Goal: Transaction & Acquisition: Purchase product/service

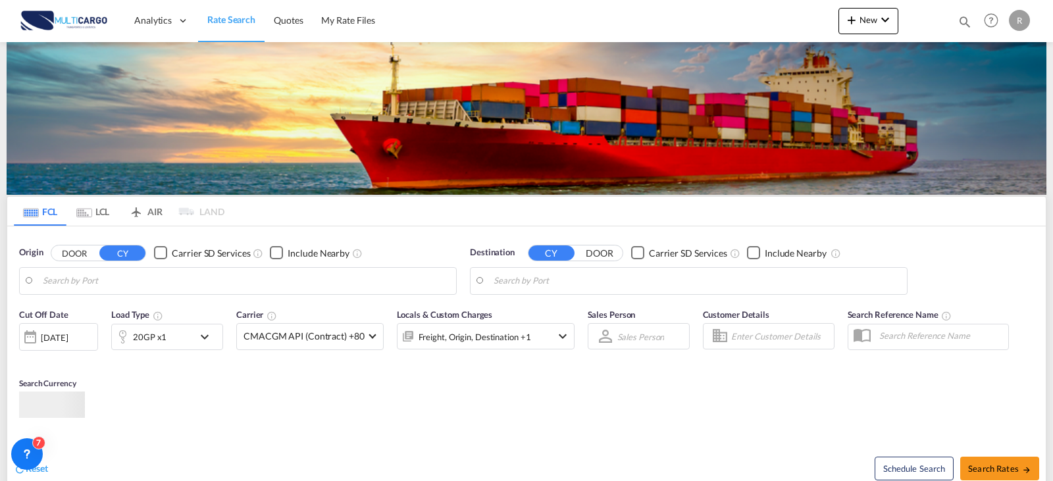
type input "Leixoes, PTLEI"
type input "Christiansted, Saint Croix, VICTD"
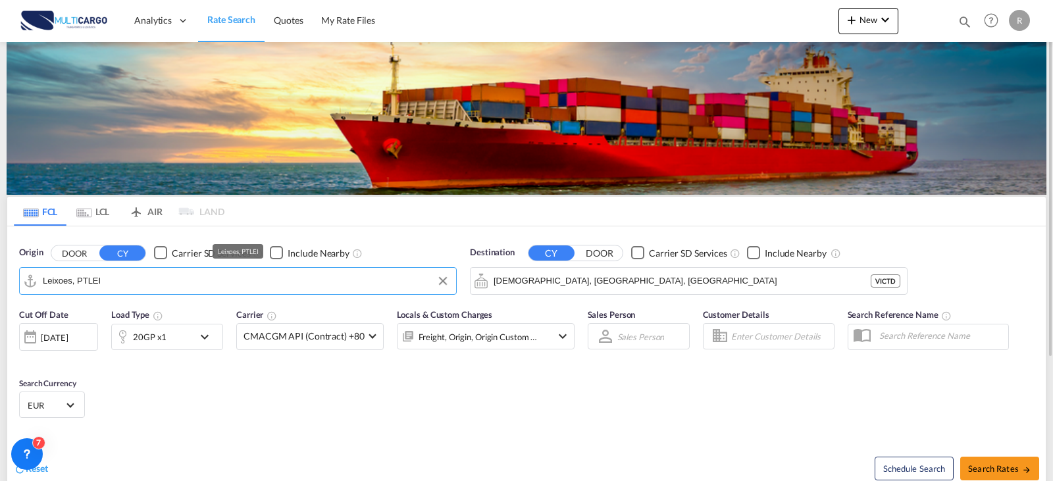
click at [200, 279] on input "Leixoes, PTLEI" at bounding box center [246, 281] width 407 height 20
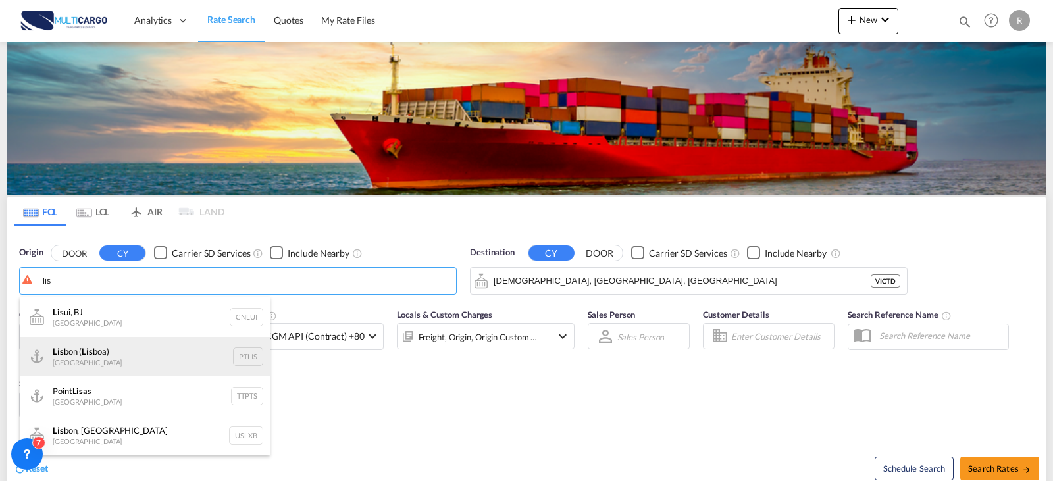
click at [111, 363] on div "Lis bon ( Lis boa) [GEOGRAPHIC_DATA] PTLIS" at bounding box center [145, 356] width 250 height 39
type input "[GEOGRAPHIC_DATA] ([GEOGRAPHIC_DATA]), PTLIS"
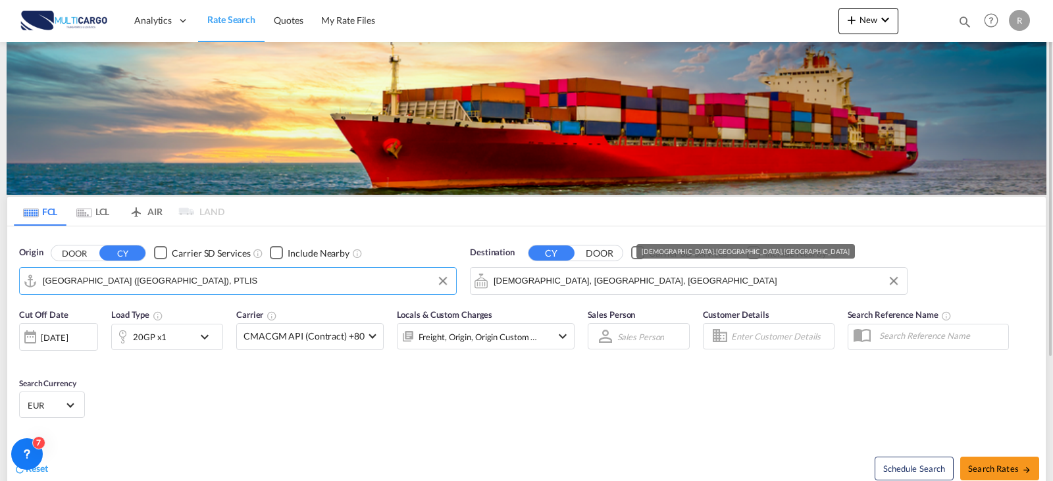
click at [635, 286] on input "Christiansted, Saint Croix, VICTD" at bounding box center [697, 281] width 407 height 20
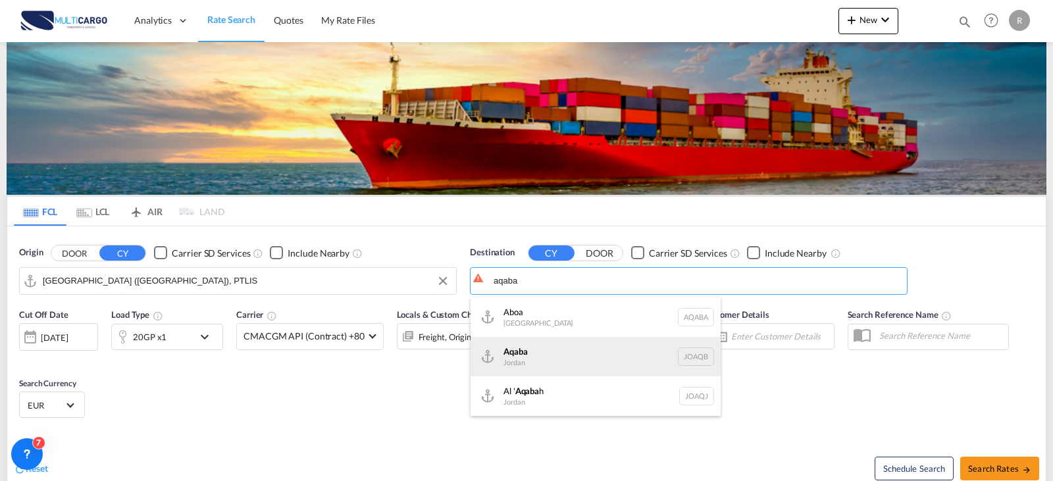
click at [602, 345] on div "Aqaba Jordan JOAQB" at bounding box center [596, 356] width 250 height 39
type input "Aqaba, JOAQB"
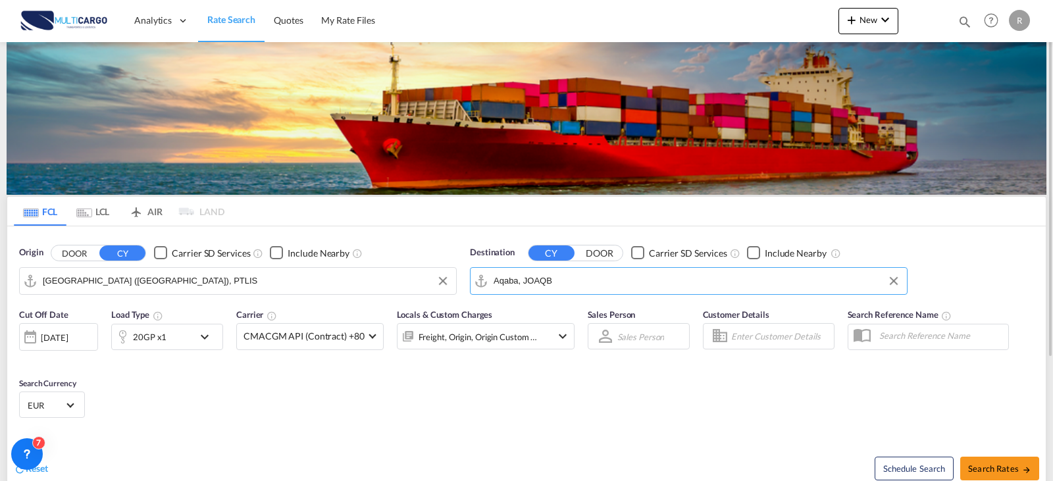
click at [540, 334] on div "Freight, Origin, Origin Custom +2" at bounding box center [486, 336] width 178 height 26
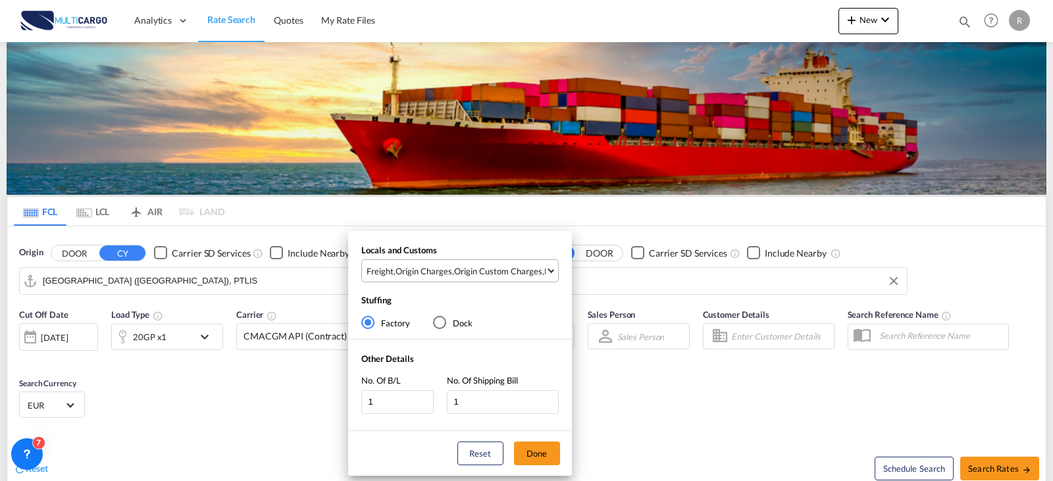
click at [461, 276] on div "Origin Custom Charges" at bounding box center [498, 271] width 88 height 12
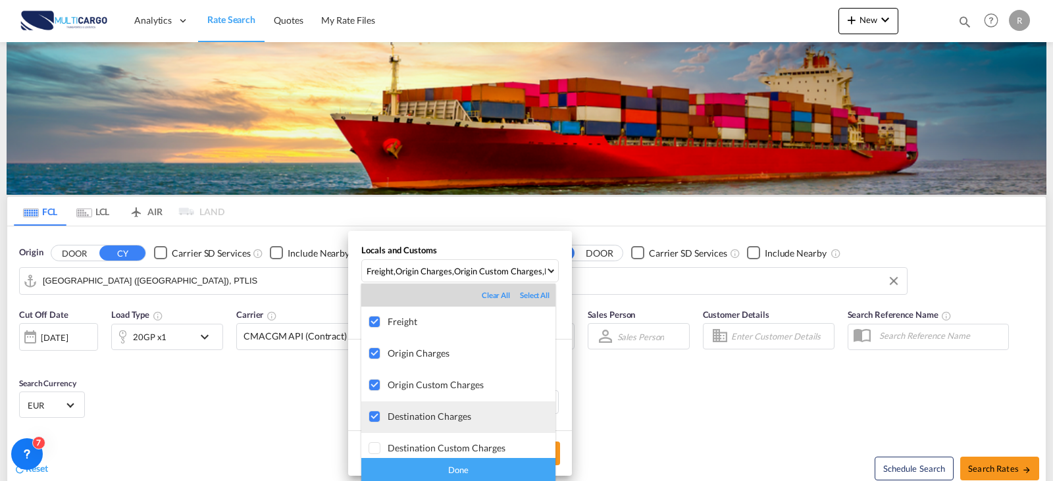
click at [376, 417] on div at bounding box center [375, 417] width 13 height 13
click at [401, 467] on div "Done" at bounding box center [458, 469] width 194 height 23
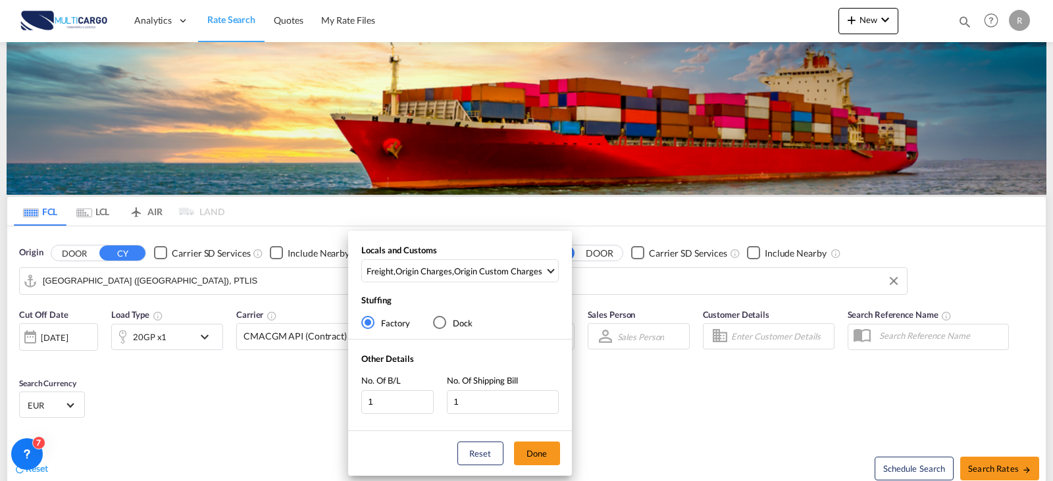
click at [979, 464] on div "Locals and Customs Freight , Origin Charges , Origin Custom Charges Stuffing Fa…" at bounding box center [526, 240] width 1053 height 481
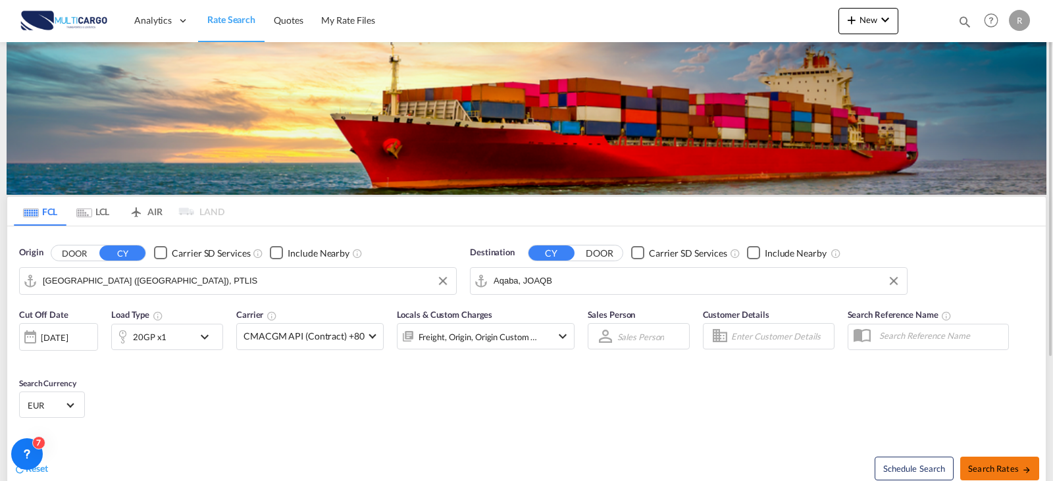
click at [1007, 470] on span "Search Rates" at bounding box center [999, 468] width 63 height 11
type input "PTLIS to JOAQB / [DATE]"
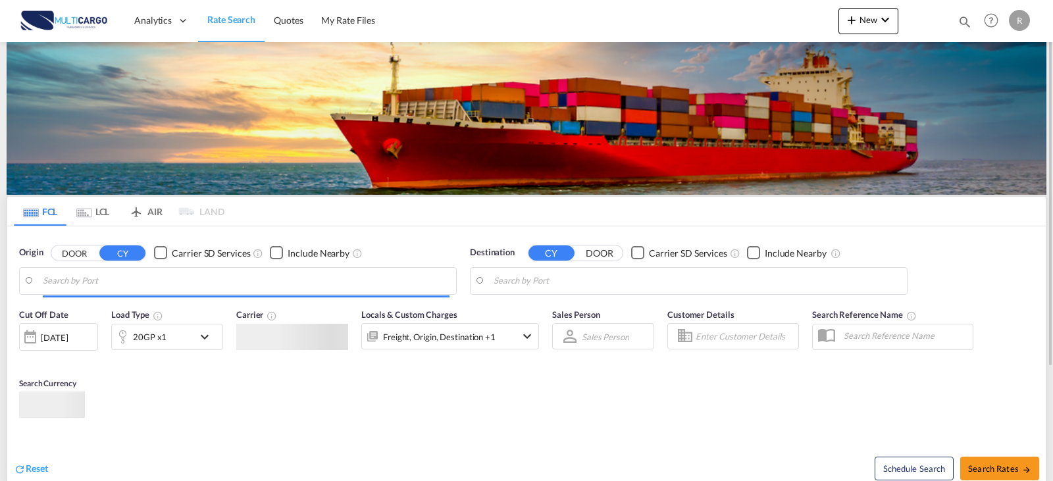
type input "[GEOGRAPHIC_DATA] ([GEOGRAPHIC_DATA]), PTLIS"
type input "Aqaba, JOAQB"
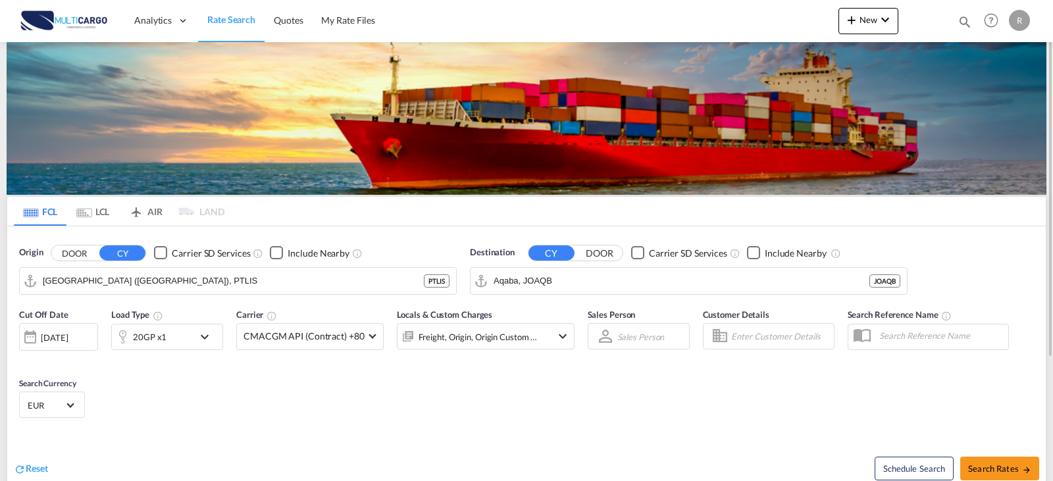
click at [173, 336] on div "20GP x1" at bounding box center [153, 337] width 82 height 26
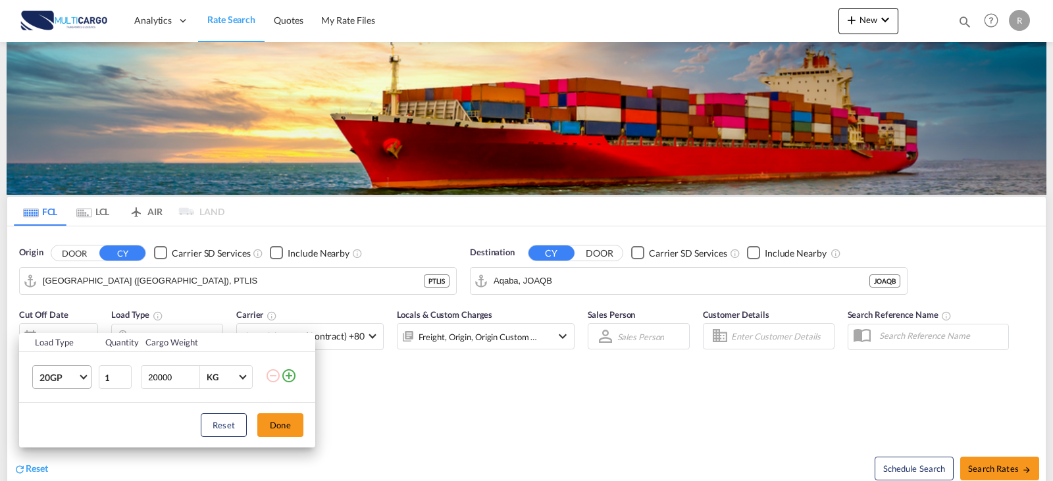
click at [86, 376] on span "Choose: \a20GP" at bounding box center [83, 375] width 7 height 7
click at [283, 372] on md-backdrop at bounding box center [526, 240] width 1053 height 481
click at [289, 376] on md-icon "icon-plus-circle-outline" at bounding box center [289, 376] width 16 height 16
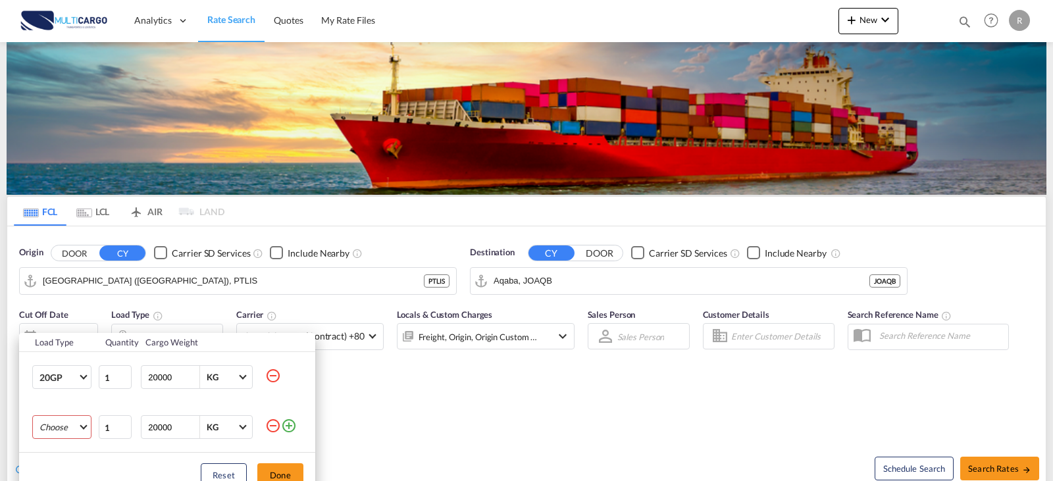
click at [72, 423] on md-select "Choose 20GP 40GP 40HC 45HC 20RE 40RE 40HR 20OT 40OT 20FR 40FR 40NR 20NR 45S 20T…" at bounding box center [61, 427] width 59 height 24
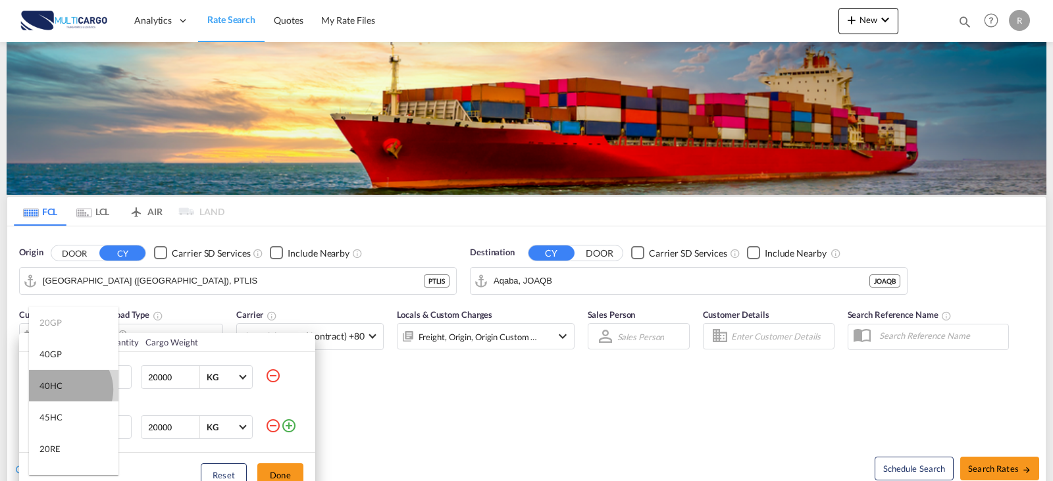
click at [67, 390] on md-option "40HC" at bounding box center [74, 386] width 90 height 32
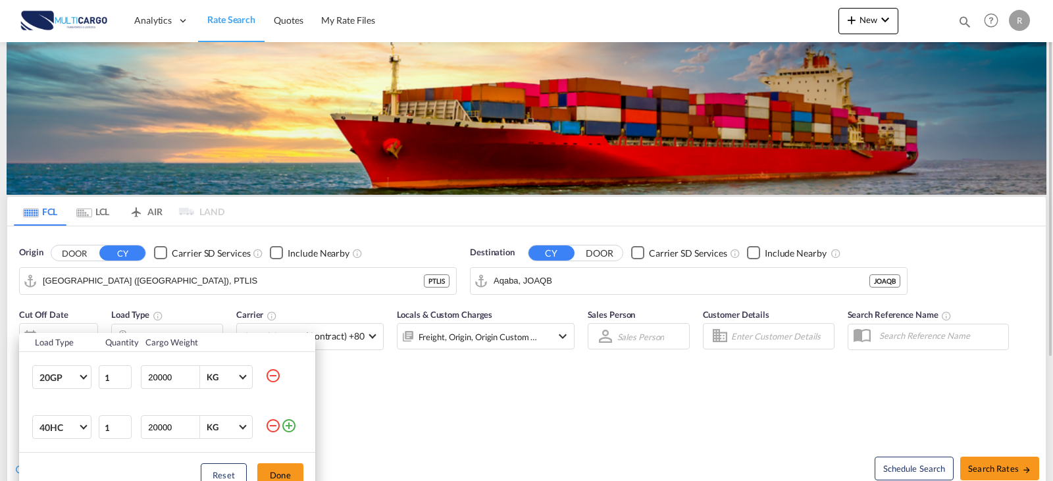
drag, startPoint x: 283, startPoint y: 474, endPoint x: 454, endPoint y: 453, distance: 172.3
click at [283, 473] on button "Done" at bounding box center [280, 475] width 46 height 24
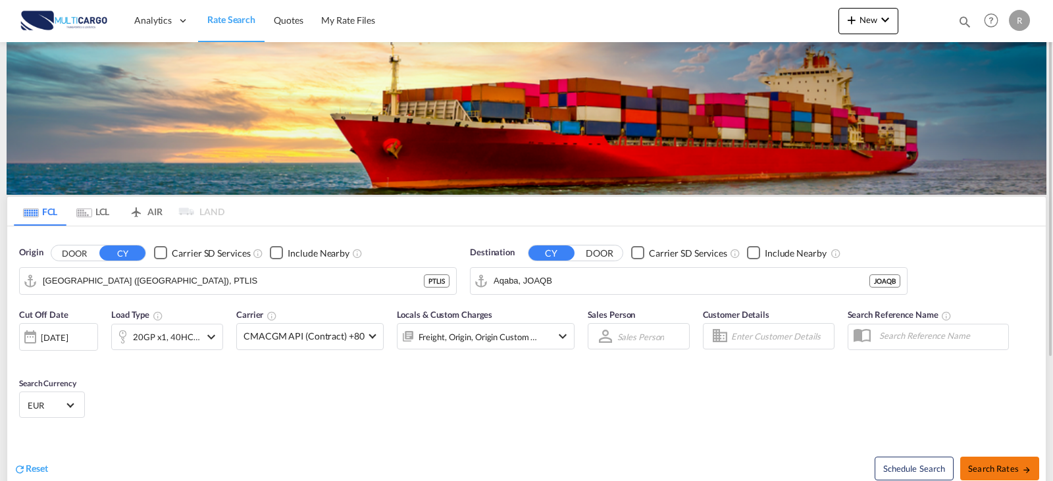
click at [1021, 469] on span "Search Rates" at bounding box center [999, 468] width 63 height 11
type input "PTLIS to JOAQB / [DATE]"
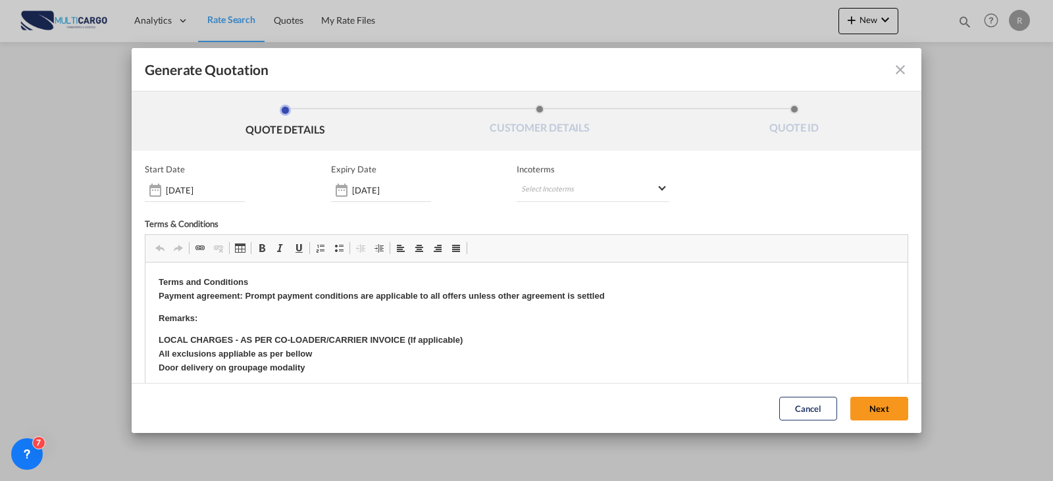
click at [540, 211] on div "Start Date [DATE] Expiry Date [DATE] Incoterms Select Incoterms DAP - export De…" at bounding box center [526, 333] width 763 height 338
click at [544, 194] on md-select "Select Incoterms DAP - export Delivered at Place DAP - import Delivered at Plac…" at bounding box center [593, 190] width 153 height 24
type md-option "[object Object]"
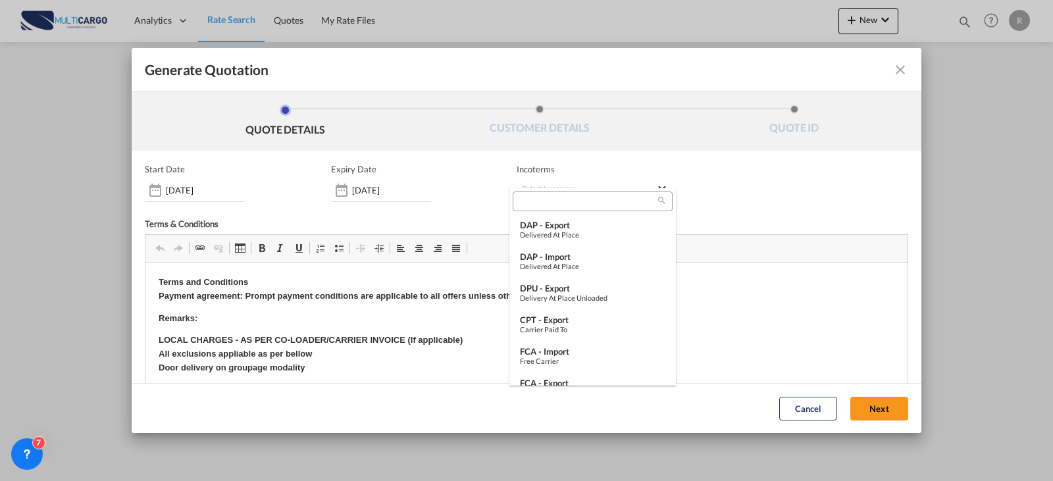
type md-option "[object Object]"
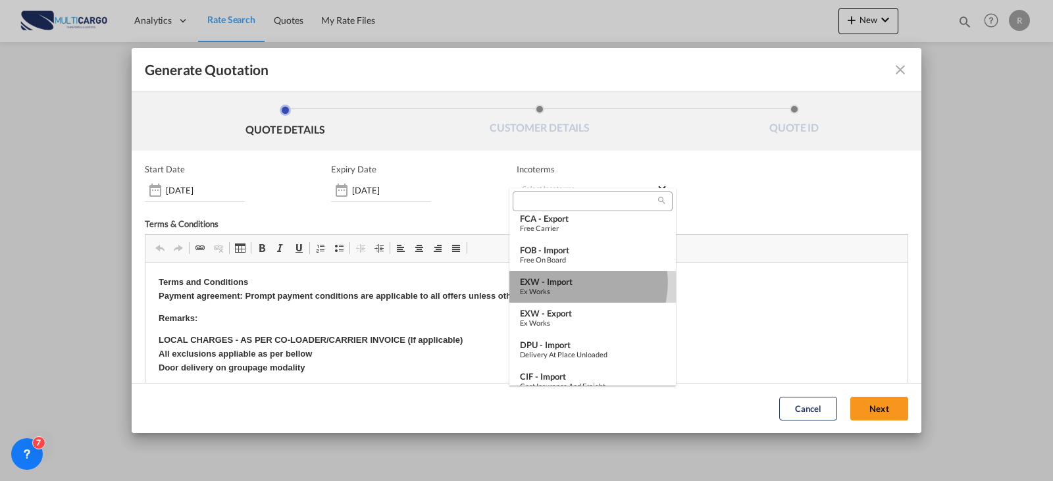
click at [576, 282] on div "EXW - import" at bounding box center [592, 281] width 145 height 11
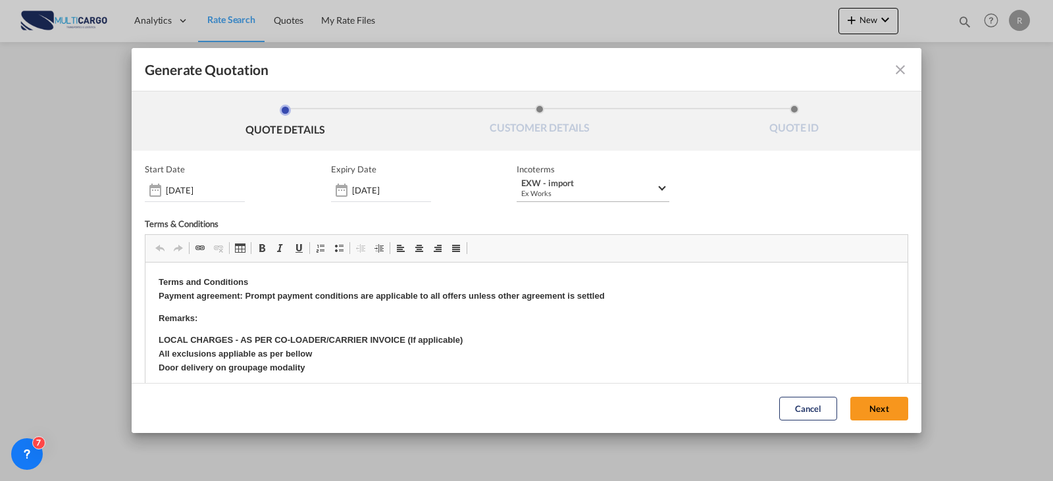
drag, startPoint x: 557, startPoint y: 169, endPoint x: 561, endPoint y: 185, distance: 16.5
click at [561, 181] on div "Incoterms EXW - import Ex Works -" at bounding box center [593, 183] width 153 height 38
click at [562, 187] on div "EXW - import" at bounding box center [588, 183] width 135 height 10
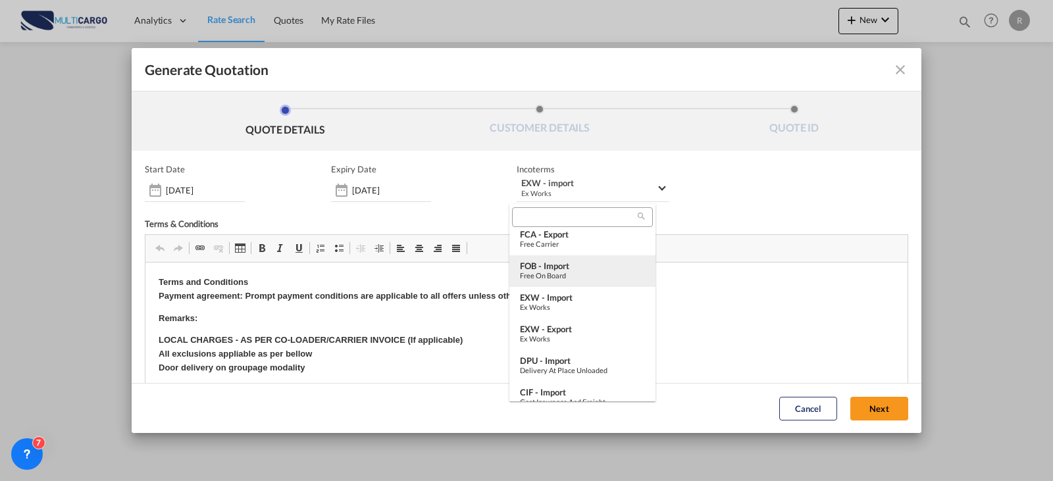
scroll to position [230, 0]
click at [586, 271] on div "Ex Works" at bounding box center [582, 273] width 125 height 9
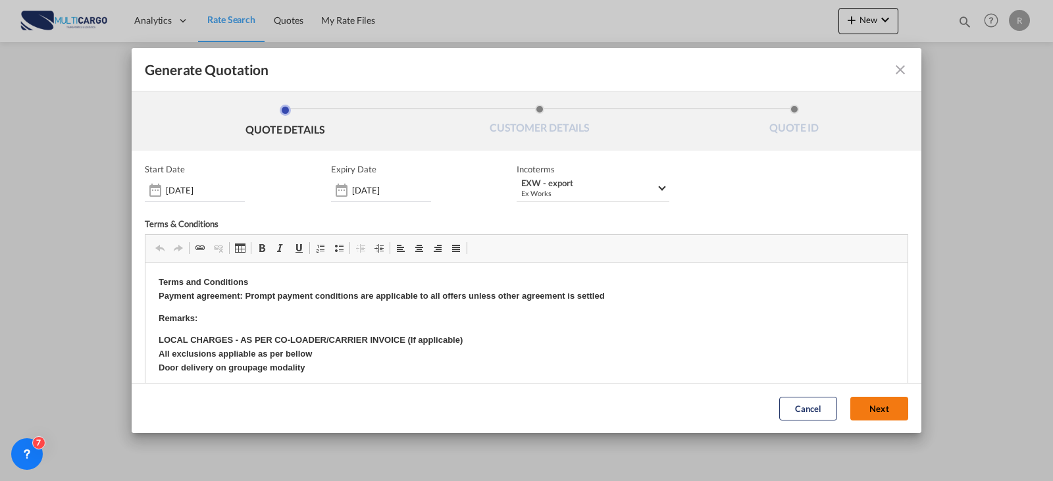
click at [873, 406] on button "Next" at bounding box center [879, 409] width 58 height 24
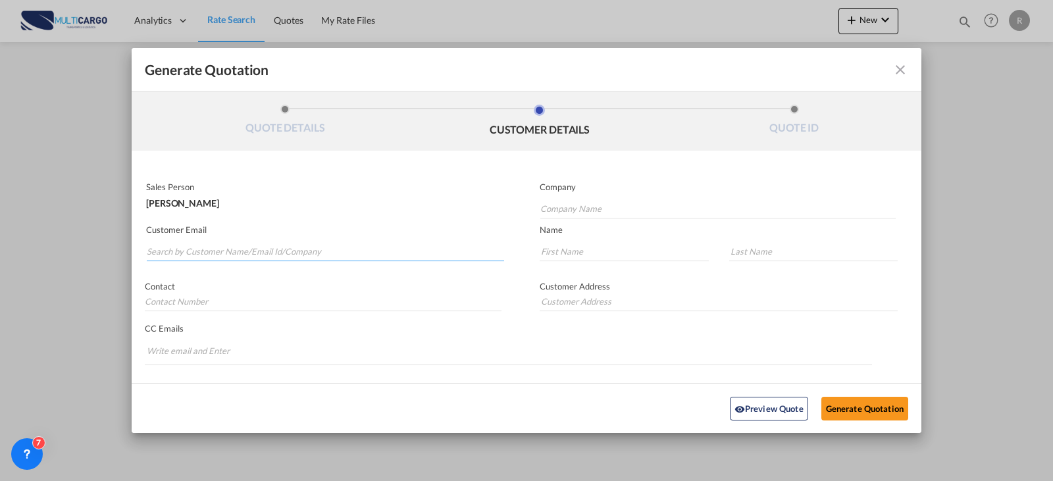
click at [332, 255] on input "Search by Customer Name/Email Id/Company" at bounding box center [325, 252] width 357 height 20
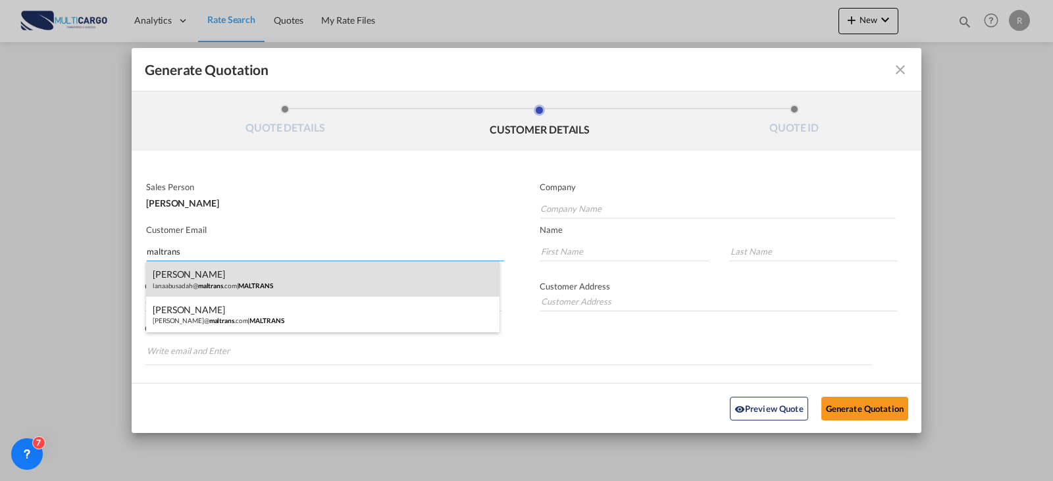
type input "maltrans"
click at [239, 295] on div "[PERSON_NAME]@ maltrans .com | MALTRANS" at bounding box center [322, 279] width 353 height 36
type input "MALTRANS"
type input "[EMAIL_ADDRESS][DOMAIN_NAME]"
type input "[PERSON_NAME]"
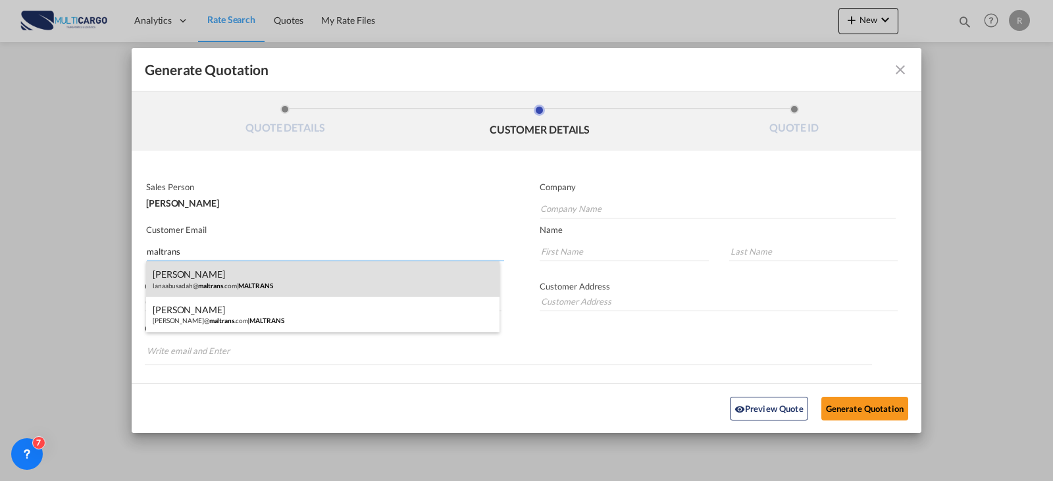
type input "Abu"
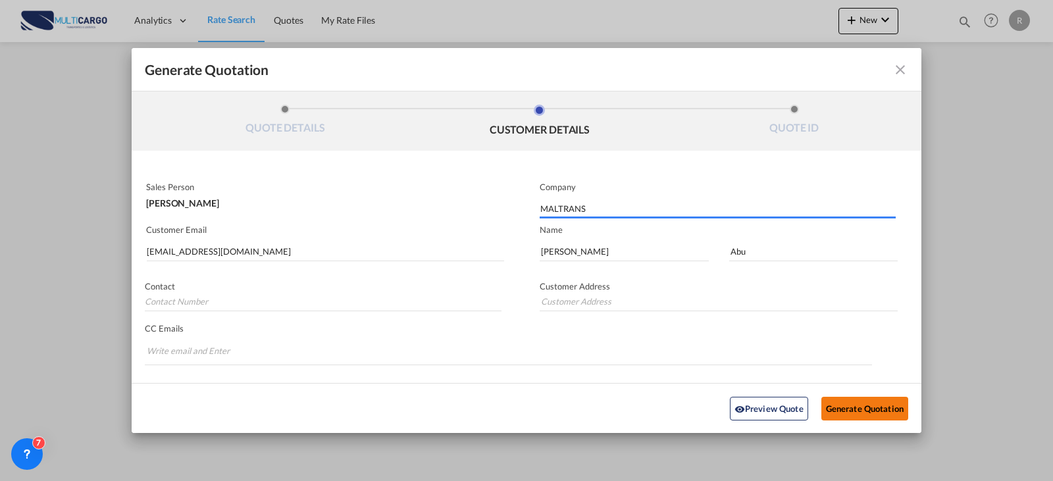
click at [850, 403] on button "Generate Quotation" at bounding box center [864, 408] width 87 height 24
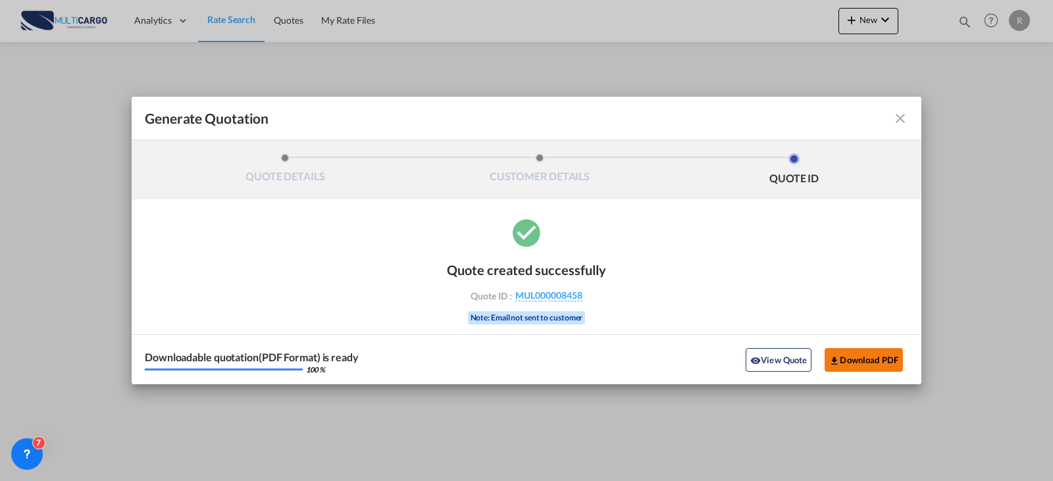
click at [877, 361] on button "Download PDF" at bounding box center [864, 360] width 78 height 24
click at [903, 118] on md-icon "icon-close fg-AAA8AD cursor m-0" at bounding box center [900, 119] width 16 height 16
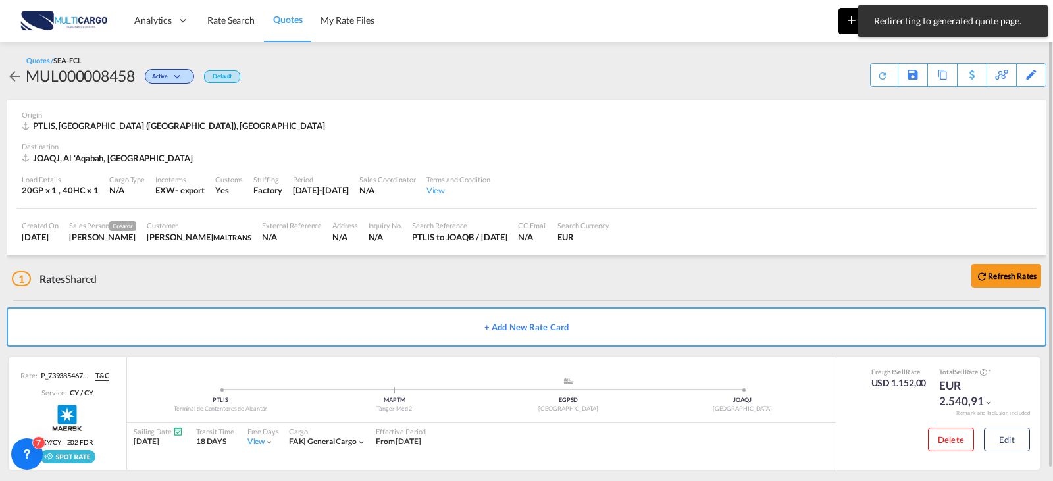
click at [840, 34] on button "New" at bounding box center [868, 21] width 60 height 26
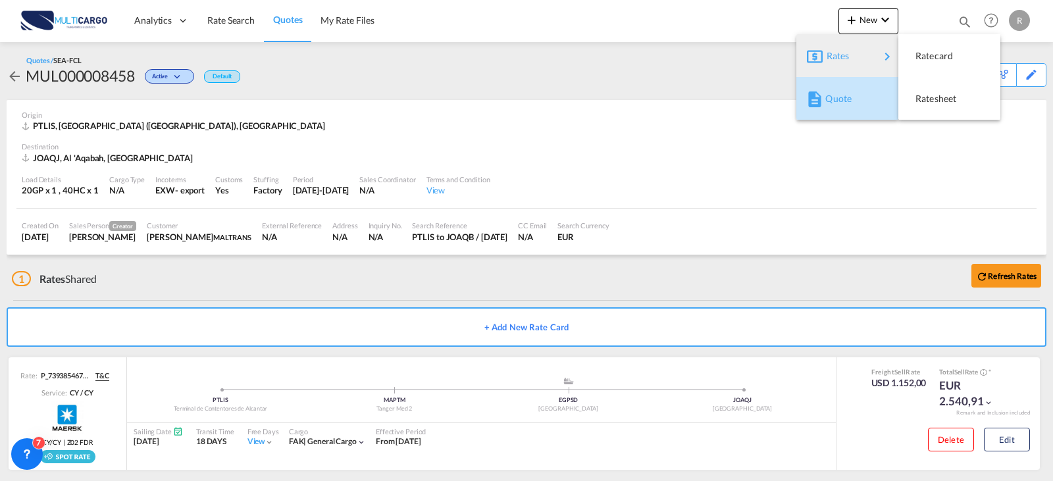
click at [840, 94] on span "Quote" at bounding box center [832, 99] width 14 height 26
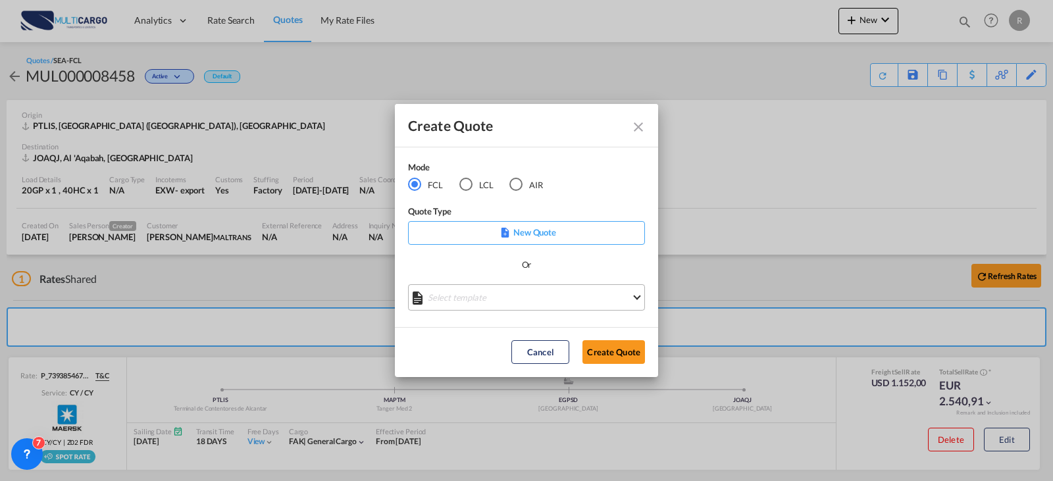
click at [537, 300] on md-select "Select template EXP EXW MERC.Nacional 09/2025 [PERSON_NAME] | [DATE] IMP DAP FC…" at bounding box center [526, 297] width 237 height 26
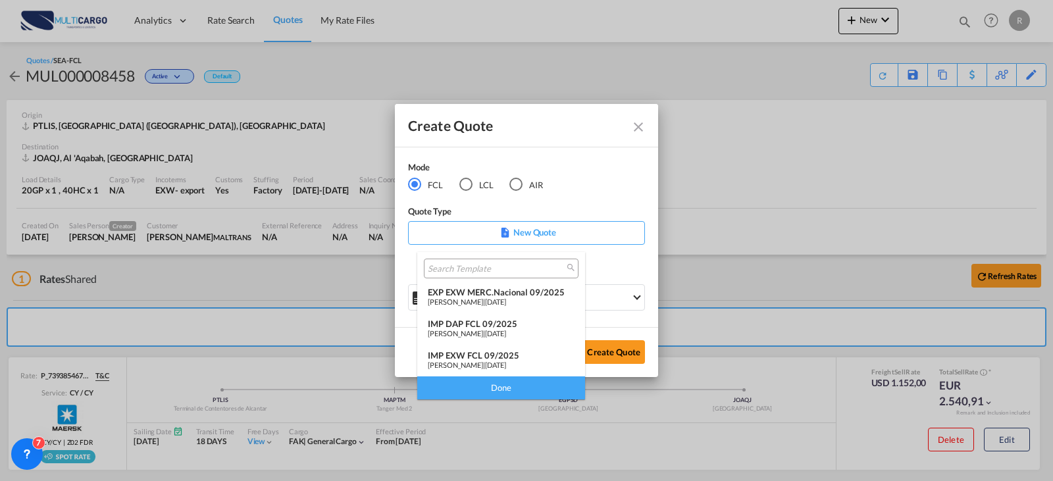
click at [506, 297] on span "[DATE]" at bounding box center [495, 301] width 21 height 9
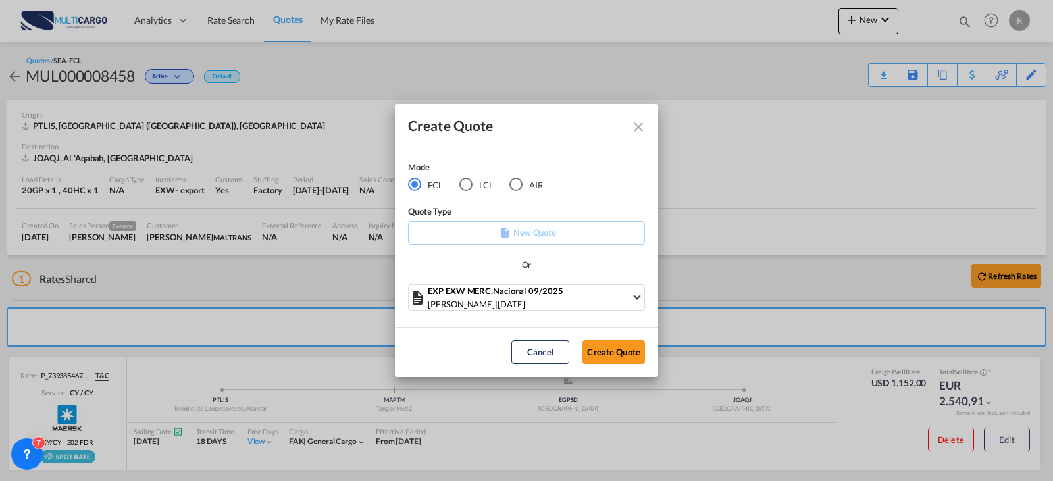
click at [630, 360] on button "Create Quote" at bounding box center [613, 352] width 63 height 24
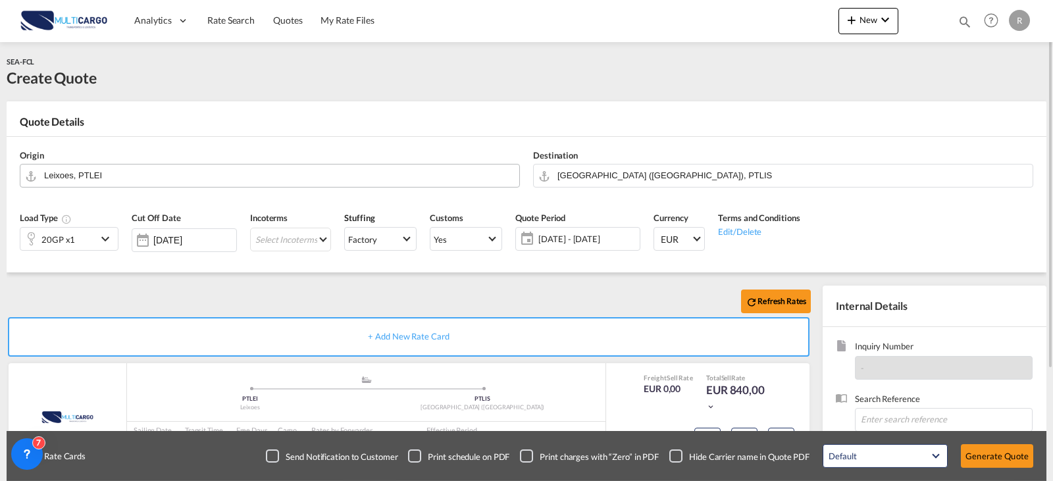
click at [199, 179] on input "Leixoes, PTLEI" at bounding box center [278, 175] width 469 height 23
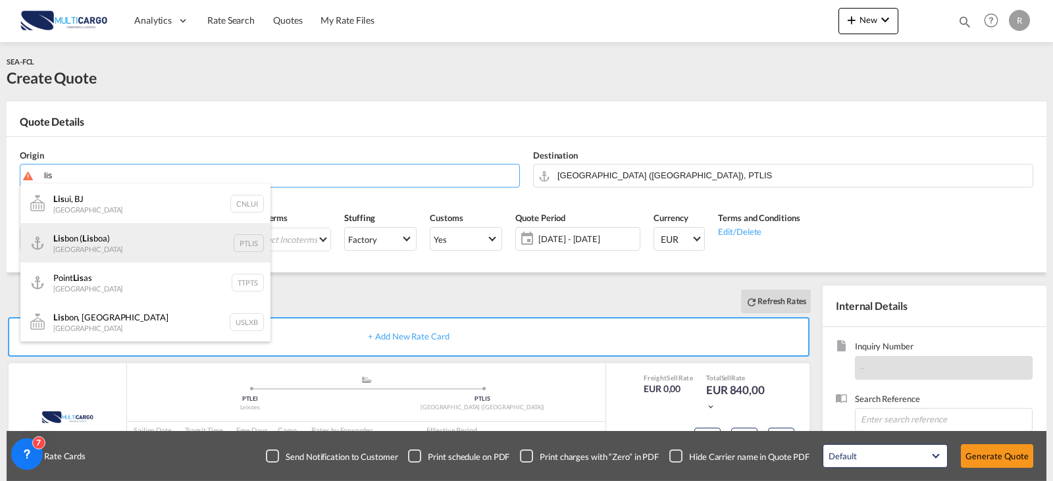
click at [176, 239] on div "Lis bon ( Lis boa) [GEOGRAPHIC_DATA] PTLIS" at bounding box center [145, 242] width 250 height 39
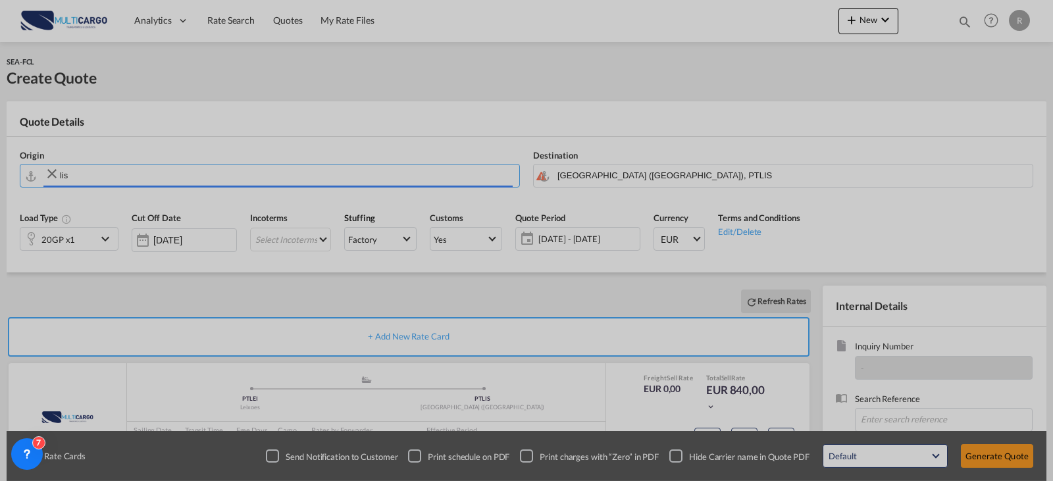
type input "[GEOGRAPHIC_DATA] ([GEOGRAPHIC_DATA]), PTLIS"
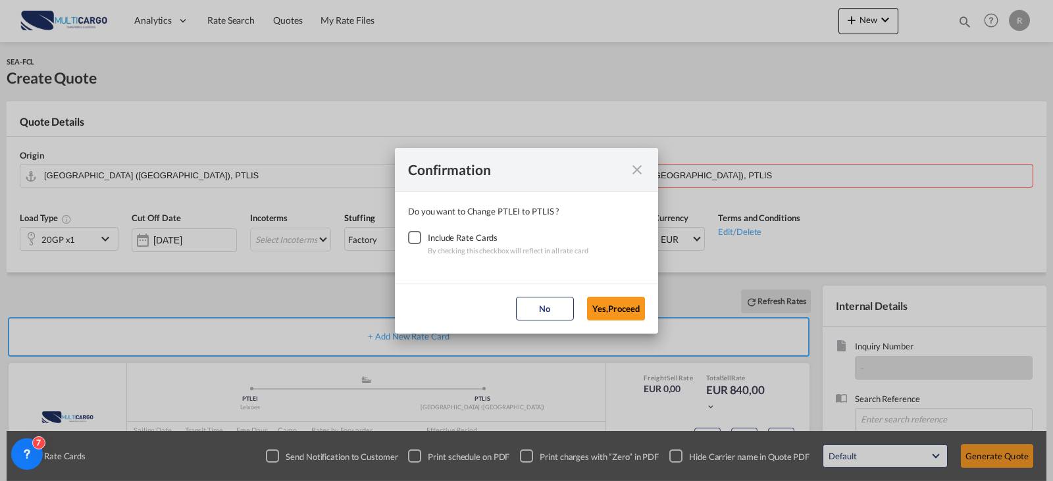
click at [412, 239] on div "Checkbox No Ink" at bounding box center [414, 237] width 13 height 13
drag, startPoint x: 615, startPoint y: 319, endPoint x: 629, endPoint y: 292, distance: 31.2
click at [617, 318] on button "Yes,Proceed" at bounding box center [616, 309] width 58 height 24
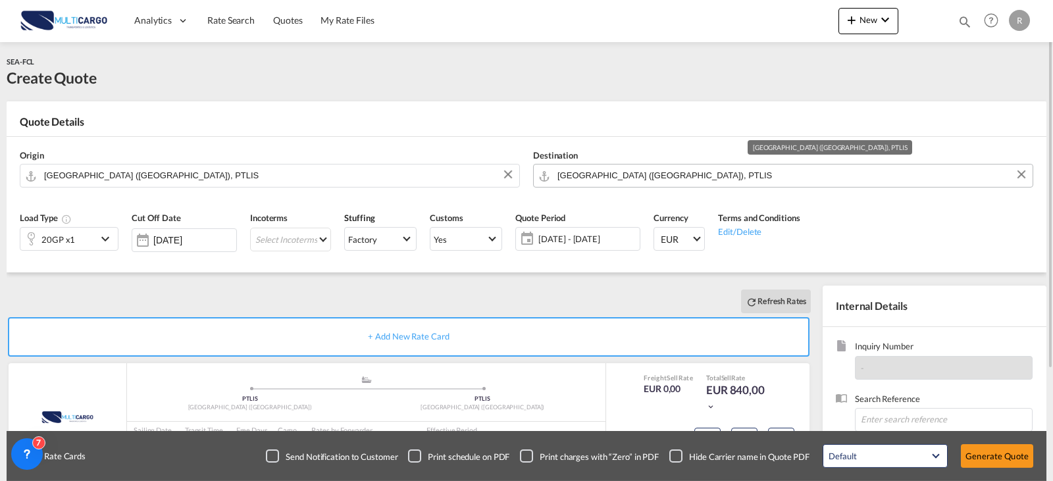
drag, startPoint x: 649, startPoint y: 185, endPoint x: 654, endPoint y: 179, distance: 7.5
click at [650, 184] on md-autocomplete "[GEOGRAPHIC_DATA] ([GEOGRAPHIC_DATA]), PTLIS" at bounding box center [791, 176] width 469 height 24
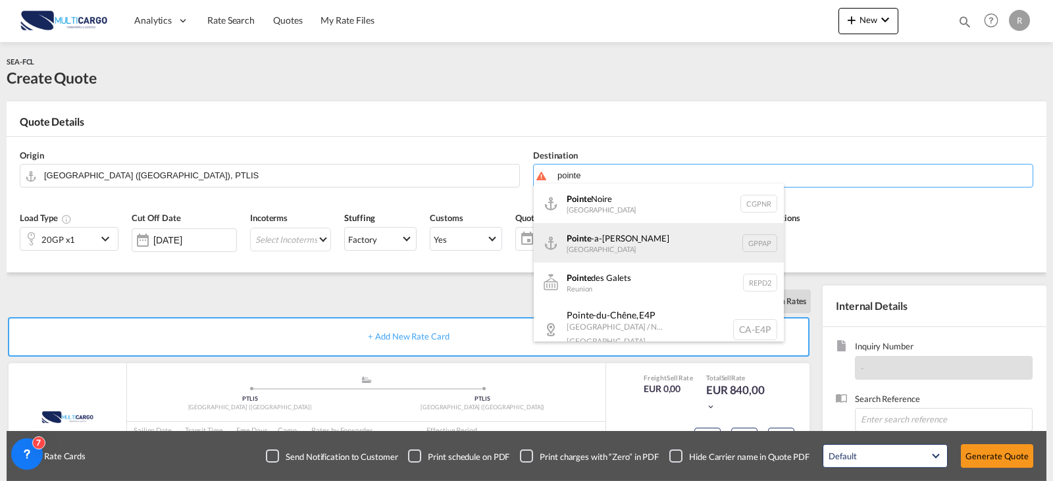
click at [594, 232] on div "Pointe -a-[PERSON_NAME] [GEOGRAPHIC_DATA] GPPAP" at bounding box center [659, 242] width 250 height 39
type input "Pointe-a-[PERSON_NAME], GPPAP"
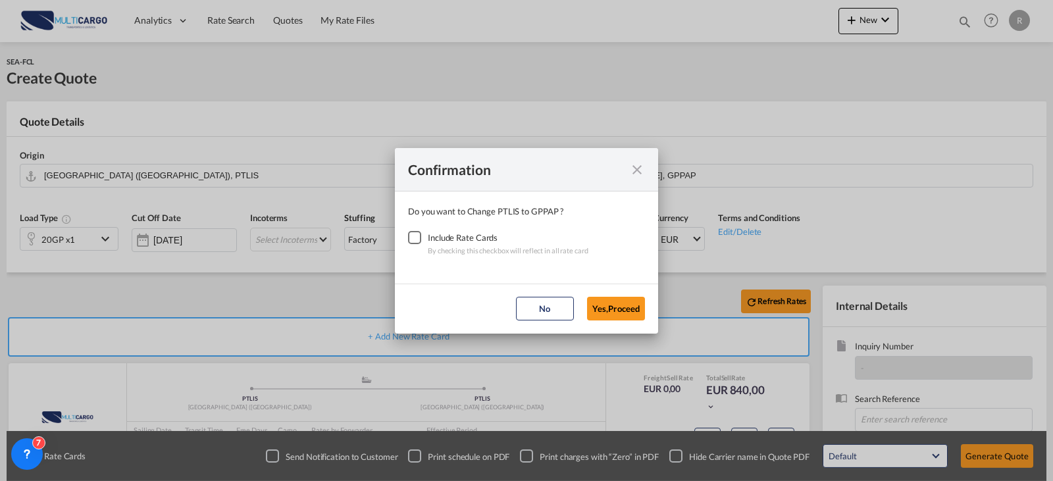
click at [420, 233] on div "Checkbox No Ink" at bounding box center [414, 237] width 13 height 13
click at [606, 306] on button "Yes,Proceed" at bounding box center [616, 309] width 58 height 24
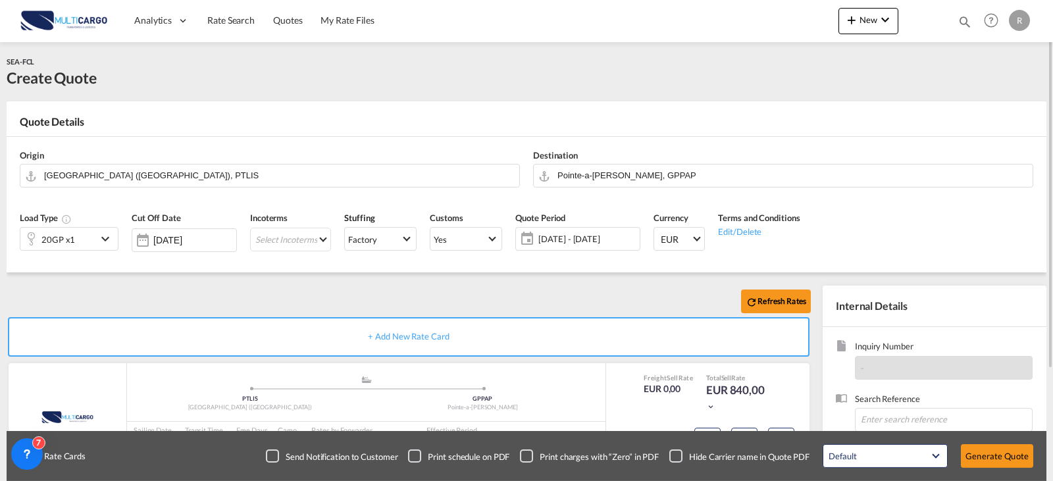
click at [95, 234] on div "20GP x1" at bounding box center [58, 239] width 76 height 22
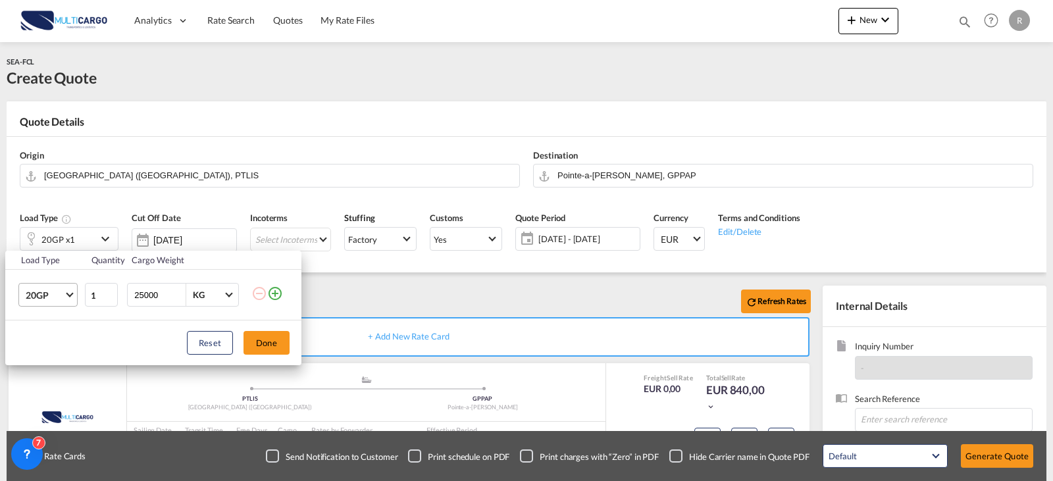
click at [64, 297] on md-select-value "20GP" at bounding box center [50, 295] width 53 height 22
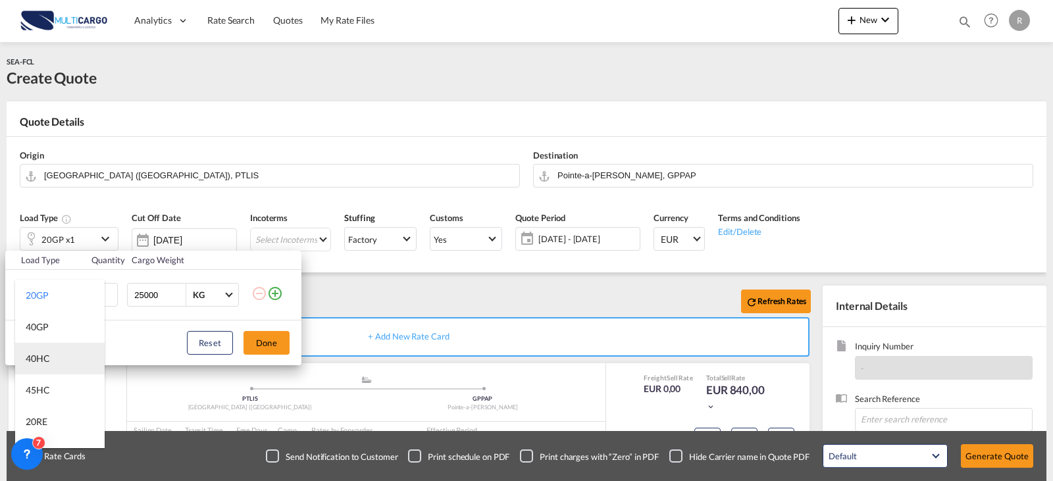
click at [55, 361] on md-option "40HC" at bounding box center [60, 359] width 90 height 32
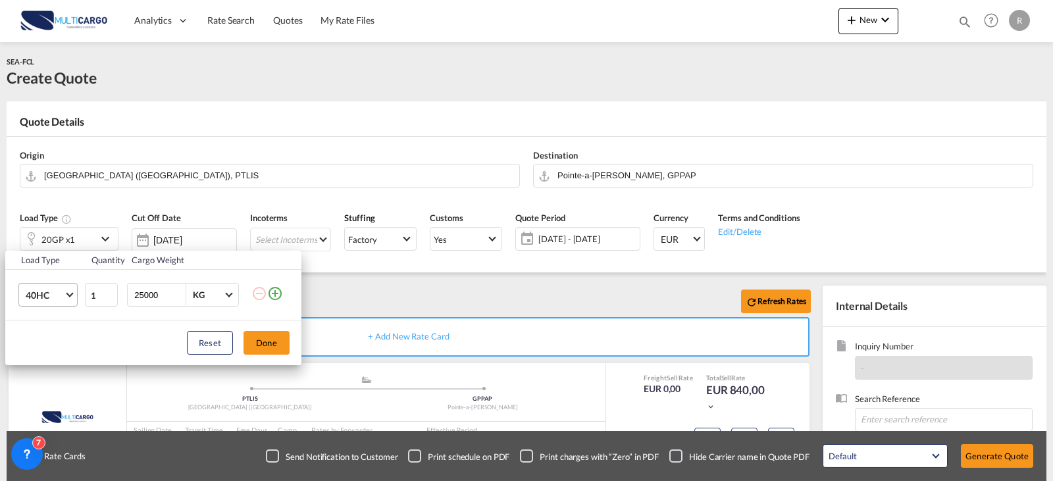
click at [290, 344] on div "Reset Done" at bounding box center [153, 342] width 296 height 45
click at [274, 340] on button "Done" at bounding box center [267, 343] width 46 height 24
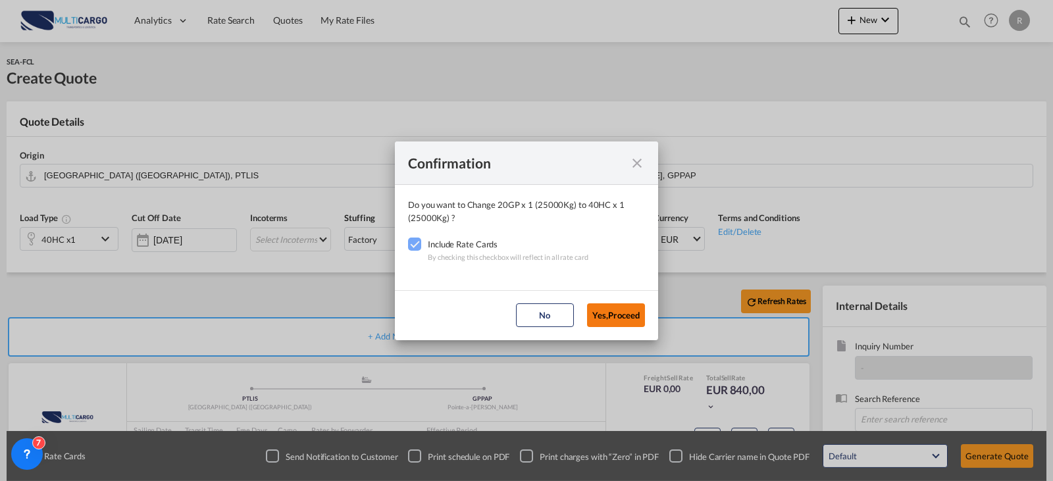
click at [612, 316] on button "Yes,Proceed" at bounding box center [616, 315] width 58 height 24
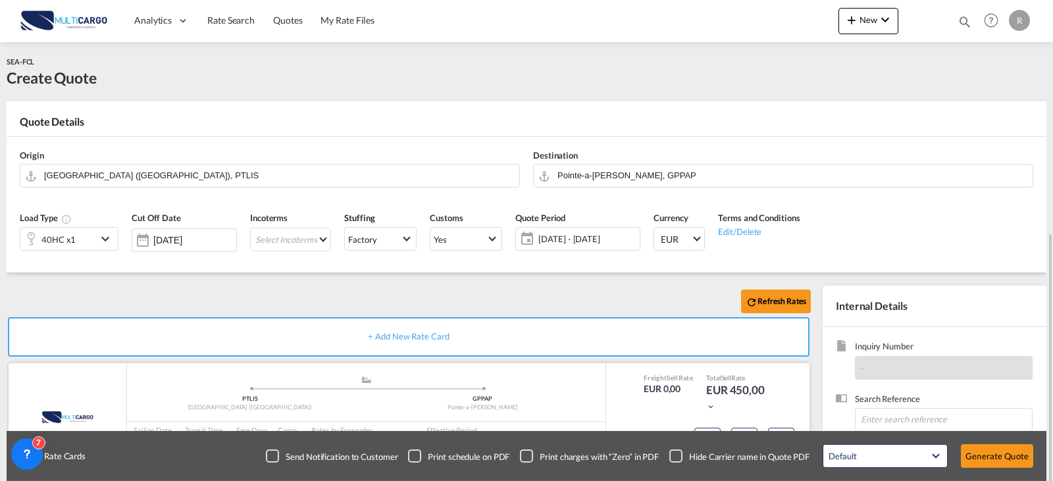
scroll to position [132, 0]
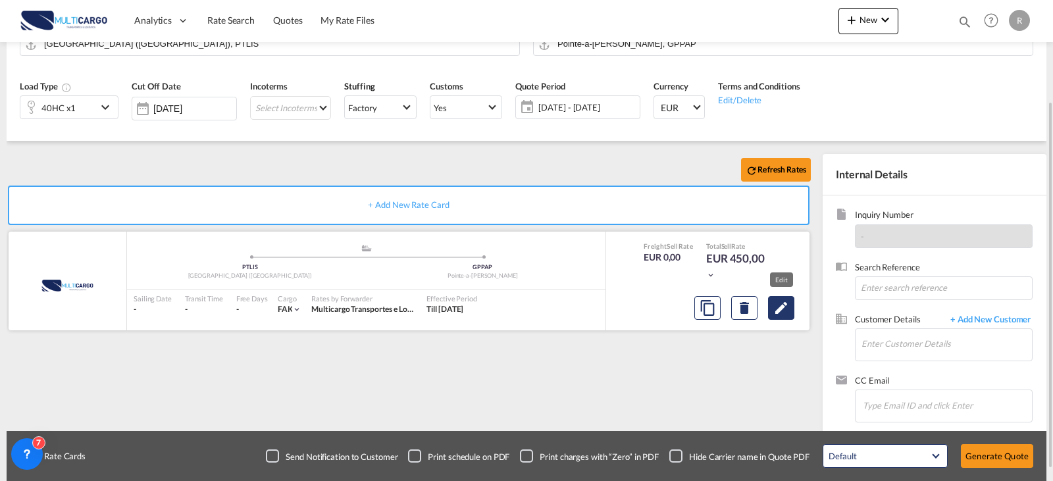
click at [790, 303] on button "Edit" at bounding box center [781, 308] width 26 height 24
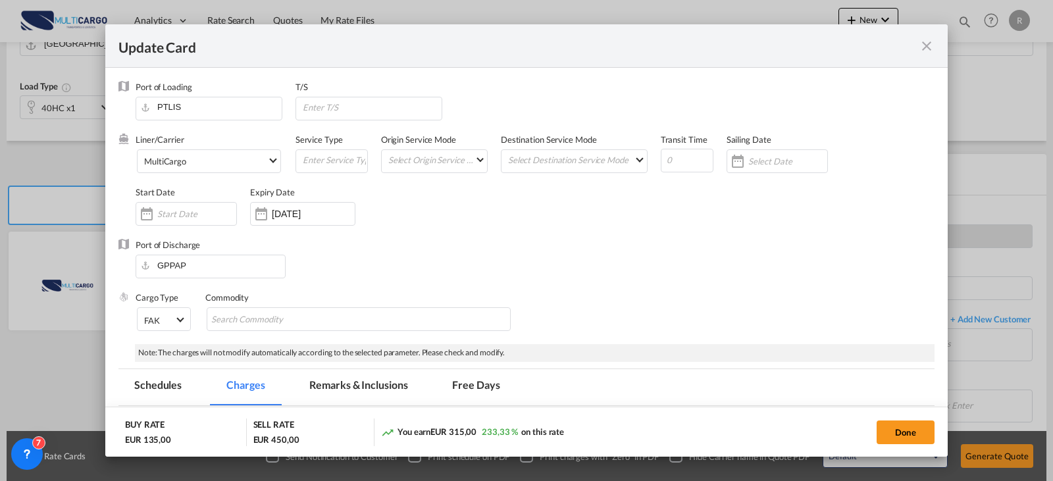
select select "per B/L"
select select "per container"
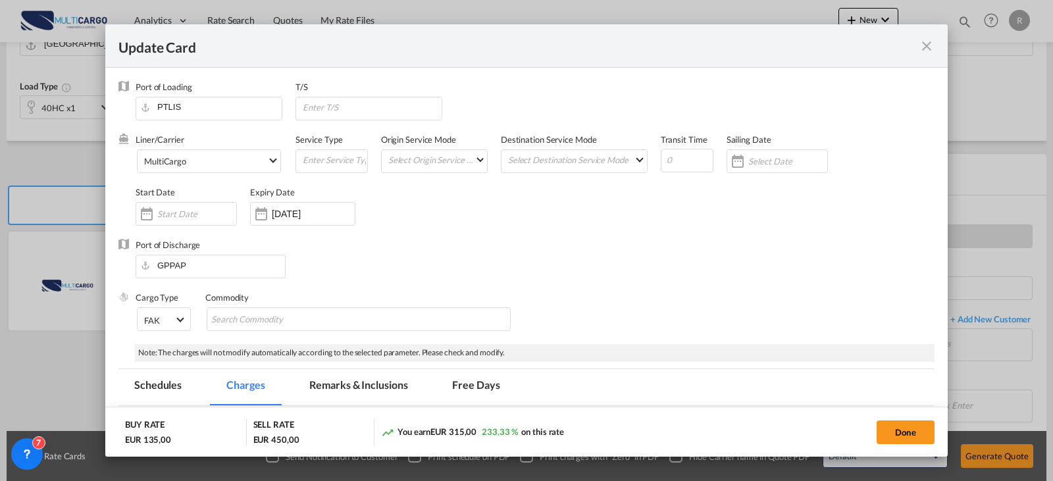
scroll to position [66, 0]
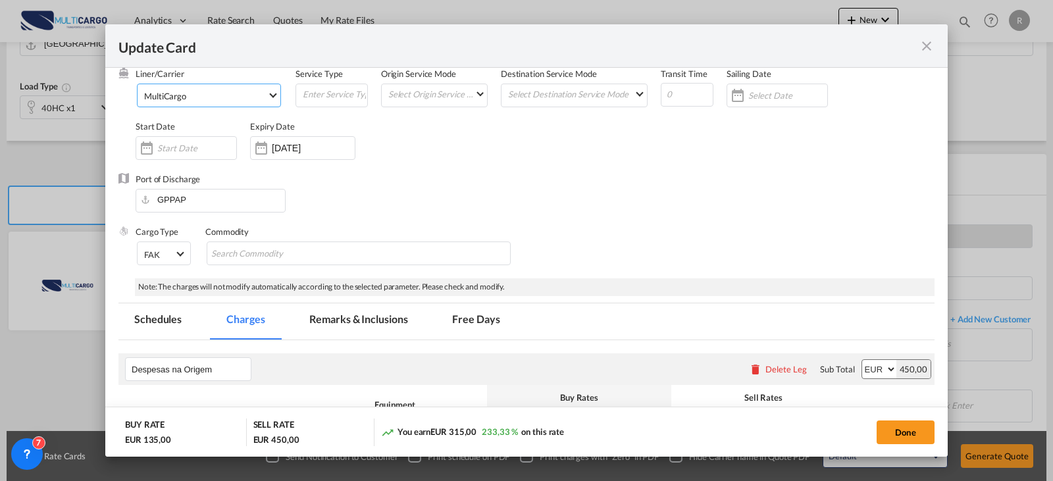
click at [221, 95] on span "MultiCargo" at bounding box center [205, 96] width 123 height 12
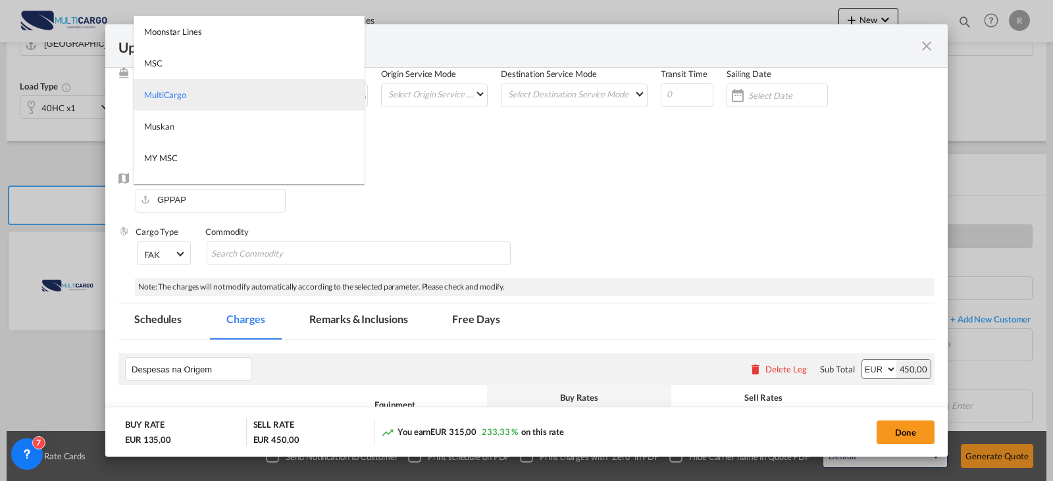
type md-option "1485"
type md-option "795"
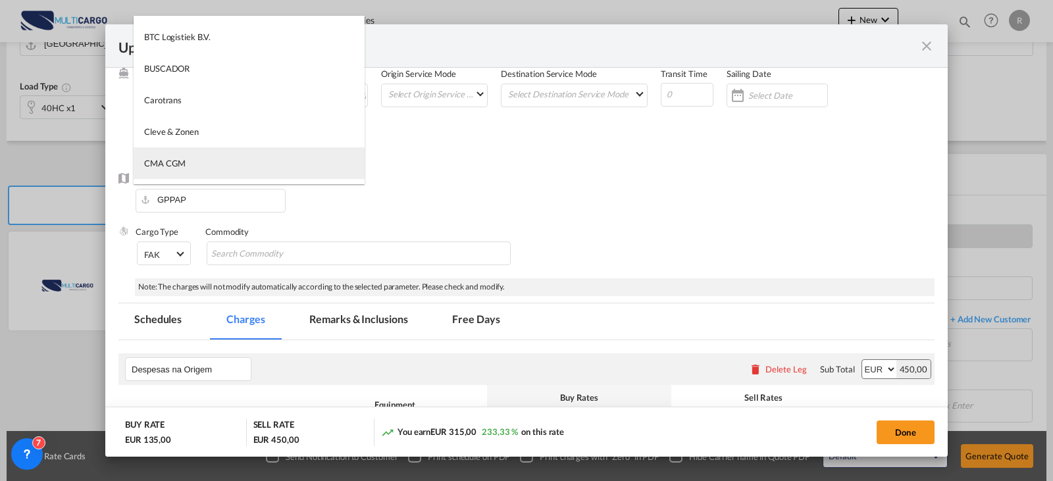
type md-option "17"
click at [268, 166] on md-option "CMA CGM" at bounding box center [249, 163] width 231 height 32
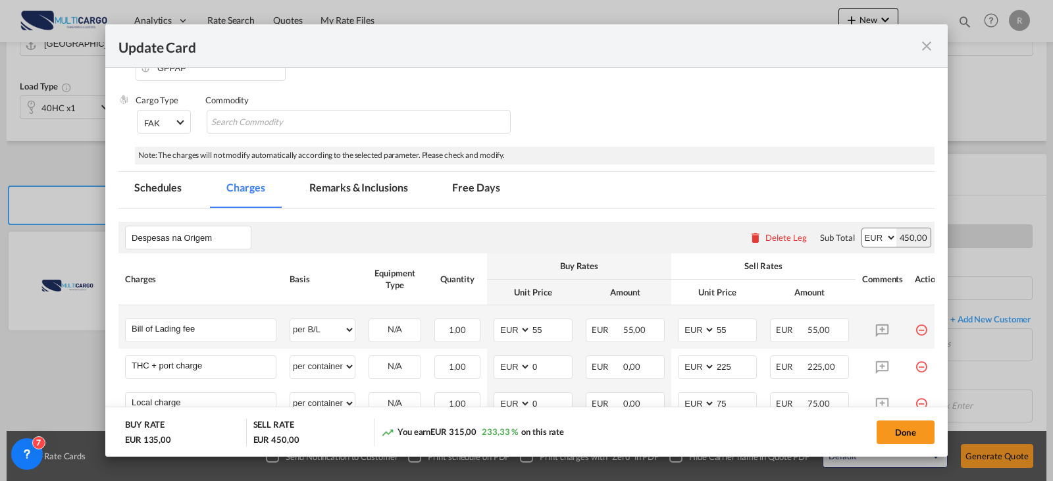
scroll to position [329, 0]
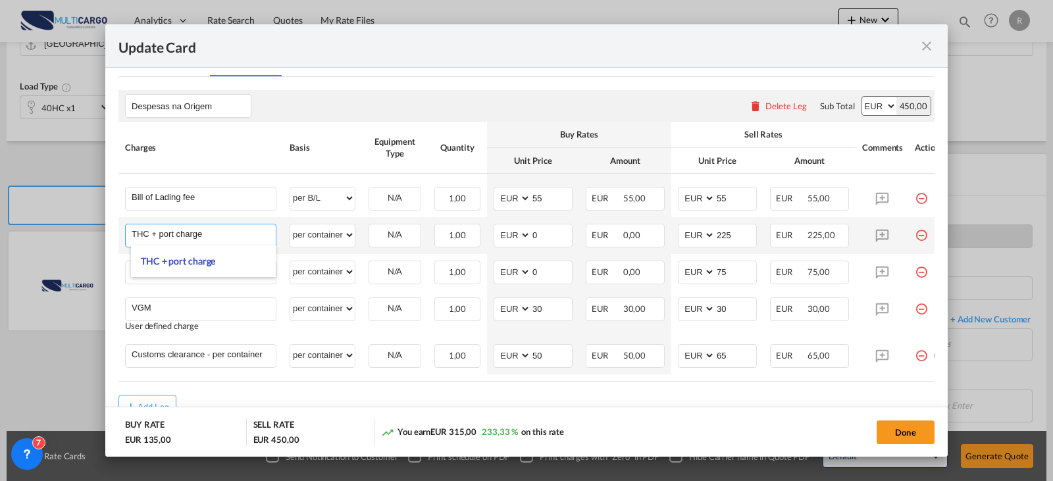
drag, startPoint x: 229, startPoint y: 234, endPoint x: 171, endPoint y: 236, distance: 57.9
click at [171, 236] on input "THC + port charge" at bounding box center [204, 234] width 144 height 20
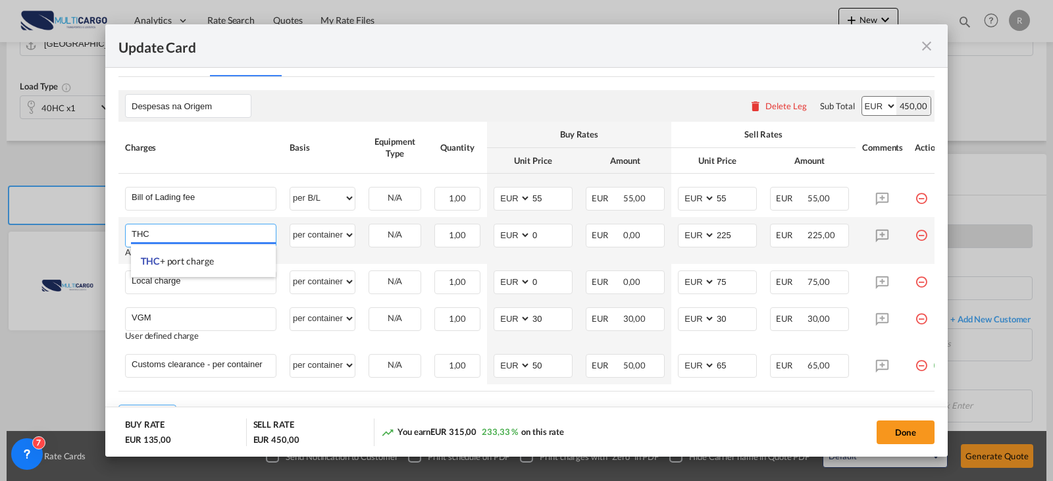
type input "THC"
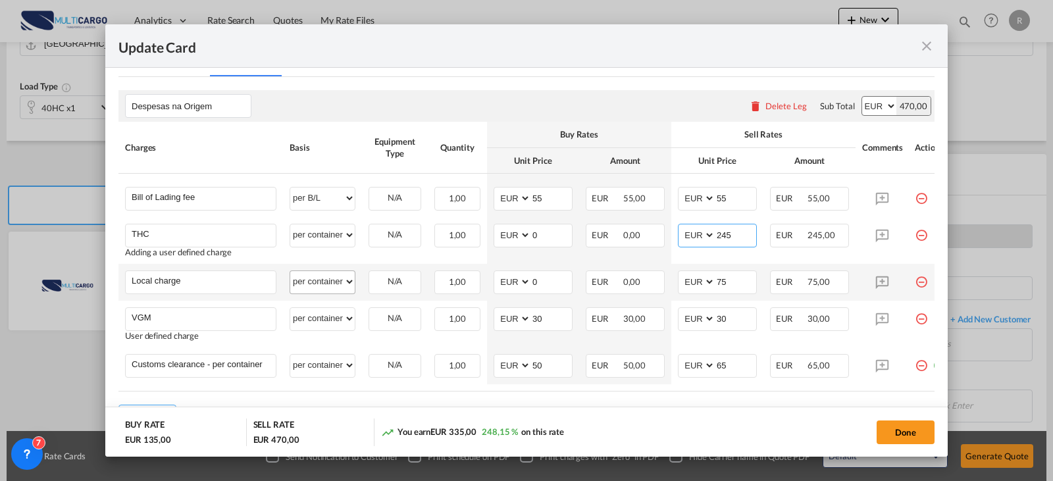
type input "245"
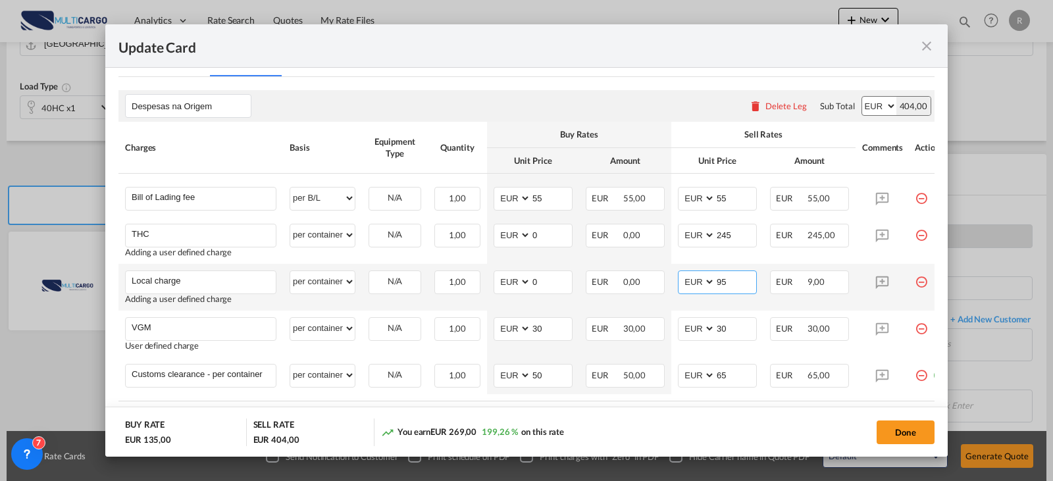
type input "95"
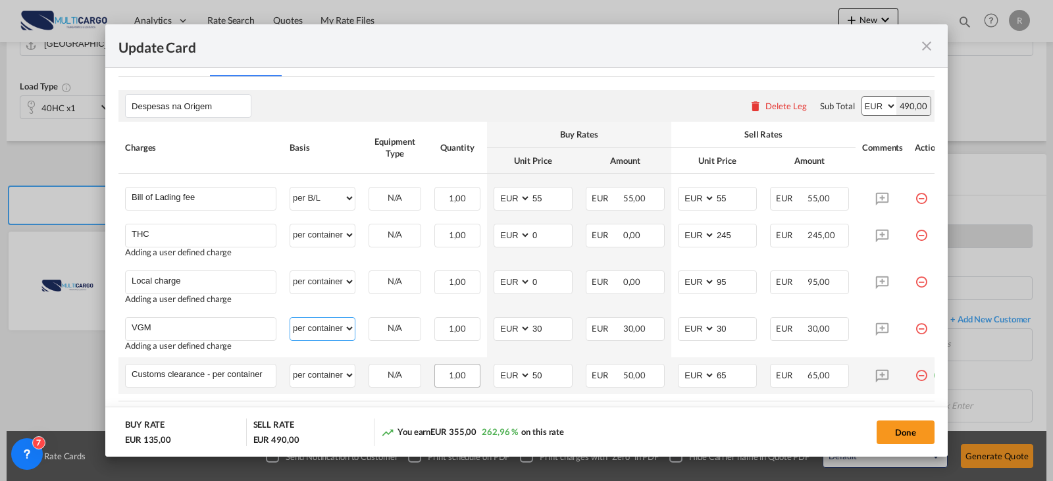
scroll to position [395, 0]
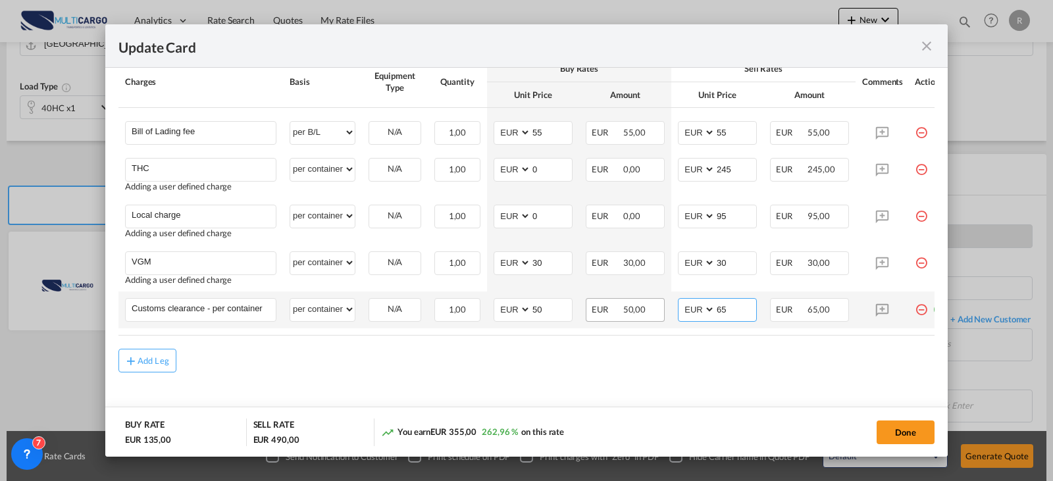
drag, startPoint x: 731, startPoint y: 313, endPoint x: 654, endPoint y: 313, distance: 77.0
click at [714, 313] on md-input-container "AED AFN ALL AMD ANG AOA ARS AUD AWG AZN BAM BBD BDT BGN BHD BIF BMD BND BOB BRL…" at bounding box center [717, 310] width 79 height 24
click at [350, 315] on select "per equipment per container per B/L per shipping bill per shipment per pallet p…" at bounding box center [322, 309] width 64 height 21
click at [267, 312] on input "Customs clearance - per container" at bounding box center [204, 309] width 144 height 20
drag, startPoint x: 267, startPoint y: 311, endPoint x: 223, endPoint y: 309, distance: 44.1
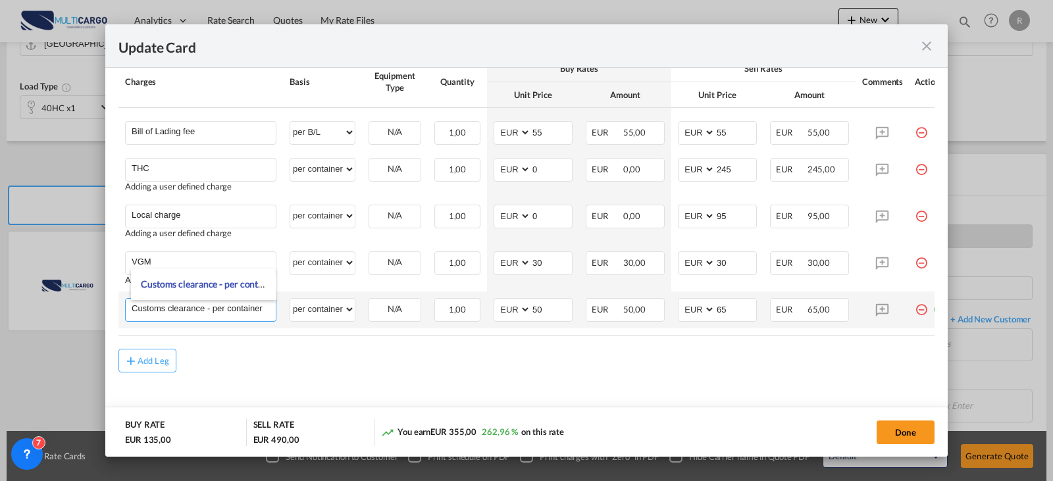
click at [223, 309] on input "Customs clearance - per container" at bounding box center [204, 309] width 144 height 20
type input "Customs clearance"
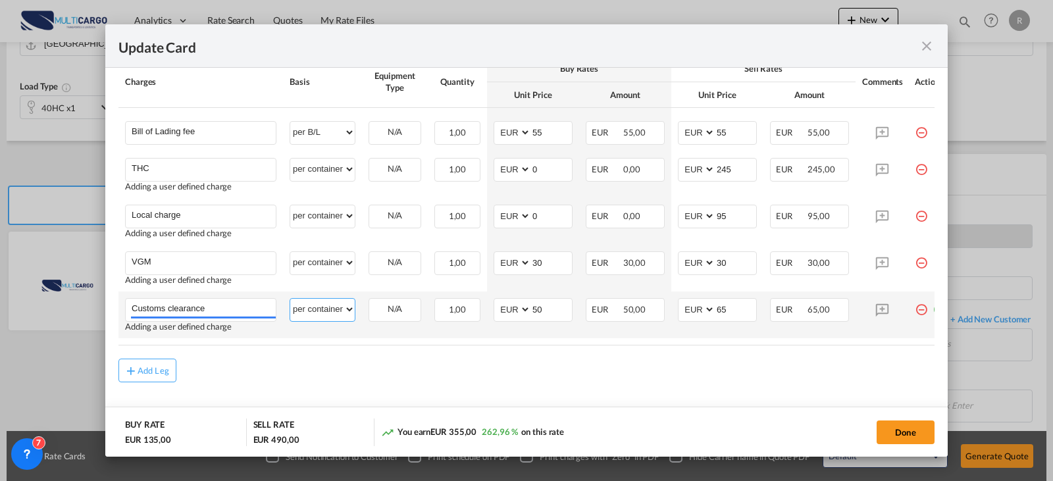
click at [335, 313] on select "per equipment per container per B/L per shipping bill per shipment per pallet p…" at bounding box center [322, 309] width 64 height 21
select select "per clearance"
click at [290, 299] on select "per equipment per container per B/L per shipping bill per shipment per pallet p…" at bounding box center [322, 309] width 64 height 21
click at [736, 303] on input "65" at bounding box center [735, 309] width 41 height 20
drag, startPoint x: 732, startPoint y: 308, endPoint x: 682, endPoint y: 313, distance: 50.3
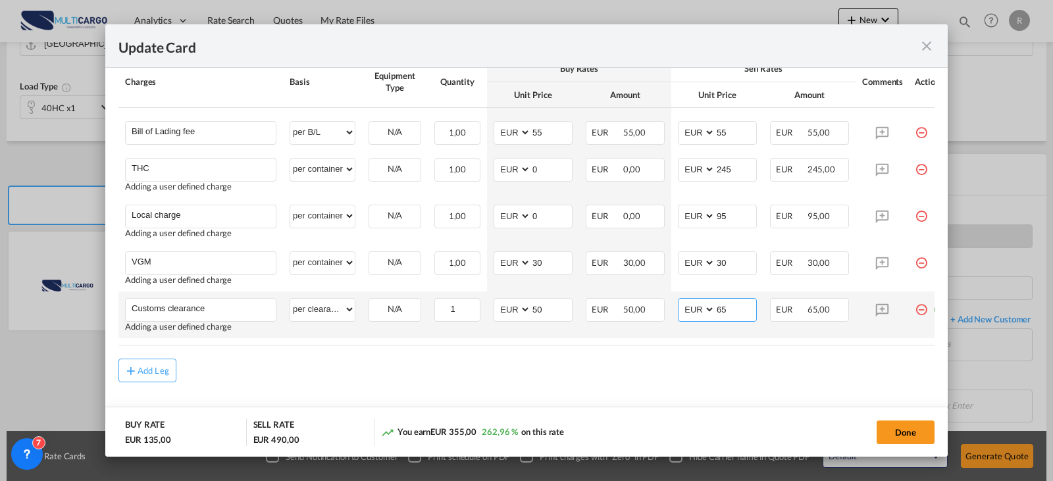
click at [692, 308] on md-input-container "AED AFN ALL AMD ANG AOA ARS AUD AWG AZN BAM BBD BDT BGN BHD BIF BMD BND BOB BRL…" at bounding box center [717, 310] width 79 height 24
type input "85"
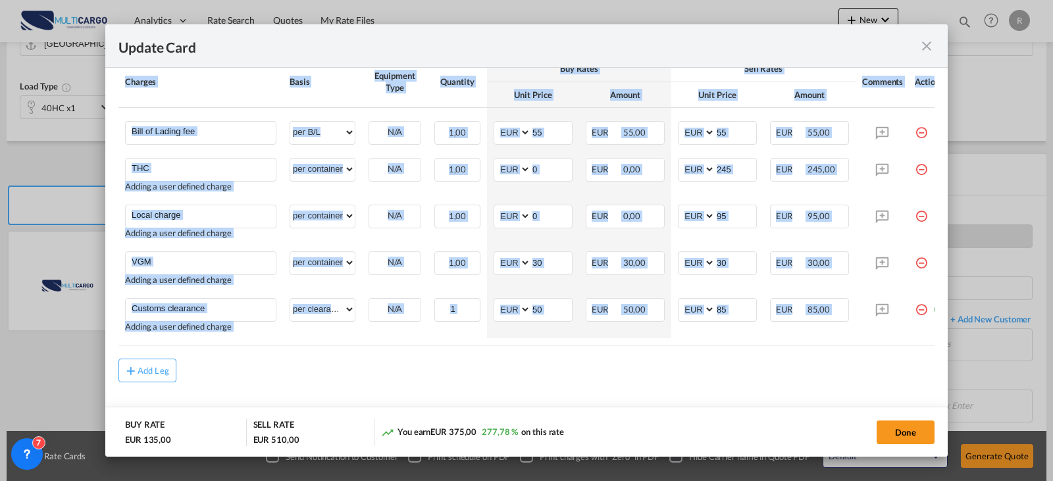
drag, startPoint x: 858, startPoint y: 351, endPoint x: 873, endPoint y: 348, distance: 15.5
click at [873, 348] on rate-modification "Despesas na Origem Please enter leg name Leg Name Already Exists Delete Leg Sub…" at bounding box center [526, 196] width 816 height 371
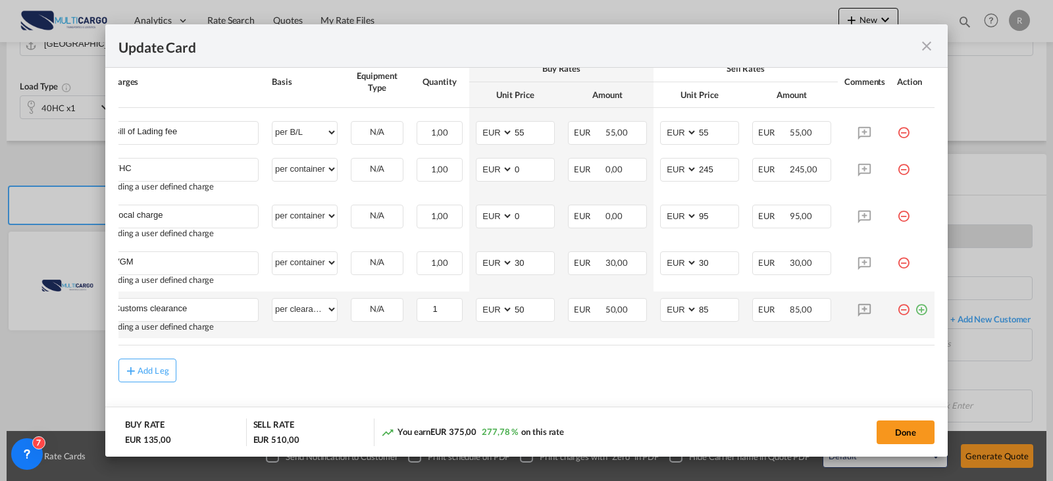
click at [915, 311] on md-icon "icon-plus-circle-outline green-400-fg" at bounding box center [921, 304] width 13 height 13
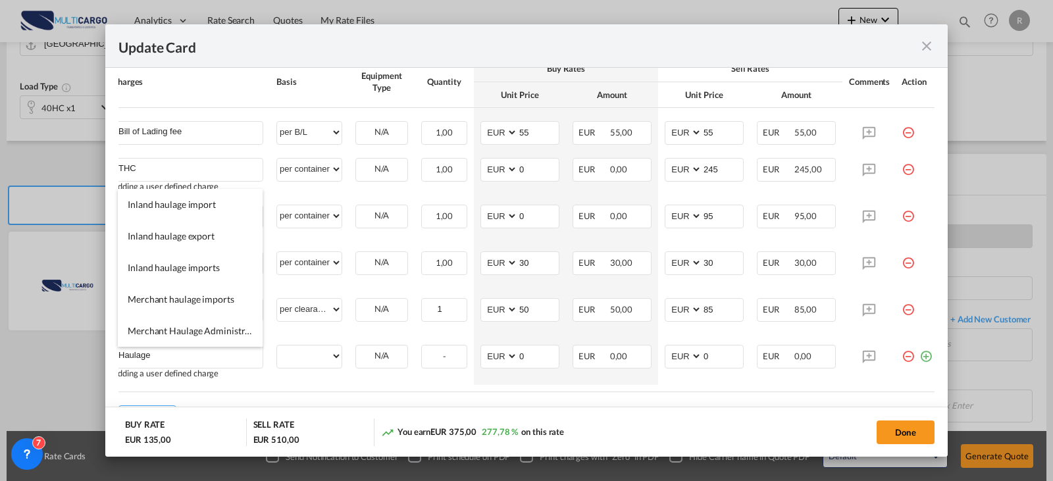
type input "Haulage"
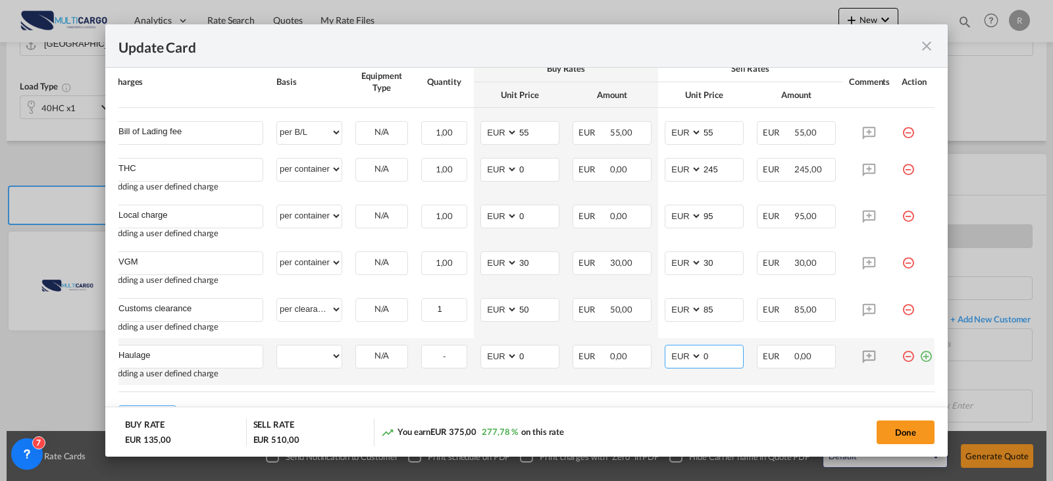
drag, startPoint x: 696, startPoint y: 357, endPoint x: 675, endPoint y: 353, distance: 21.3
click at [689, 357] on md-input-container "AED AFN ALL AMD ANG AOA ARS AUD AWG AZN BAM BBD BDT BGN BHD BIF BMD BND BOB BRL…" at bounding box center [704, 357] width 79 height 24
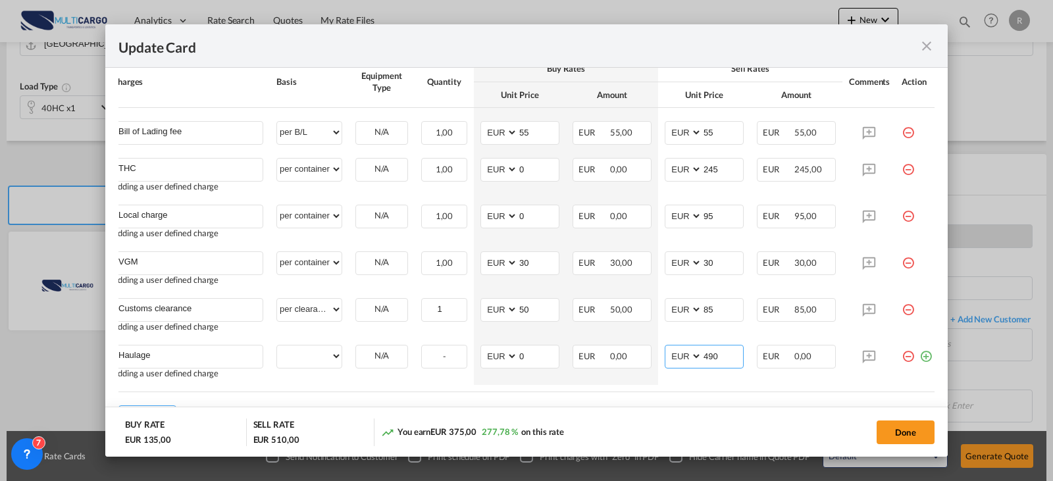
type input "490"
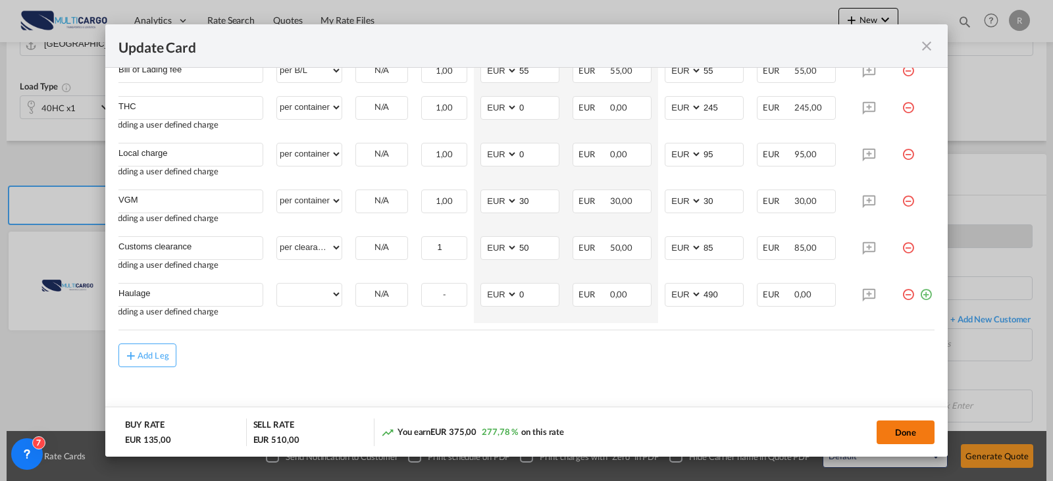
click at [915, 434] on button "Done" at bounding box center [906, 433] width 58 height 24
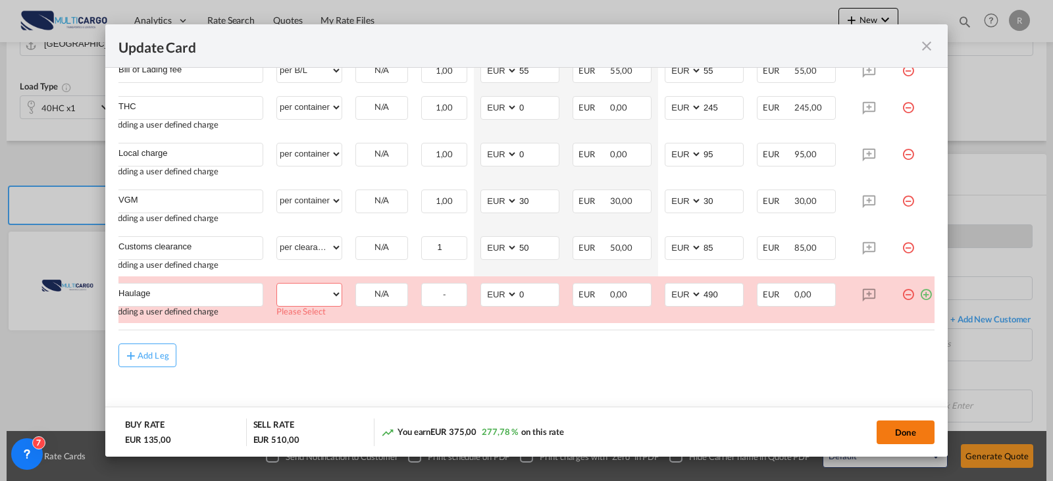
scroll to position [461, 0]
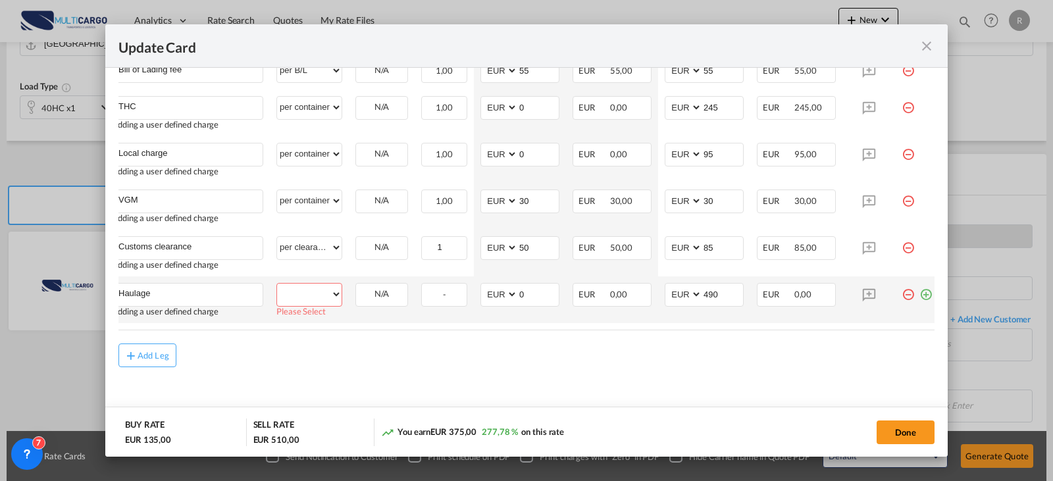
click at [322, 297] on select "per equipment per container per B/L per shipping bill per shipment per pallet p…" at bounding box center [309, 294] width 64 height 21
select select "per container"
click at [277, 284] on select "per equipment per container per B/L per shipping bill per shipment per pallet p…" at bounding box center [309, 294] width 64 height 21
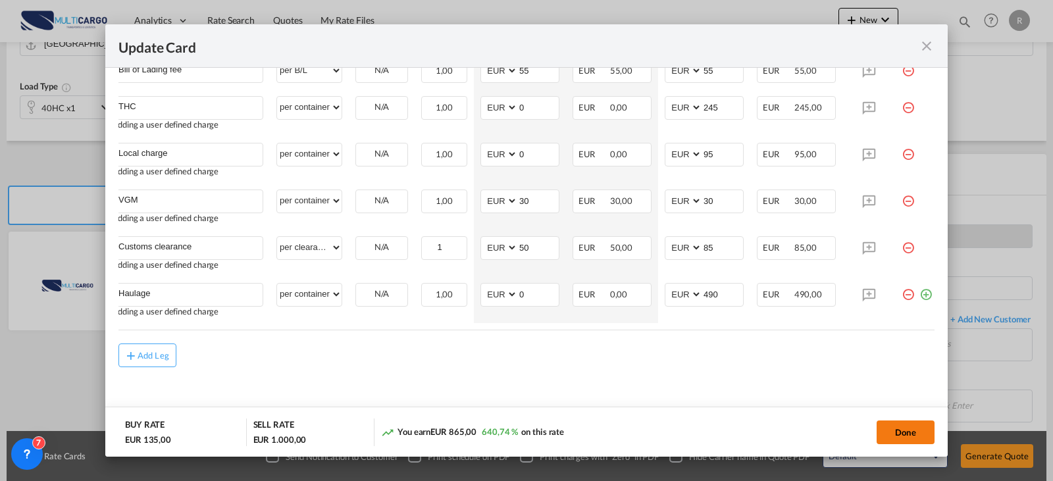
click at [890, 430] on button "Done" at bounding box center [906, 433] width 58 height 24
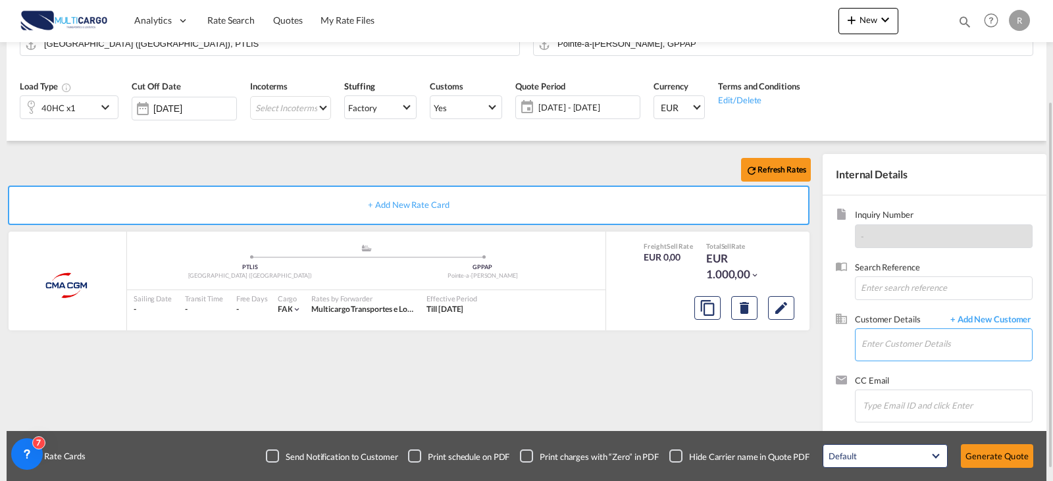
click at [918, 338] on input "Enter Customer Details" at bounding box center [946, 344] width 170 height 30
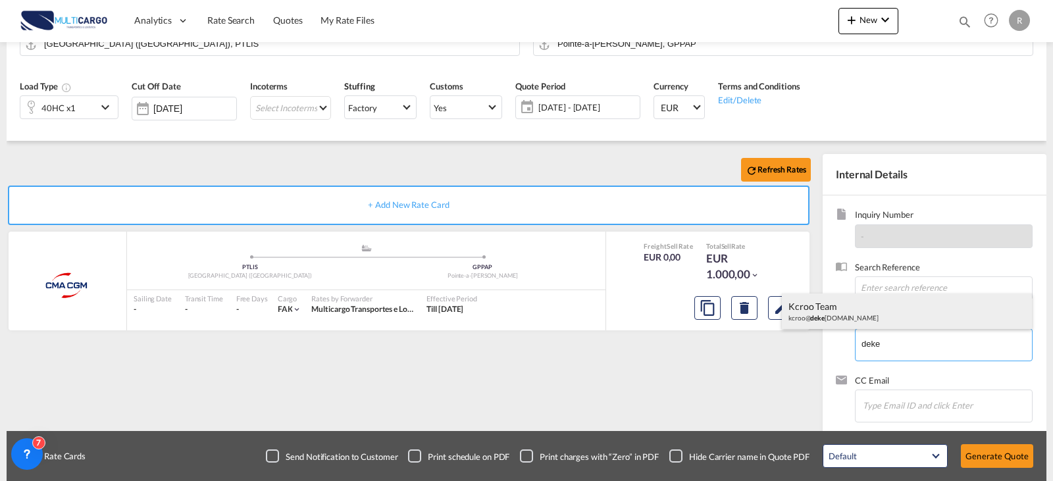
click at [903, 316] on div "kcroo Team kcroo@ deke [DOMAIN_NAME]" at bounding box center [907, 312] width 250 height 36
type input "[EMAIL_ADDRESS][DOMAIN_NAME], kcroo Team, [EMAIL_ADDRESS][DOMAIN_NAME]"
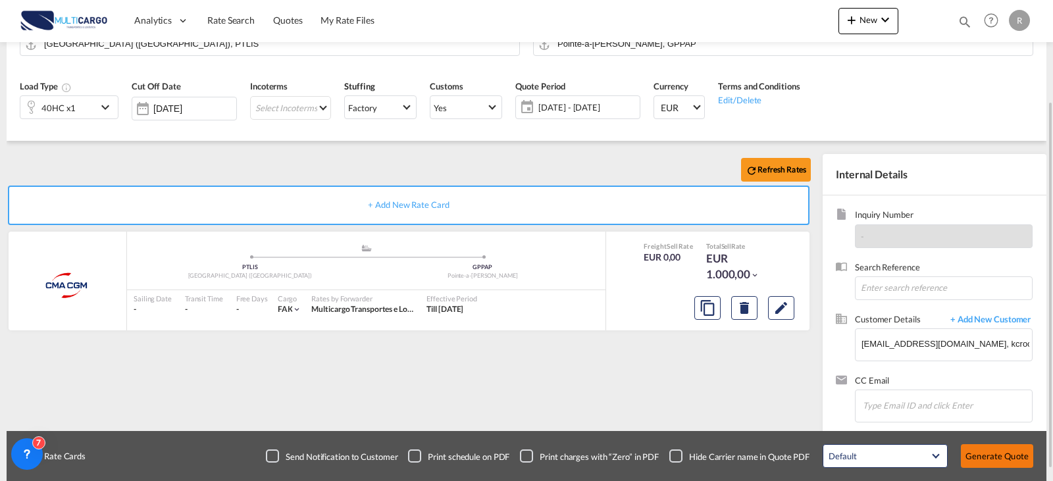
click at [1019, 455] on button "Generate Quote" at bounding box center [997, 456] width 72 height 24
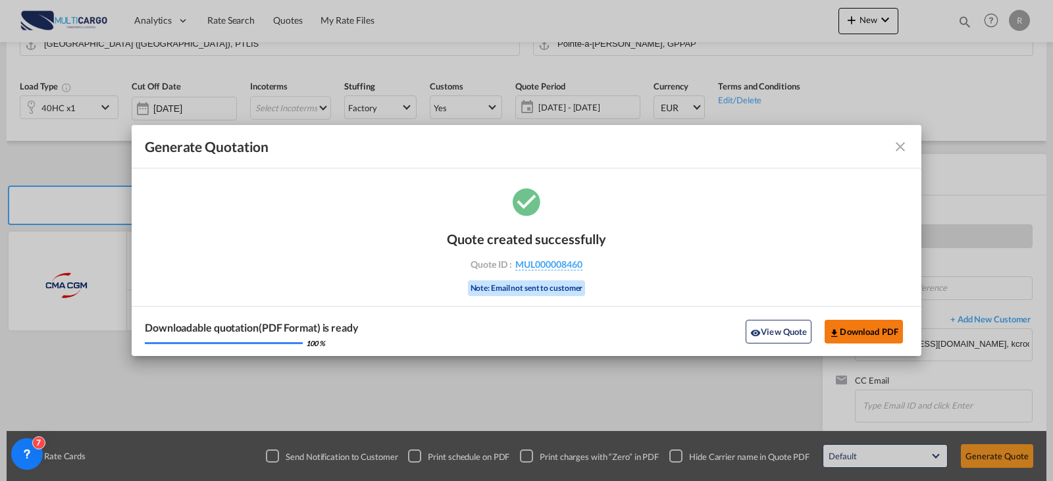
click at [892, 340] on button "Download PDF" at bounding box center [864, 332] width 78 height 24
click at [911, 143] on md-toolbar "Generate Quotation" at bounding box center [527, 146] width 790 height 43
click at [905, 147] on md-icon "icon-close fg-AAA8AD cursor m-0" at bounding box center [900, 147] width 16 height 16
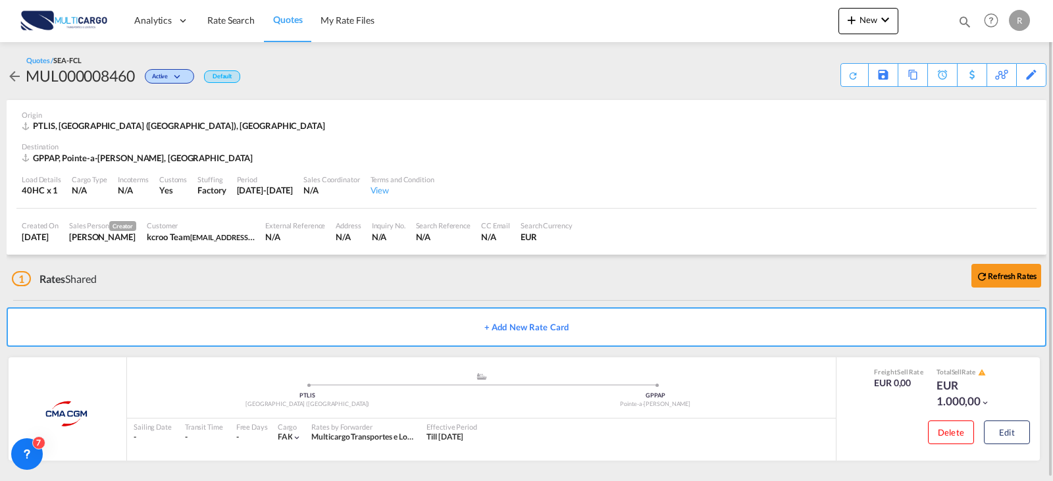
click at [21, 78] on md-icon "icon-arrow-left" at bounding box center [15, 76] width 16 height 16
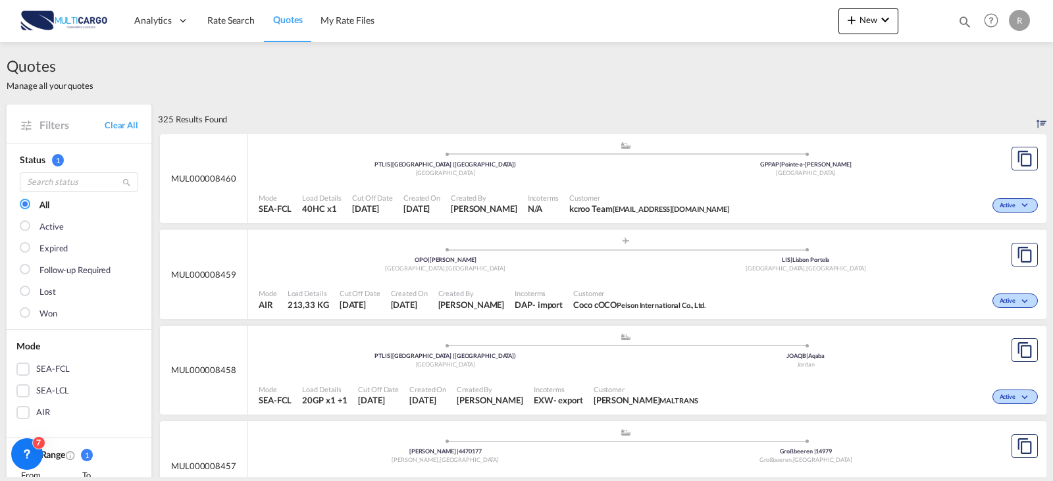
click at [509, 19] on div "Analytics Reports Dashboard Rate Search Quotes My Rate Files New Quotes" at bounding box center [526, 20] width 1013 height 41
click at [93, 81] on div "Quotes Manage all your quotes" at bounding box center [527, 73] width 1040 height 63
click at [238, 30] on link "Rate Search" at bounding box center [231, 20] width 66 height 43
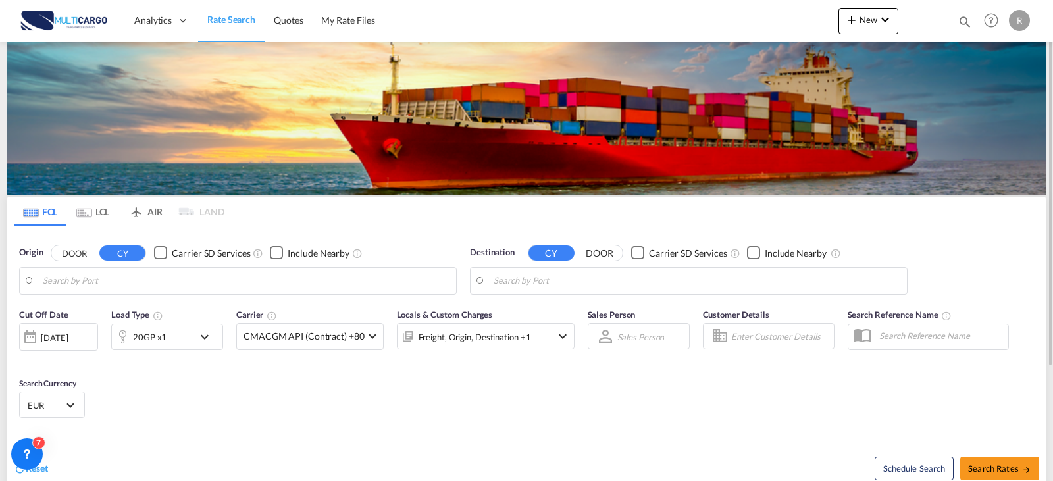
type input "[GEOGRAPHIC_DATA] ([GEOGRAPHIC_DATA]), PTLIS"
drag, startPoint x: 541, startPoint y: 267, endPoint x: 548, endPoint y: 268, distance: 7.3
click at [542, 268] on md-input-container "Aqaba, JOAQB" at bounding box center [689, 281] width 436 height 26
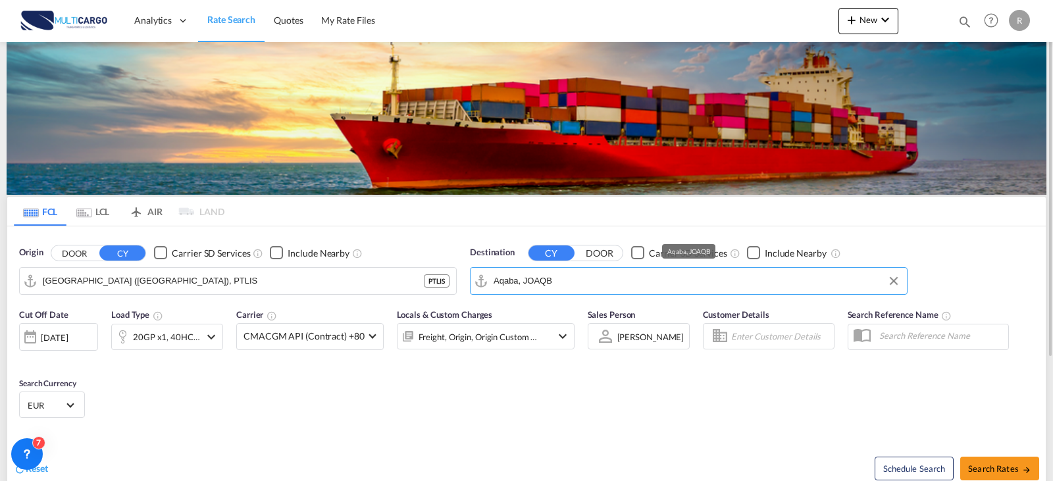
click at [555, 275] on input "Aqaba, JOAQB" at bounding box center [697, 281] width 407 height 20
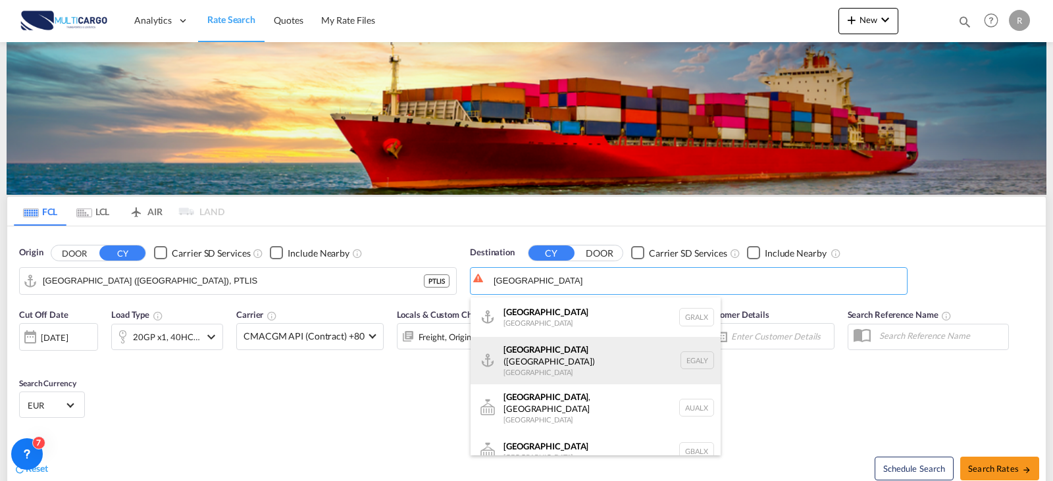
click at [586, 364] on div "Alexandria ([GEOGRAPHIC_DATA]) [GEOGRAPHIC_DATA] EGALY" at bounding box center [596, 360] width 250 height 47
type input "Alexandria ([GEOGRAPHIC_DATA]), EGALY"
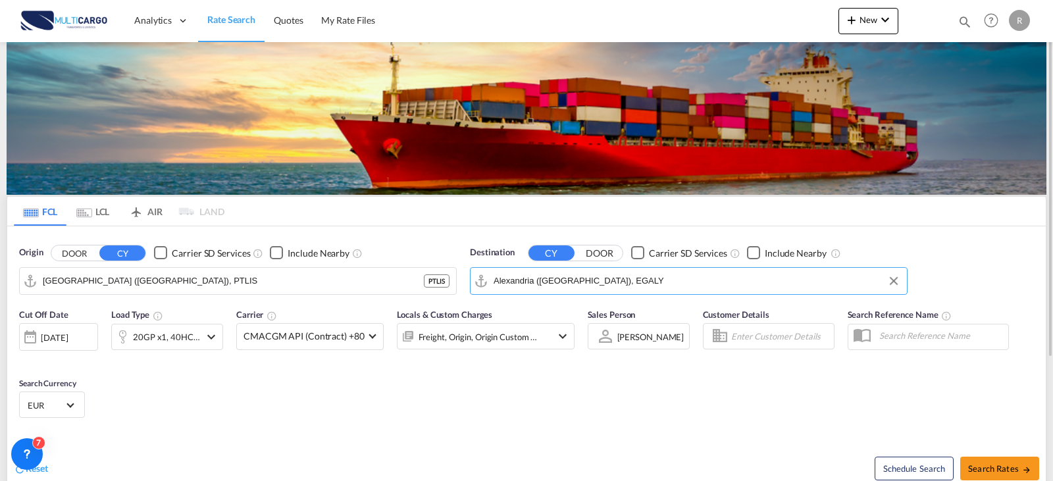
click at [201, 331] on div "20GP x1, 40HC x1" at bounding box center [167, 337] width 112 height 26
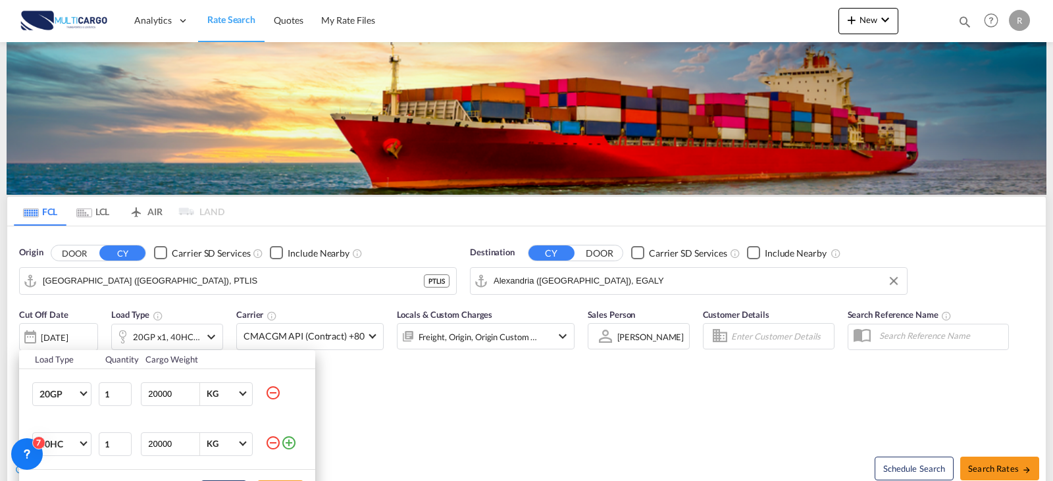
click at [274, 390] on md-icon "icon-minus-circle-outline" at bounding box center [273, 393] width 16 height 16
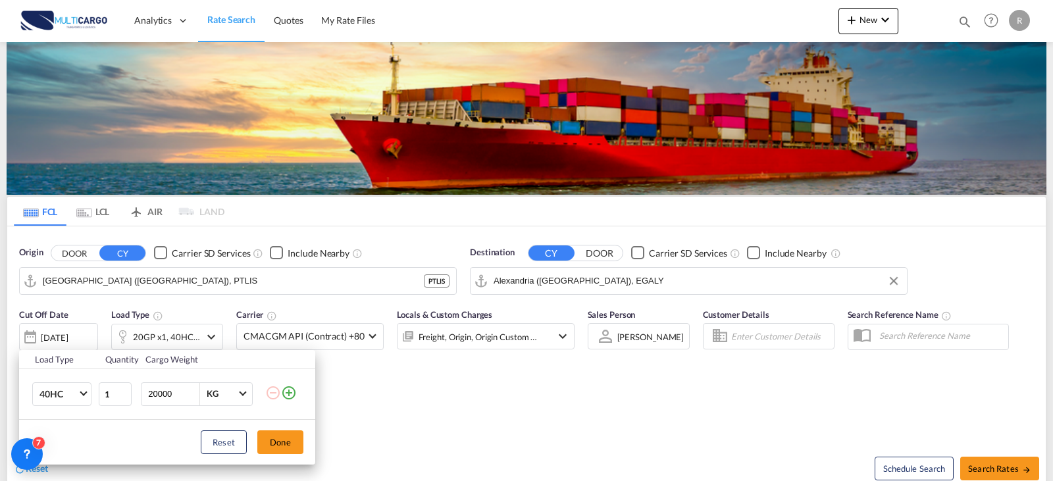
click at [1012, 453] on div "Load Type Quantity Cargo Weight 40HC 20GP 40GP 40HC 45HC 20RE 40RE 40HR 20OT 40…" at bounding box center [526, 240] width 1053 height 481
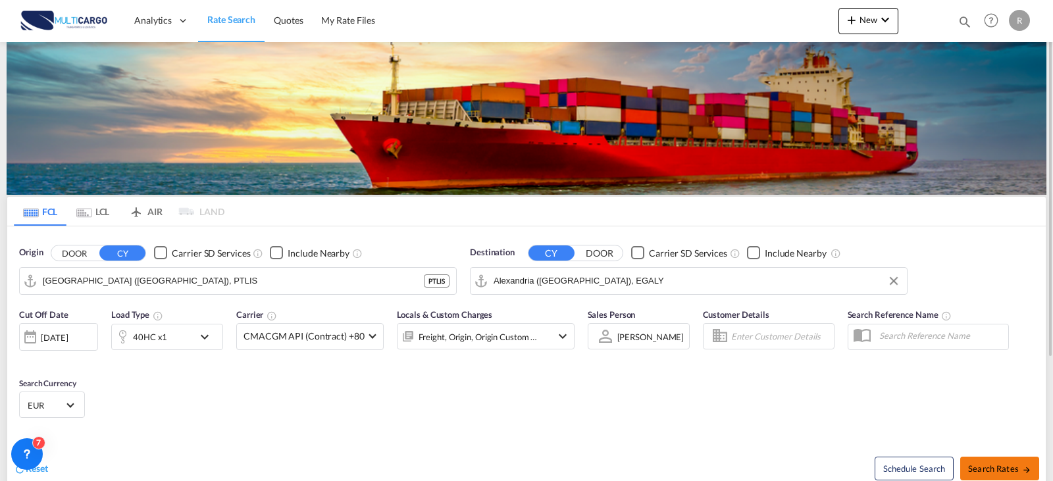
click at [1004, 459] on button "Search Rates" at bounding box center [999, 469] width 79 height 24
type input "PTLIS to EGALY / [DATE]"
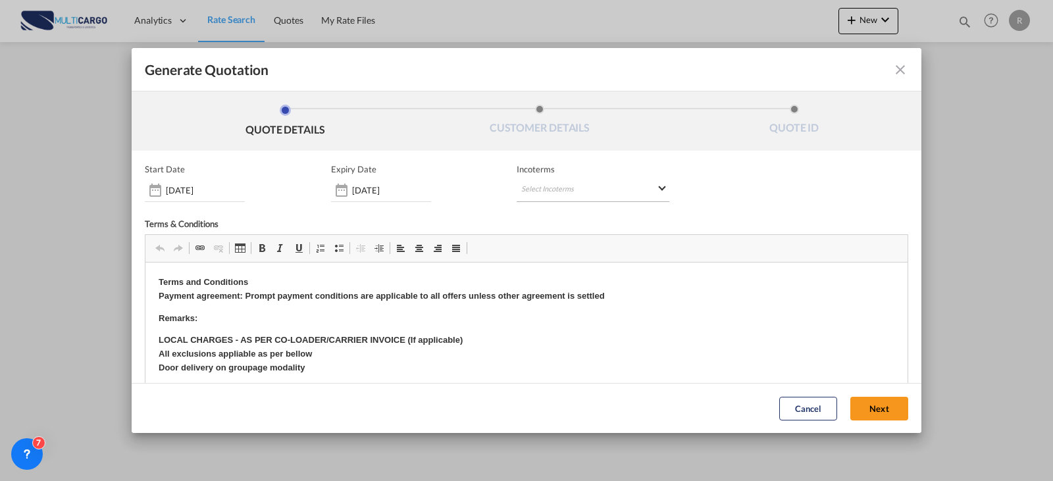
click at [573, 179] on md-select "Select Incoterms DAP - export Delivered at Place DAP - import Delivered at Plac…" at bounding box center [593, 190] width 153 height 24
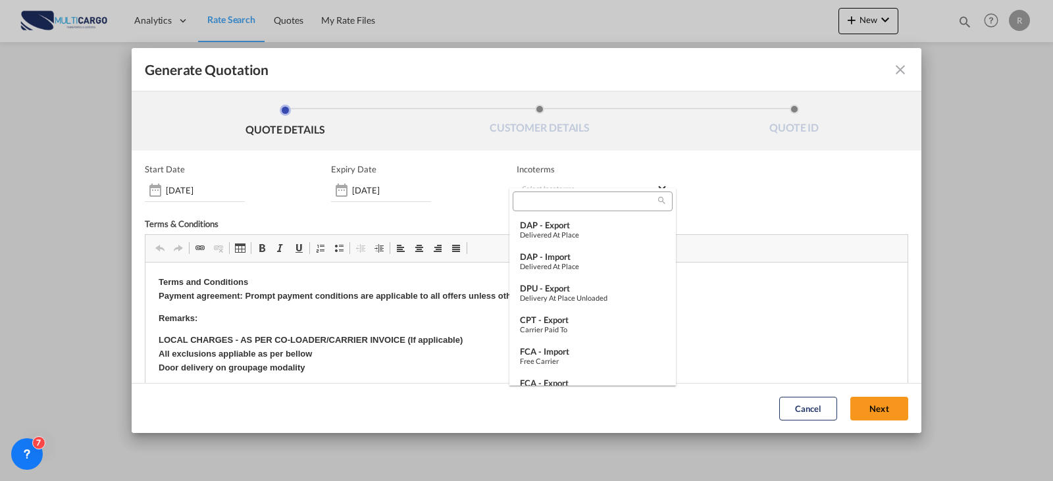
click at [355, 193] on md-backdrop at bounding box center [526, 240] width 1053 height 481
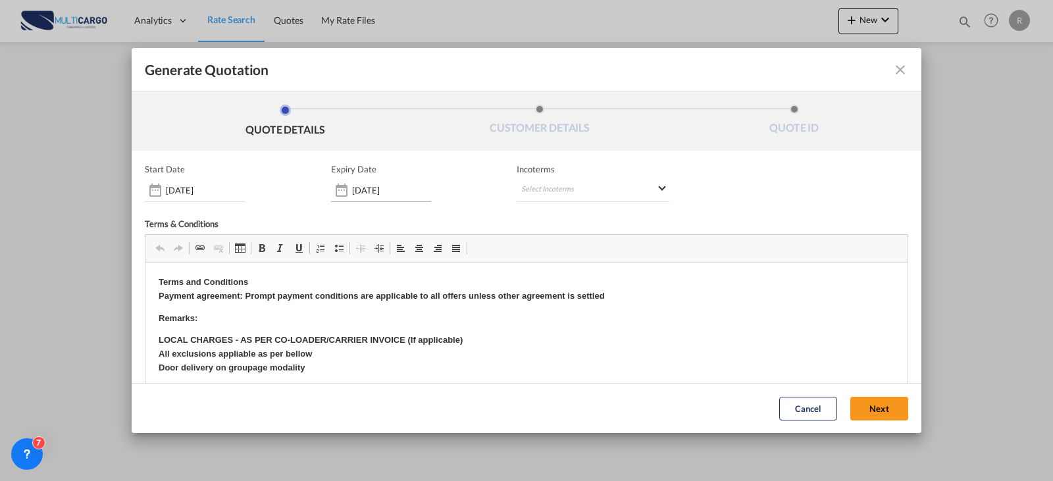
click at [400, 193] on input "[DATE]" at bounding box center [391, 190] width 79 height 11
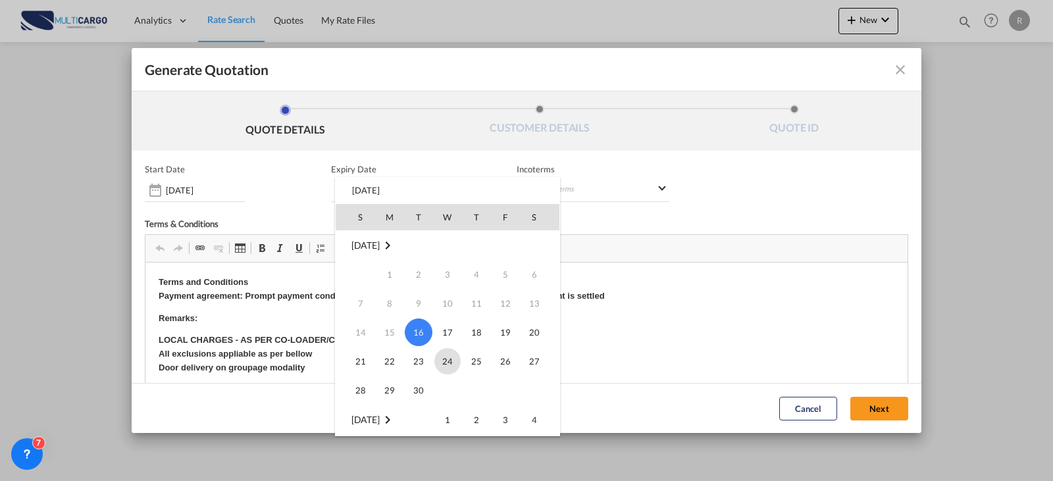
scroll to position [66, 0]
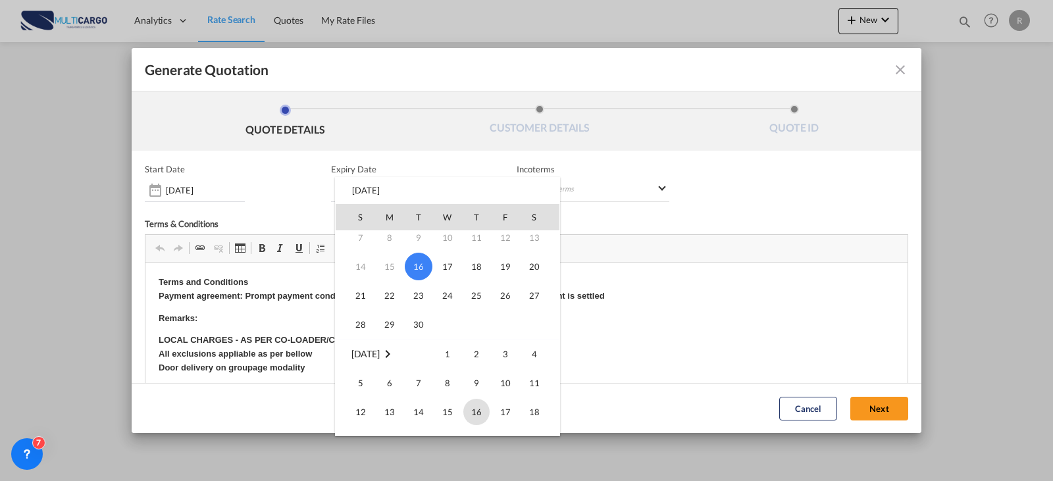
click at [482, 409] on span "16" at bounding box center [476, 412] width 26 height 26
type input "[DATE]"
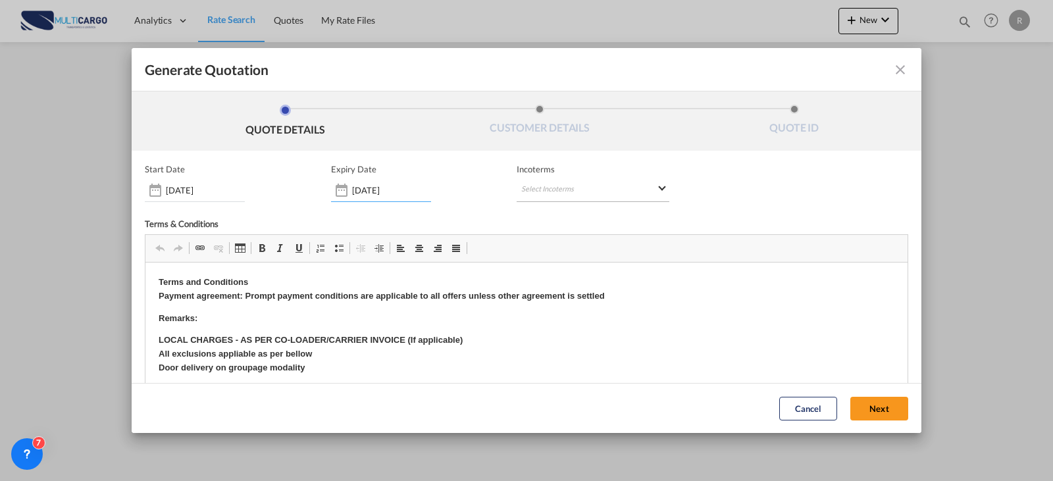
click at [532, 190] on md-select "Select Incoterms" at bounding box center [593, 190] width 153 height 24
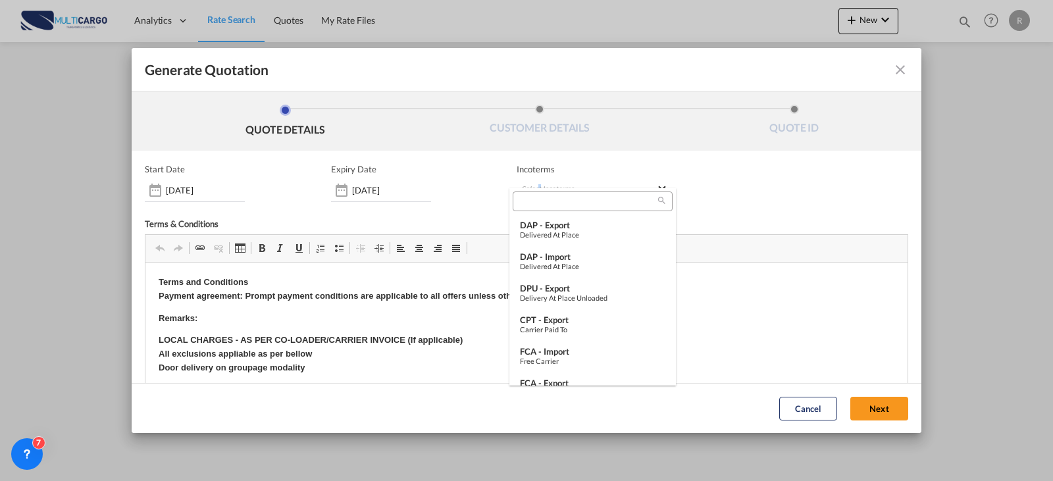
click at [537, 180] on md-backdrop at bounding box center [526, 240] width 1053 height 481
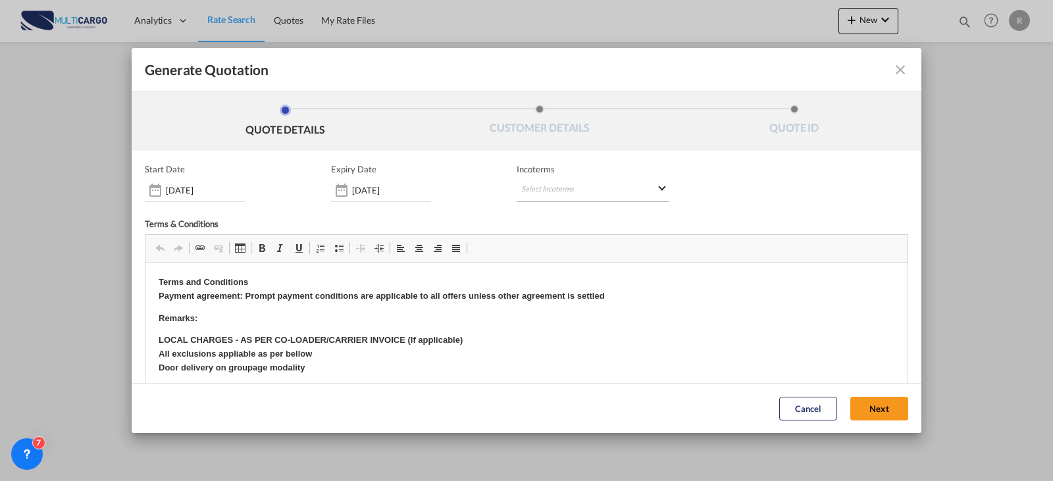
click at [549, 195] on md-select "Select Incoterms" at bounding box center [593, 190] width 153 height 24
type md-option "[object Object]"
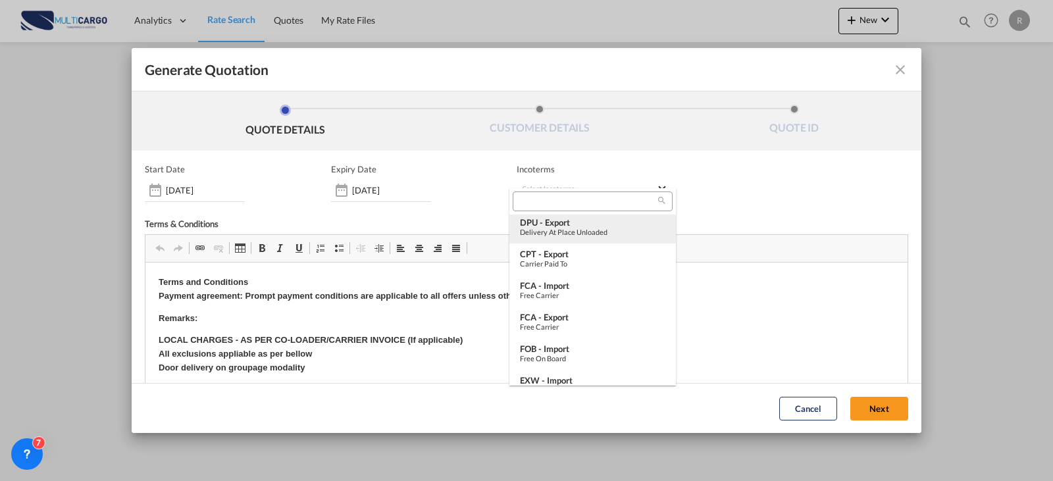
type md-option "[object Object]"
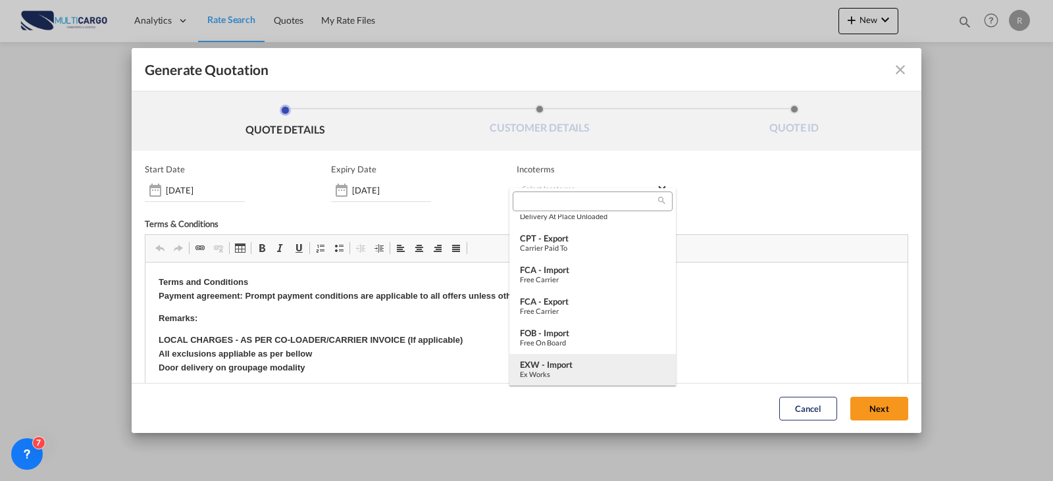
scroll to position [147, 0]
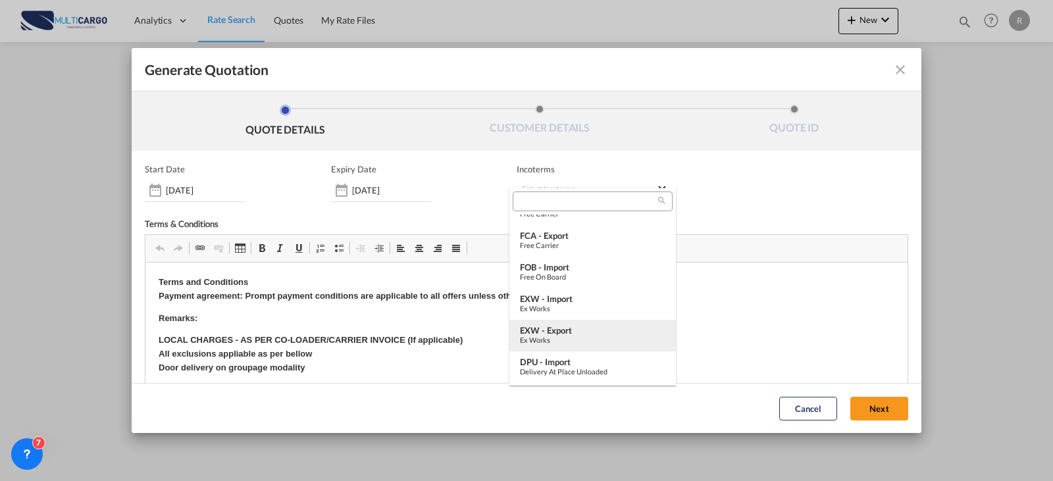
click at [594, 330] on div "EXW - export" at bounding box center [592, 330] width 145 height 11
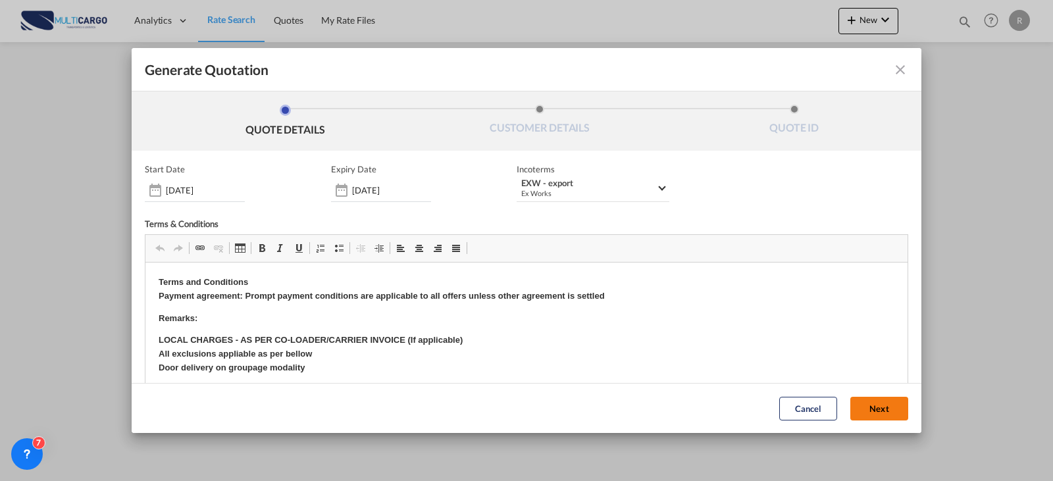
click at [875, 401] on button "Next" at bounding box center [879, 409] width 58 height 24
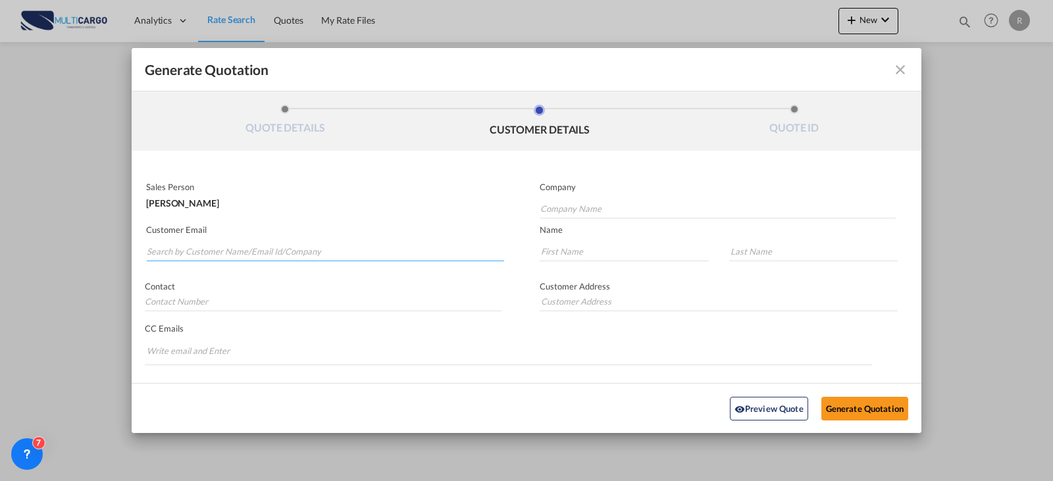
click at [151, 247] on input "Search by Customer Name/Email Id/Company" at bounding box center [325, 252] width 357 height 20
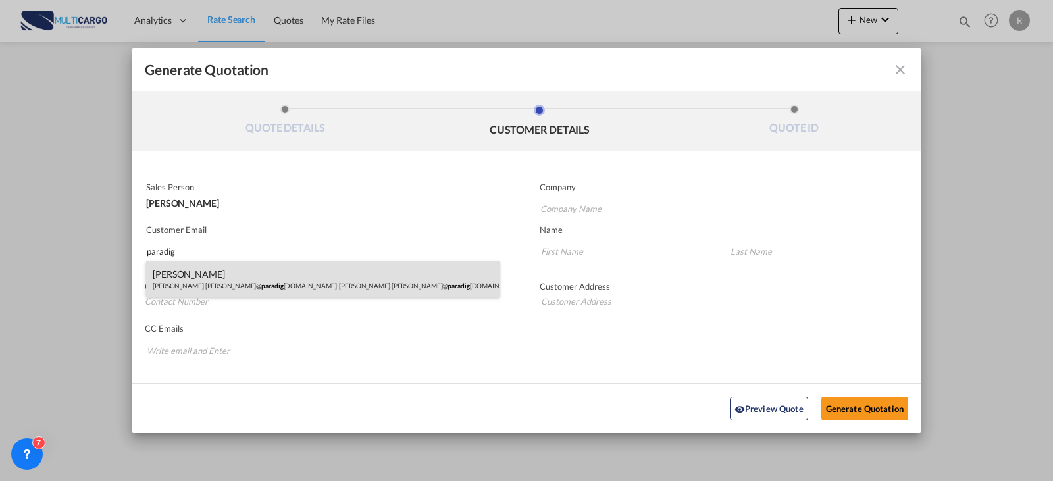
type input "paradig"
click at [334, 276] on div "[PERSON_NAME] [PERSON_NAME].[PERSON_NAME]@ paradig [DOMAIN_NAME] | [PERSON_NAME…" at bounding box center [322, 279] width 353 height 36
type input "[PERSON_NAME][EMAIL_ADDRESS][PERSON_NAME][DOMAIN_NAME]"
type input "[PERSON_NAME]"
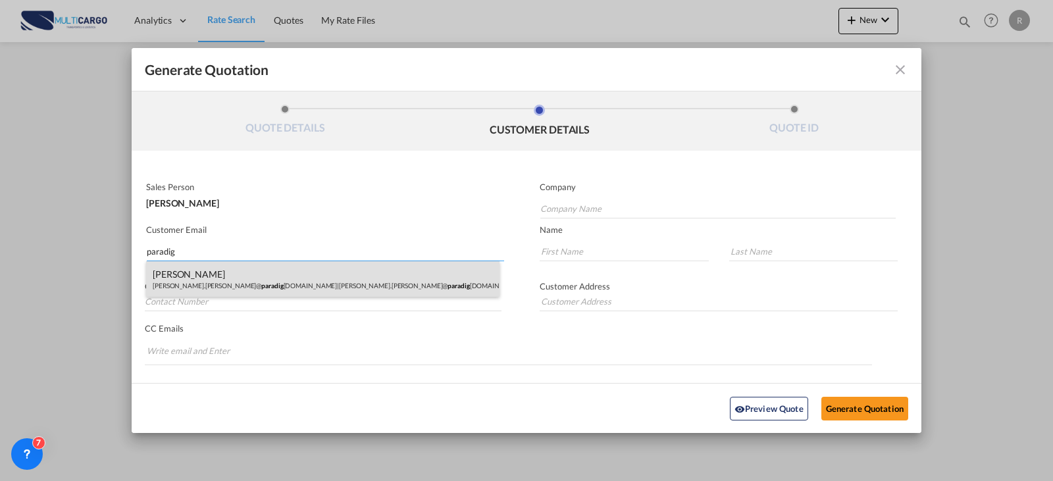
type input "[PERSON_NAME]"
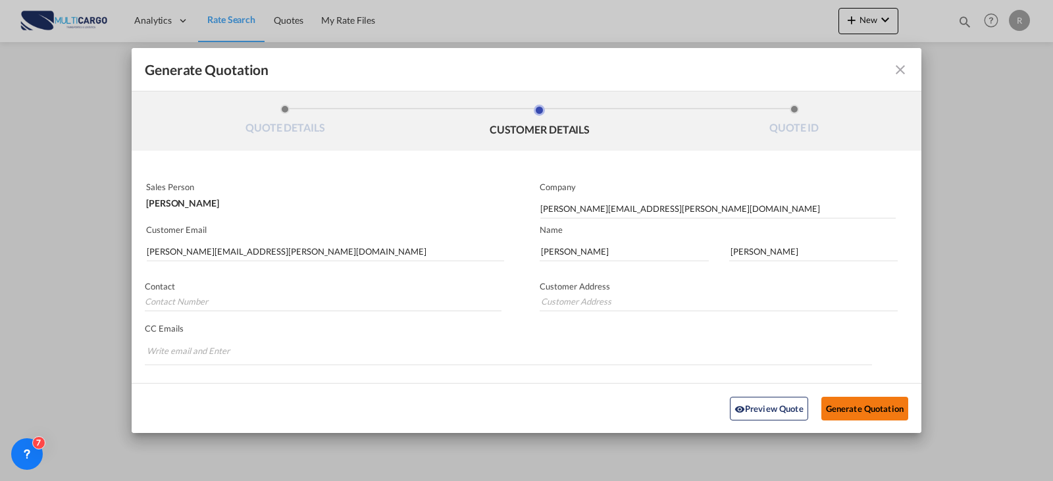
click at [856, 408] on button "Generate Quotation" at bounding box center [864, 408] width 87 height 24
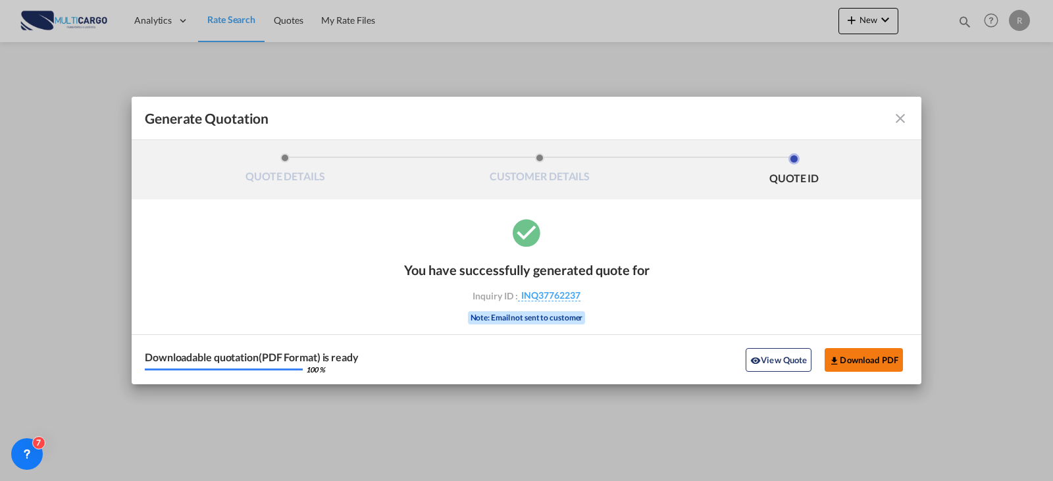
click at [859, 359] on button "Download PDF" at bounding box center [864, 360] width 78 height 24
drag, startPoint x: 907, startPoint y: 113, endPoint x: 822, endPoint y: 119, distance: 85.1
click at [906, 113] on md-icon "icon-close fg-AAA8AD cursor m-0" at bounding box center [900, 119] width 16 height 16
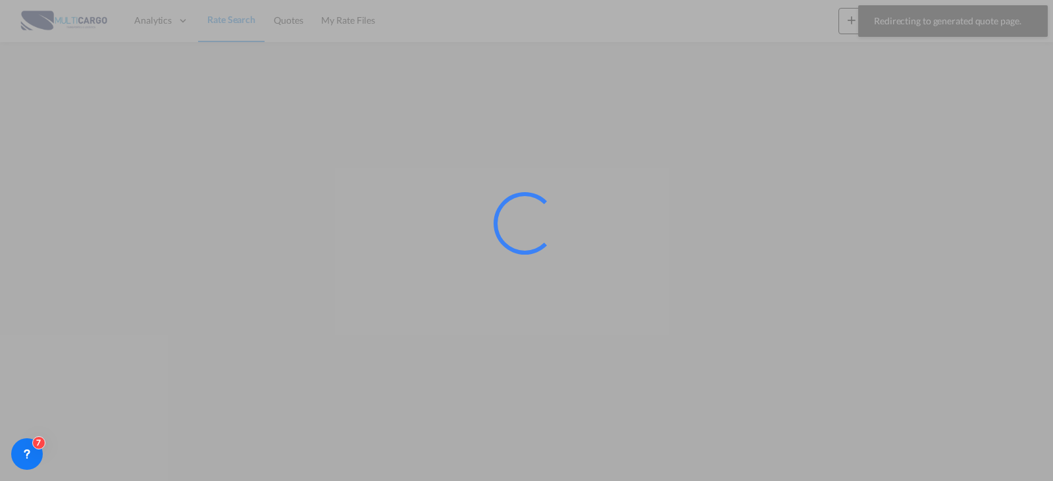
click at [191, 134] on div at bounding box center [526, 240] width 1053 height 481
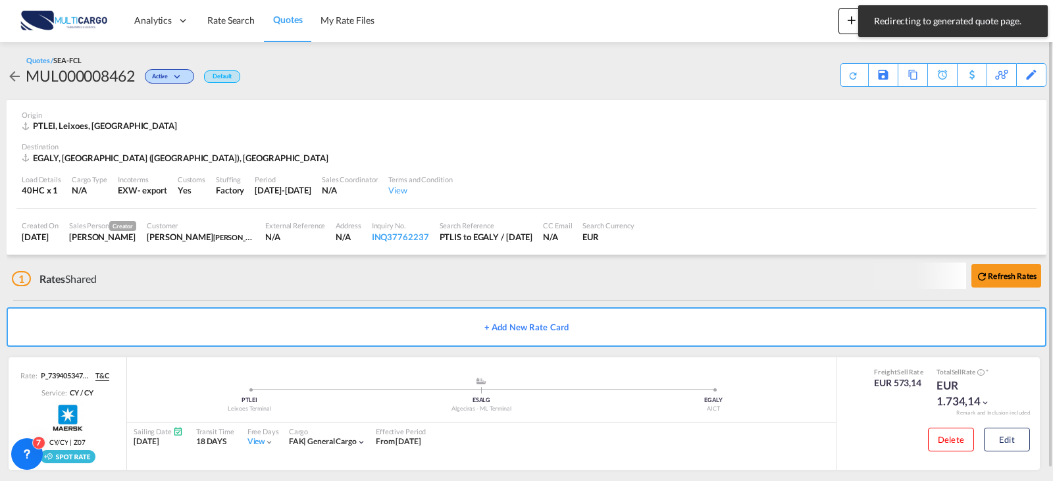
click at [170, 88] on div "Quotes / SEA-FCL MUL000008462 Active Default Save As Template Copy Quote Set Re…" at bounding box center [527, 71] width 1040 height 58
click at [224, 14] on span "Rate Search" at bounding box center [230, 19] width 47 height 11
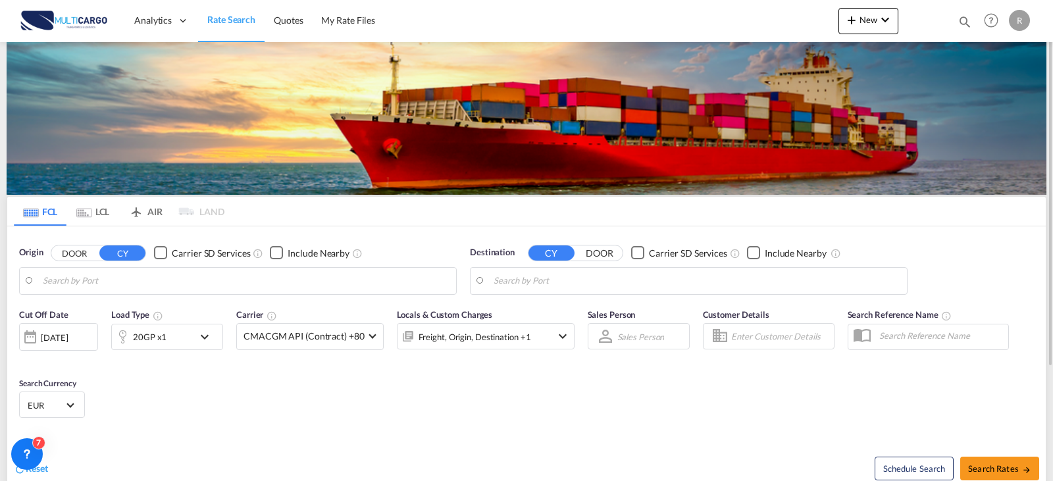
type input "Leixoes, PTLEI"
type input "Alexandria ([GEOGRAPHIC_DATA]), EGALY"
click at [322, 279] on input "Leixoes, PTLEI" at bounding box center [246, 281] width 407 height 20
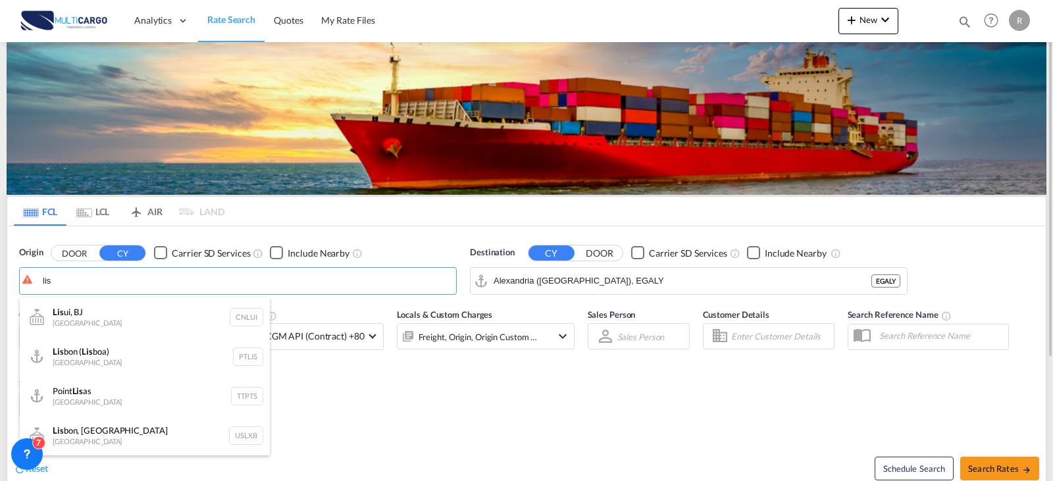
drag, startPoint x: 103, startPoint y: 361, endPoint x: 498, endPoint y: 355, distance: 394.3
click at [105, 358] on div "Lis bon ( Lis boa) [GEOGRAPHIC_DATA] PTLIS" at bounding box center [145, 356] width 250 height 39
type input "[GEOGRAPHIC_DATA] ([GEOGRAPHIC_DATA]), PTLIS"
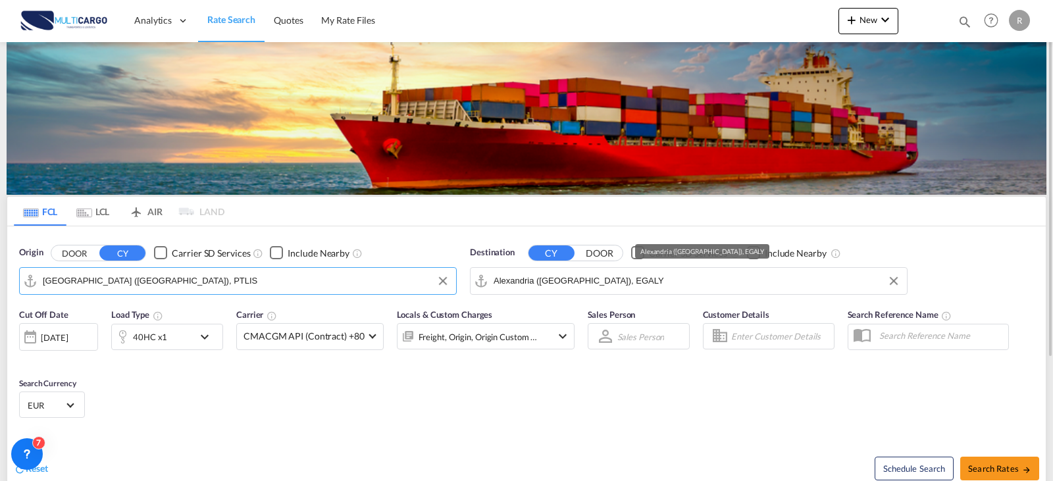
click at [635, 275] on input "Alexandria ([GEOGRAPHIC_DATA]), EGALY" at bounding box center [697, 281] width 407 height 20
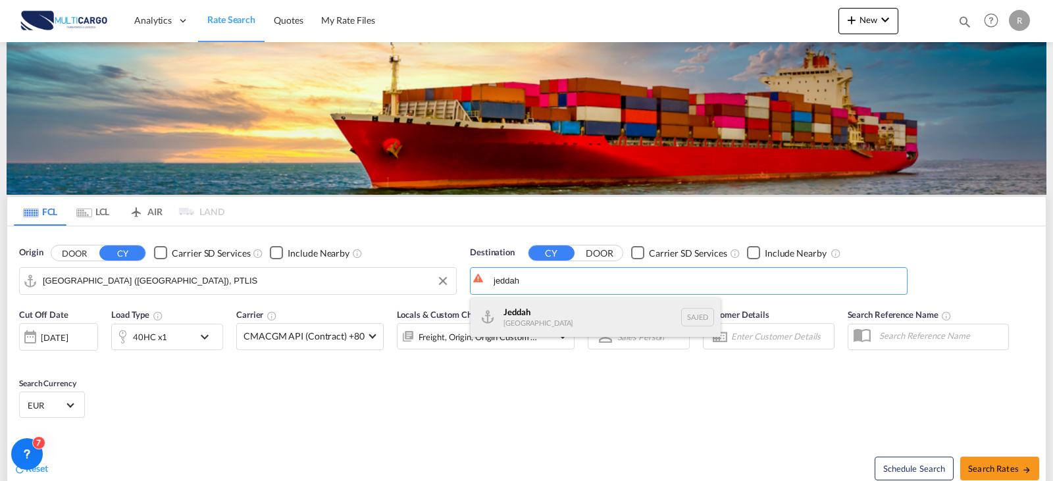
click at [581, 328] on div "Jeddah [GEOGRAPHIC_DATA] SAJED" at bounding box center [596, 316] width 250 height 39
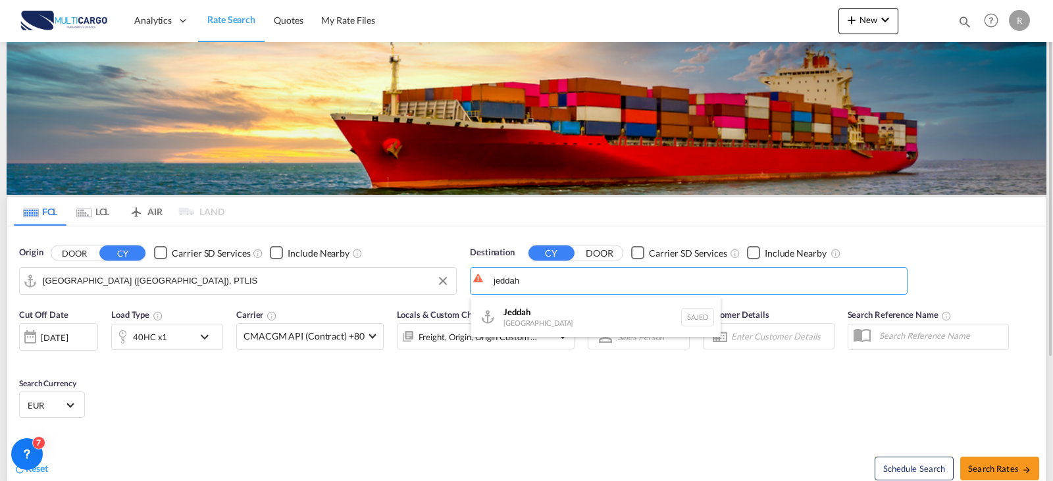
type input "Jeddah, SAJED"
click at [157, 330] on div "40HC x1" at bounding box center [150, 337] width 34 height 18
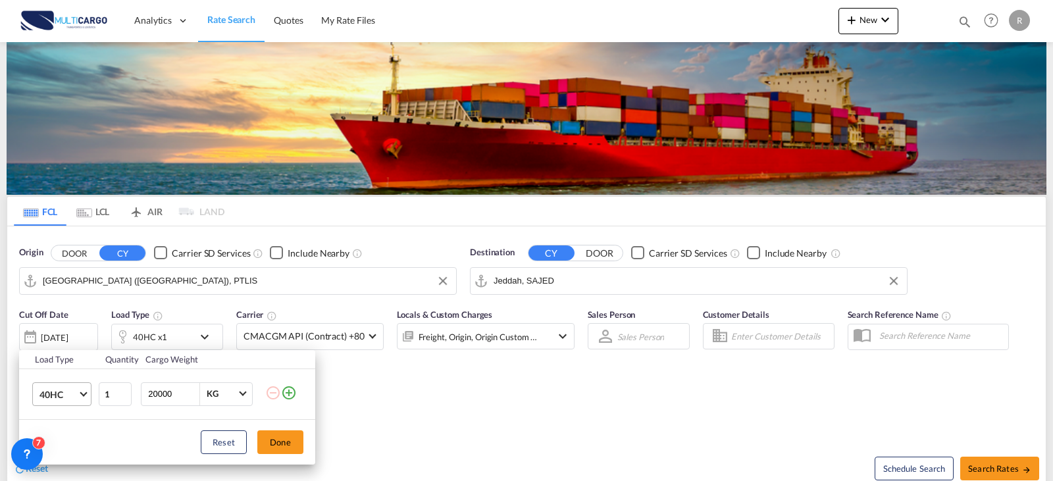
click at [74, 395] on span "40HC" at bounding box center [58, 394] width 38 height 13
click at [61, 329] on md-option "20GP" at bounding box center [74, 323] width 90 height 32
click at [278, 447] on button "Done" at bounding box center [280, 442] width 46 height 24
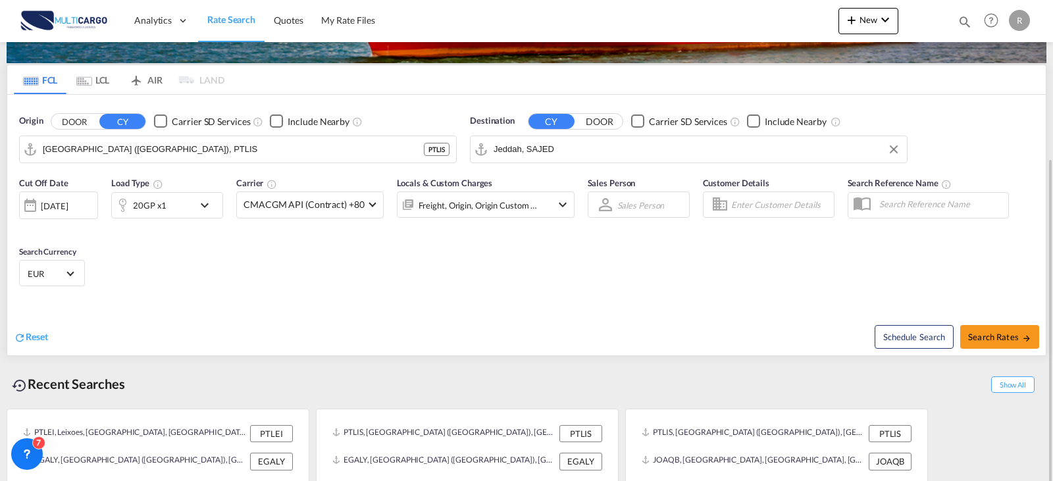
scroll to position [167, 0]
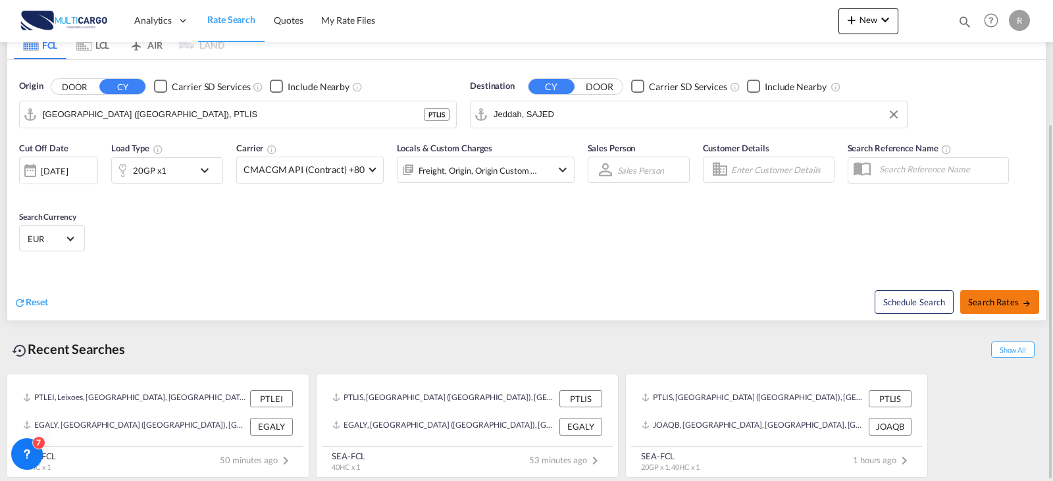
click at [1005, 303] on span "Search Rates" at bounding box center [999, 302] width 63 height 11
type input "PTLIS to SAJED / [DATE]"
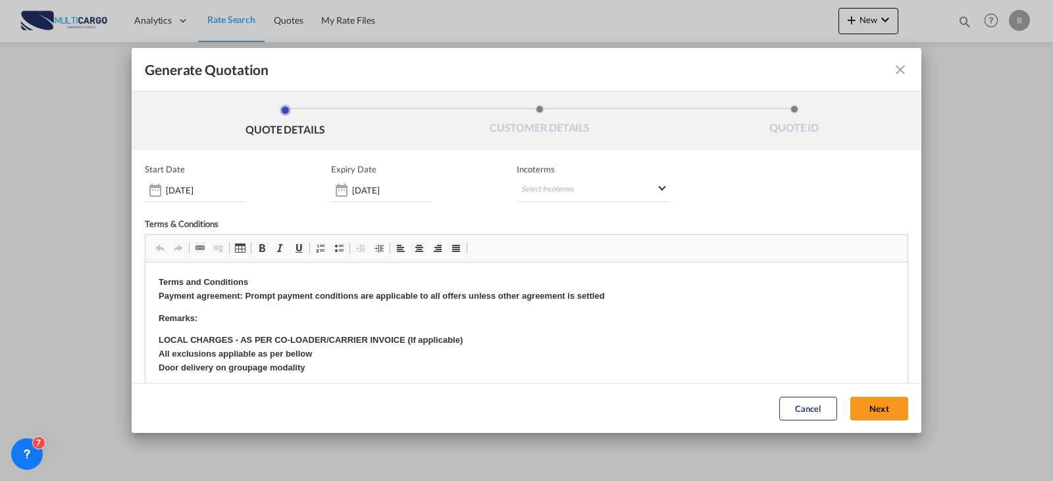
click at [499, 186] on div "Start Date [DATE] Expiry Date [DATE] Incoterms Select Incoterms DAP - export De…" at bounding box center [526, 183] width 763 height 38
click at [546, 188] on md-select "Select Incoterms DAP - export Delivered at Place DAP - import Delivered at Plac…" at bounding box center [593, 190] width 153 height 24
type md-option "[object Object]"
click at [378, 186] on md-backdrop at bounding box center [526, 240] width 1053 height 481
click at [357, 192] on input "[DATE]" at bounding box center [391, 190] width 79 height 11
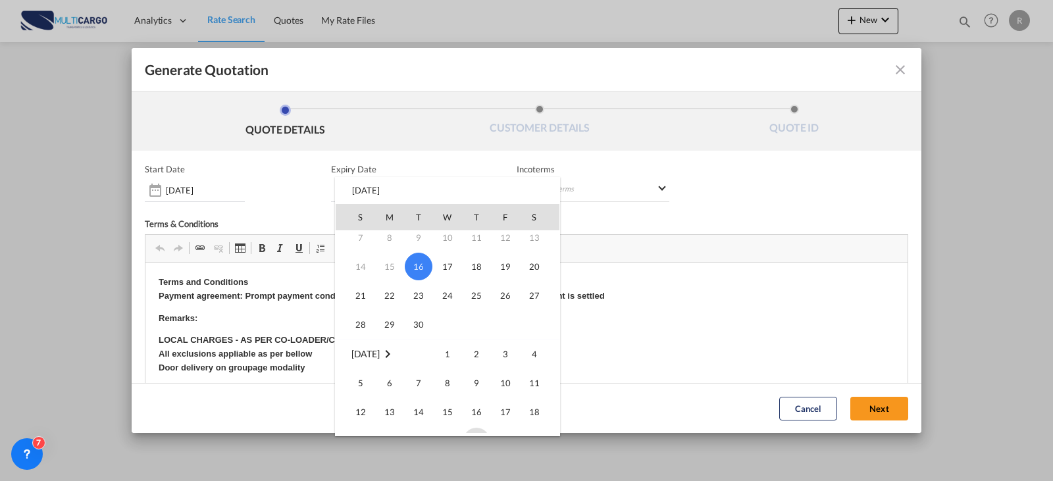
scroll to position [132, 0]
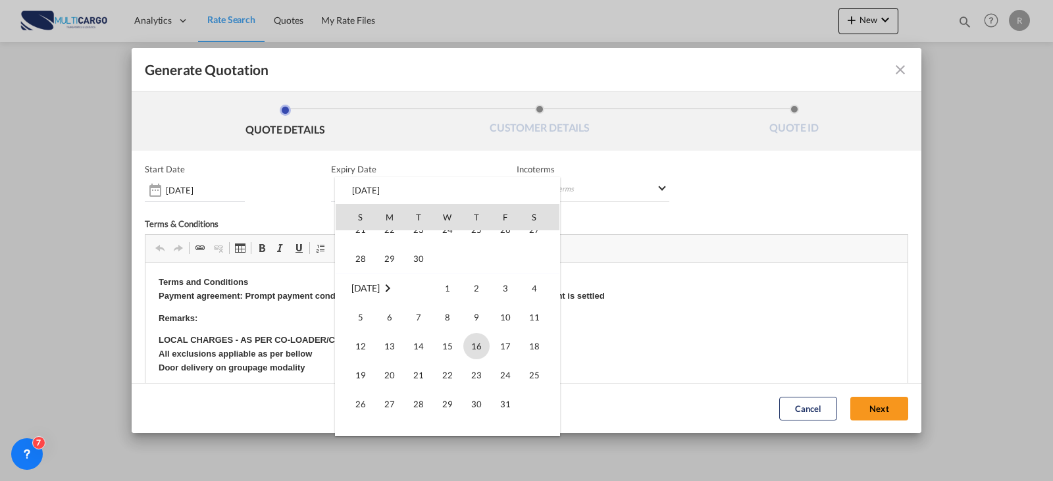
click at [480, 340] on span "16" at bounding box center [476, 346] width 26 height 26
type input "[DATE]"
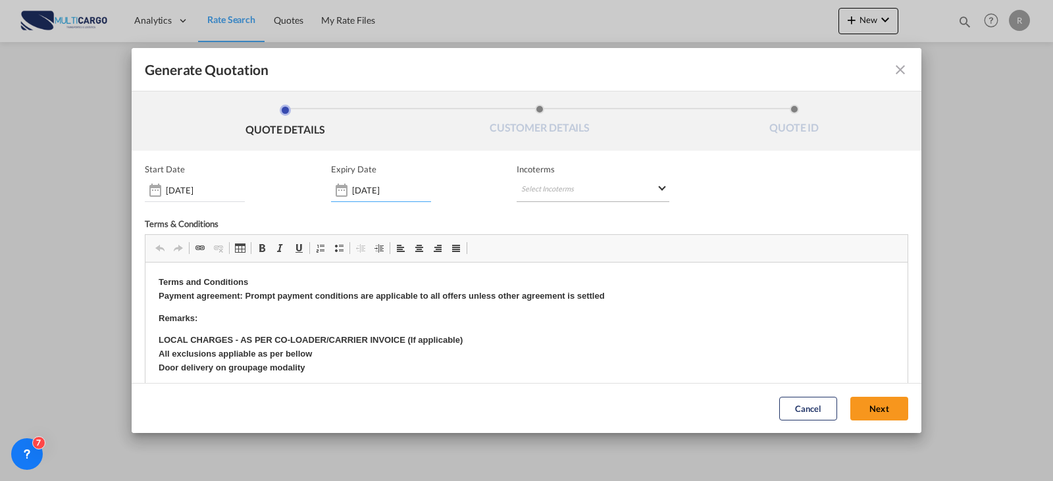
click at [601, 186] on md-select "Select Incoterms" at bounding box center [593, 190] width 153 height 24
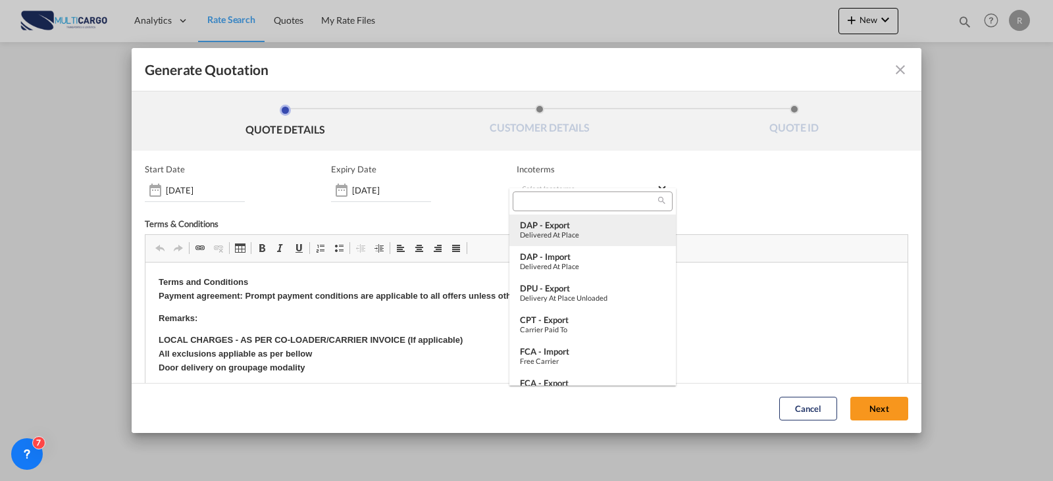
type md-option "[object Object]"
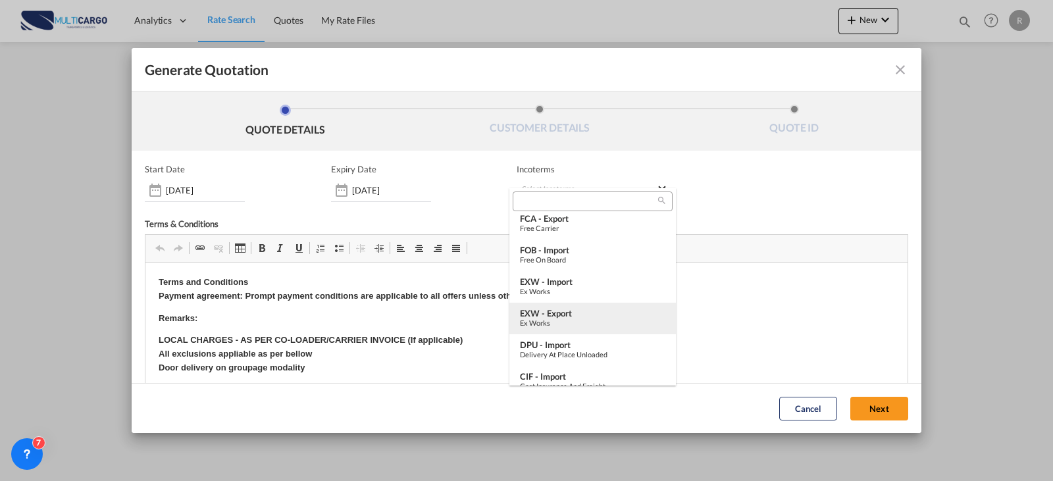
click at [574, 308] on div "EXW - export" at bounding box center [592, 313] width 145 height 11
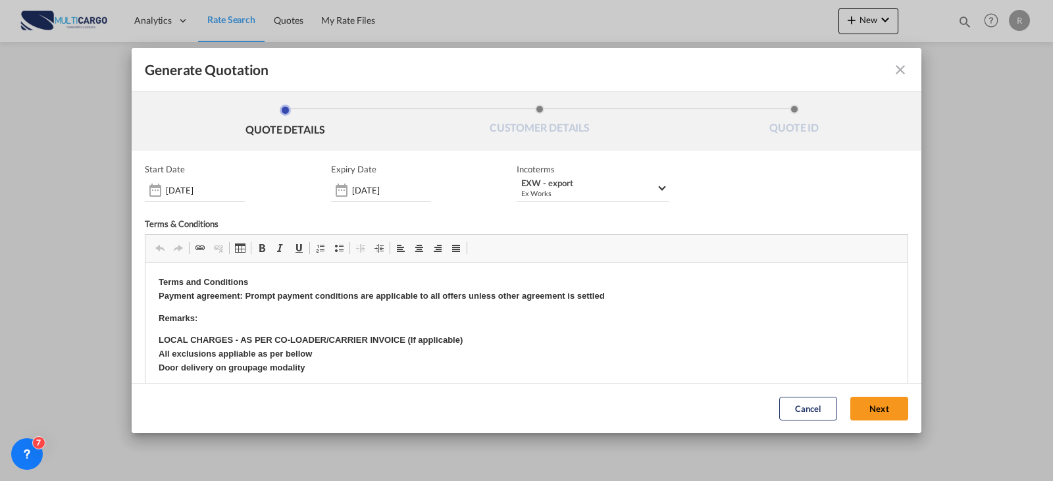
click at [872, 423] on div "Cancel Next" at bounding box center [844, 408] width 142 height 36
drag, startPoint x: 869, startPoint y: 417, endPoint x: 859, endPoint y: 416, distance: 10.6
click at [867, 417] on button "Next" at bounding box center [879, 409] width 58 height 24
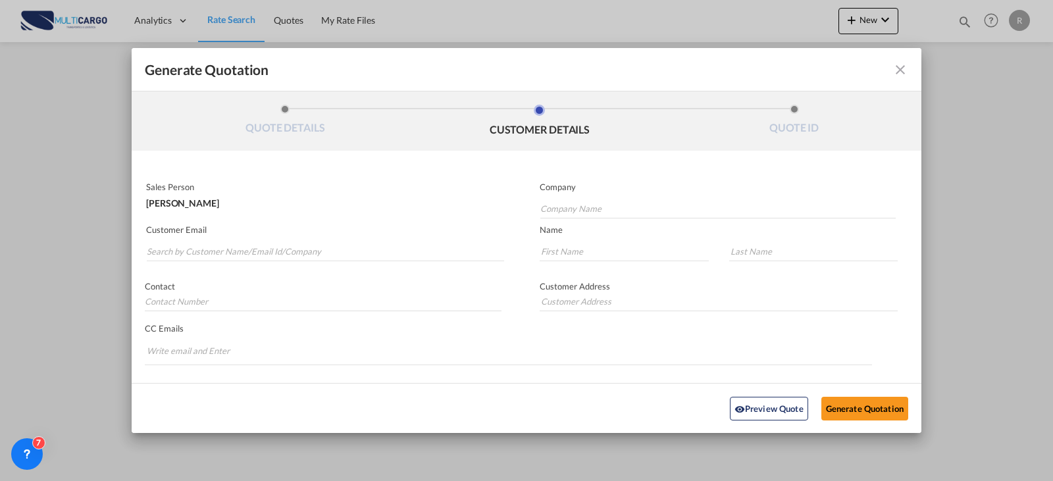
click at [228, 241] on md-autocomplete-wrap "Generate QuotationQUOTE ..." at bounding box center [325, 248] width 358 height 26
click at [229, 243] on input "Search by Customer Name/Email Id/Company" at bounding box center [325, 252] width 357 height 20
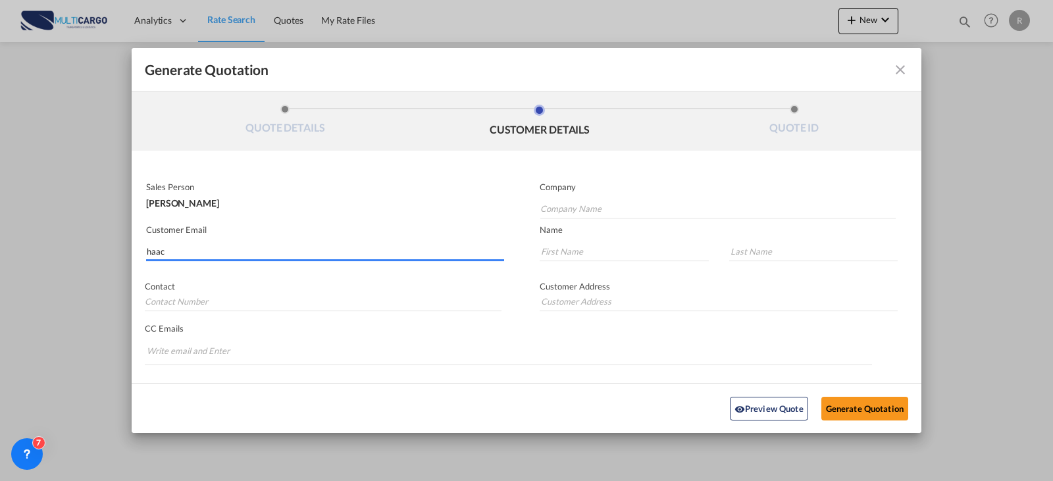
type input "haaco"
drag, startPoint x: 211, startPoint y: 249, endPoint x: -20, endPoint y: 249, distance: 231.0
click at [0, 249] on html "Analytics Reports Dashboard Rate Search Quotes My Rate Files" at bounding box center [526, 240] width 1053 height 481
click at [592, 210] on input "Company Name" at bounding box center [717, 209] width 355 height 20
paste input "Al Fajr Maritime Services Co. Ltd."
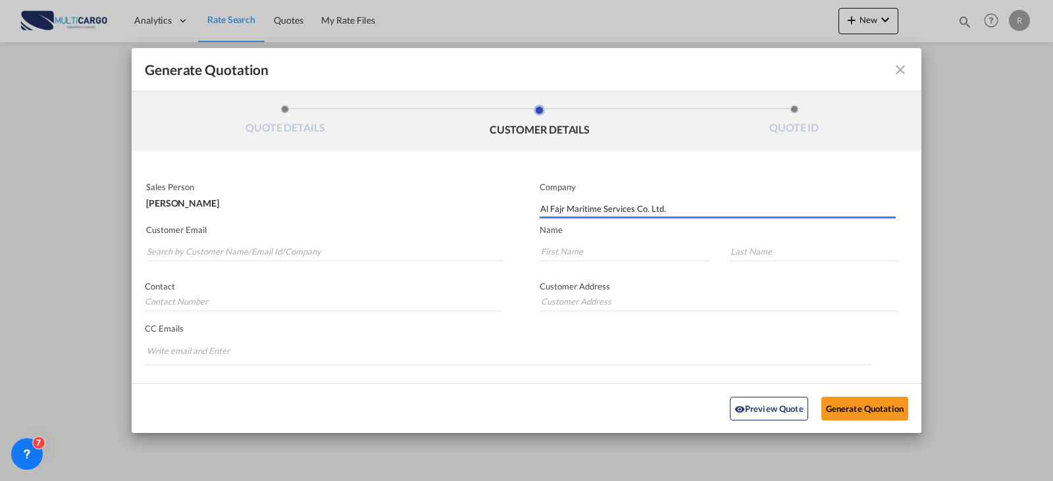
type input "Al Fajr Maritime Services Co. Ltd."
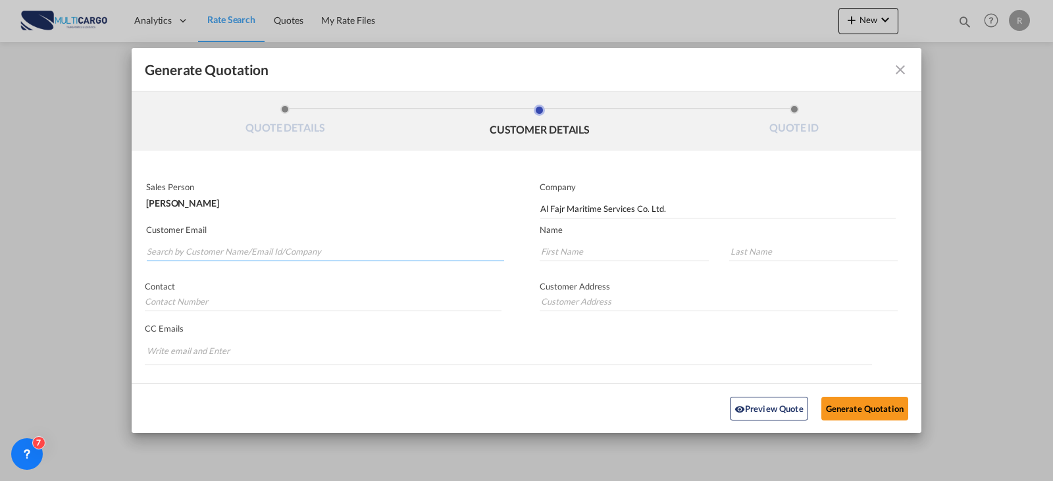
click at [280, 249] on input "Search by Customer Name/Email Id/Company" at bounding box center [325, 252] width 357 height 20
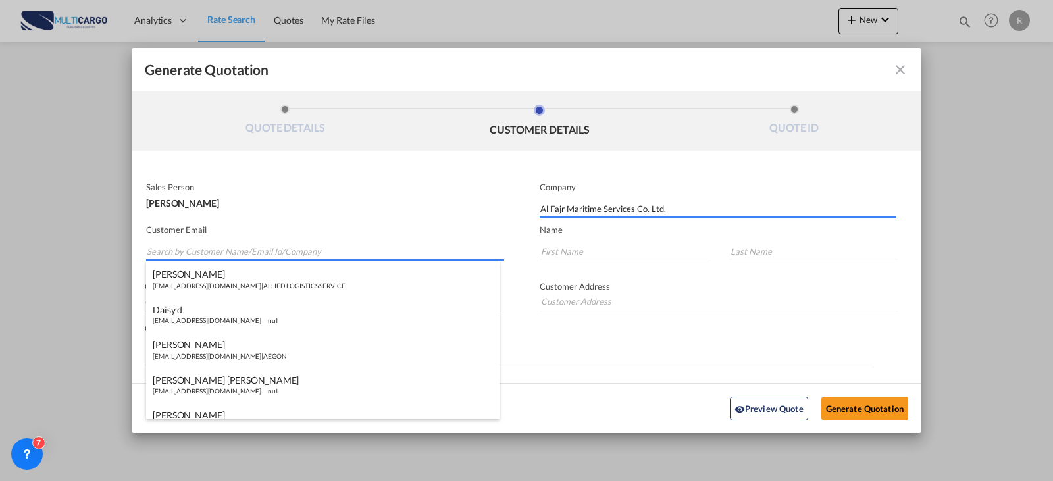
paste input "[EMAIL_ADDRESS][DOMAIN_NAME]"
type input "[EMAIL_ADDRESS][DOMAIN_NAME]"
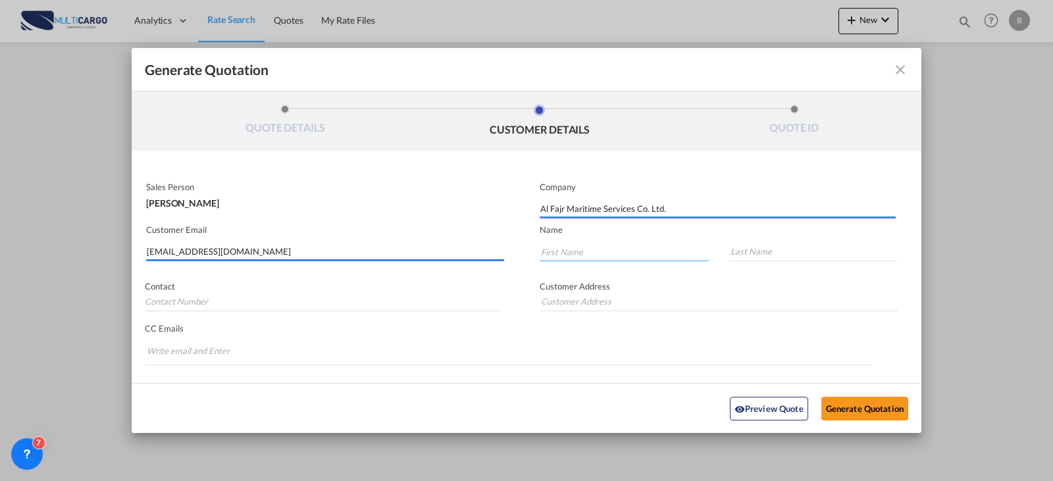
click at [587, 251] on input "Generate QuotationQUOTE ..." at bounding box center [624, 252] width 169 height 20
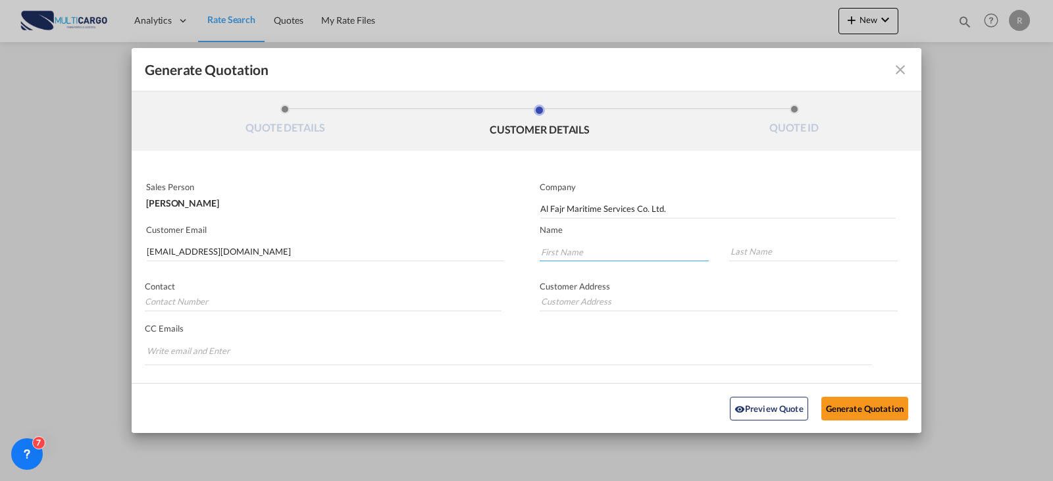
type input "a"
type input "Azhar"
type input "[PERSON_NAME]"
click at [844, 408] on button "Generate Quotation" at bounding box center [864, 408] width 87 height 24
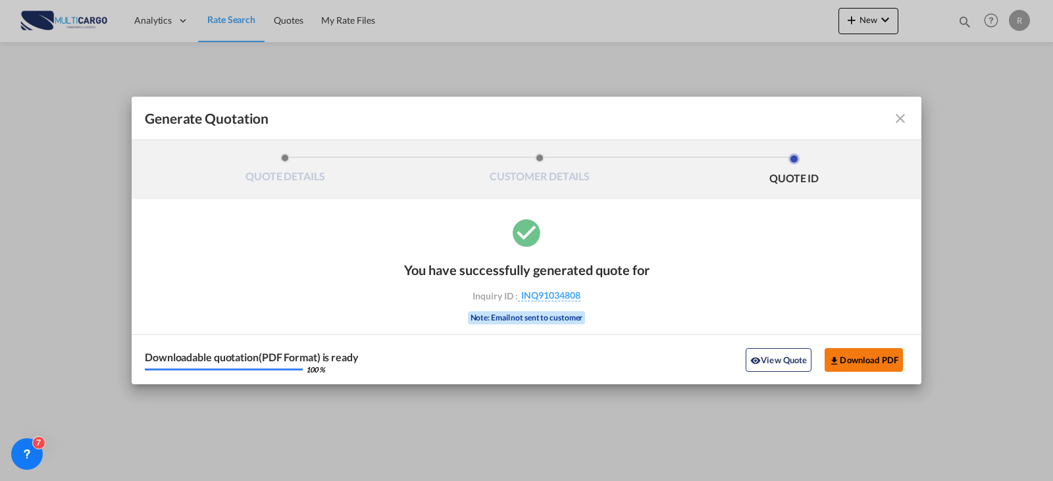
click at [875, 357] on button "Download PDF" at bounding box center [864, 360] width 78 height 24
click at [898, 121] on md-icon "icon-close fg-AAA8AD cursor m-0" at bounding box center [900, 119] width 16 height 16
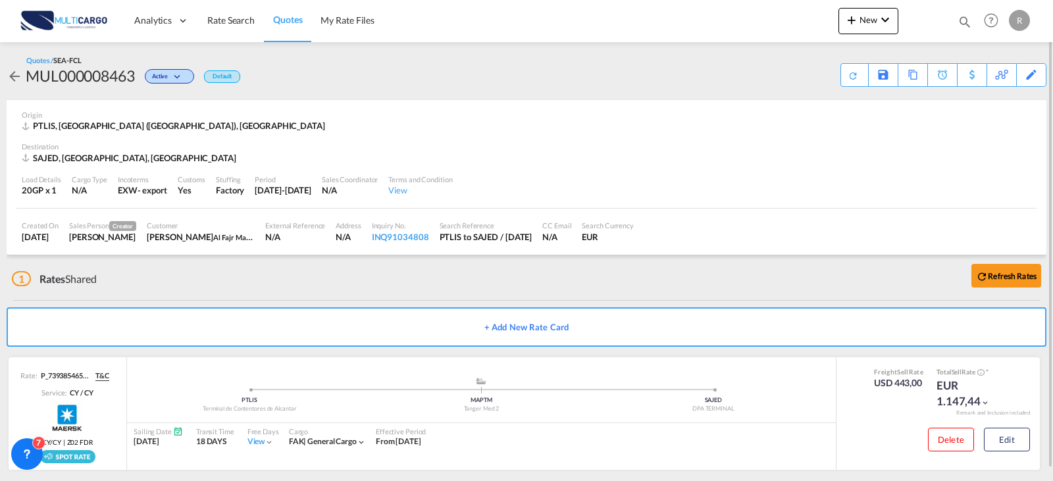
click at [901, 21] on div at bounding box center [923, 20] width 51 height 39
click at [859, 18] on md-icon "icon-plus 400-fg" at bounding box center [852, 20] width 16 height 16
click at [833, 66] on span "Rates" at bounding box center [835, 56] width 16 height 26
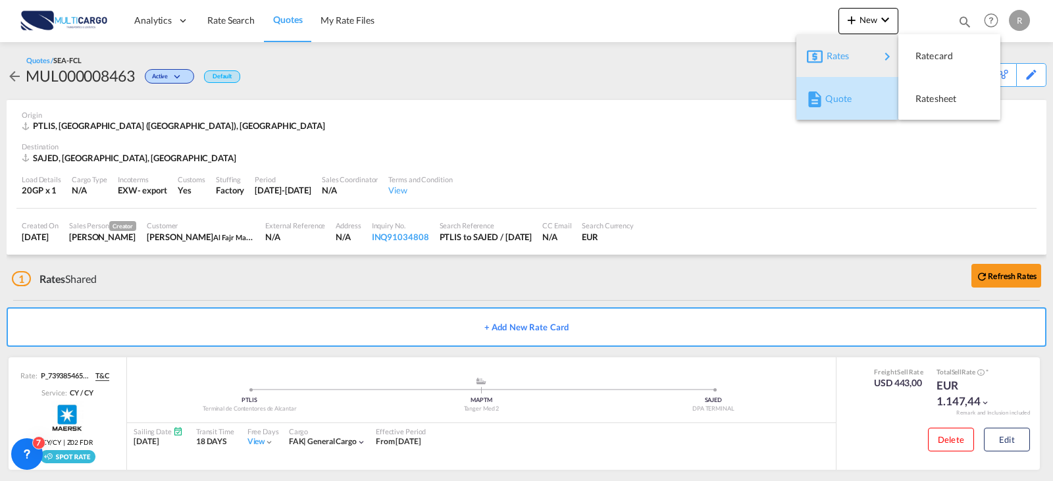
click at [861, 103] on div "Quote" at bounding box center [849, 98] width 49 height 33
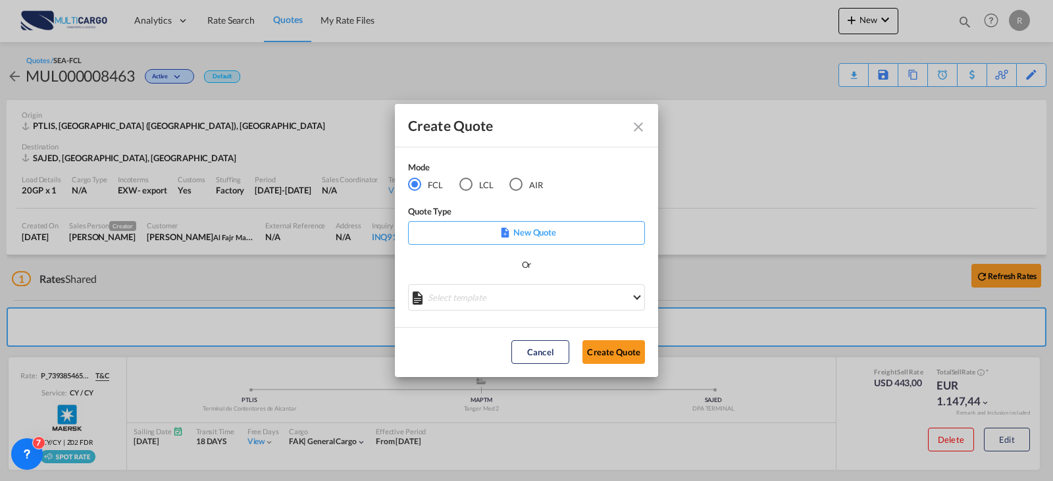
click at [486, 186] on md-radio-button "LCL" at bounding box center [476, 184] width 34 height 14
click at [526, 294] on md-select "Select template EXP LCL Globelink 09/2025 [PERSON_NAME] | [DATE] EXP [GEOGRAPHI…" at bounding box center [526, 297] width 237 height 26
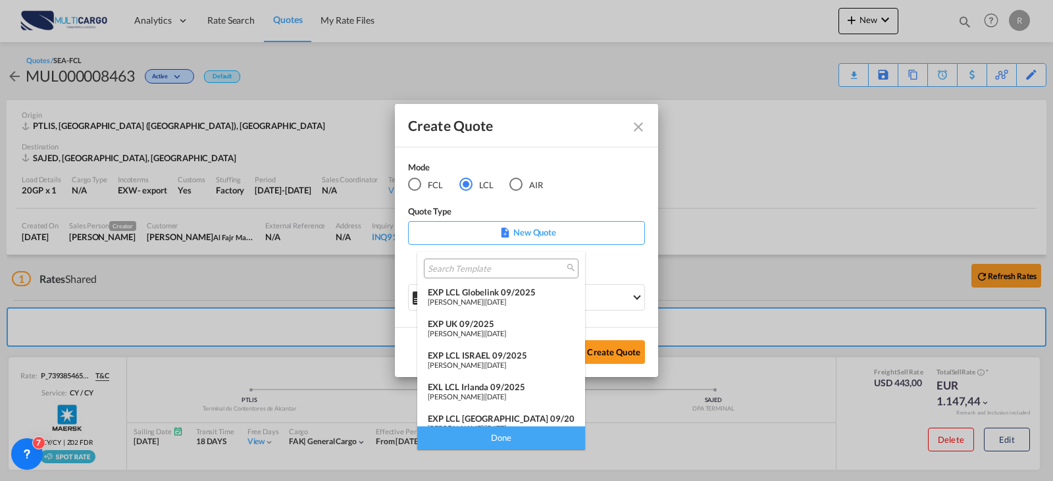
scroll to position [108, 0]
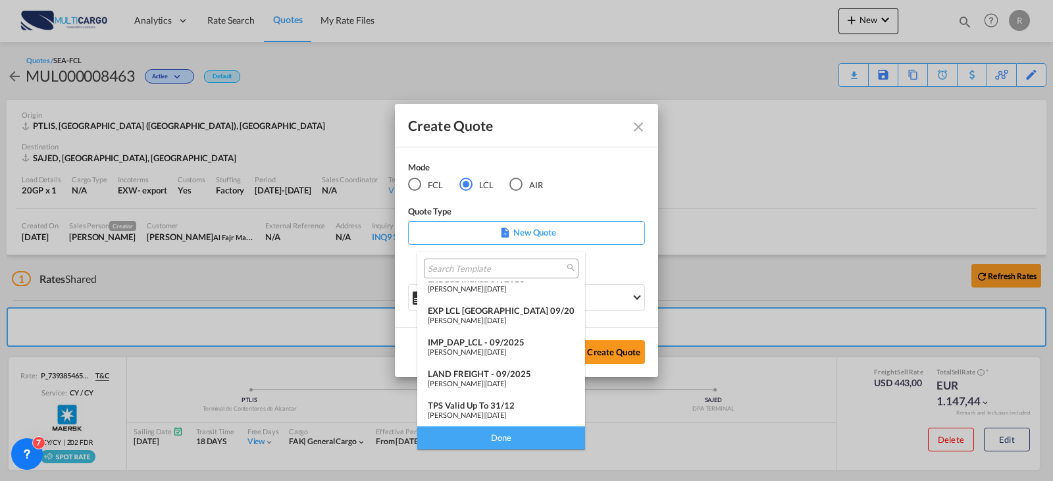
click at [608, 231] on md-backdrop at bounding box center [526, 240] width 1053 height 481
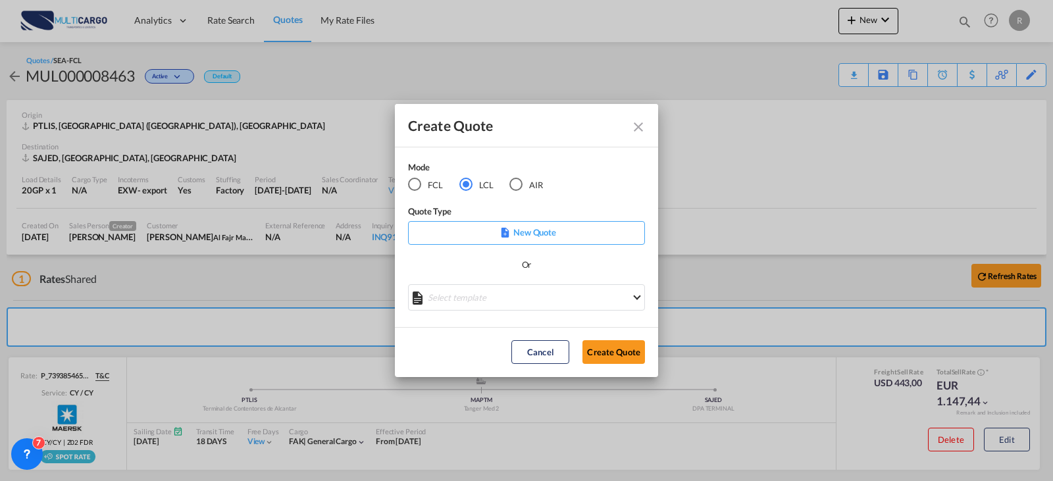
click at [608, 231] on p "New Quote" at bounding box center [527, 232] width 228 height 13
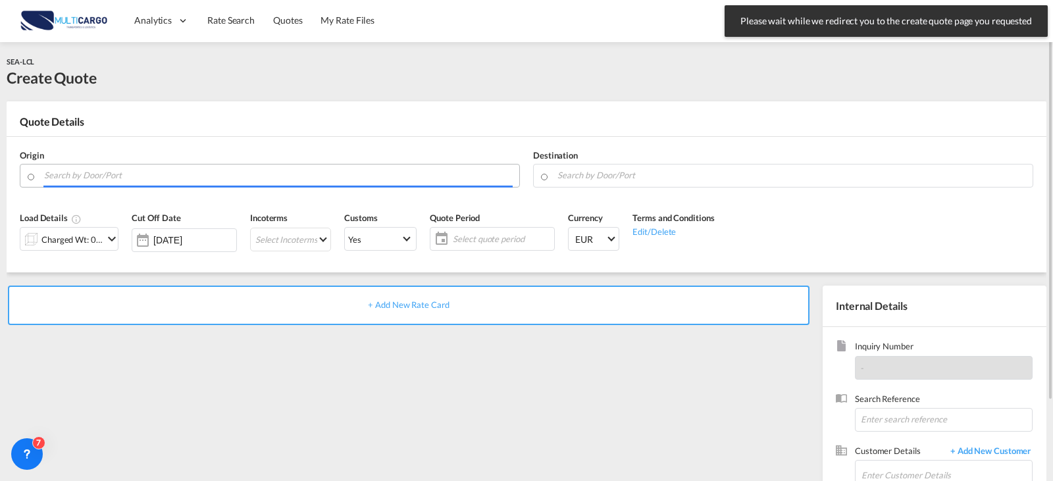
click at [240, 174] on input "Search by Door/Port" at bounding box center [278, 175] width 469 height 23
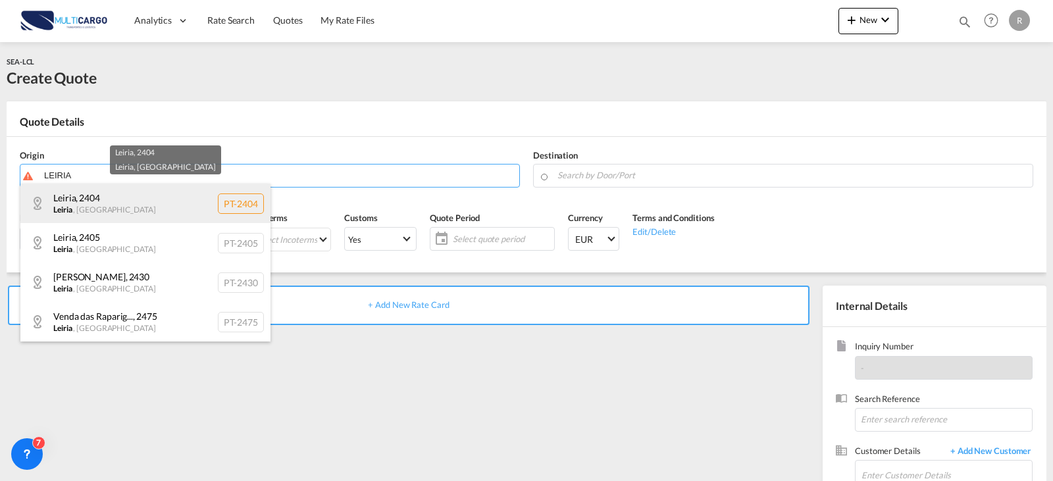
click at [164, 201] on div "Leiria , 2404 [GEOGRAPHIC_DATA] , [GEOGRAPHIC_DATA] PT-2404" at bounding box center [145, 203] width 250 height 39
type input "PT-2404, Leiria, Leiria"
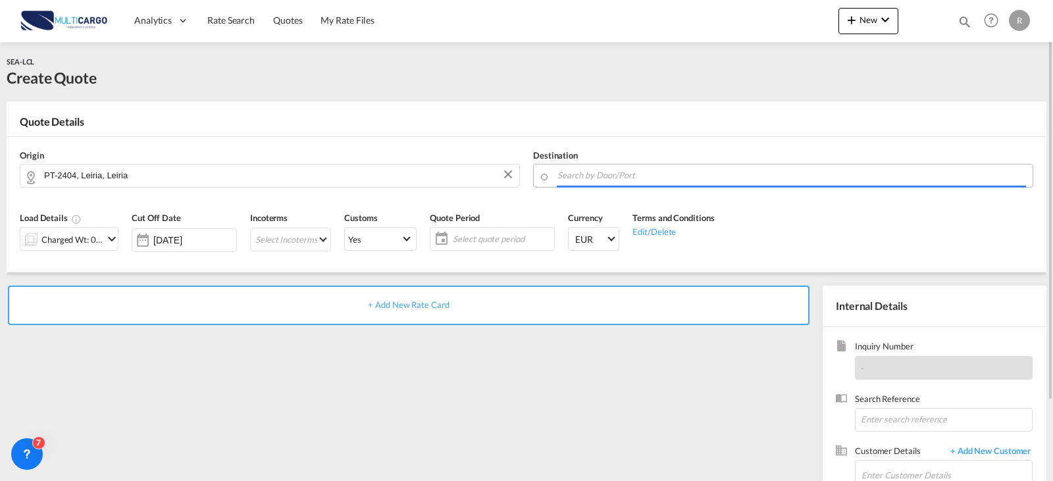
click at [588, 180] on input "Search by Door/Port" at bounding box center [791, 175] width 469 height 23
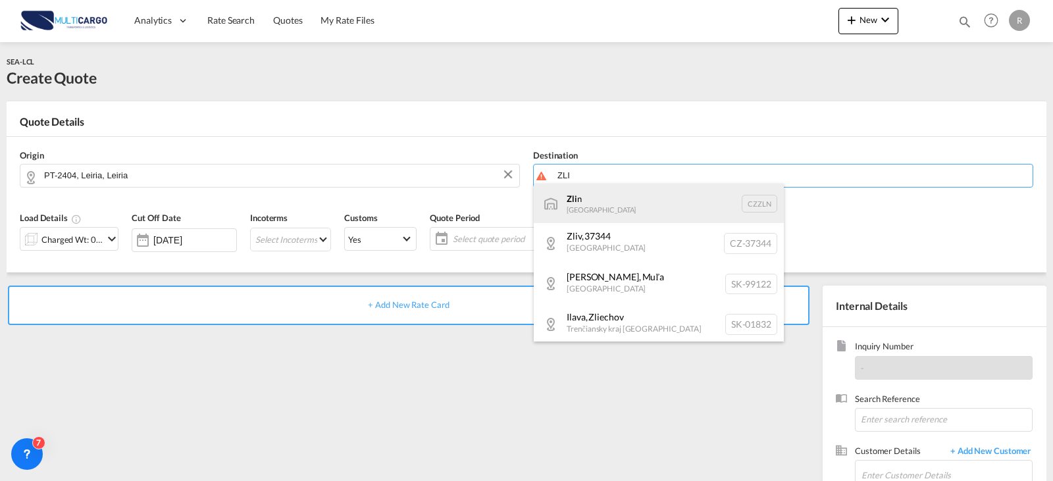
click at [626, 211] on div "Zli n [GEOGRAPHIC_DATA] [GEOGRAPHIC_DATA]" at bounding box center [659, 203] width 250 height 39
type input "Zlin, CZZLN"
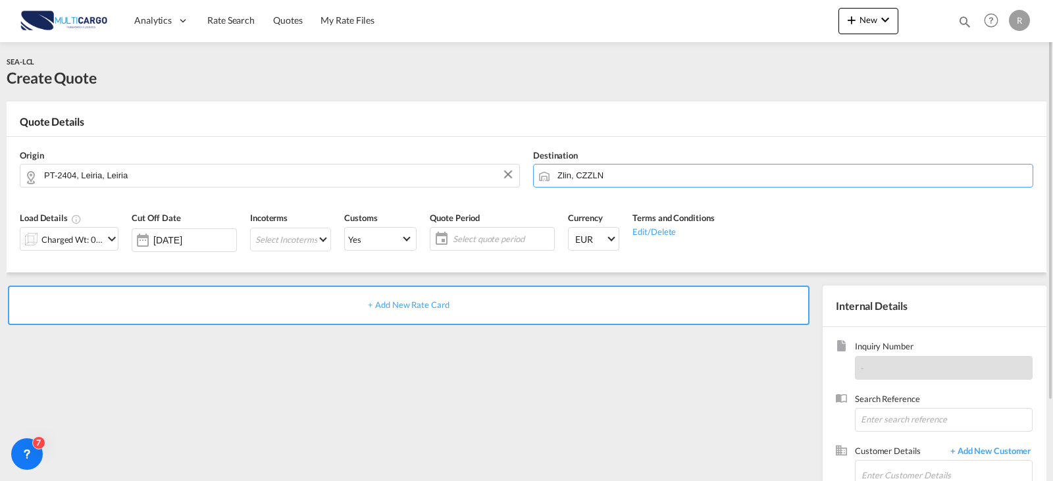
click at [99, 246] on div "Charged Wt: 0,00 W/M" at bounding box center [72, 239] width 62 height 18
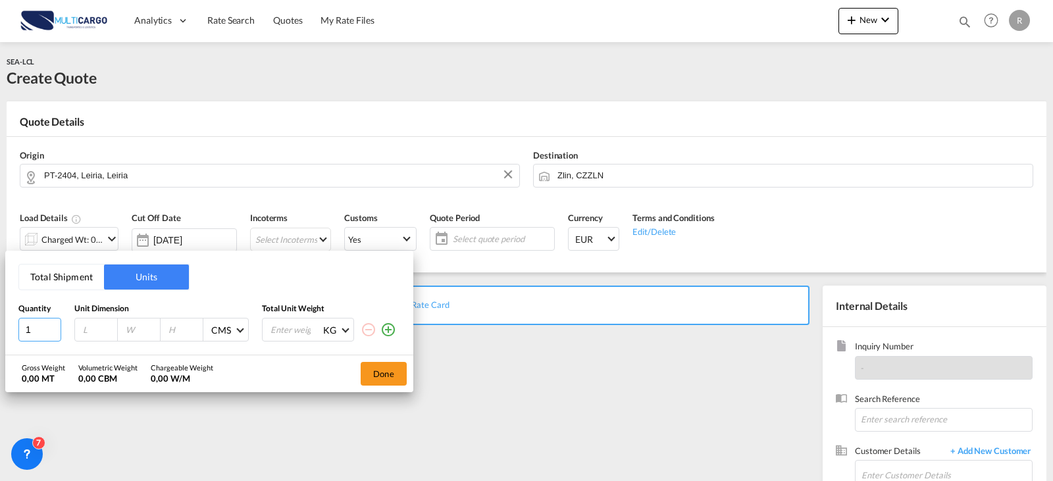
drag, startPoint x: -3, startPoint y: 329, endPoint x: -43, endPoint y: 336, distance: 41.4
click at [0, 336] on html "Analytics Reports Dashboard Rate Search Quotes My Rate Files" at bounding box center [526, 240] width 1053 height 481
type input "2"
type input "120"
type input "100"
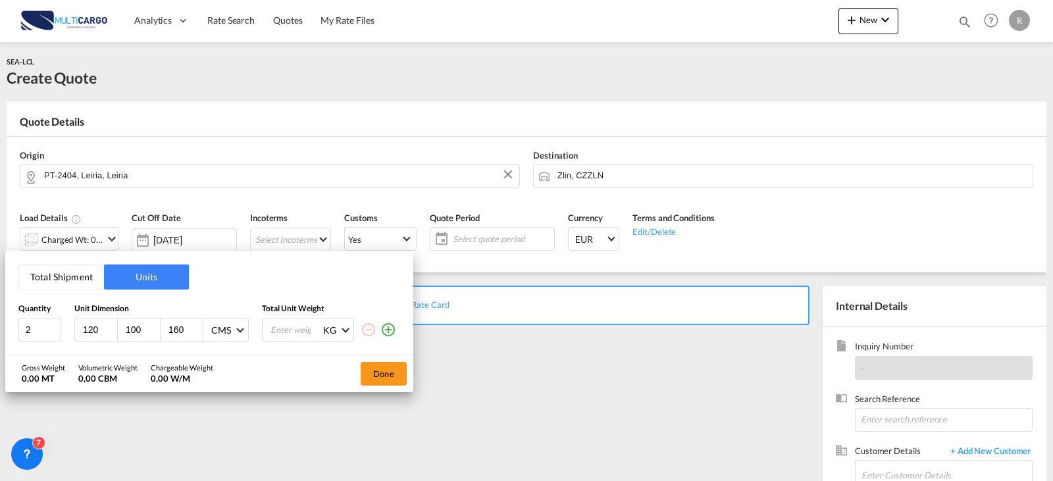
type input "160"
drag, startPoint x: 224, startPoint y: 325, endPoint x: 126, endPoint y: 311, distance: 99.0
click at [152, 319] on div "2 120 100 160 CMS CMS Inches 2000 KG KG LB" at bounding box center [209, 330] width 382 height 24
type input "1000"
drag, startPoint x: 397, startPoint y: 376, endPoint x: 423, endPoint y: 334, distance: 49.3
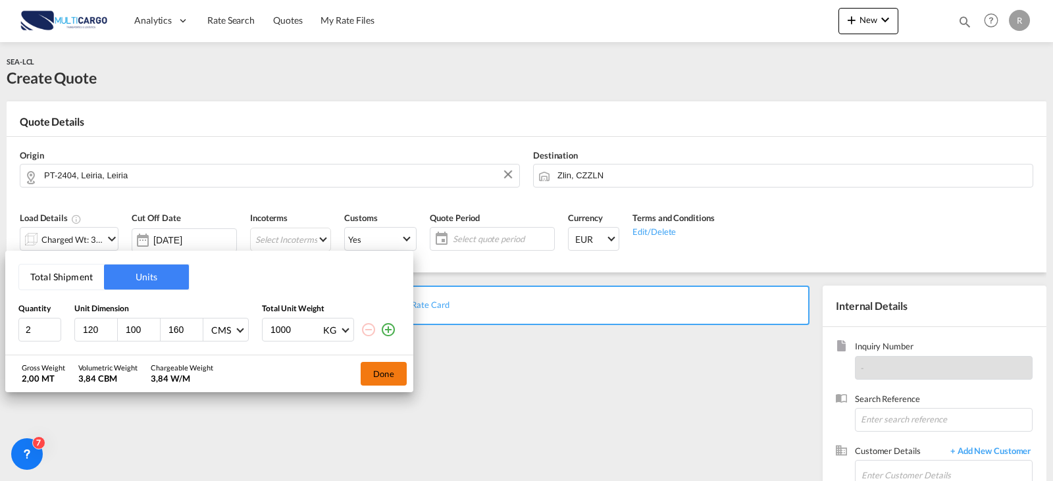
click at [397, 376] on button "Done" at bounding box center [384, 374] width 46 height 24
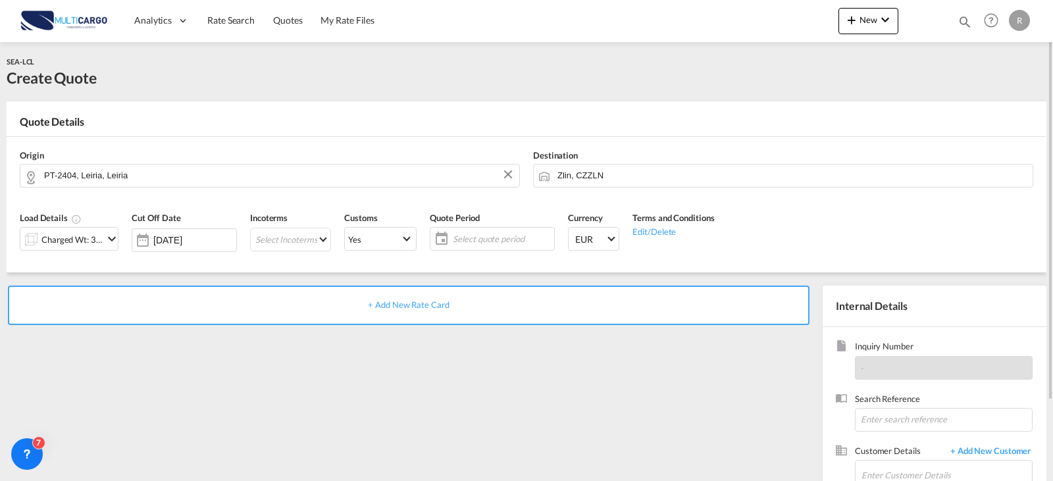
click at [442, 238] on md-icon "icon-calendar" at bounding box center [438, 239] width 16 height 16
click at [453, 241] on span "Select quote period" at bounding box center [502, 239] width 98 height 12
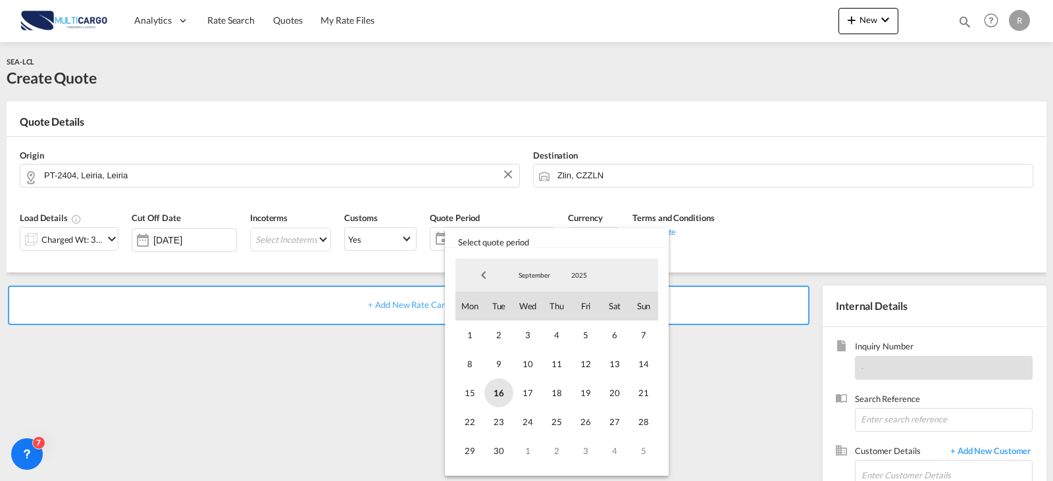
click at [496, 393] on span "16" at bounding box center [498, 392] width 29 height 29
click at [499, 461] on span "30" at bounding box center [498, 450] width 29 height 29
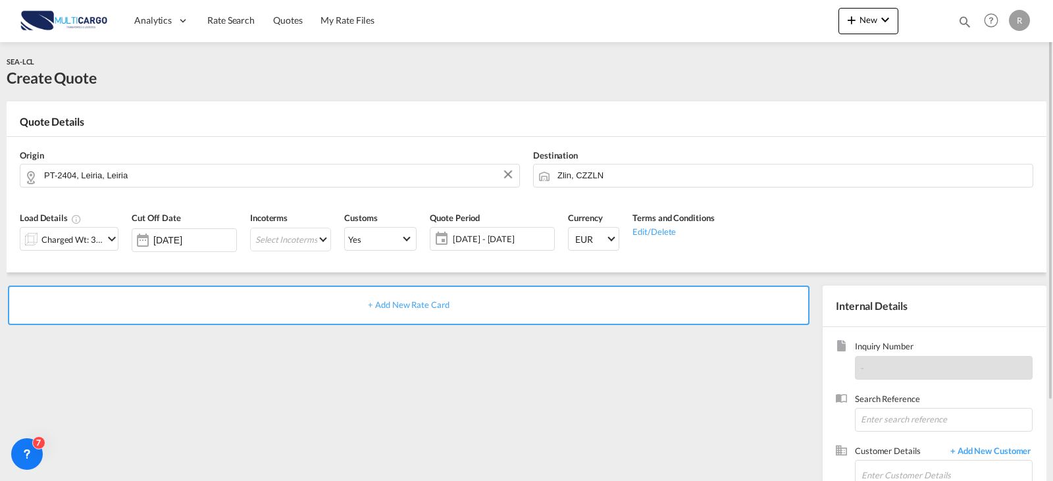
click at [398, 307] on span "+ Add New Rate Card" at bounding box center [408, 304] width 81 height 11
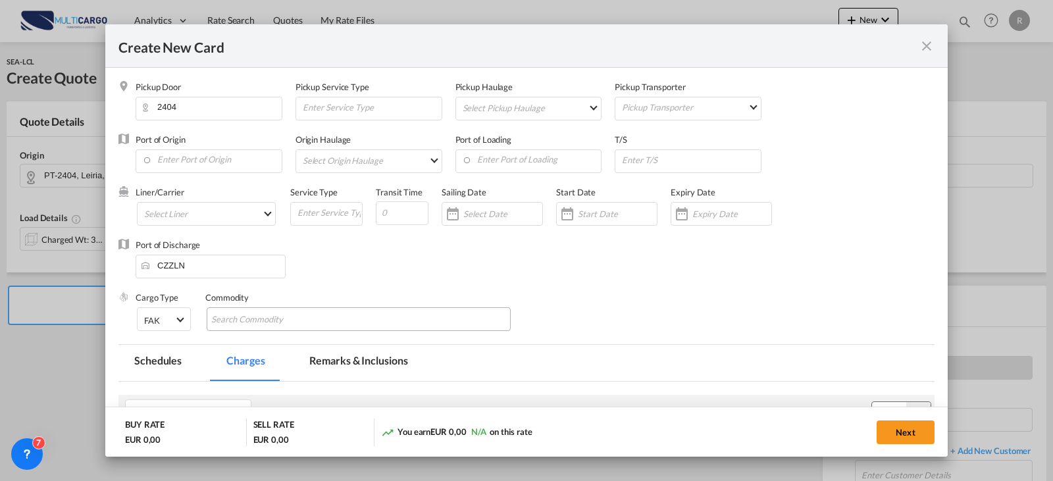
scroll to position [132, 0]
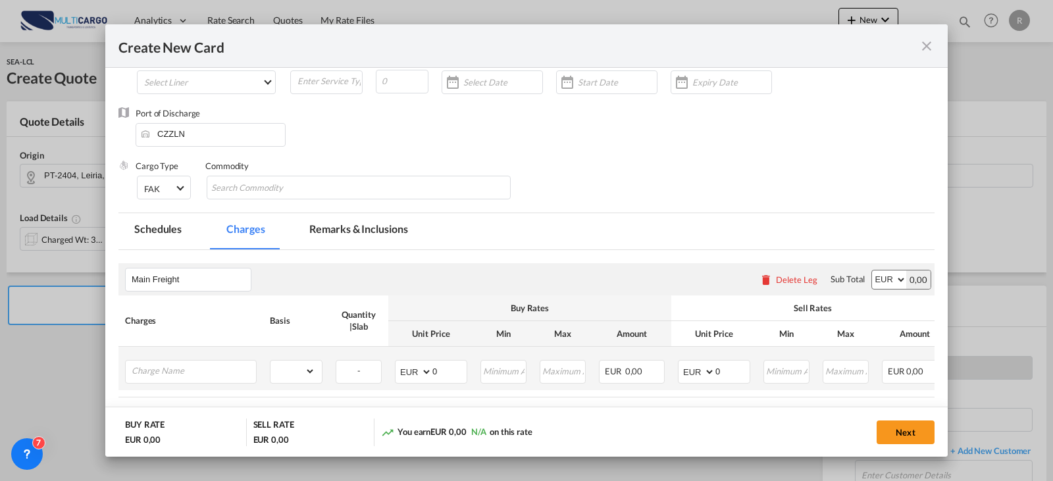
click at [179, 358] on td "Please Enter Already Exists" at bounding box center [190, 368] width 145 height 43
click at [179, 366] on input "Charge Name" at bounding box center [194, 371] width 124 height 20
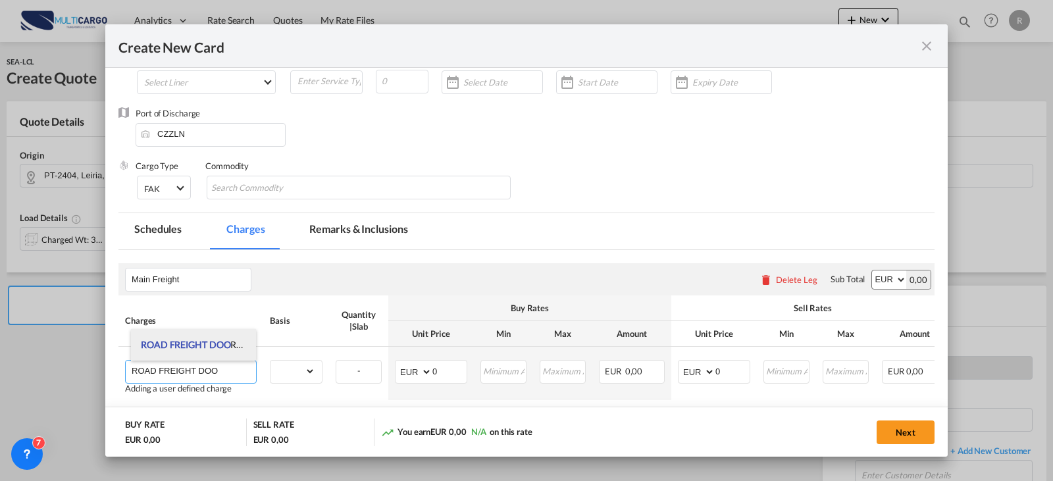
click at [195, 353] on li "ROAD FREIGHT DOO R/DOOR" at bounding box center [193, 345] width 125 height 32
type input "ROAD FREIGHT DOOR/DOOR"
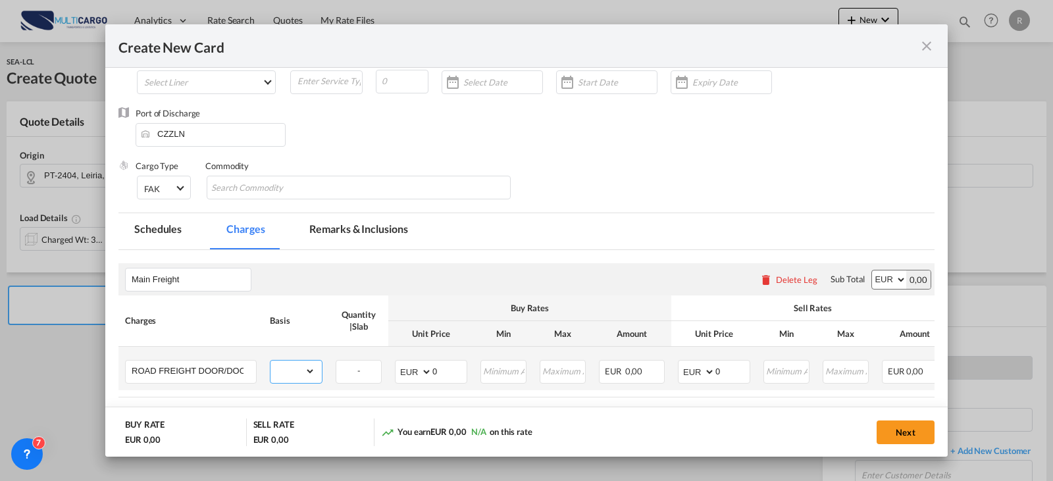
click at [282, 365] on select "gross_weight volumetric_weight per_shipment per_bl per_km per_hawb per_kg flat …" at bounding box center [292, 371] width 45 height 21
select select "per_shipment"
click at [270, 361] on select "gross_weight volumetric_weight per_shipment per_bl per_km per_hawb per_kg flat …" at bounding box center [292, 371] width 45 height 21
type input "707"
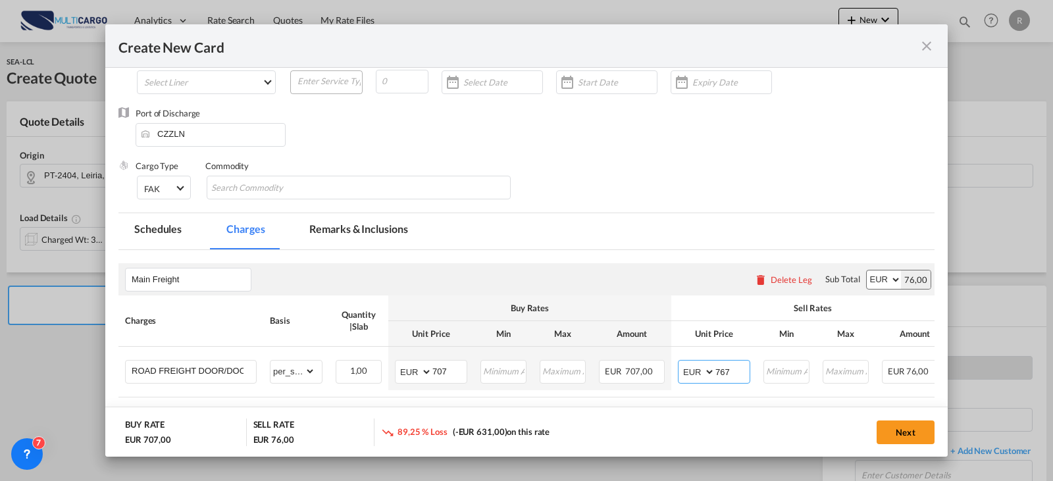
type input "767"
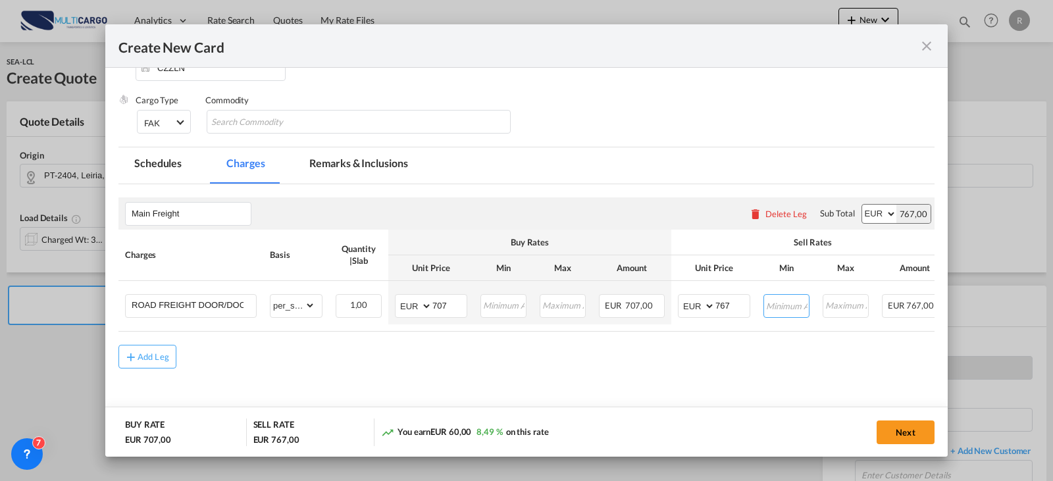
scroll to position [231, 0]
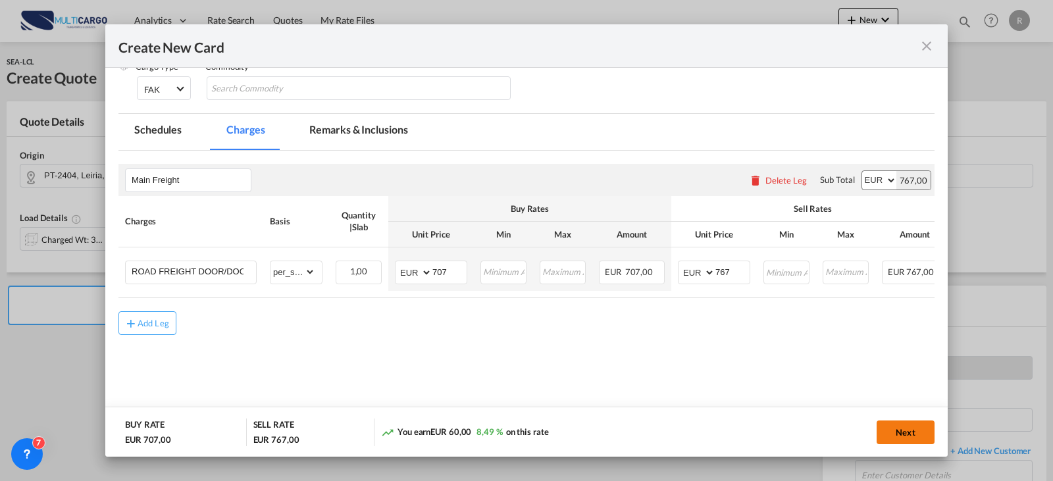
click at [902, 439] on button "Next" at bounding box center [906, 433] width 58 height 24
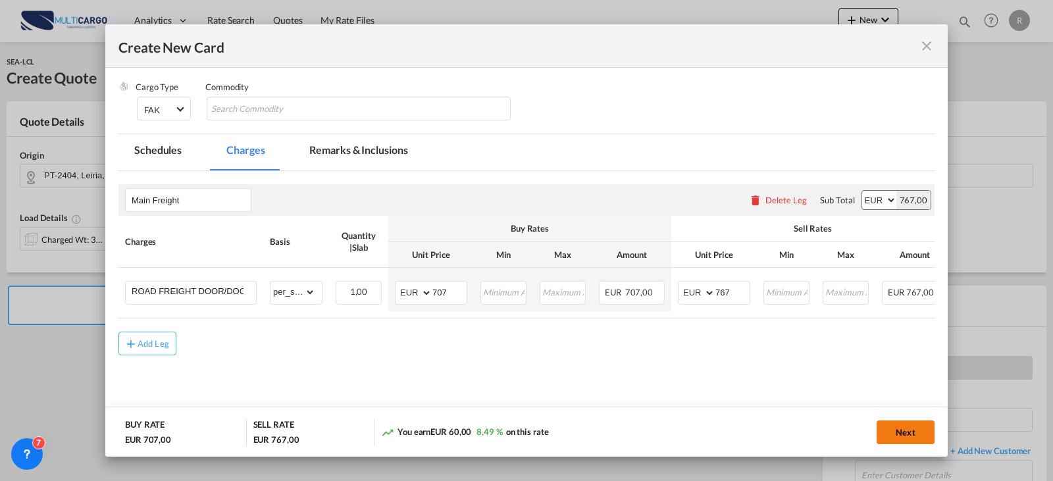
scroll to position [0, 0]
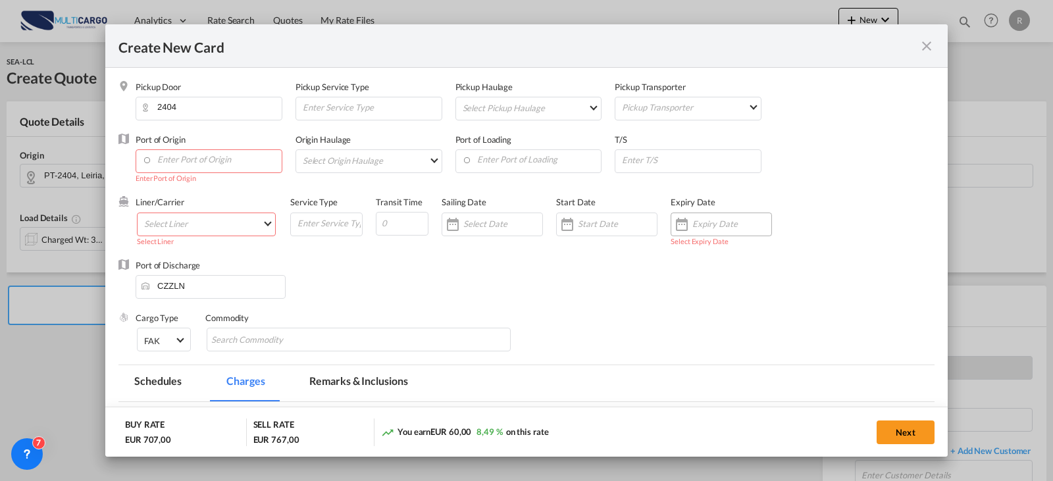
click at [684, 232] on div "Create New CardPickup ..." at bounding box center [681, 224] width 21 height 26
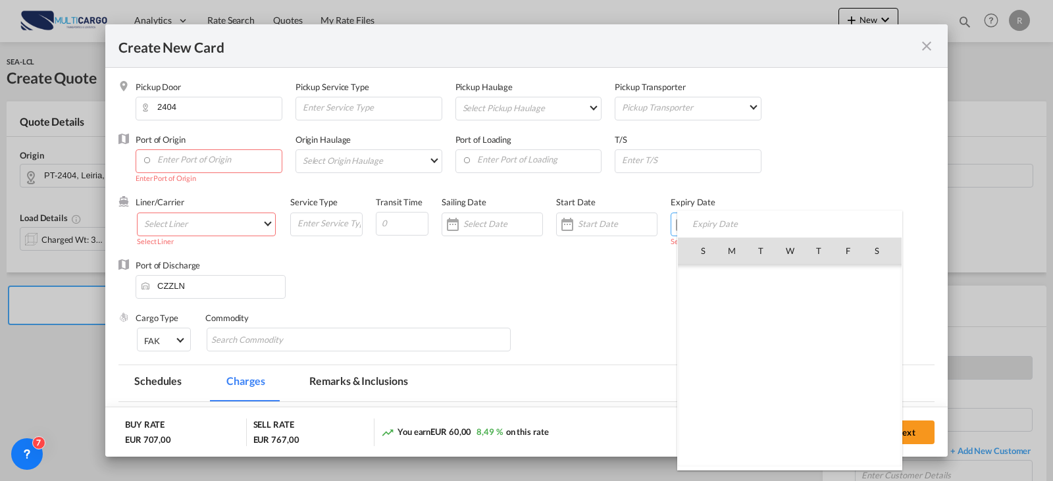
scroll to position [304849, 0]
click at [763, 417] on span "30" at bounding box center [761, 424] width 26 height 26
type input "[DATE]"
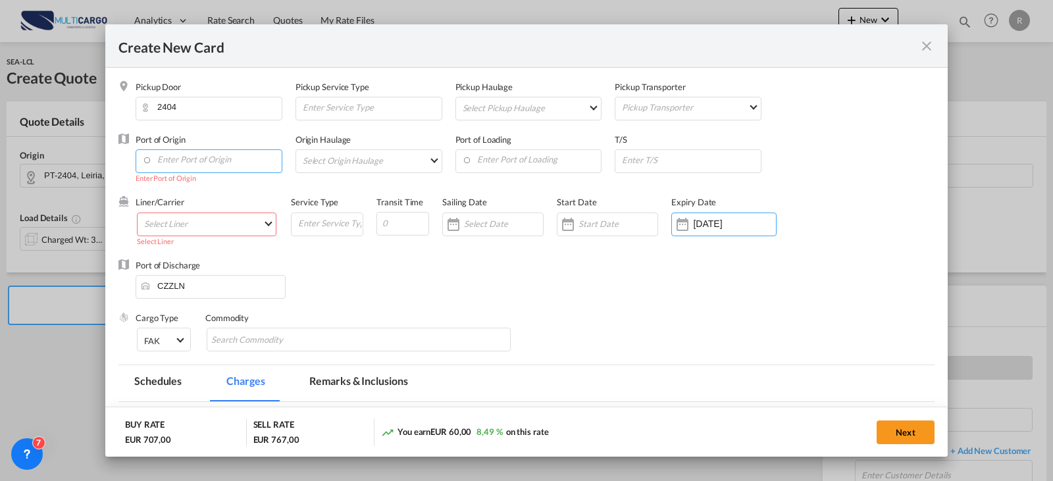
click at [253, 163] on input "Enter Port of Origin" at bounding box center [212, 160] width 140 height 20
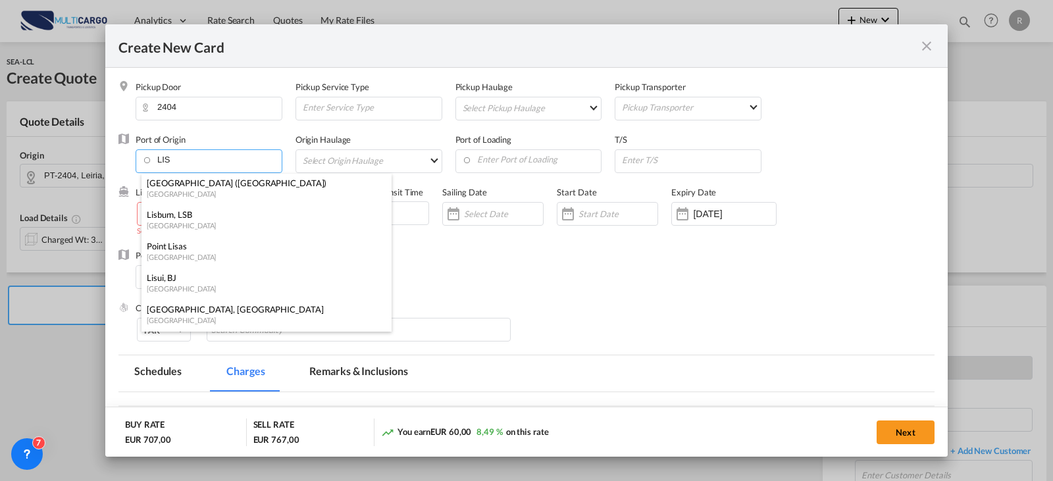
click at [252, 166] on input "LIS" at bounding box center [212, 160] width 140 height 20
click at [251, 174] on div "[GEOGRAPHIC_DATA] ([GEOGRAPHIC_DATA]) [GEOGRAPHIC_DATA]" at bounding box center [261, 188] width 240 height 29
type input "[GEOGRAPHIC_DATA] ([GEOGRAPHIC_DATA]), PTLIS"
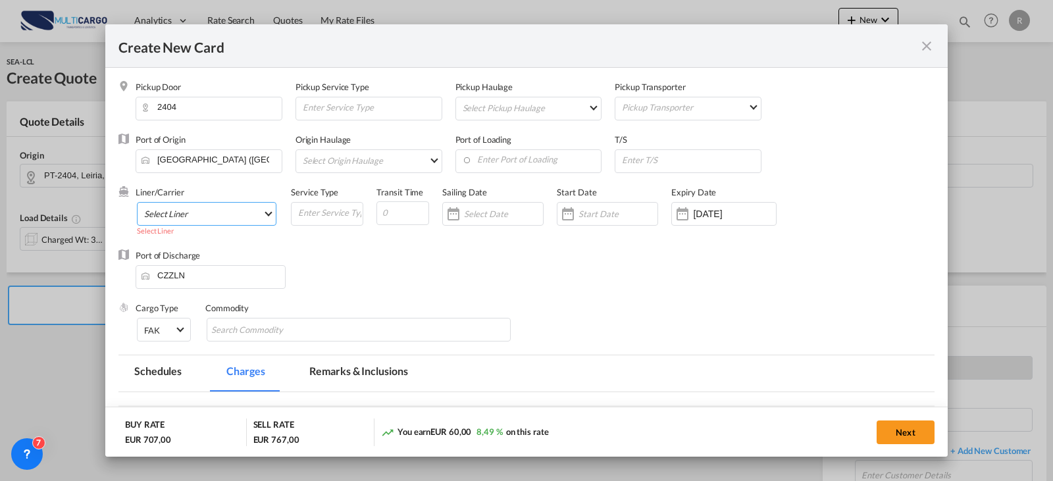
click at [235, 212] on md-select "Select Liner 2HM LOGISTICS D.O.O AAXL GLOBAL SHIPPING LINES LLC [PERSON_NAME] S…" at bounding box center [207, 214] width 140 height 24
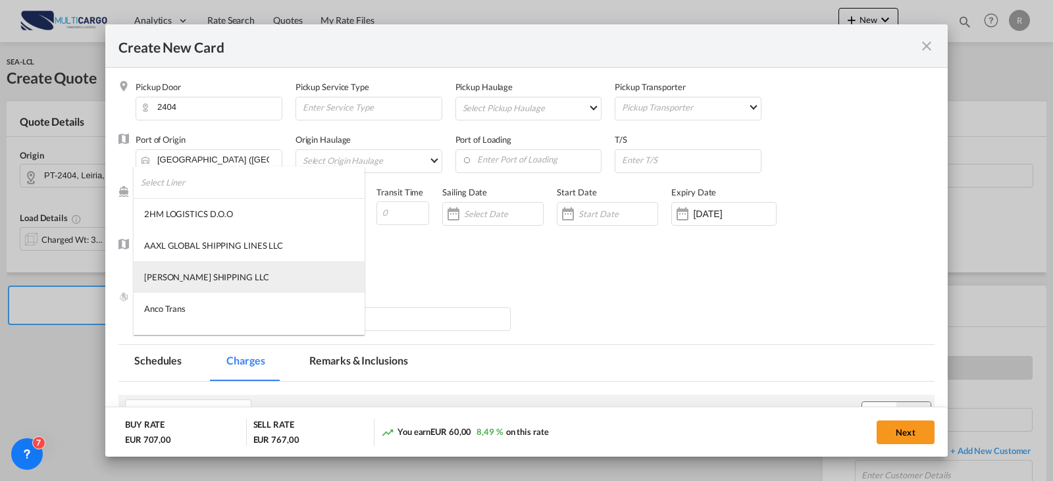
type md-option "1489"
type md-option "2"
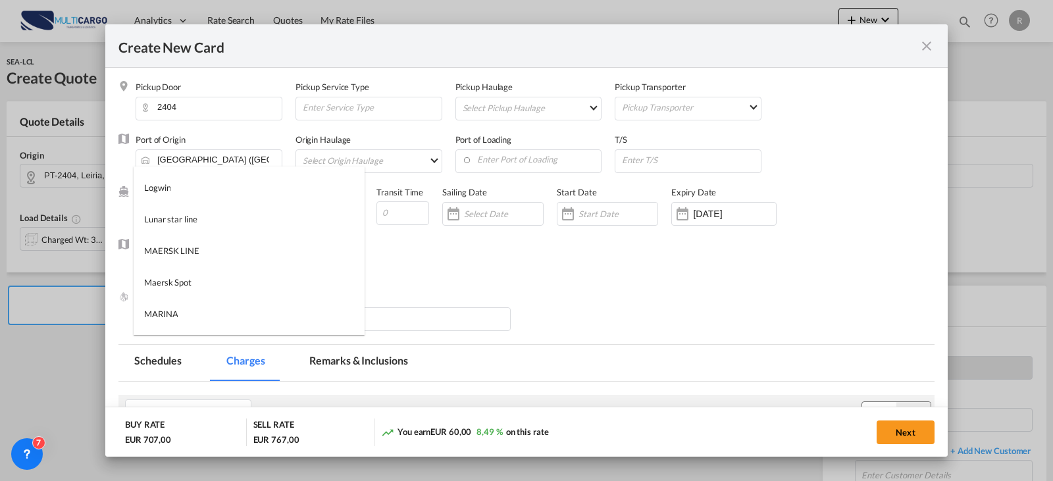
type md-option "1485"
click at [230, 255] on md-option "MultiCargo" at bounding box center [249, 251] width 231 height 32
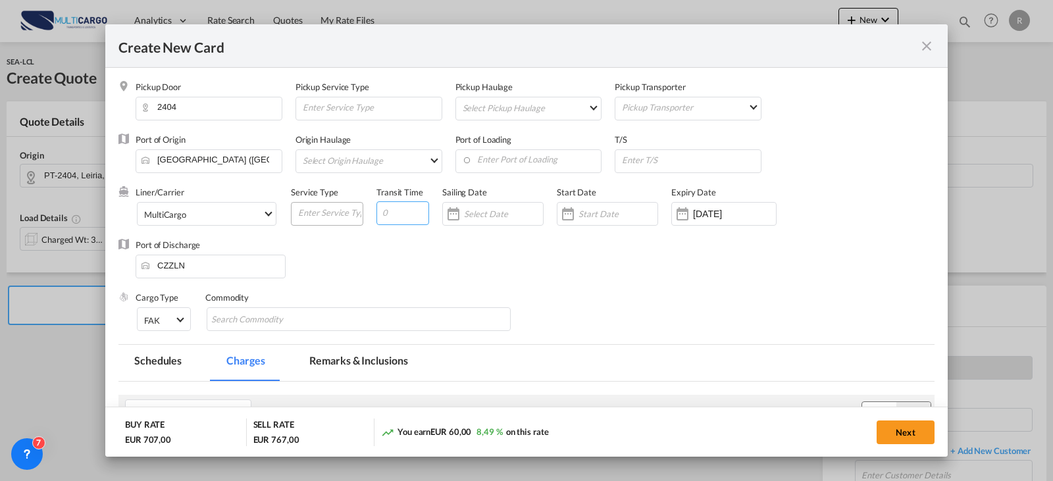
drag, startPoint x: 411, startPoint y: 211, endPoint x: 325, endPoint y: 211, distance: 85.6
click at [325, 211] on div "Liner/Carrier MultiCargo Service Type Transit Time Sailing Date Start Date Expi…" at bounding box center [524, 212] width 777 height 53
type input "7"
click at [922, 437] on button "Next" at bounding box center [906, 433] width 58 height 24
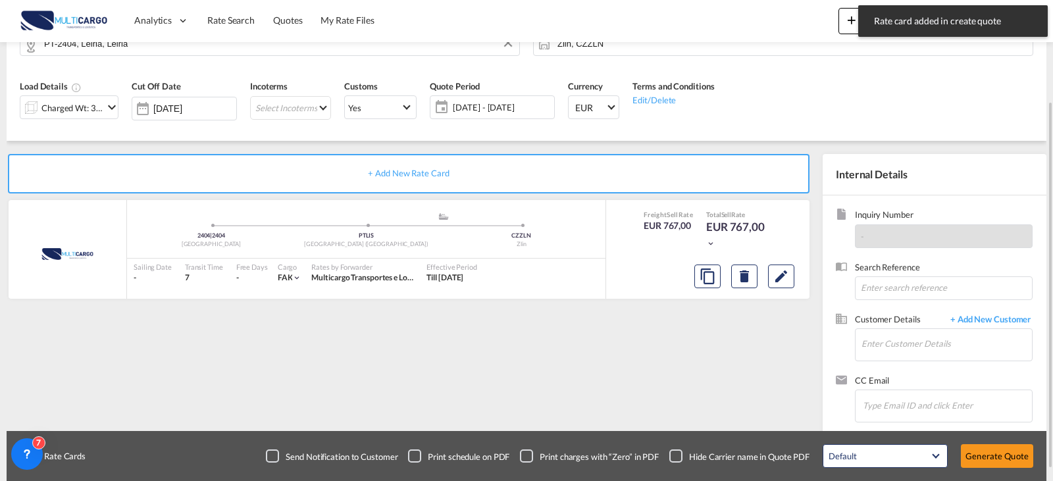
scroll to position [146, 0]
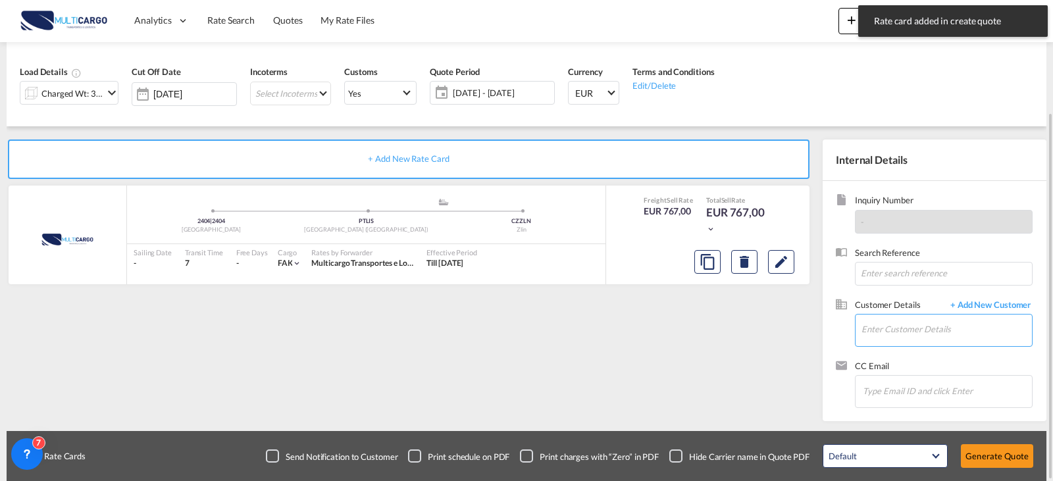
click at [881, 336] on input "Enter Customer Details" at bounding box center [946, 330] width 170 height 30
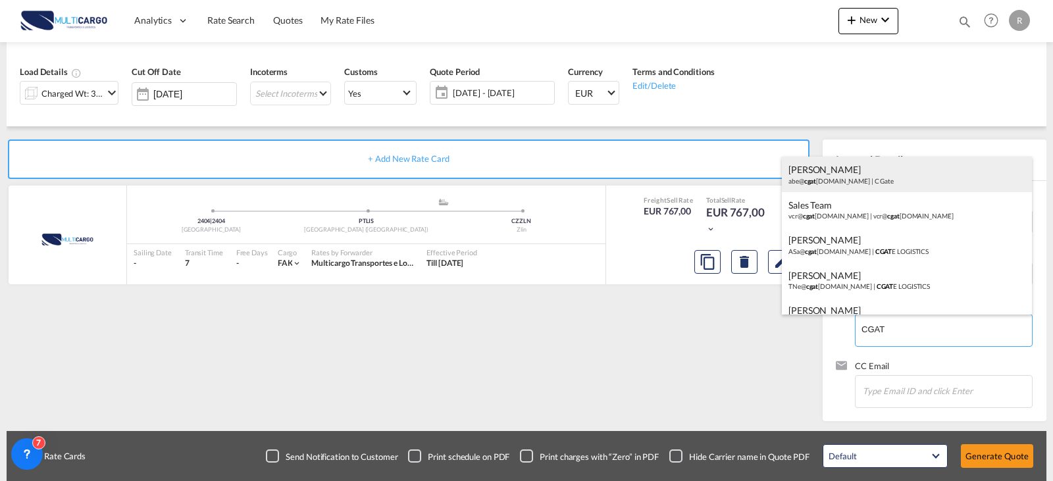
click at [852, 178] on div "[PERSON_NAME]@ cgat [DOMAIN_NAME] | C Gate" at bounding box center [907, 175] width 250 height 36
type input "C Gate, [PERSON_NAME], [PERSON_NAME][EMAIL_ADDRESS][DOMAIN_NAME]"
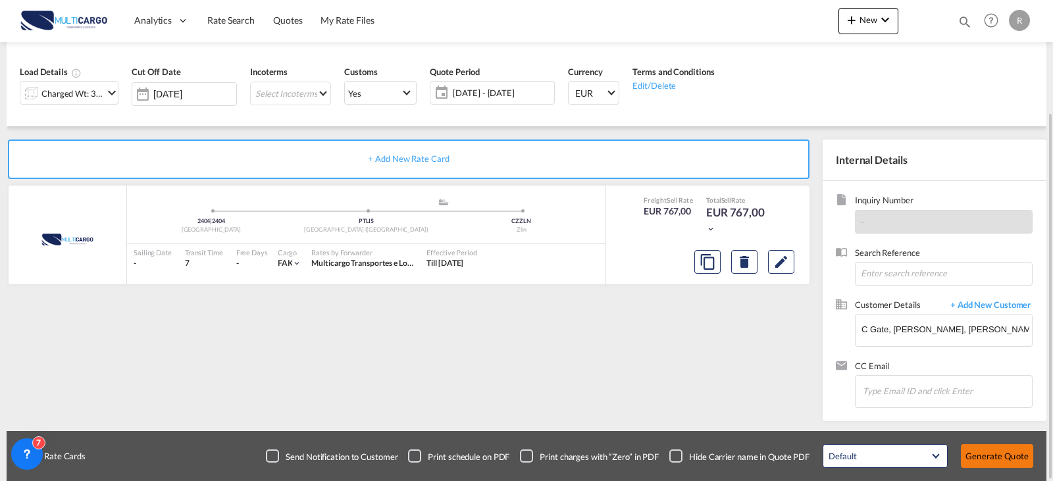
click at [988, 460] on button "Generate Quote" at bounding box center [997, 456] width 72 height 24
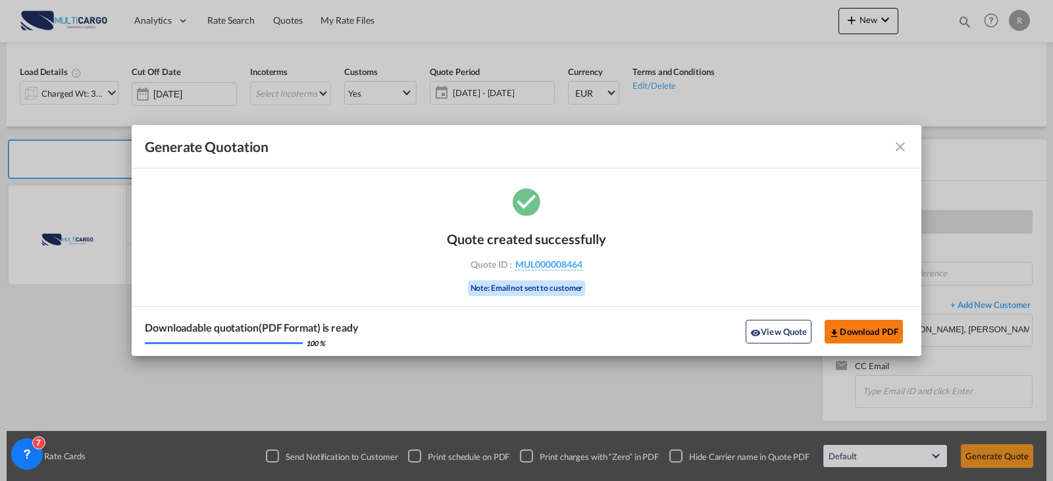
click at [842, 328] on button "Download PDF" at bounding box center [864, 332] width 78 height 24
click at [900, 151] on md-icon "icon-close fg-AAA8AD cursor m-0" at bounding box center [900, 147] width 16 height 16
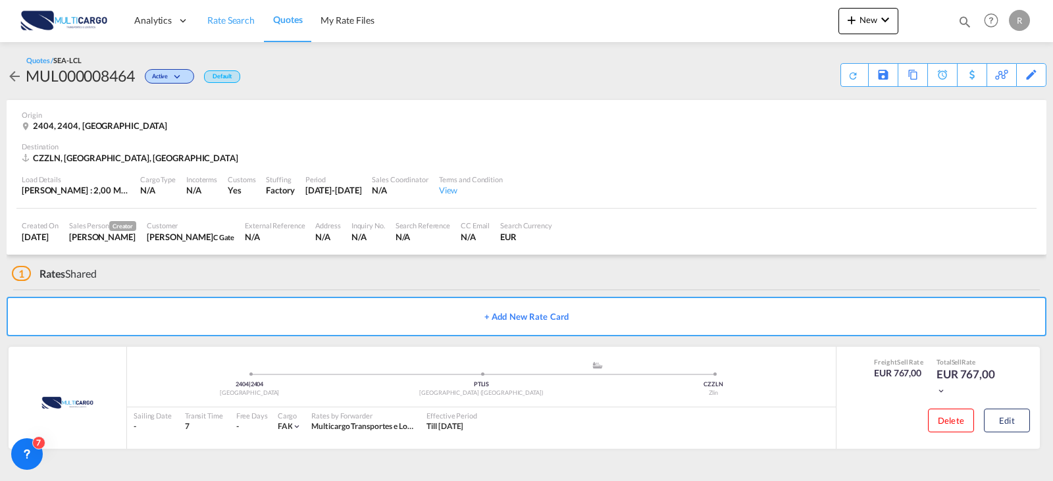
click at [236, 24] on span "Rate Search" at bounding box center [230, 19] width 47 height 11
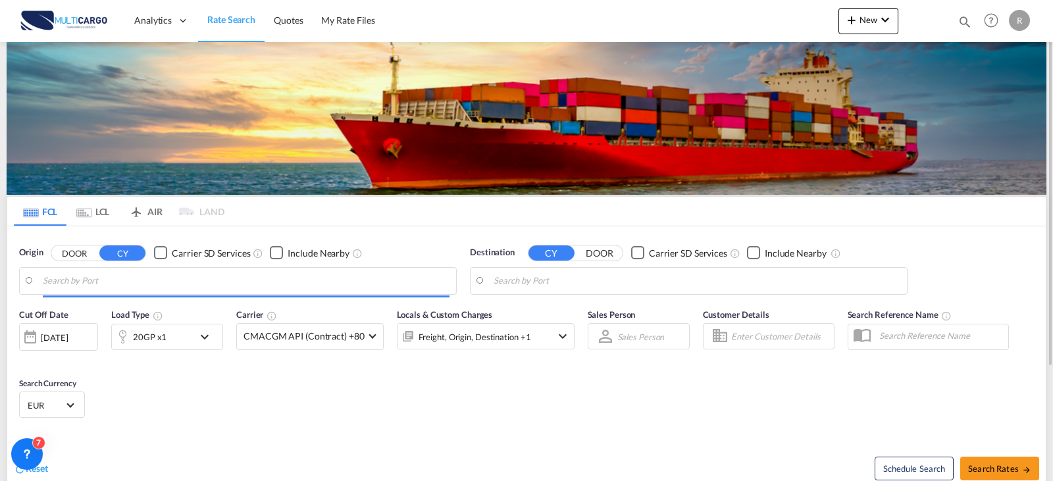
type input "[GEOGRAPHIC_DATA] ([GEOGRAPHIC_DATA]), PTLIS"
type input "Jeddah, SAJED"
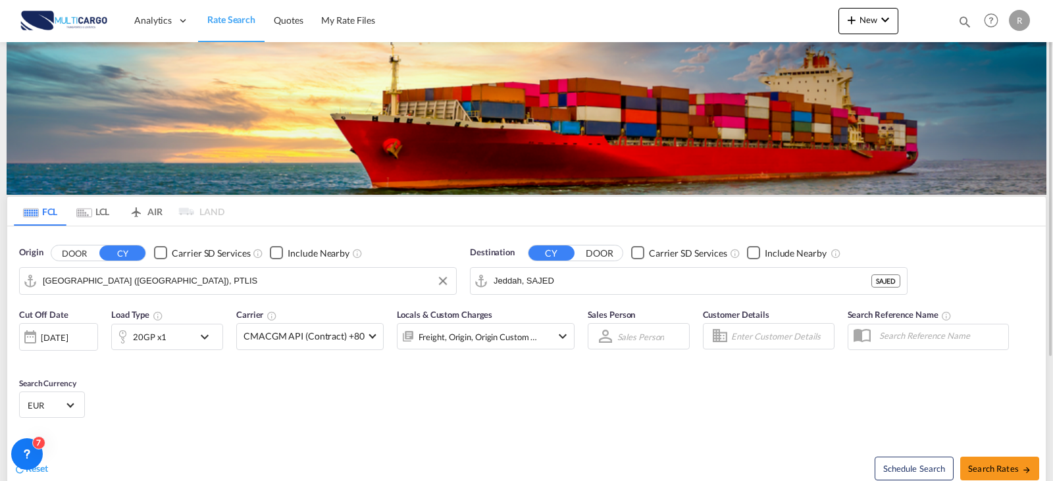
click at [279, 284] on input "[GEOGRAPHIC_DATA] ([GEOGRAPHIC_DATA]), PTLIS" at bounding box center [246, 281] width 407 height 20
click at [193, 311] on div "Leixo es Portugal PTLEI" at bounding box center [145, 316] width 250 height 39
type input "Leixoes, PTLEI"
click at [582, 281] on input "Jeddah, SAJED" at bounding box center [697, 281] width 407 height 20
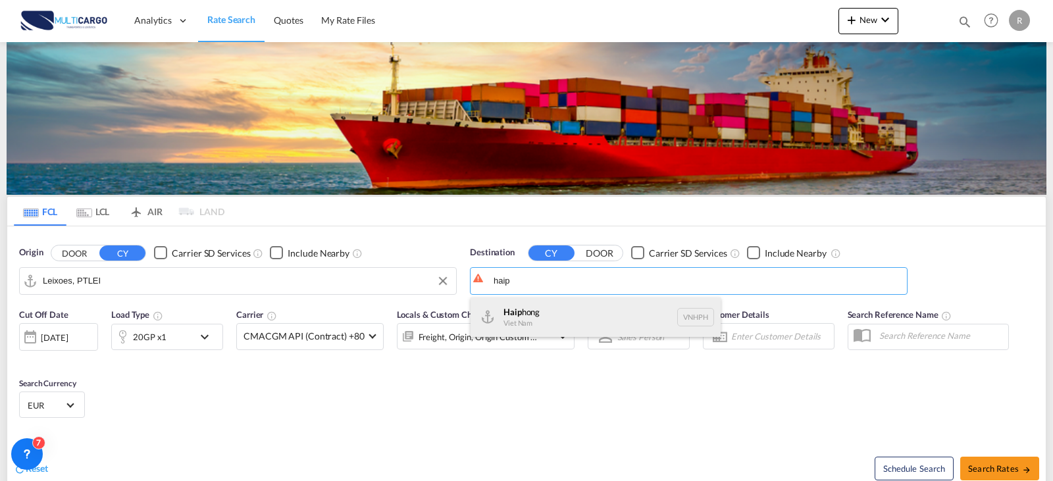
click at [585, 315] on div "Haip hong Viet Nam VNHPH" at bounding box center [596, 316] width 250 height 39
type input "Haiphong, VNHPH"
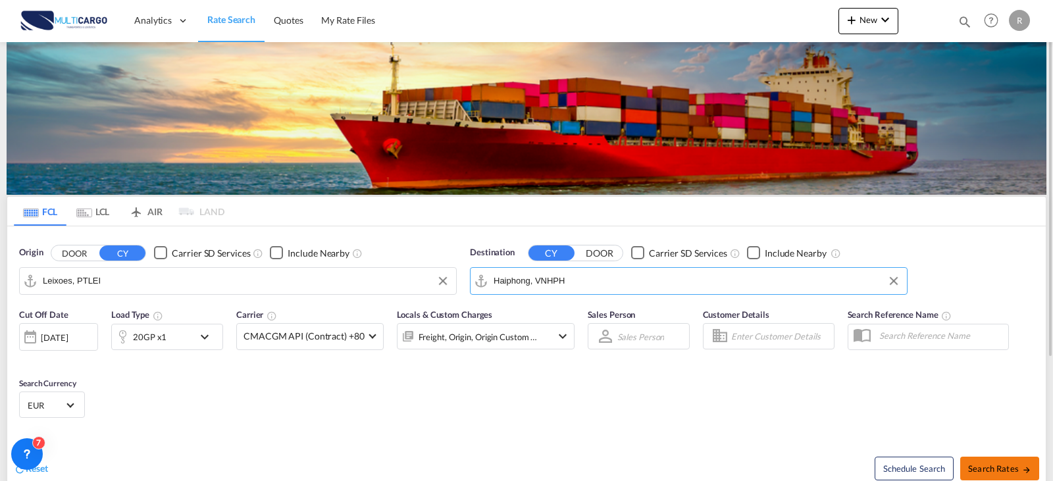
click at [1010, 471] on span "Search Rates" at bounding box center [999, 468] width 63 height 11
type input "PTLEI to VNHPH / [DATE]"
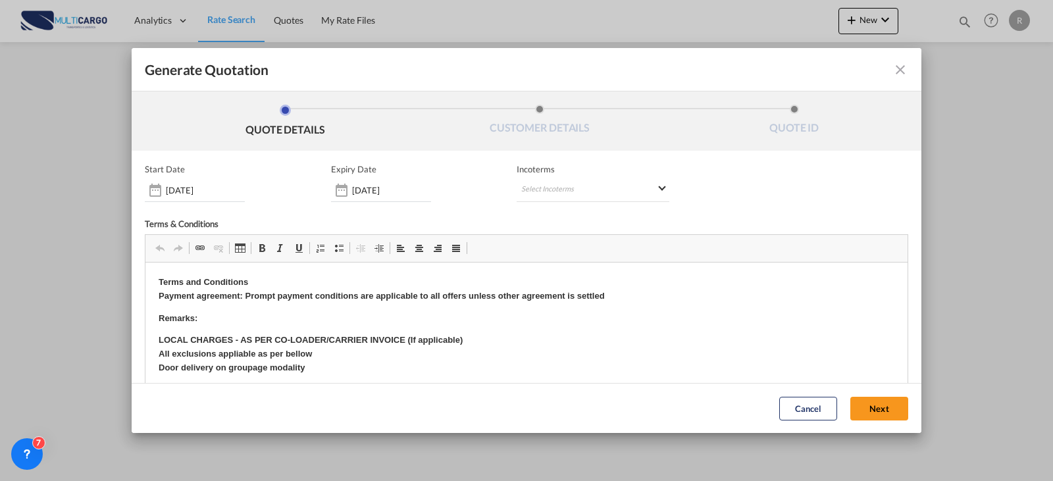
click at [637, 207] on div "Start Date [DATE] Expiry Date [DATE] Incoterms Select Incoterms DAP - export De…" at bounding box center [526, 333] width 763 height 338
click at [616, 192] on md-select "Select Incoterms DAP - export Delivered at Place DAP - import Delivered at Plac…" at bounding box center [593, 190] width 153 height 24
type md-option "[object Object]"
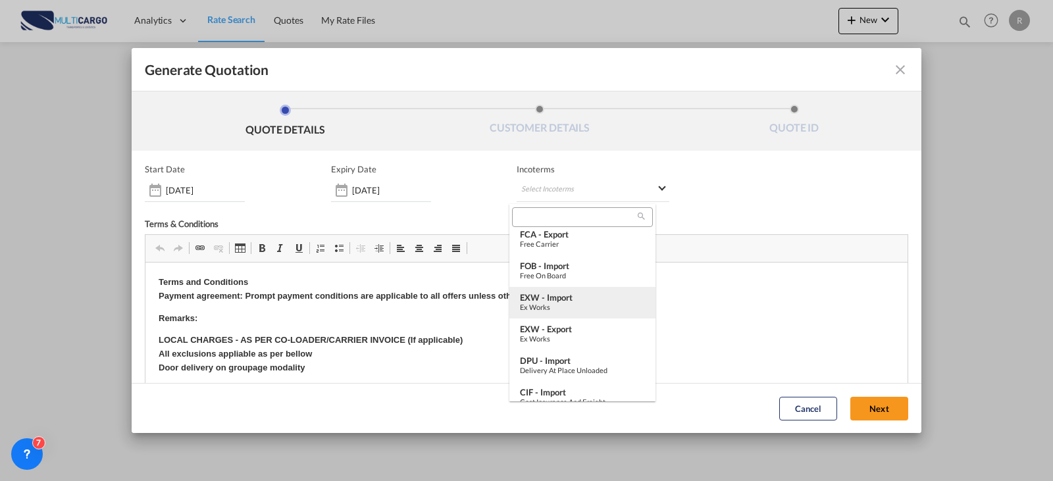
type md-option "[object Object]"
click at [589, 294] on div "EXW - import" at bounding box center [582, 297] width 125 height 11
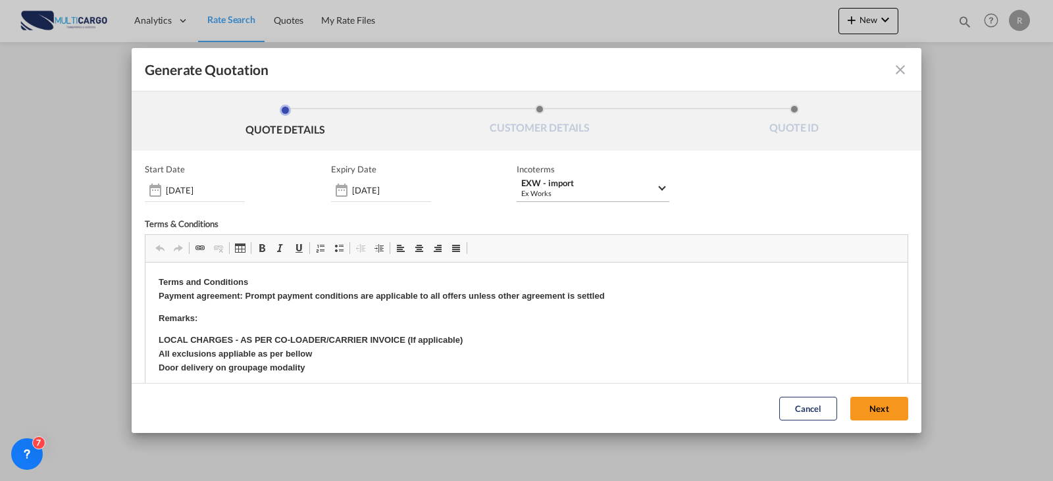
click at [600, 195] on div "Ex Works" at bounding box center [588, 193] width 135 height 10
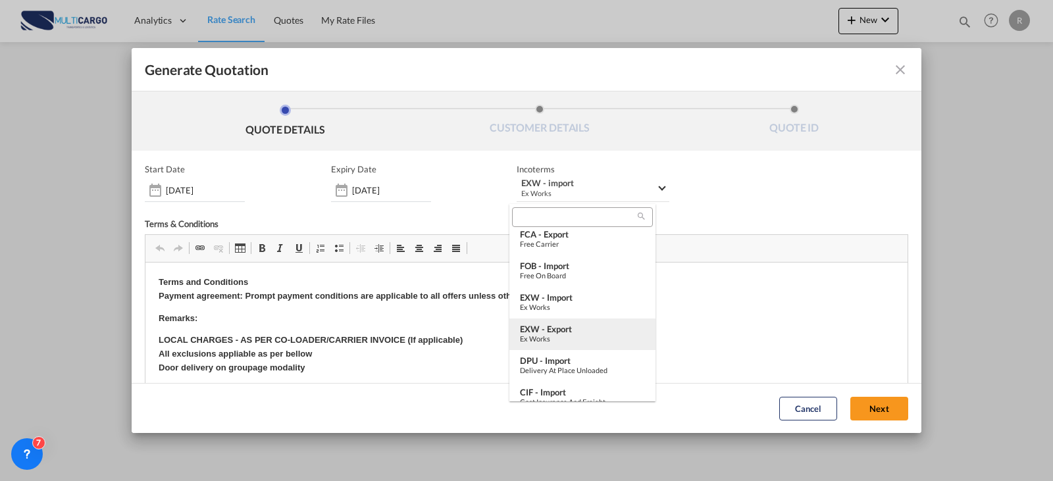
click at [571, 328] on div "EXW - export" at bounding box center [582, 329] width 125 height 11
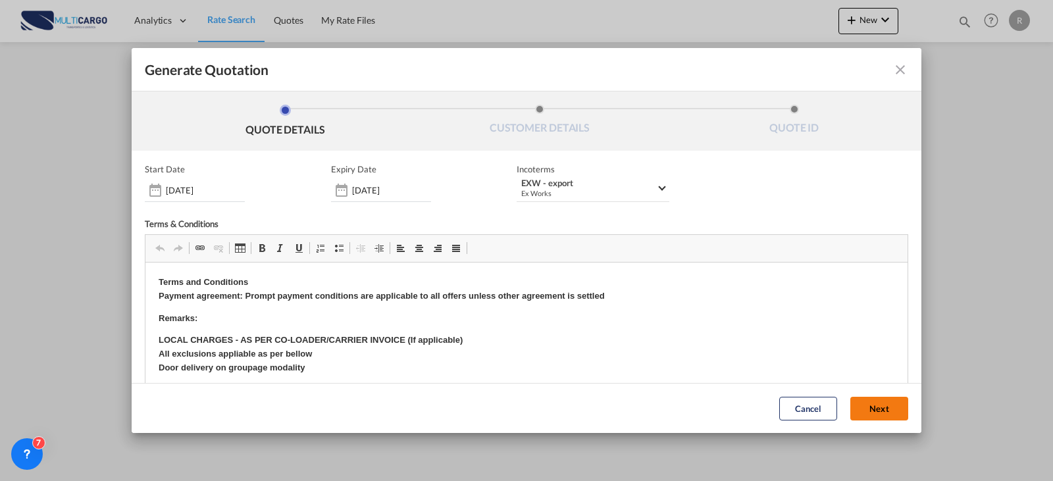
click at [860, 402] on button "Next" at bounding box center [879, 409] width 58 height 24
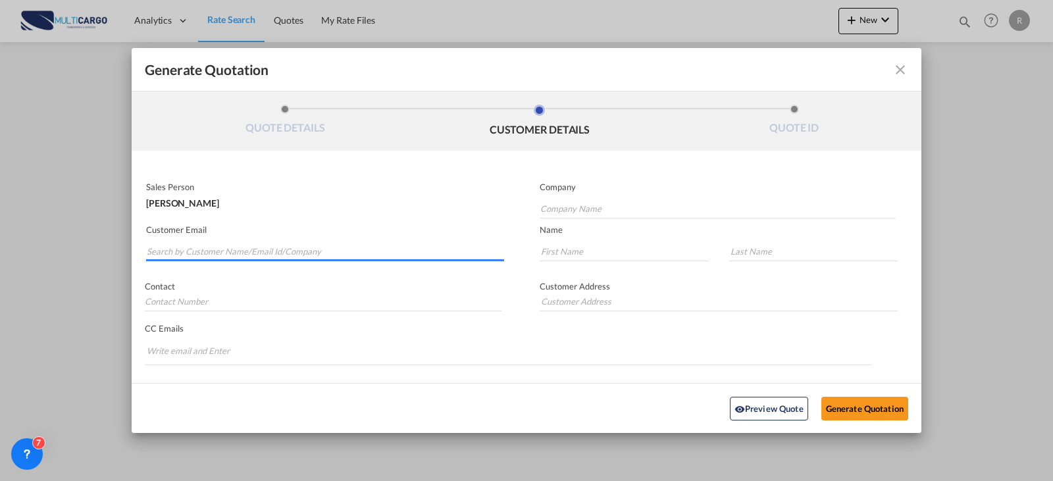
click at [325, 255] on input "Search by Customer Name/Email Id/Company" at bounding box center [325, 252] width 357 height 20
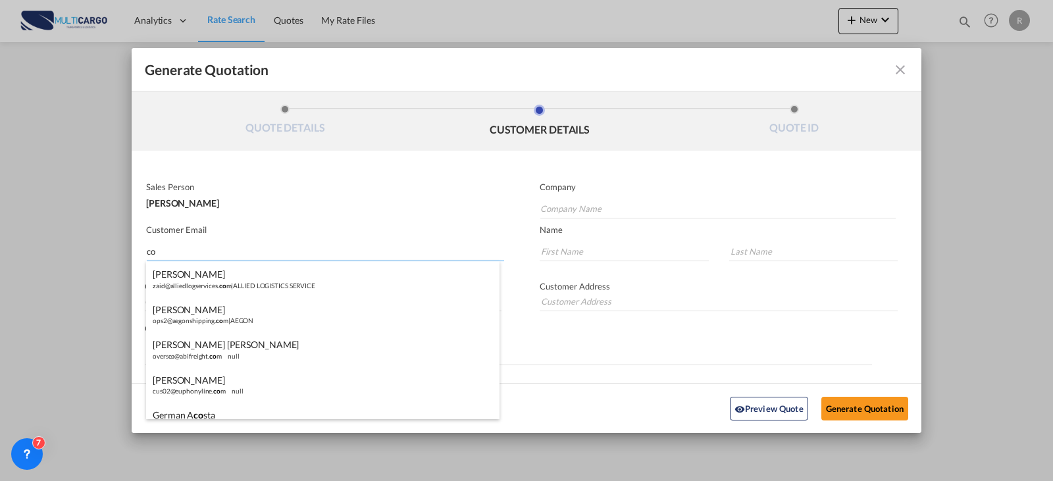
click at [218, 253] on input "co" at bounding box center [325, 252] width 357 height 20
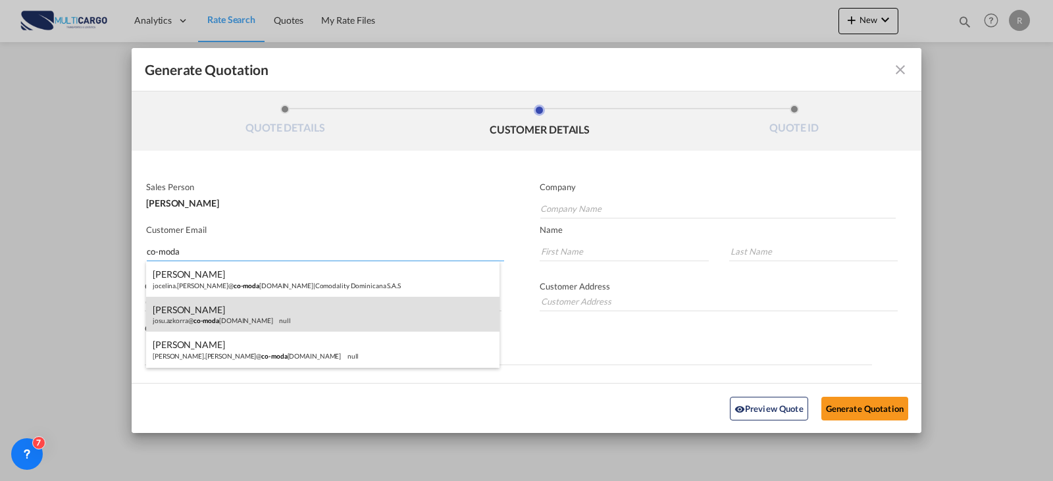
type input "co-moda"
click at [258, 319] on div "[PERSON_NAME] josu.azkorra@ co-moda [DOMAIN_NAME] null" at bounding box center [322, 315] width 353 height 36
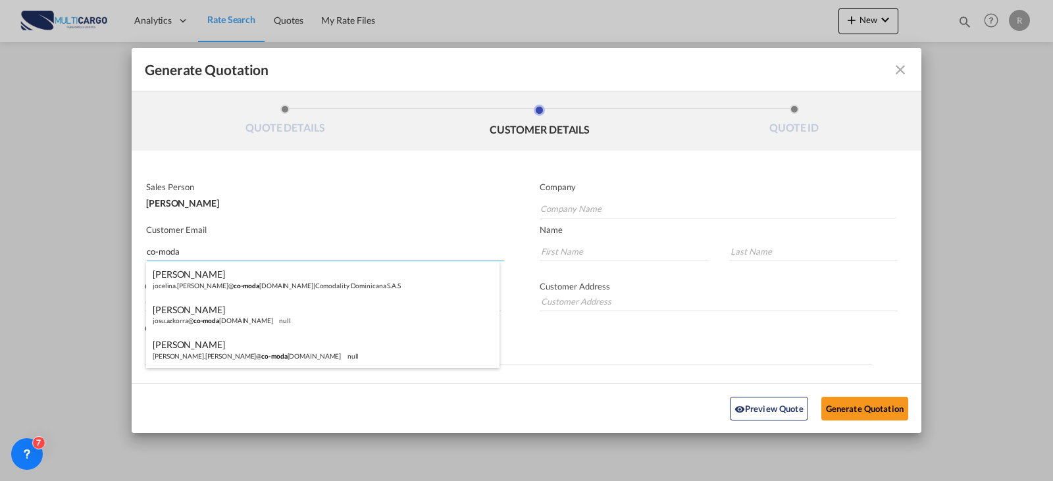
type input "Comodality [GEOGRAPHIC_DATA] SL – [GEOGRAPHIC_DATA] Branch"
type input "[EMAIL_ADDRESS][DOMAIN_NAME]"
type input "JOSU"
type input "AZKORRA"
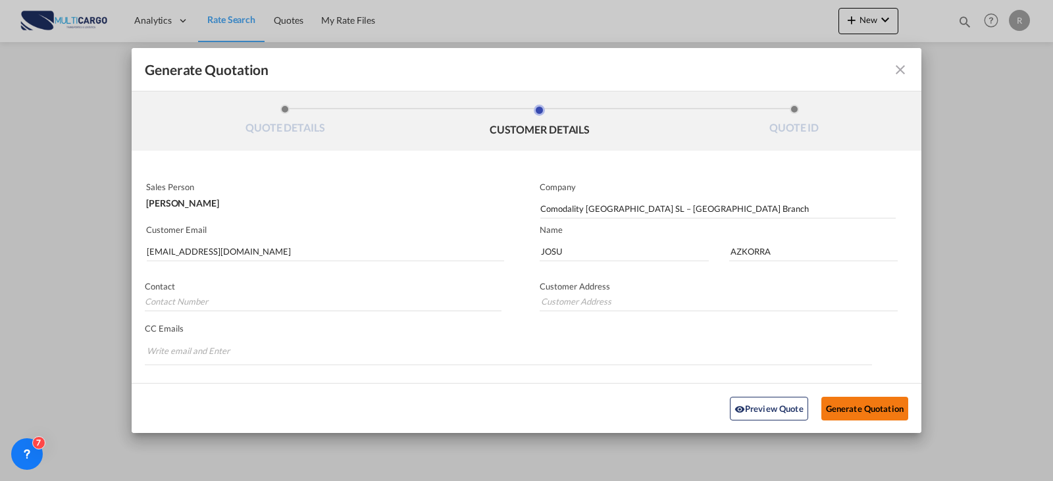
click at [855, 418] on button "Generate Quotation" at bounding box center [864, 408] width 87 height 24
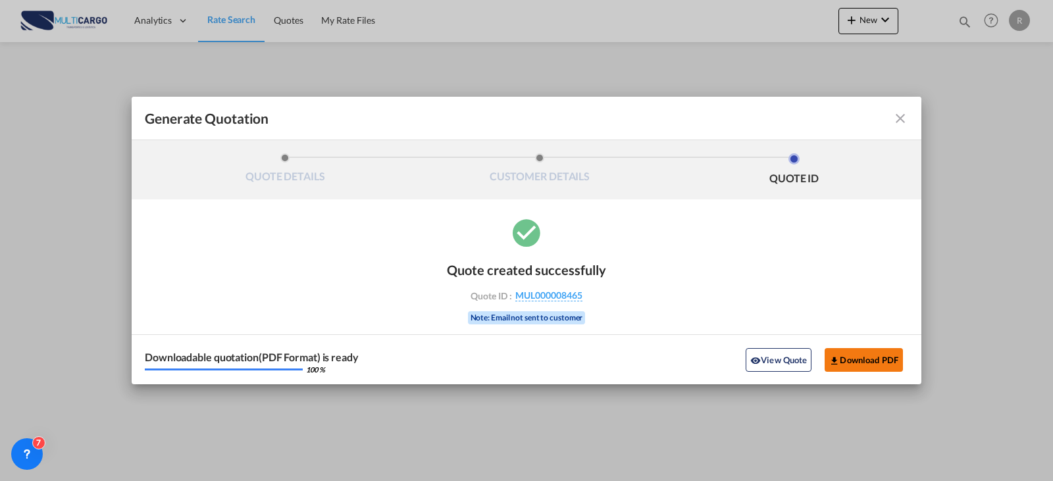
click at [833, 357] on md-icon "icon-download" at bounding box center [834, 360] width 11 height 11
click at [907, 116] on md-icon "icon-close fg-AAA8AD cursor m-0" at bounding box center [900, 119] width 16 height 16
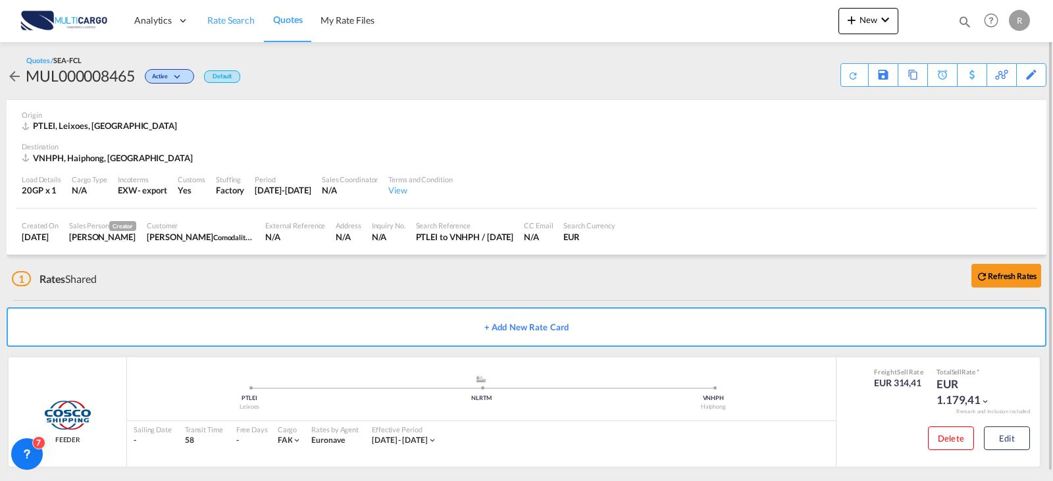
click at [228, 14] on span "Rate Search" at bounding box center [230, 19] width 47 height 11
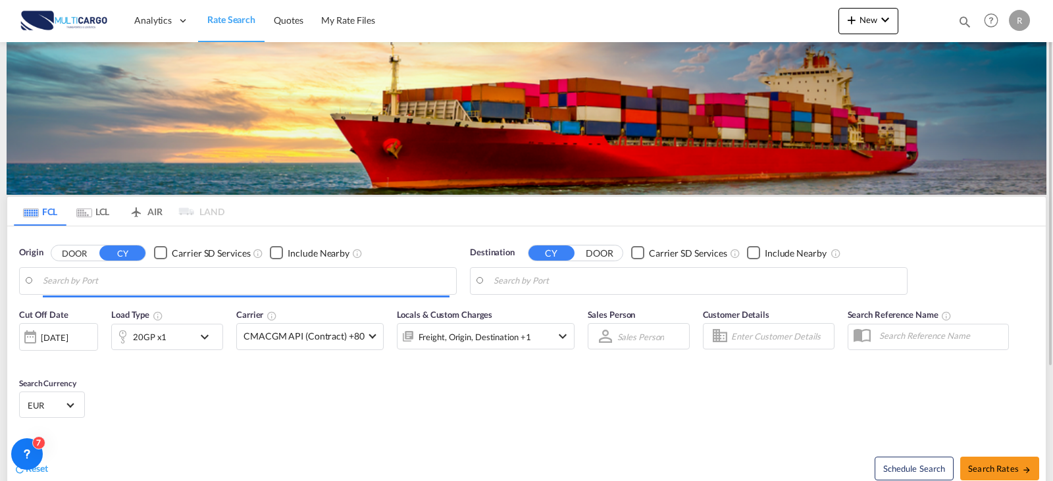
type input "Leixoes, PTLEI"
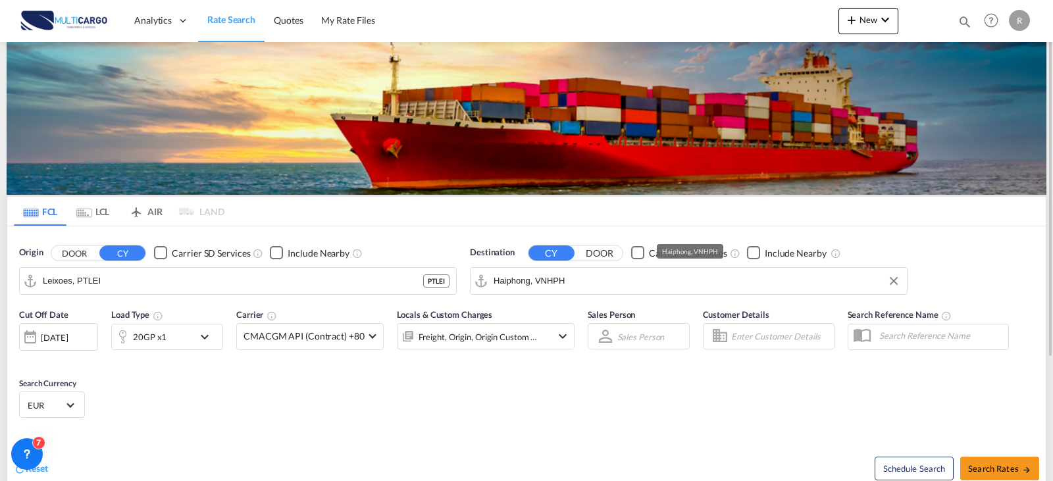
click at [593, 286] on input "Haiphong, VNHPH" at bounding box center [697, 281] width 407 height 20
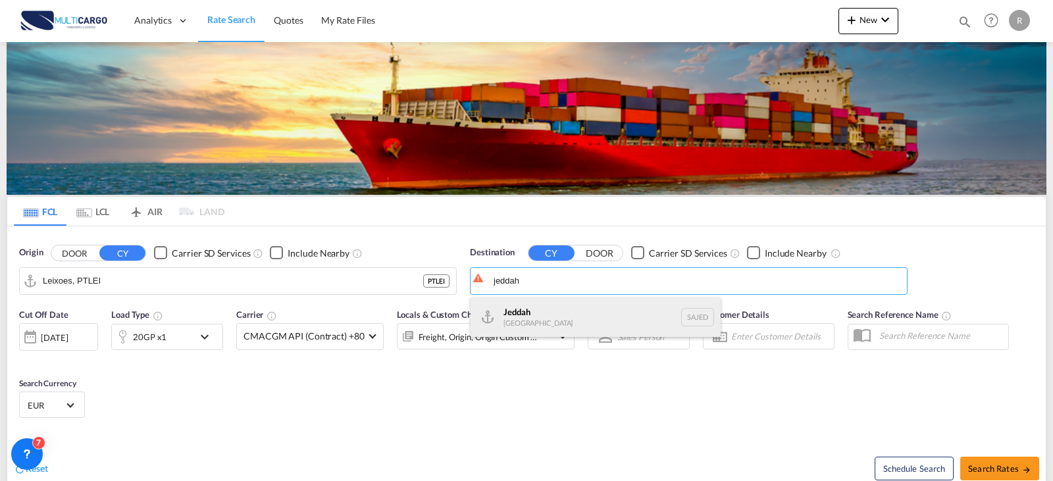
click at [586, 310] on div "Jeddah [GEOGRAPHIC_DATA] SAJED" at bounding box center [596, 316] width 250 height 39
type input "Jeddah, SAJED"
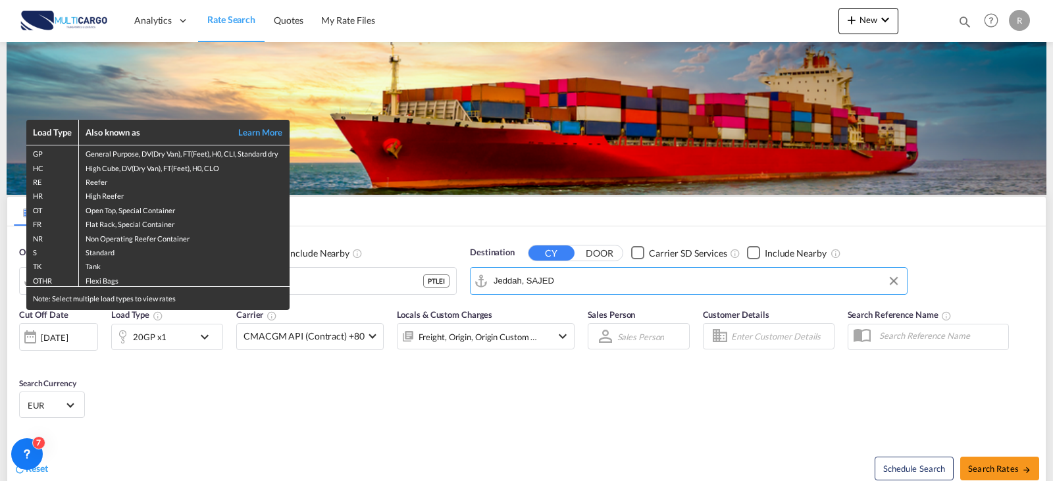
drag, startPoint x: 1004, startPoint y: 467, endPoint x: 1014, endPoint y: 436, distance: 32.7
click at [1004, 467] on div "Load Type Also known as Learn More GP General Purpose, DV(Dry Van), FT(Feet), H…" at bounding box center [526, 240] width 1053 height 481
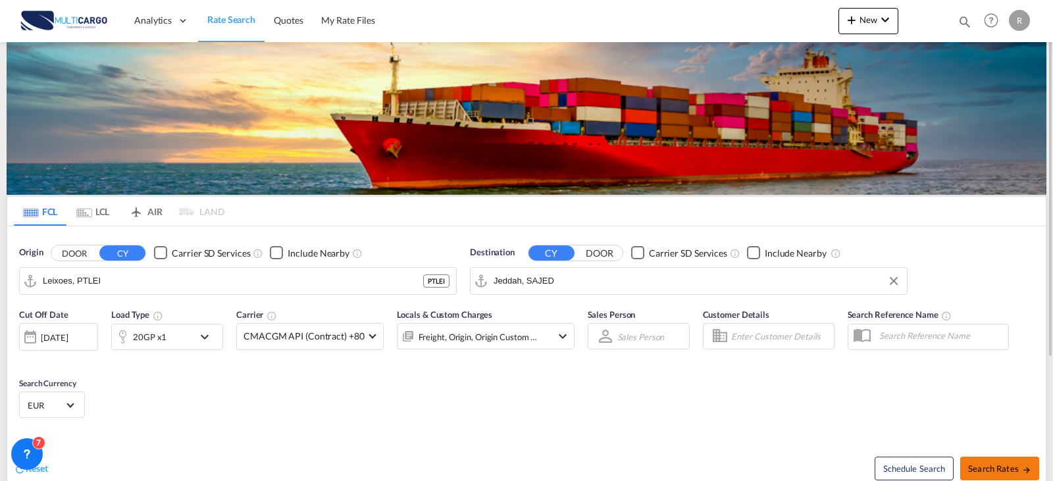
click at [1020, 465] on span "Search Rates" at bounding box center [999, 468] width 63 height 11
type input "PTLEI to SAJED / [DATE]"
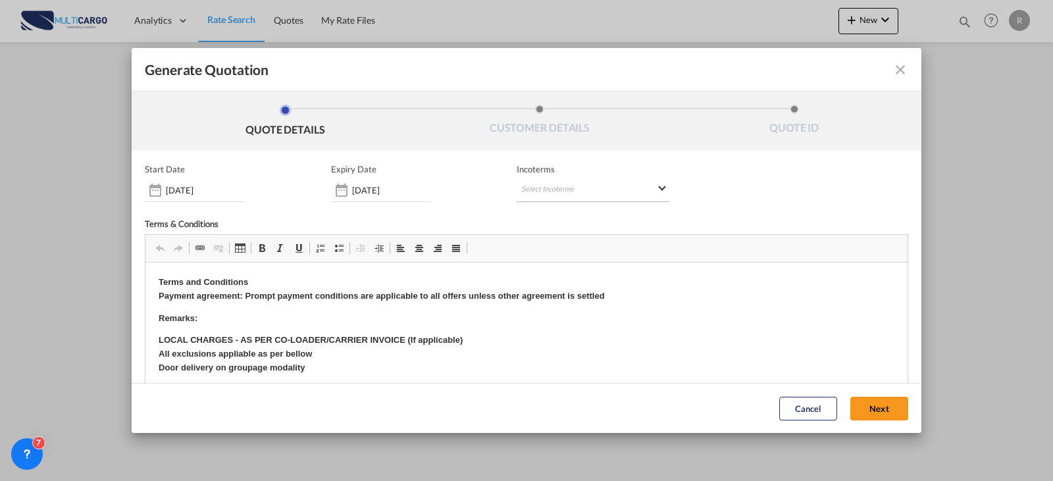
click at [565, 201] on md-select "Select Incoterms DAP - export Delivered at Place DAP - import Delivered at Plac…" at bounding box center [593, 190] width 153 height 24
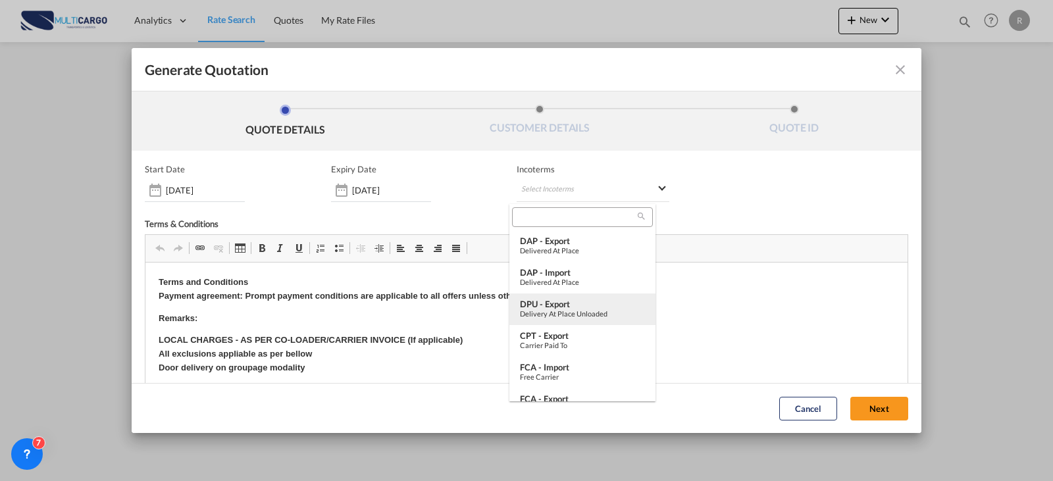
scroll to position [66, 0]
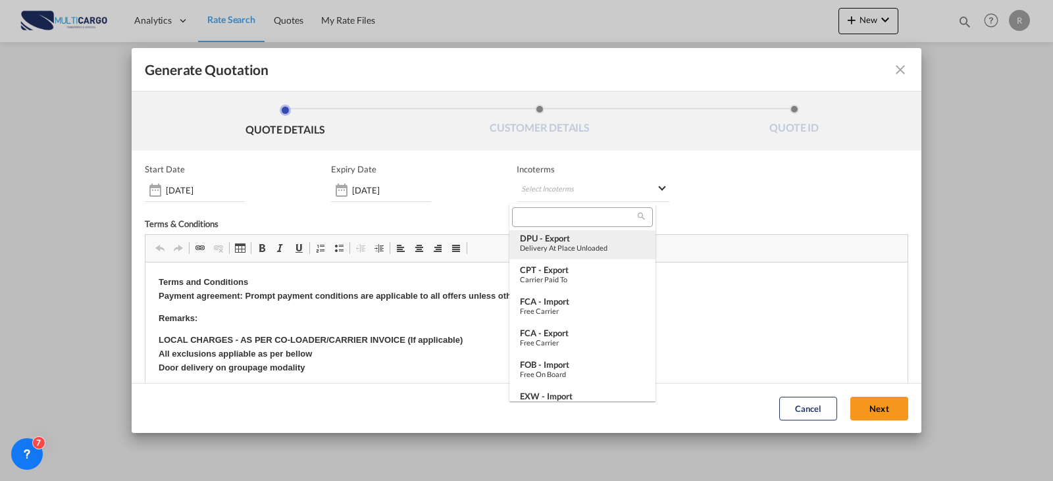
type md-option "[object Object]"
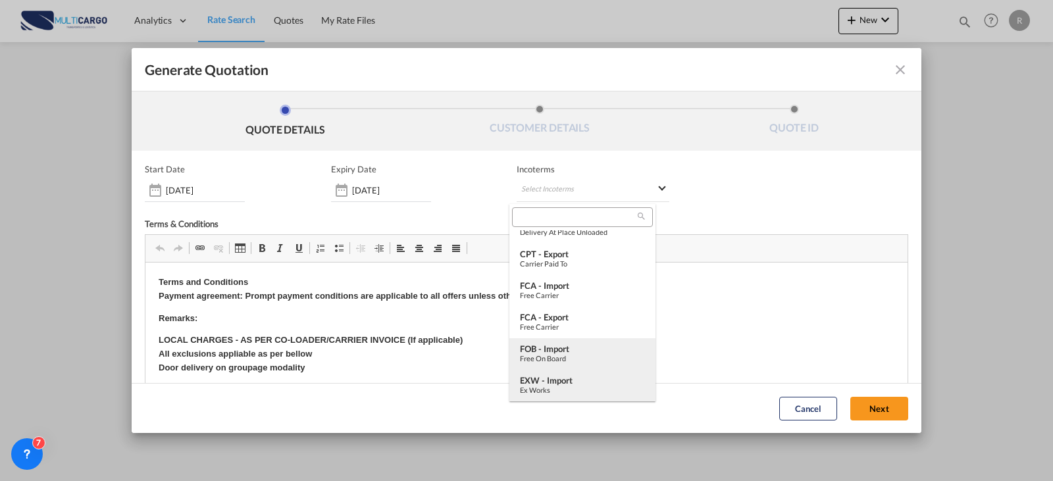
scroll to position [147, 0]
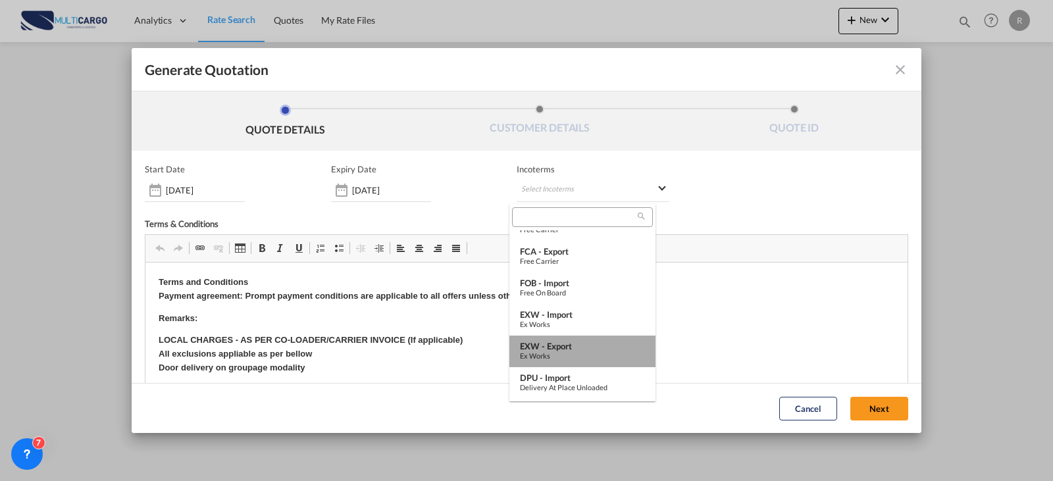
drag, startPoint x: 589, startPoint y: 356, endPoint x: 582, endPoint y: 109, distance: 247.5
click at [589, 356] on div "Ex Works" at bounding box center [582, 355] width 125 height 9
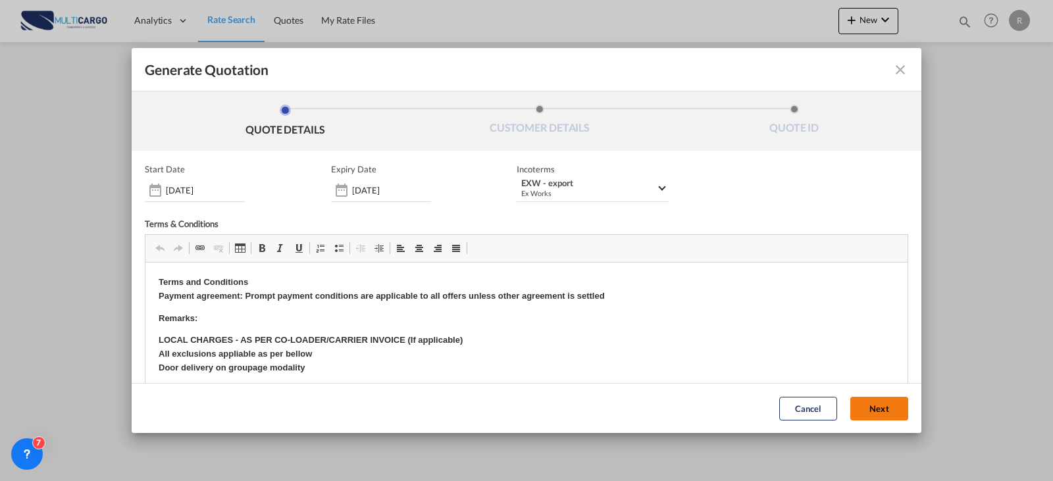
click at [850, 409] on button "Next" at bounding box center [879, 409] width 58 height 24
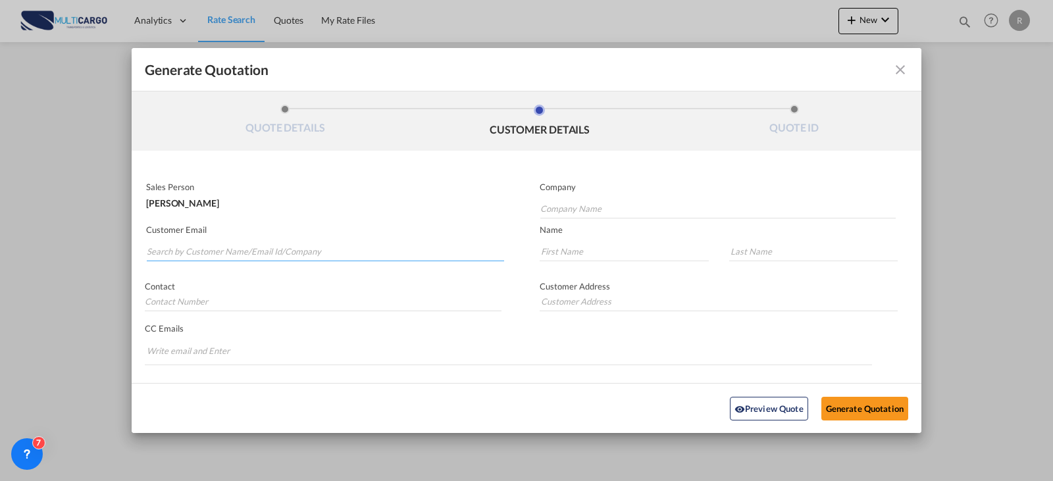
click at [284, 243] on input "Search by Customer Name/Email Id/Company" at bounding box center [325, 252] width 357 height 20
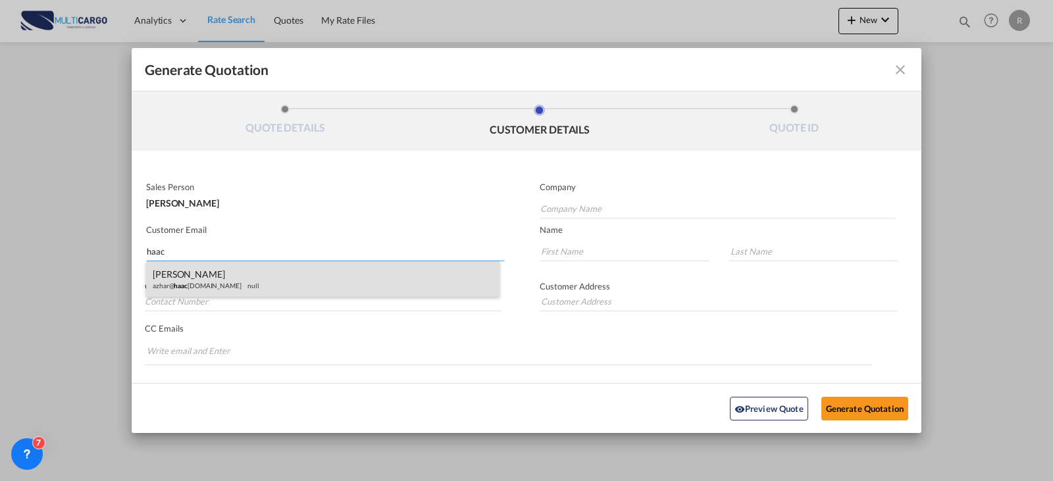
type input "haac"
click at [186, 277] on div "[PERSON_NAME]@ haac [DOMAIN_NAME] null" at bounding box center [322, 279] width 353 height 36
type input "Al Fajr Maritime Services Co. Ltd."
type input "[EMAIL_ADDRESS][DOMAIN_NAME]"
type input "Azhar"
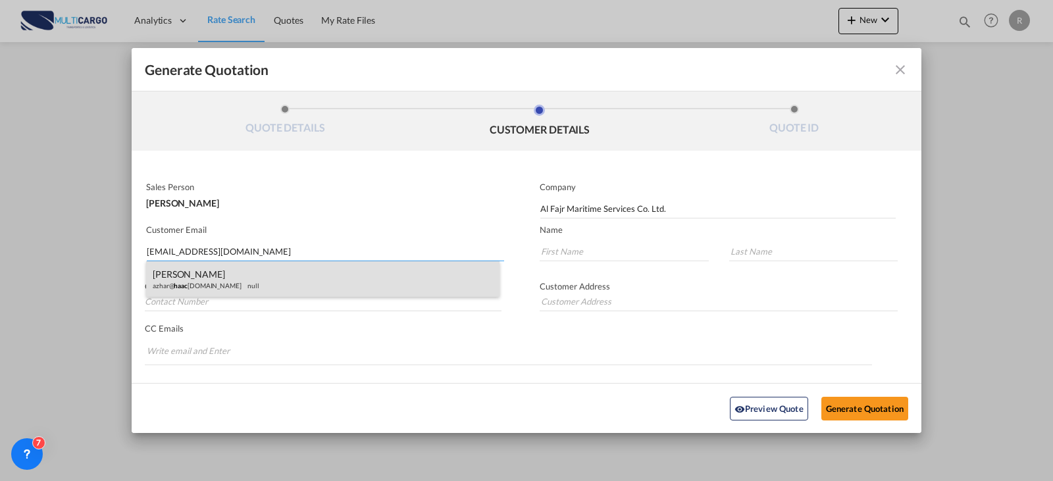
type input "[PERSON_NAME]"
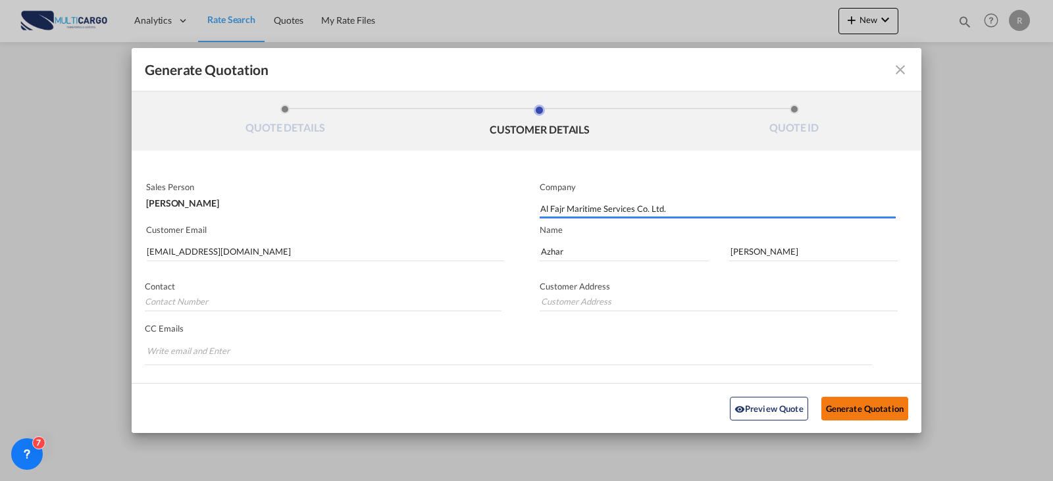
click at [837, 407] on button "Generate Quotation" at bounding box center [864, 408] width 87 height 24
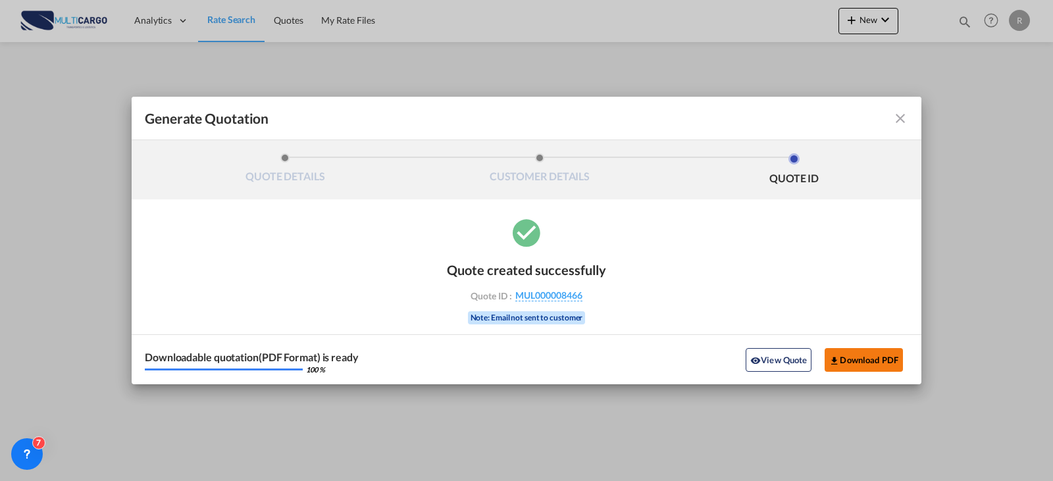
click at [845, 357] on button "Download PDF" at bounding box center [864, 360] width 78 height 24
click at [900, 123] on md-icon "icon-close fg-AAA8AD cursor m-0" at bounding box center [900, 119] width 16 height 16
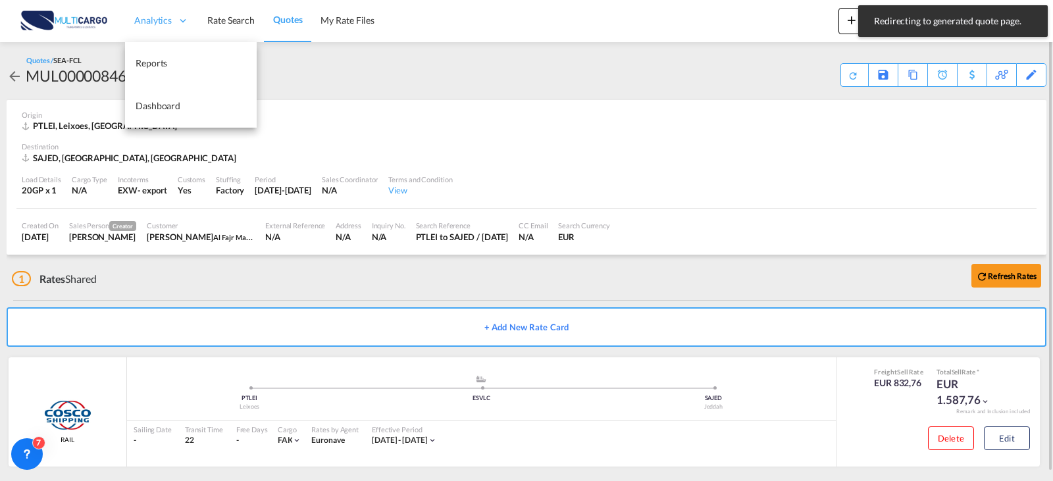
click at [158, 22] on span "Analytics" at bounding box center [153, 20] width 38 height 13
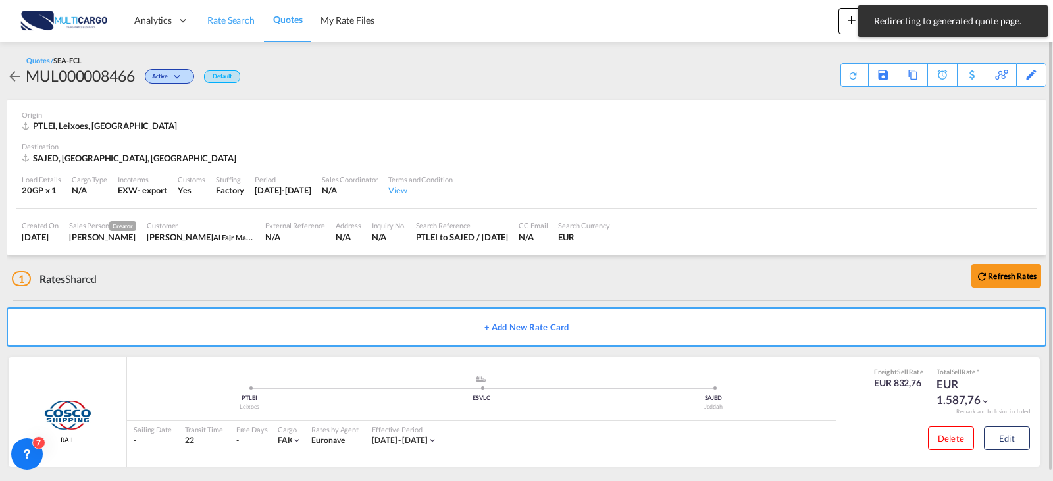
click at [221, 21] on span "Rate Search" at bounding box center [230, 19] width 47 height 11
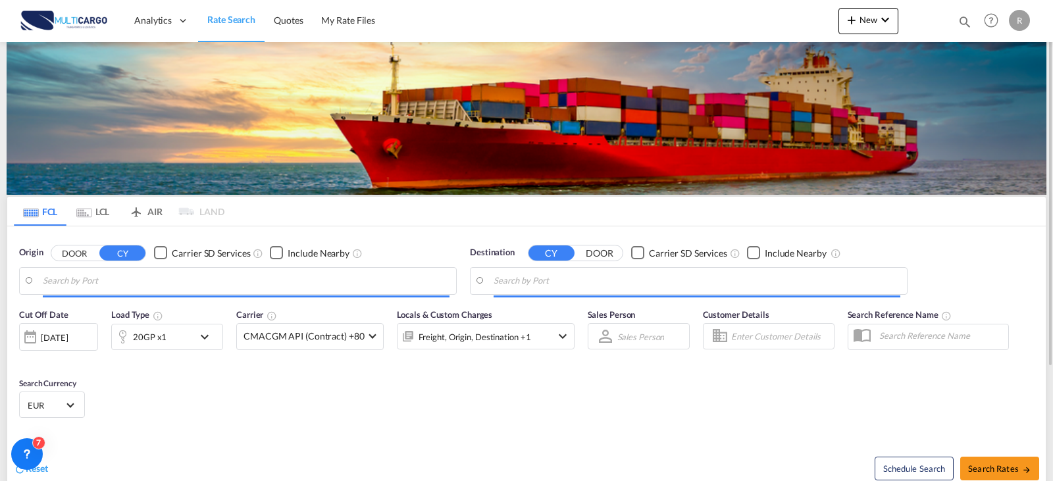
type input "Leixoes, PTLEI"
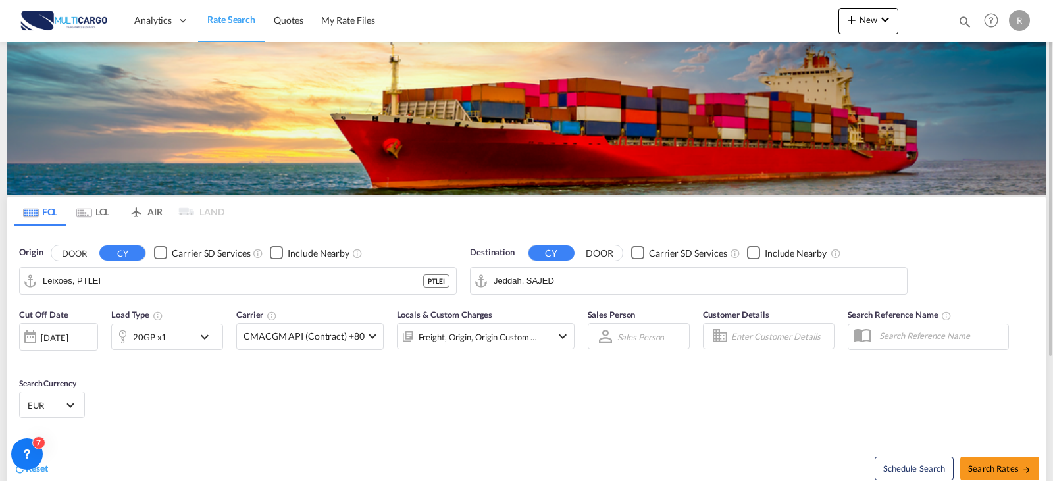
click at [618, 289] on input "Jeddah, SAJED" at bounding box center [697, 281] width 407 height 20
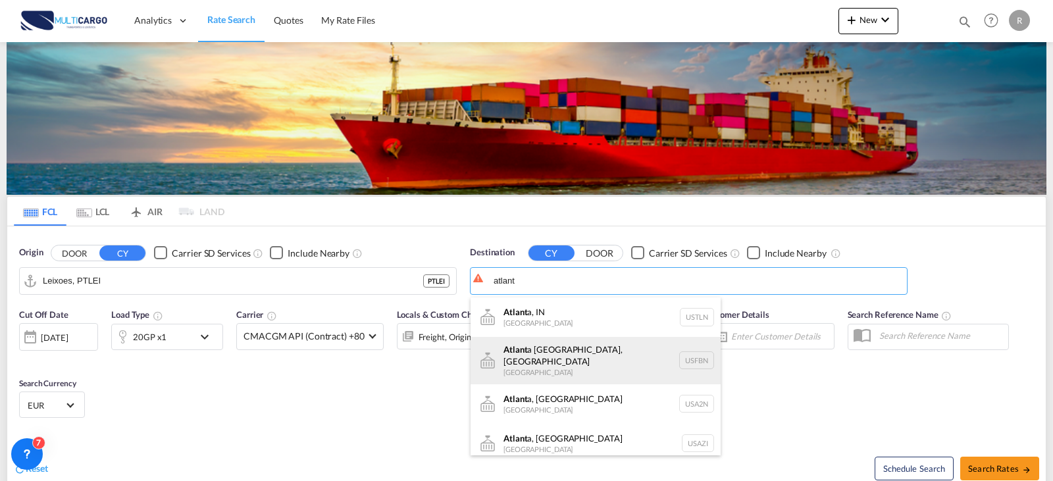
click at [582, 348] on div "Atlant a [GEOGRAPHIC_DATA], [GEOGRAPHIC_DATA] [GEOGRAPHIC_DATA] USFBN" at bounding box center [596, 360] width 250 height 47
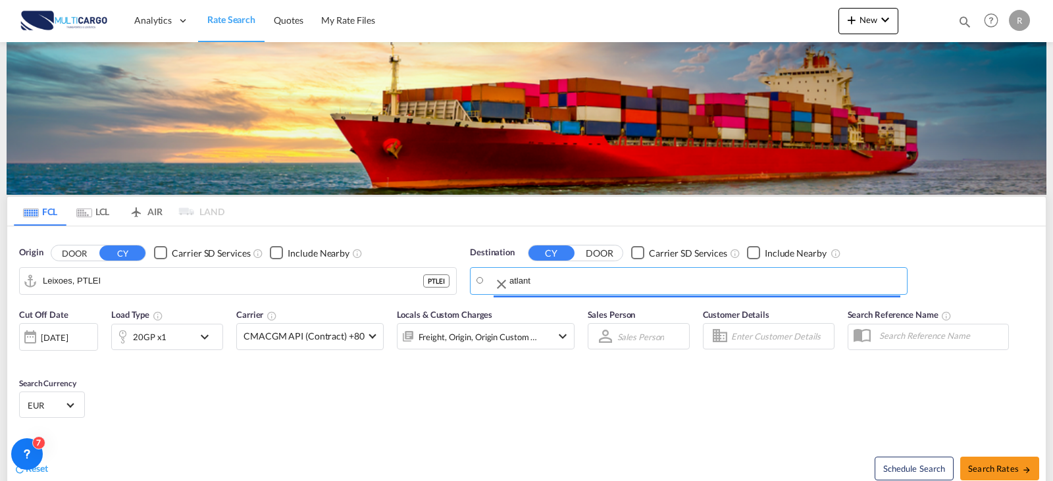
type input "Atlanta Fairburn, [GEOGRAPHIC_DATA], USFBN"
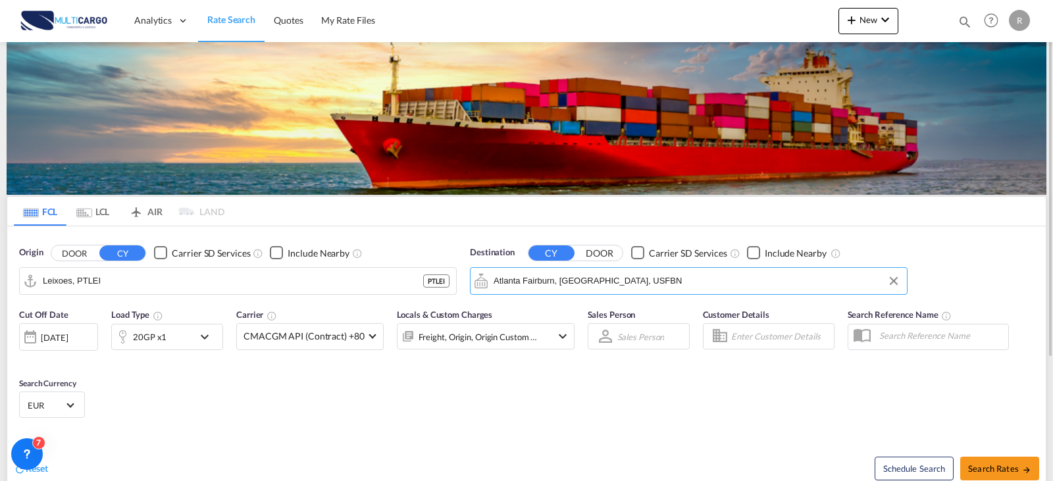
click at [728, 433] on div "Reset Schedule Search Search Rates" at bounding box center [526, 458] width 1038 height 57
click at [975, 467] on span "Search Rates" at bounding box center [999, 468] width 63 height 11
type input "PTLEI to USFBN / [DATE]"
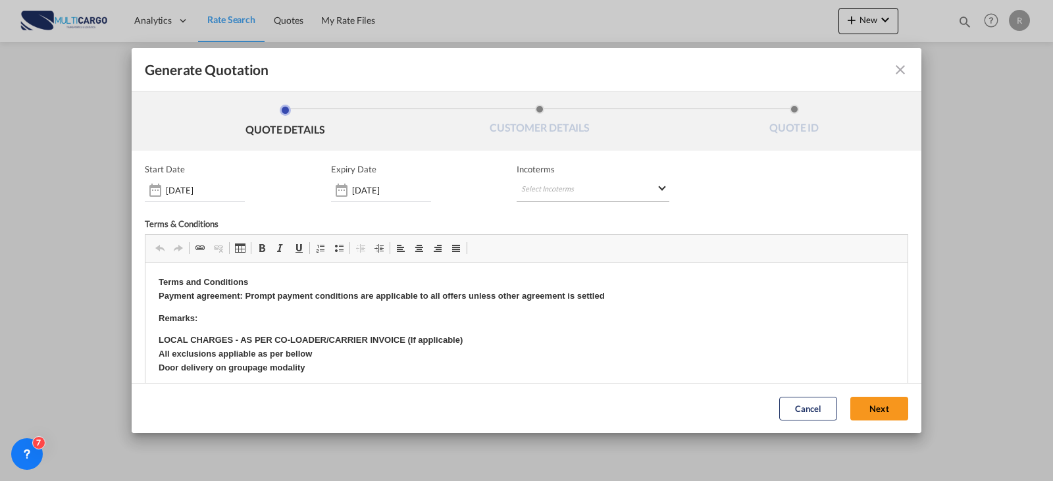
click at [578, 196] on md-select "Select Incoterms FCA - import Free Carrier FCA - export Free Carrier DAP - impo…" at bounding box center [593, 190] width 153 height 24
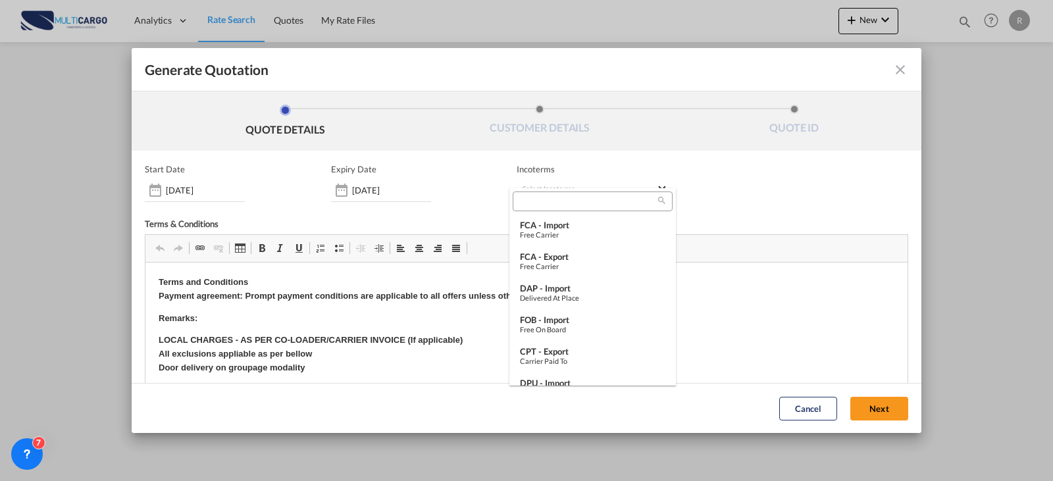
type md-option "[object Object]"
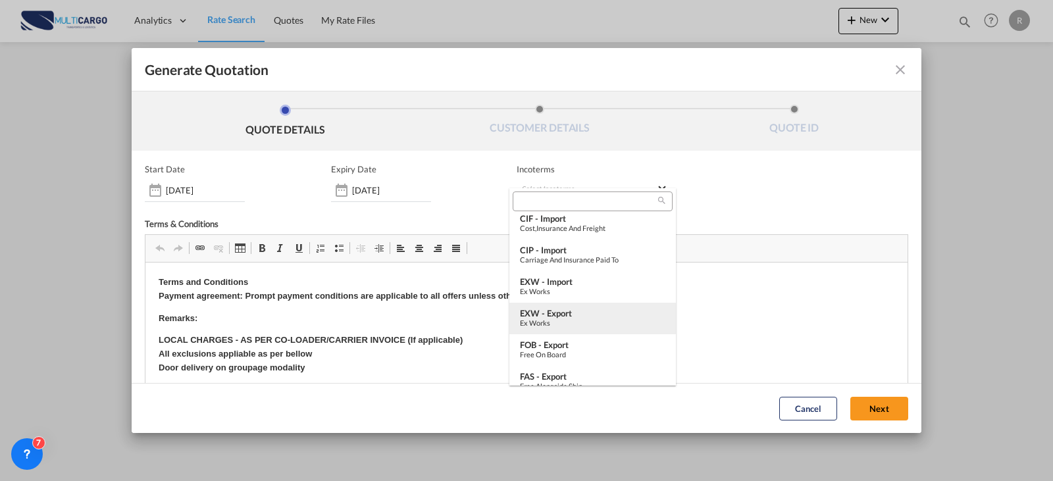
click at [558, 315] on div "EXW - export" at bounding box center [592, 313] width 145 height 11
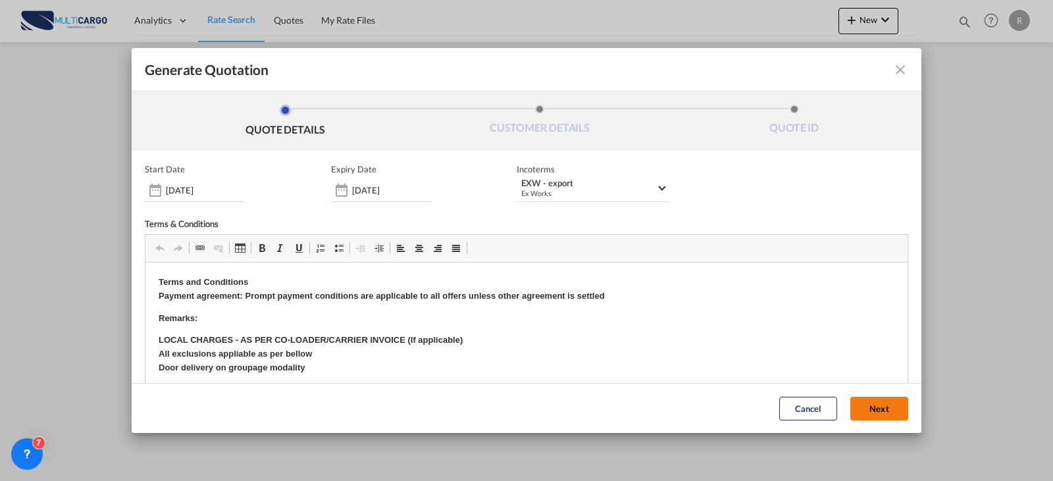
click at [881, 415] on button "Next" at bounding box center [879, 409] width 58 height 24
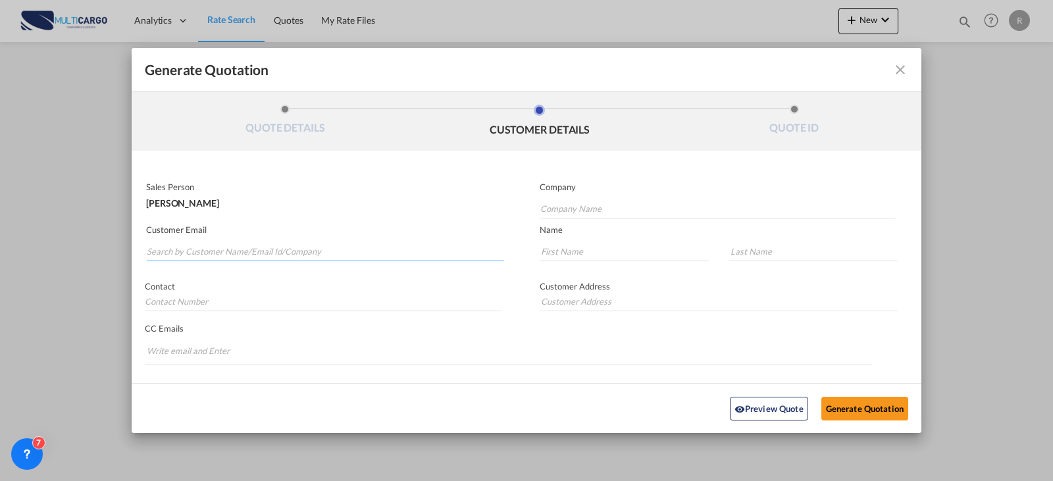
click at [182, 249] on input "Search by Customer Name/Email Id/Company" at bounding box center [325, 252] width 357 height 20
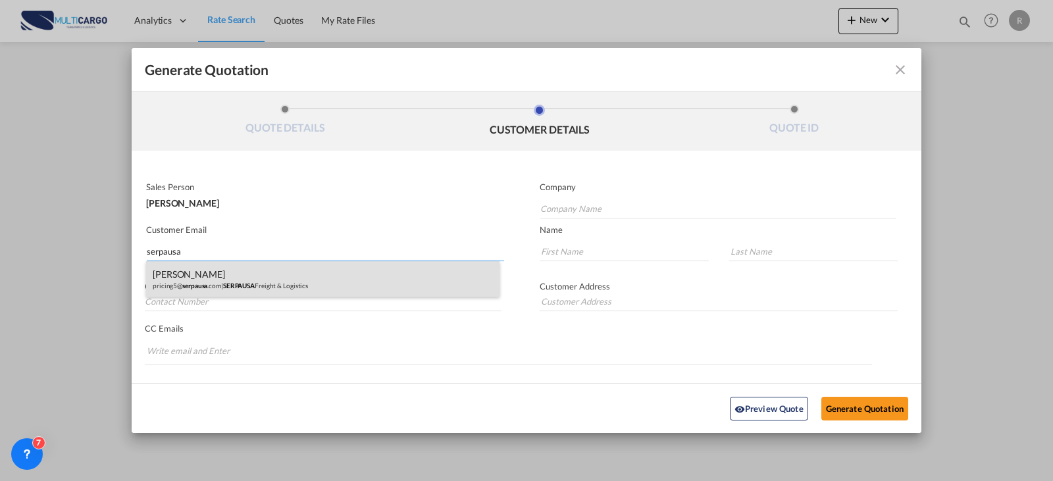
type input "serpausa"
click at [286, 265] on div "Gabriela Nunes pricing5@ serpausa .com | SERPAUSA Freight & Logistics" at bounding box center [322, 279] width 353 height 36
type input "SERPAUSA Freight & Logistics"
type input "pricing5@serpausa.com"
type input "Gabriela"
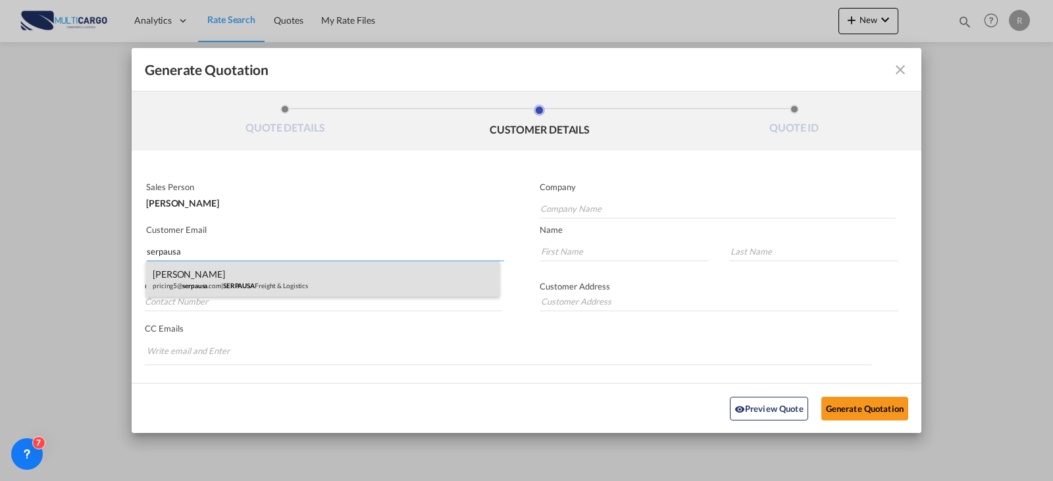
type input "Nunes"
type input "8809 NW 23rd Street, Miami- Florida 33172"
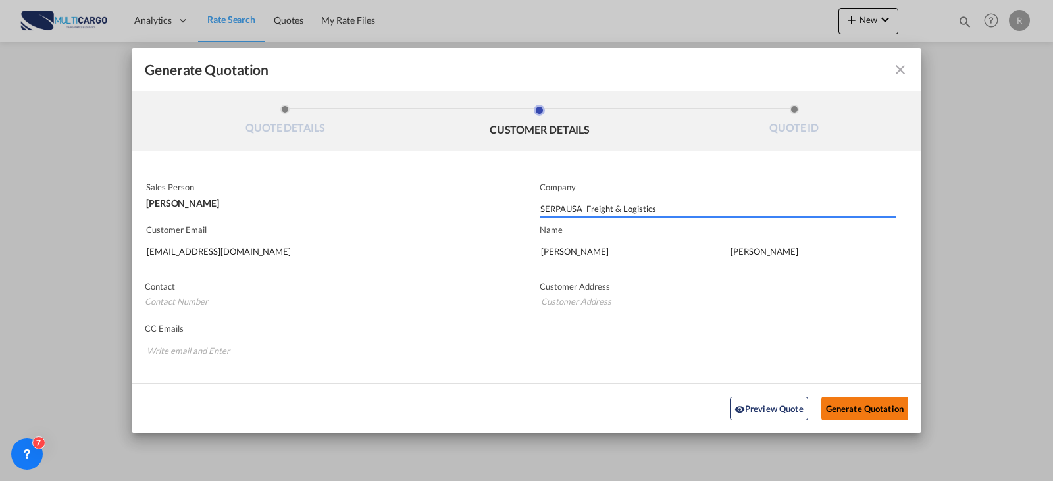
type input "8809 NW 23rd Street, Miami- Florida 33172"
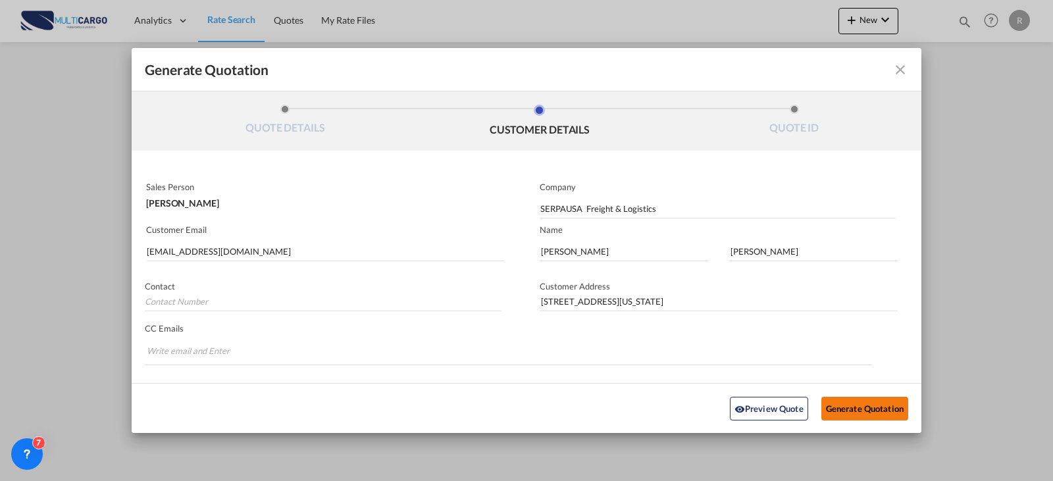
click at [881, 399] on button "Generate Quotation" at bounding box center [864, 408] width 87 height 24
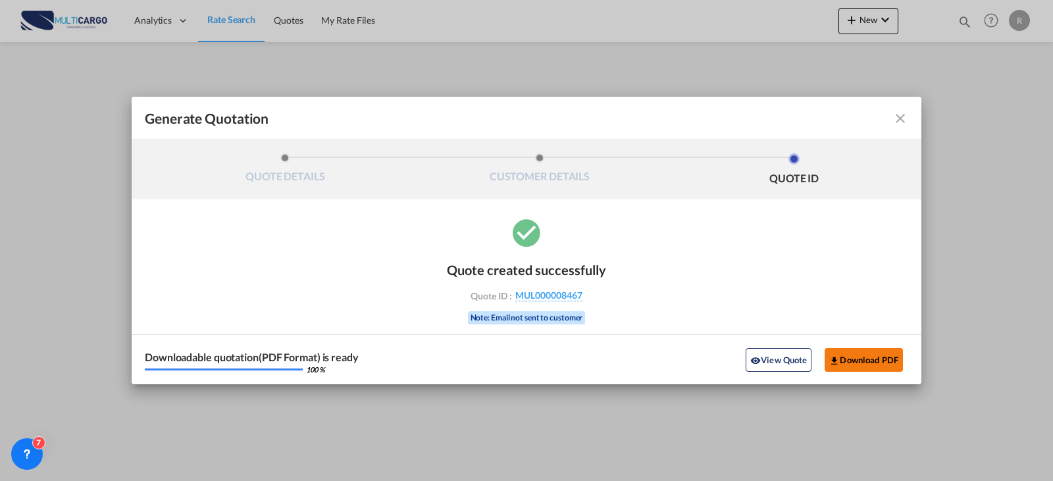
click at [879, 352] on button "Download PDF" at bounding box center [864, 360] width 78 height 24
click at [900, 122] on md-icon "icon-close fg-AAA8AD cursor m-0" at bounding box center [900, 119] width 16 height 16
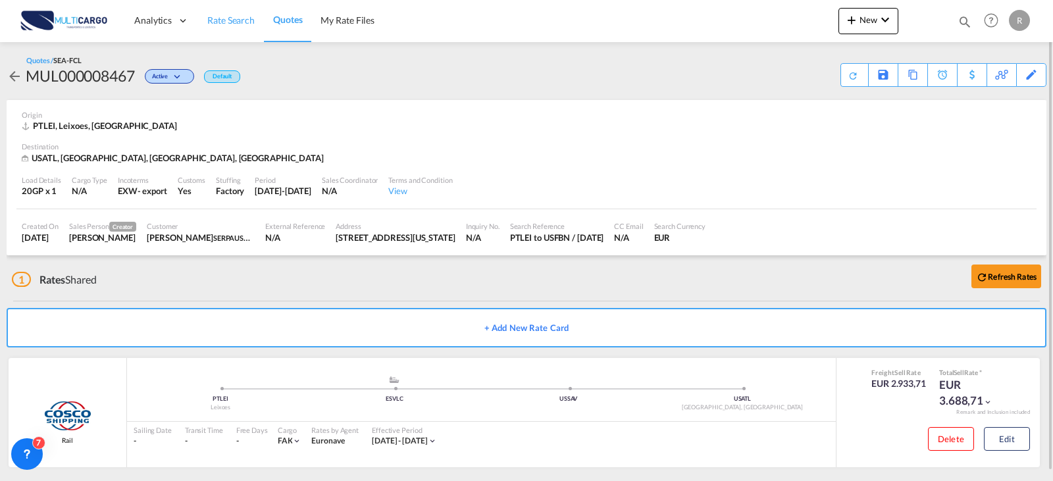
click at [234, 30] on link "Rate Search" at bounding box center [231, 20] width 66 height 43
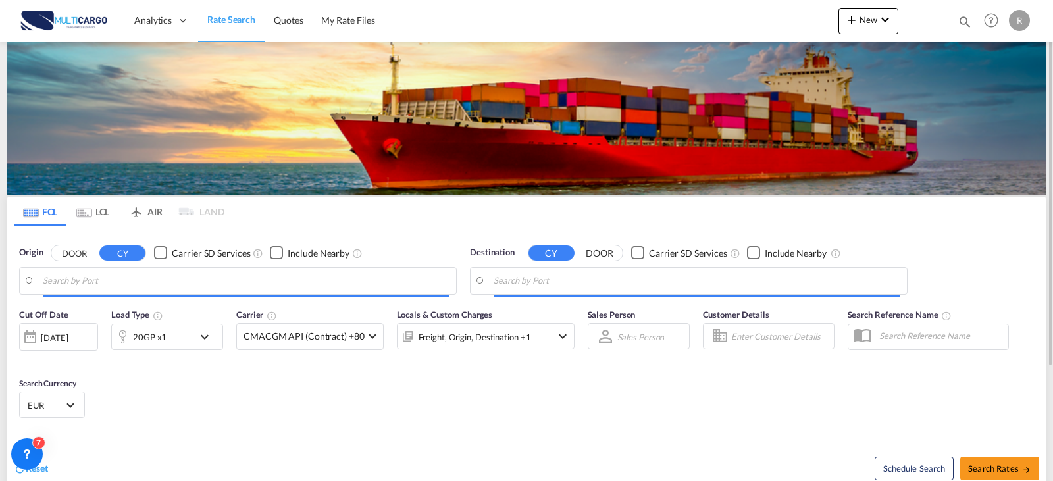
type input "Leixoes, PTLEI"
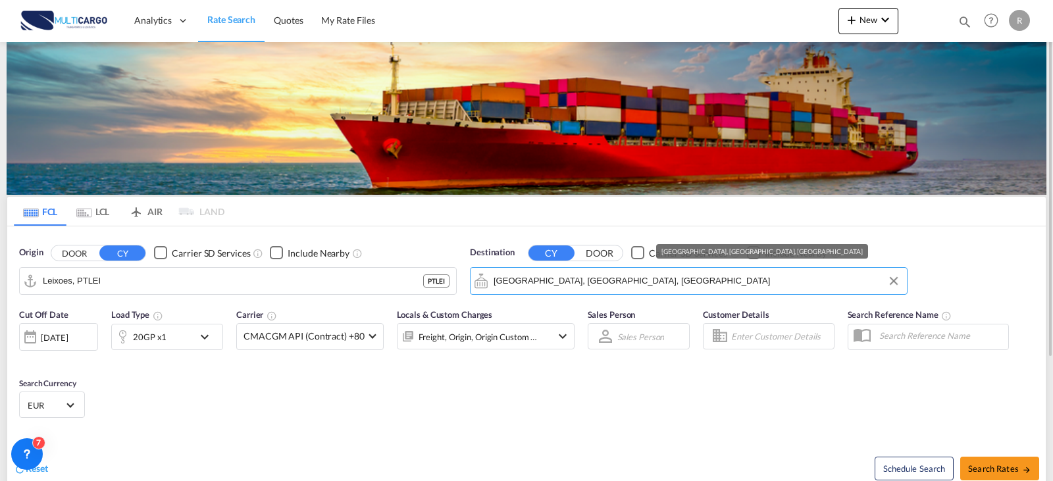
click at [552, 281] on input "Atlanta, GA, USATL" at bounding box center [697, 281] width 407 height 20
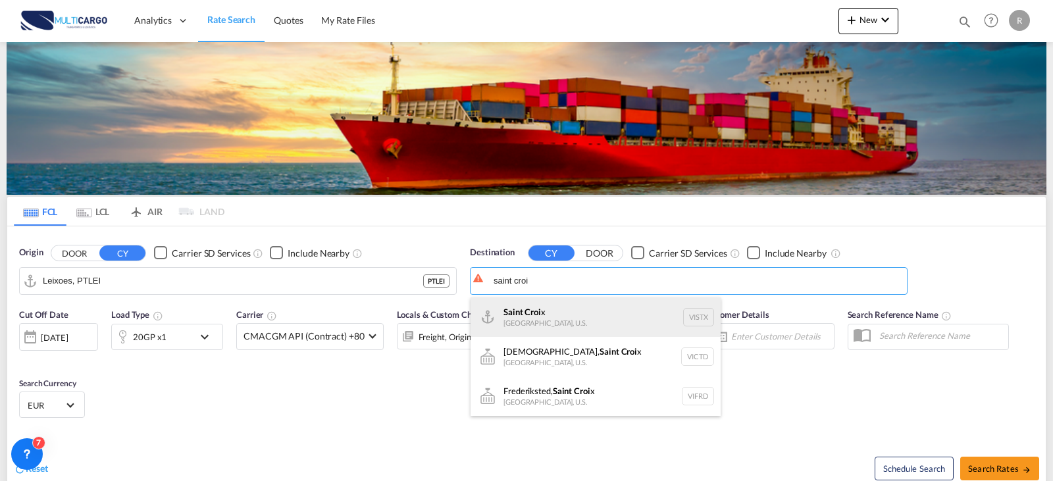
click at [591, 330] on div "Saint Croi x Virgin Islands, U.S. VISTX" at bounding box center [596, 316] width 250 height 39
type input "Saint Croix, VISTX"
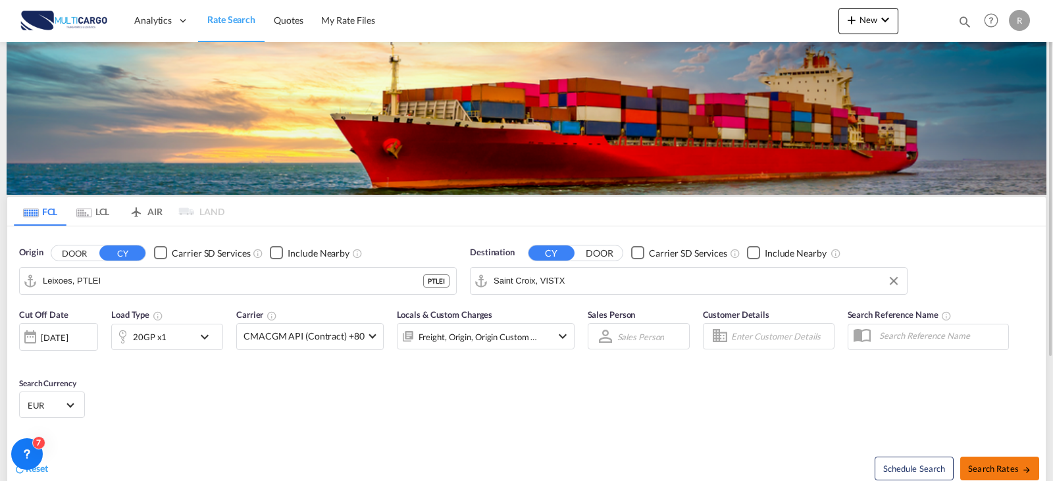
click at [1023, 461] on button "Search Rates" at bounding box center [999, 469] width 79 height 24
type input "PTLEI to VISTX / 16 Sep 2025"
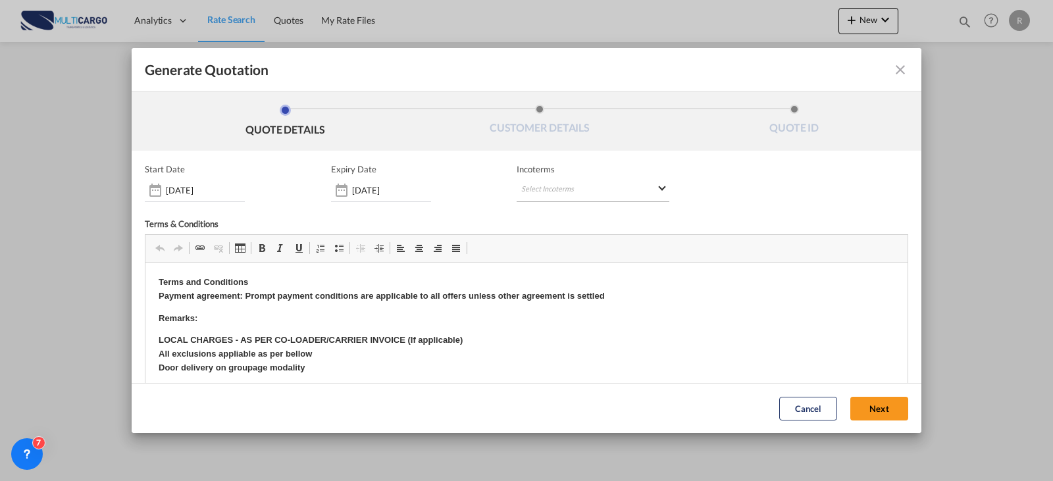
click at [521, 186] on md-select "Select Incoterms FCA - import Free Carrier FCA - export Free Carrier DAP - impo…" at bounding box center [593, 190] width 153 height 24
type md-option "[object Object]"
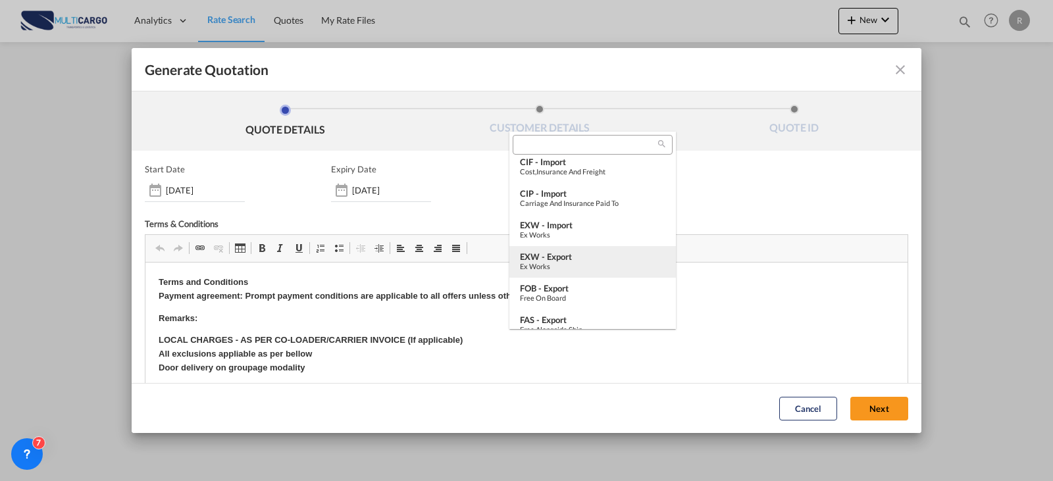
click at [571, 267] on div "Ex Works" at bounding box center [592, 266] width 145 height 9
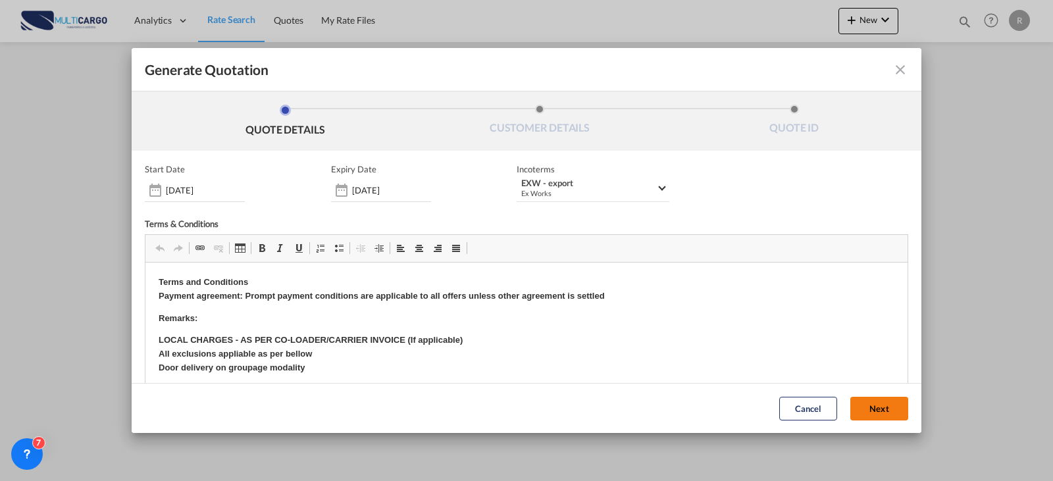
click at [877, 410] on button "Next" at bounding box center [879, 409] width 58 height 24
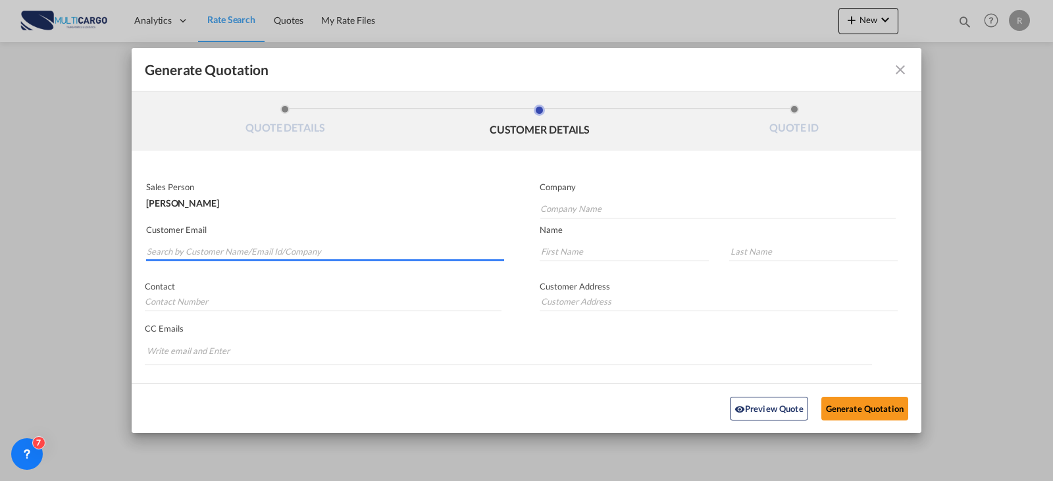
click at [230, 252] on input "Search by Customer Name/Email Id/Company" at bounding box center [325, 252] width 357 height 20
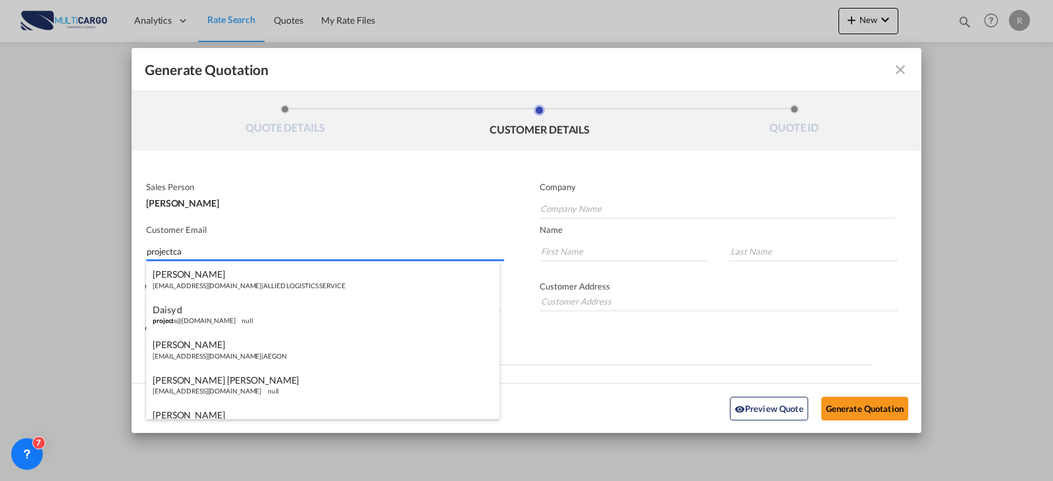
type input "projectcar"
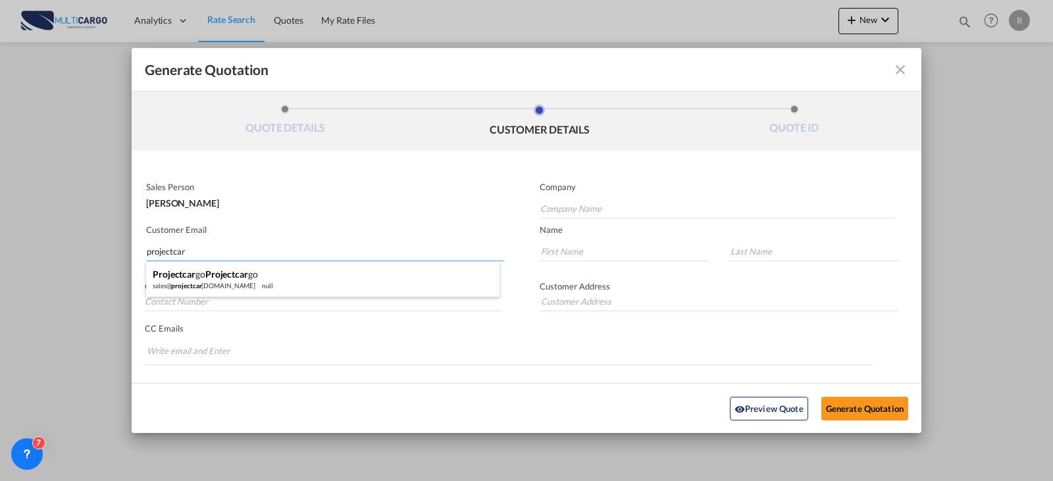
drag, startPoint x: 230, startPoint y: 251, endPoint x: 99, endPoint y: 253, distance: 131.0
click at [99, 253] on div "Generate Quotation QUOTE DETAILS CUSTOMER DETAILS QUOTE ID Start Date 16 Sep 20…" at bounding box center [526, 240] width 1053 height 481
drag, startPoint x: 215, startPoint y: 248, endPoint x: 290, endPoint y: 248, distance: 75.7
click at [215, 248] on input "Search by Customer Name/Email Id/Company" at bounding box center [325, 252] width 357 height 20
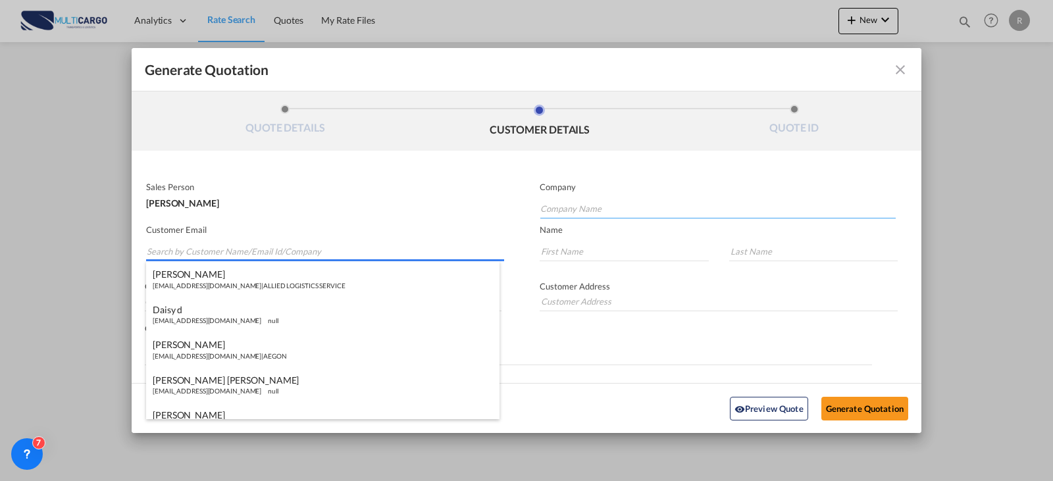
click at [590, 215] on input "Company Name" at bounding box center [717, 209] width 355 height 20
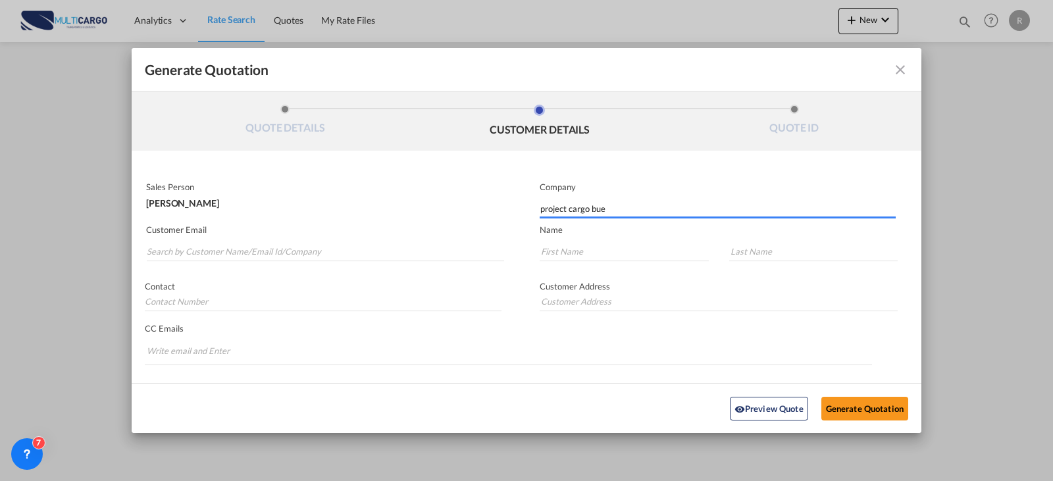
type input "project cargo bue"
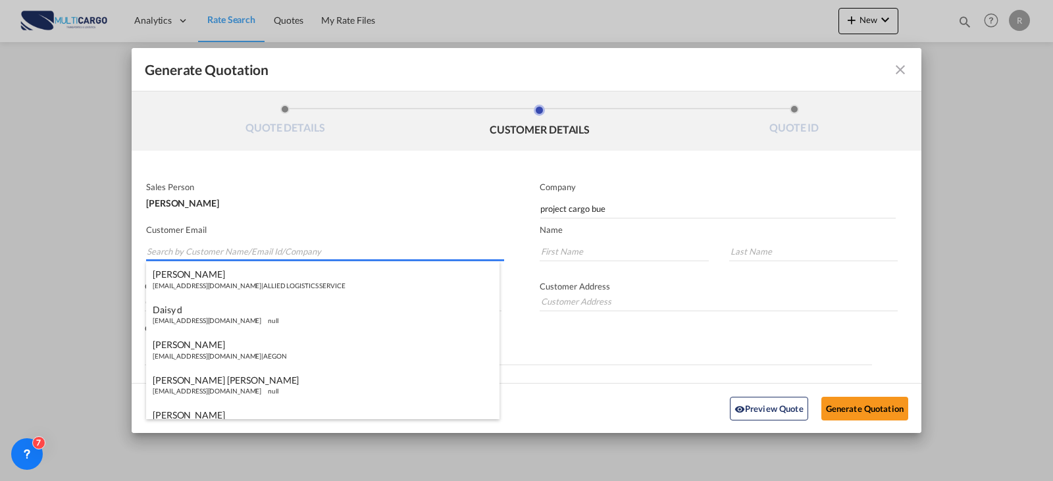
click at [242, 248] on input "Search by Customer Name/Email Id/Company" at bounding box center [325, 252] width 357 height 20
paste input "facundo@projectcargobue.com"
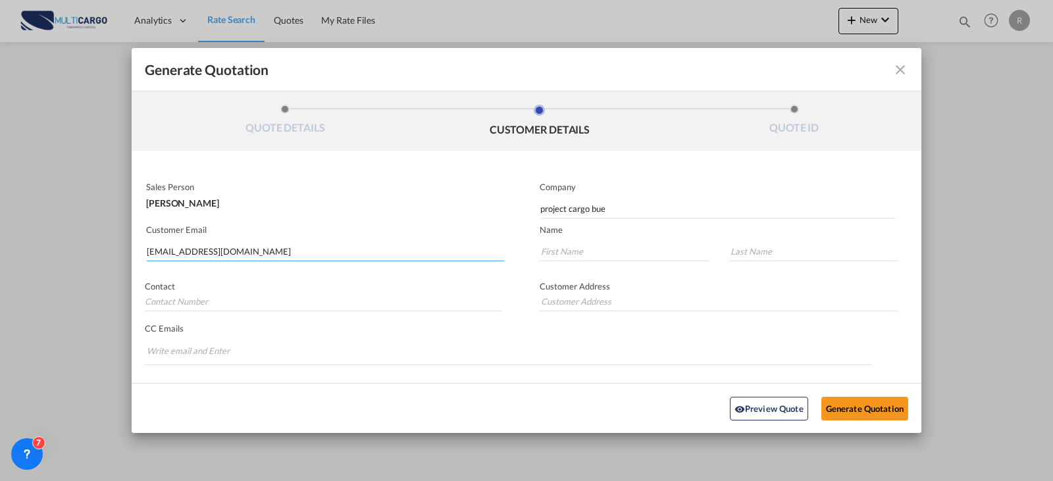
type input "facundo@projectcargobue.com"
click at [657, 257] on input "Generate QuotationQUOTE ..." at bounding box center [624, 252] width 169 height 20
type input "Facundo"
type input "Andrés"
click at [895, 423] on div "Preview Quote Generate Quotation" at bounding box center [526, 408] width 777 height 36
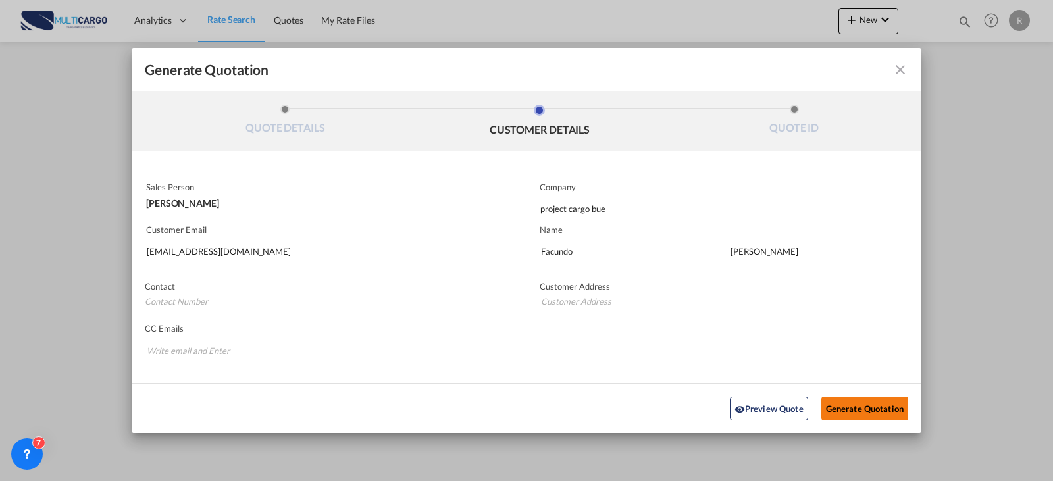
click at [886, 409] on button "Generate Quotation" at bounding box center [864, 408] width 87 height 24
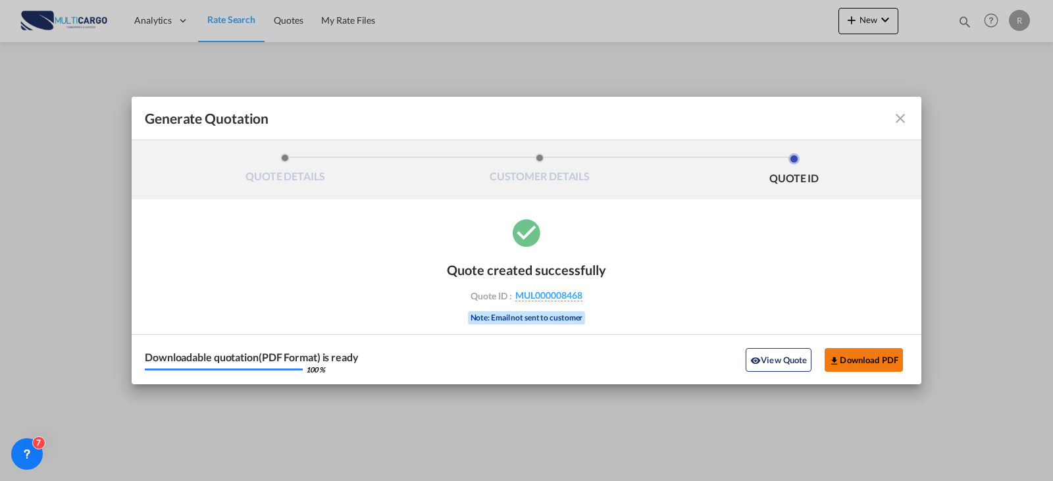
click at [879, 369] on button "Download PDF" at bounding box center [864, 360] width 78 height 24
click at [898, 116] on md-icon "icon-close fg-AAA8AD cursor m-0" at bounding box center [900, 119] width 16 height 16
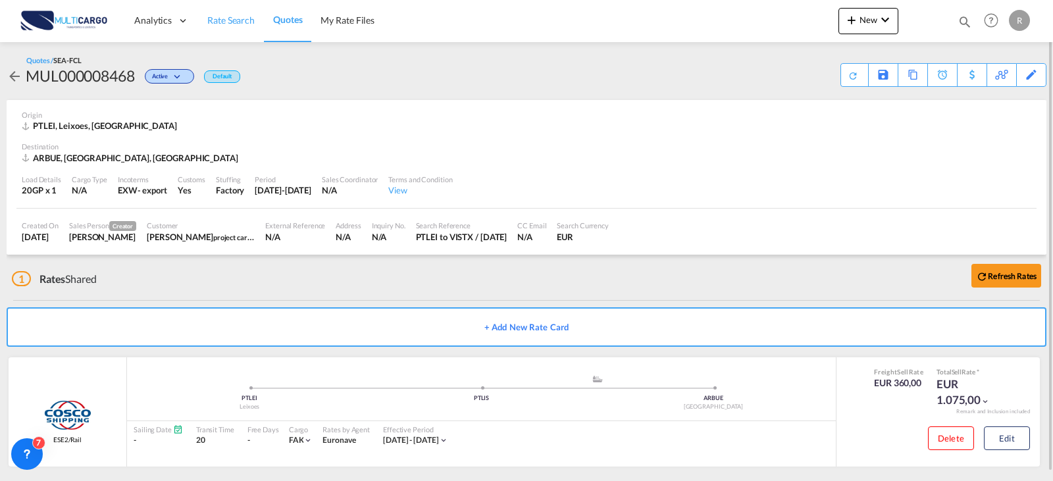
click at [229, 27] on link "Rate Search" at bounding box center [231, 20] width 66 height 43
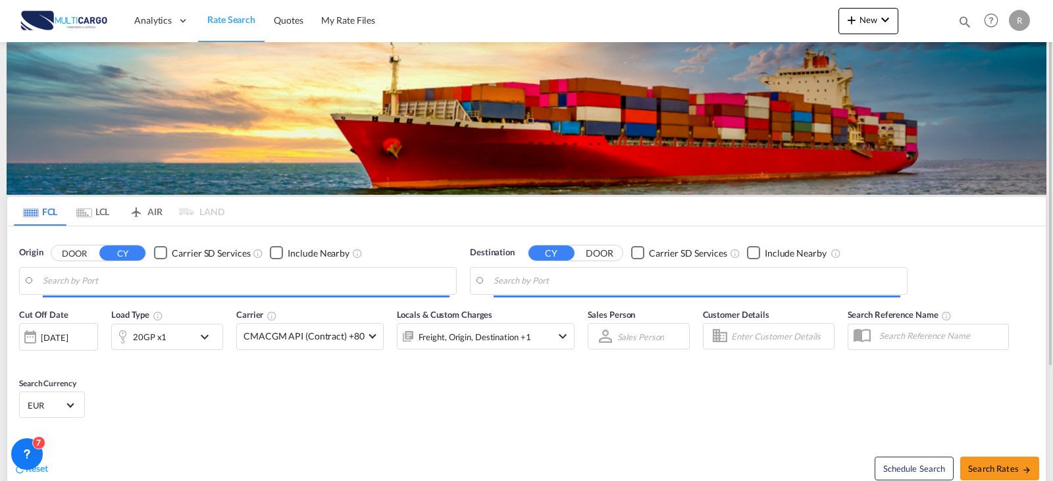
type input "Leixoes, PTLEI"
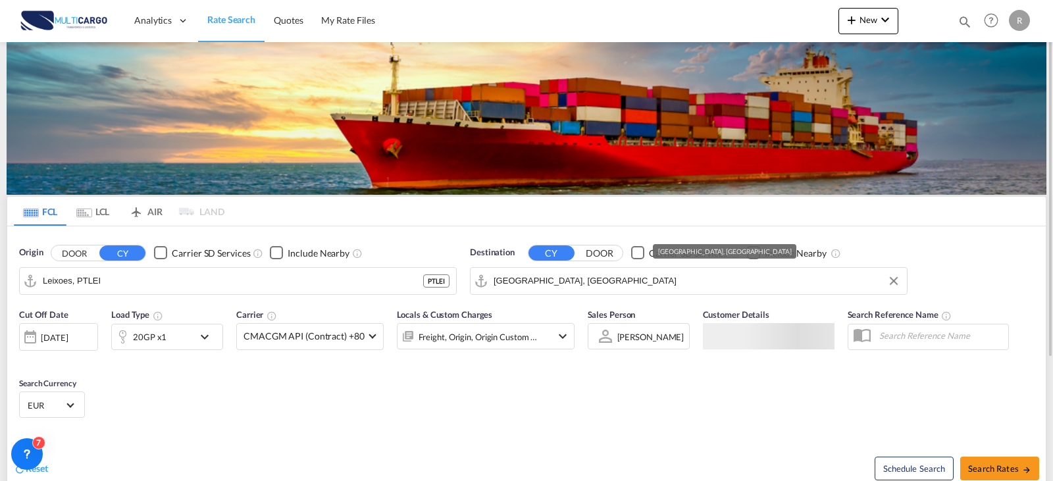
click at [583, 279] on input "Buenos Aires, ARBUE" at bounding box center [697, 281] width 407 height 20
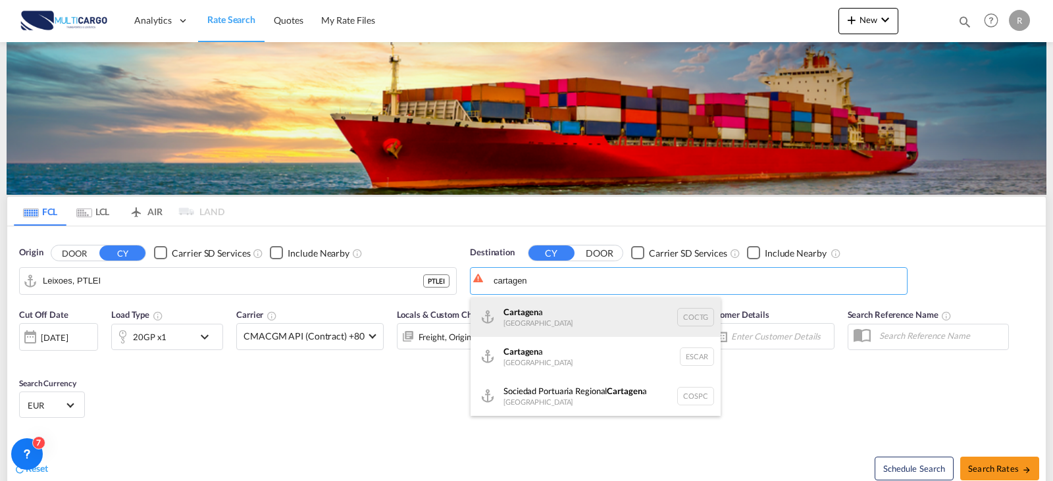
drag, startPoint x: 613, startPoint y: 318, endPoint x: 615, endPoint y: 353, distance: 34.9
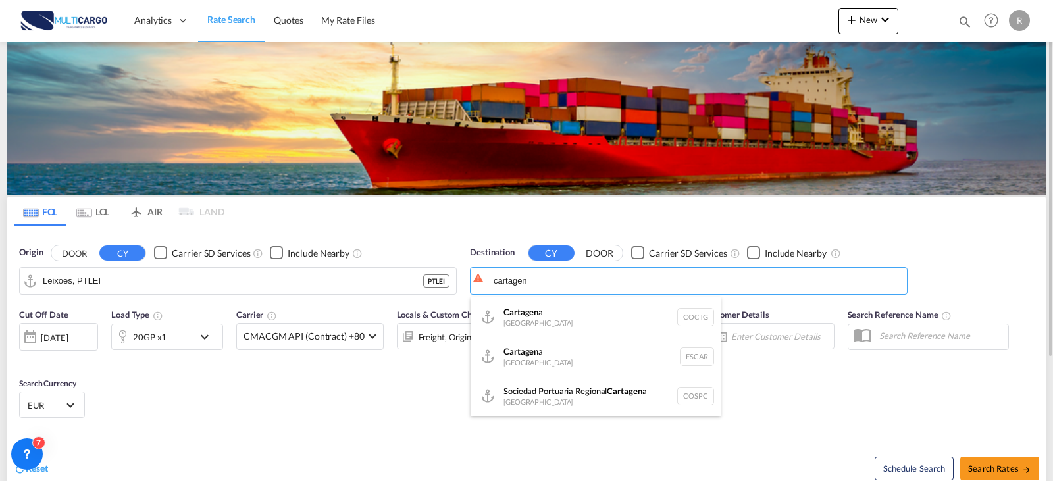
click at [615, 318] on div "Cartagen a Colombia COCTG" at bounding box center [596, 316] width 250 height 39
type input "Cartagena, COCTG"
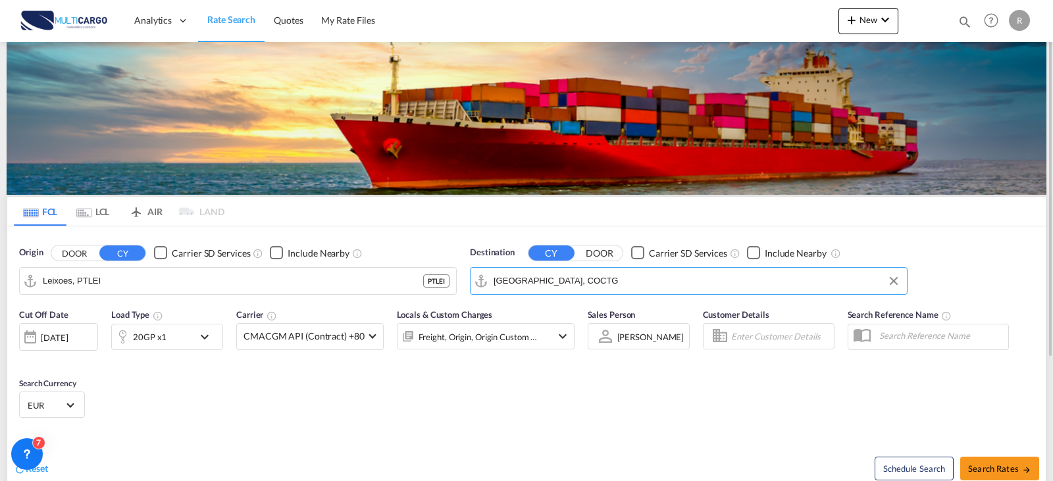
click at [201, 342] on md-icon "icon-chevron-down" at bounding box center [208, 337] width 22 height 16
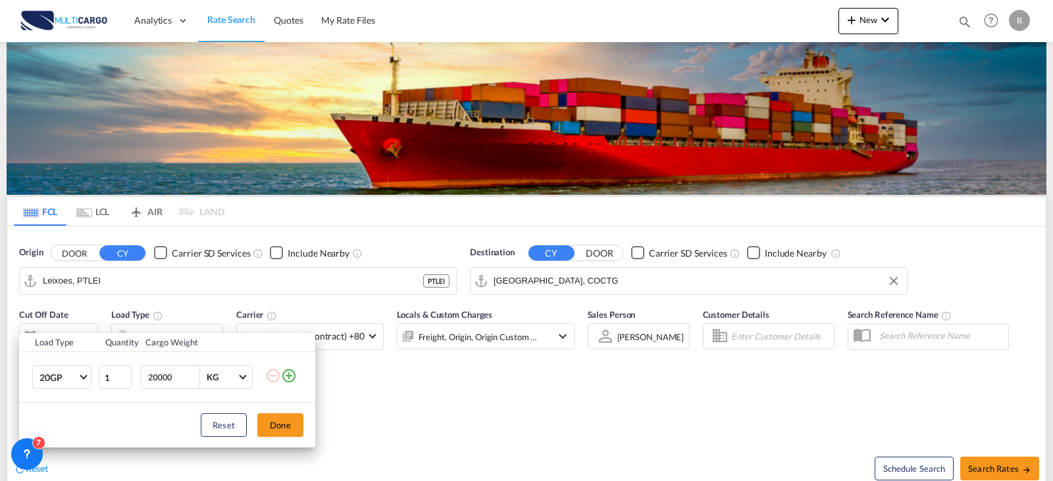
click at [290, 380] on md-icon "icon-plus-circle-outline" at bounding box center [289, 376] width 16 height 16
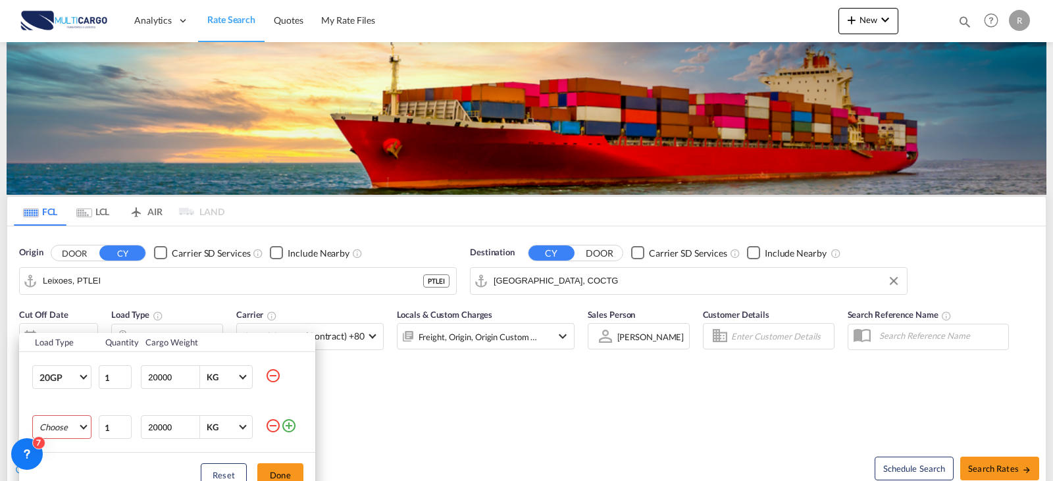
click at [87, 425] on md-select "Choose 20GP 40GP 40HC 45HC 20RE 40RE 40HR 20OT 40OT 20FR 40FR 40NR 20NR 45S 20T…" at bounding box center [61, 427] width 59 height 24
drag, startPoint x: 73, startPoint y: 384, endPoint x: 112, endPoint y: 406, distance: 44.5
click at [74, 384] on md-option "40HC" at bounding box center [74, 386] width 90 height 32
click at [275, 469] on button "Done" at bounding box center [280, 475] width 46 height 24
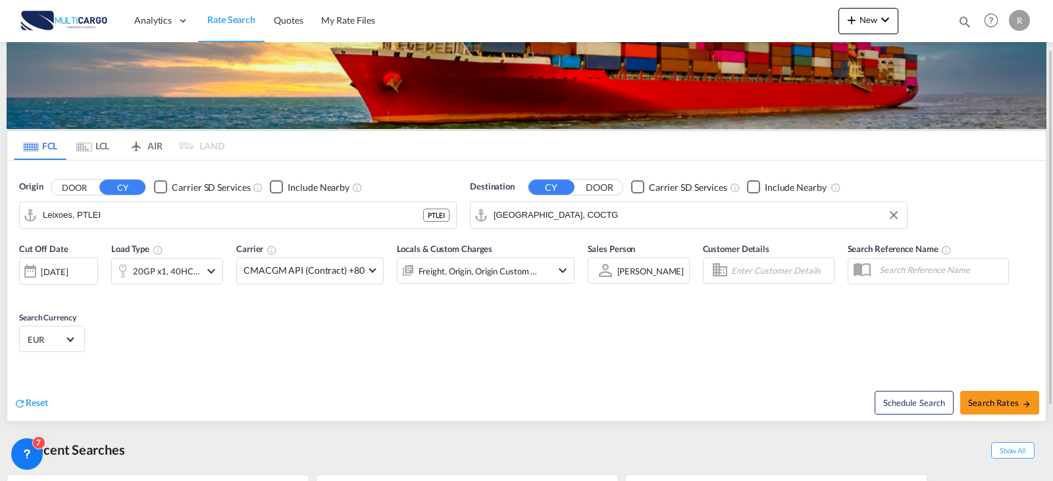
scroll to position [132, 0]
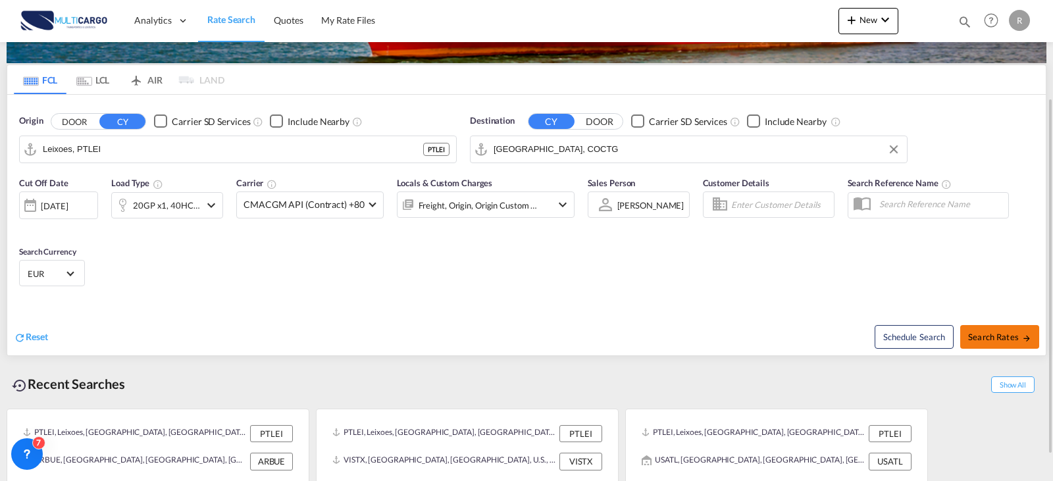
click at [1000, 344] on button "Search Rates" at bounding box center [999, 337] width 79 height 24
type input "PTLEI to COCTG / 16 Sep 2025"
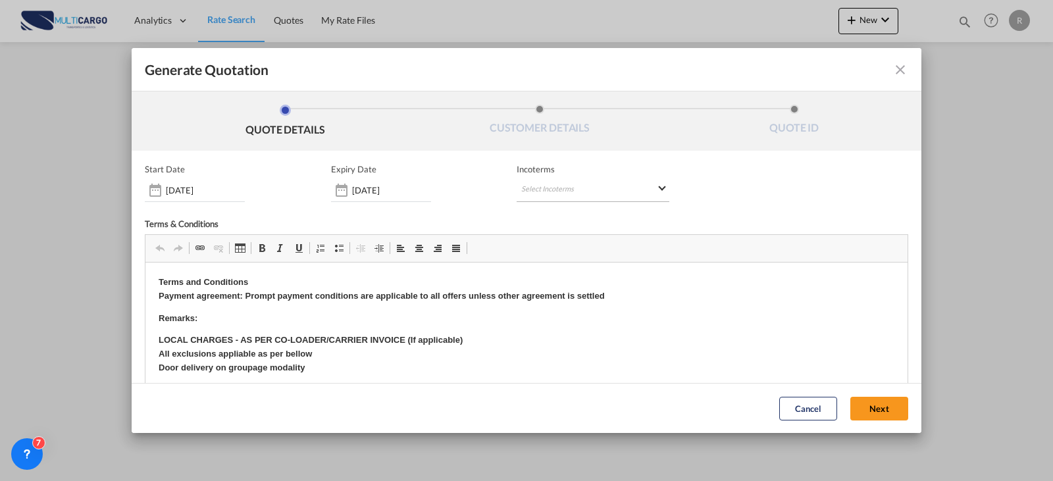
drag, startPoint x: 522, startPoint y: 189, endPoint x: 575, endPoint y: 233, distance: 68.7
click at [524, 191] on md-select "Select Incoterms FCA - import Free Carrier FCA - export Free Carrier DAP - impo…" at bounding box center [593, 190] width 153 height 24
type md-option "[object Object]"
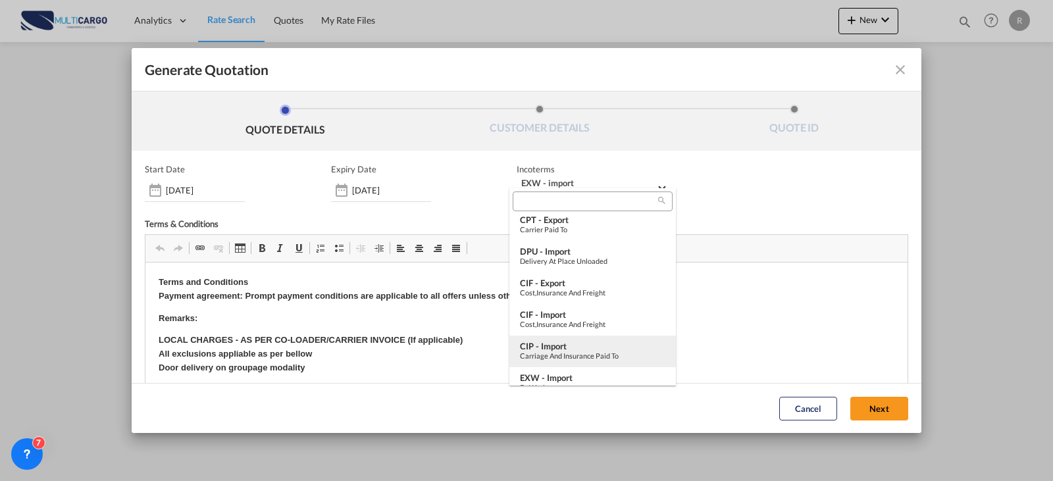
scroll to position [197, 0]
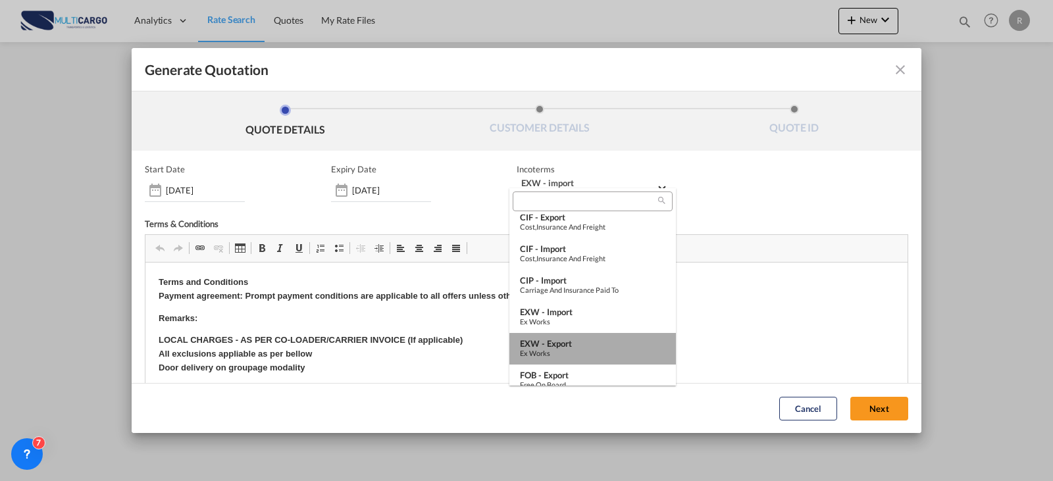
click at [594, 342] on div "EXW - export" at bounding box center [592, 343] width 145 height 11
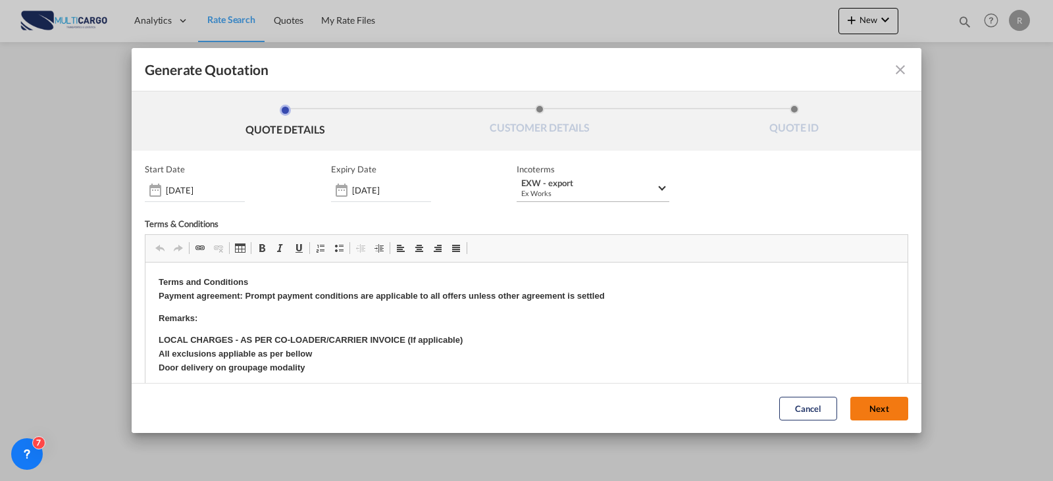
click at [868, 411] on button "Next" at bounding box center [879, 409] width 58 height 24
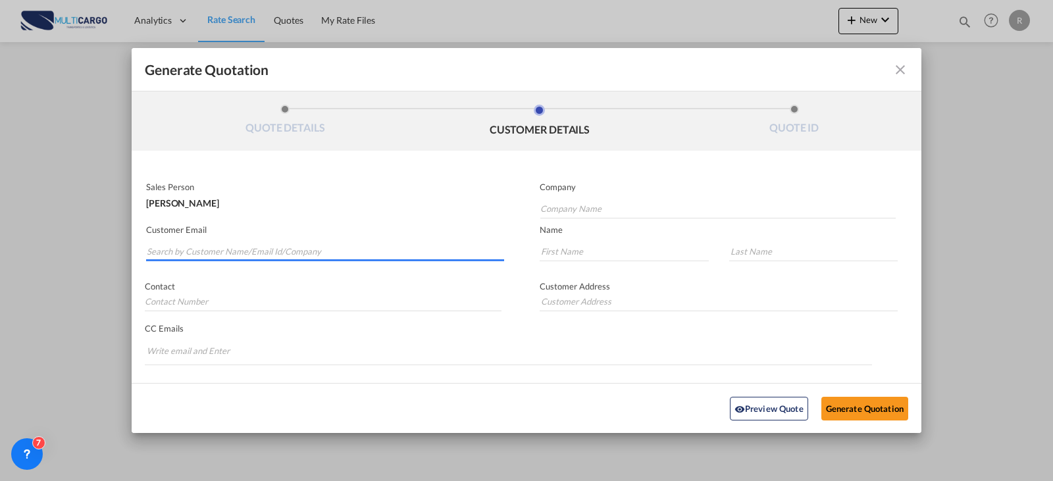
click at [290, 250] on input "Search by Customer Name/Email Id/Company" at bounding box center [325, 252] width 357 height 20
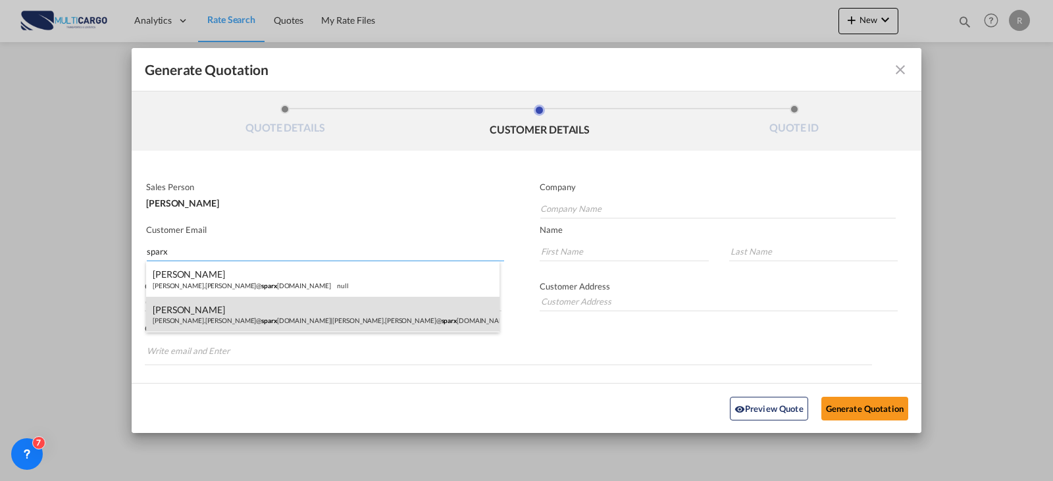
type input "sparx"
click at [295, 319] on div "David U. david.urian@ sparx logistics.com | david.urian@ sparx logistics.com" at bounding box center [322, 315] width 353 height 36
type input "david.urian@sparxlogistics.com"
type input "David"
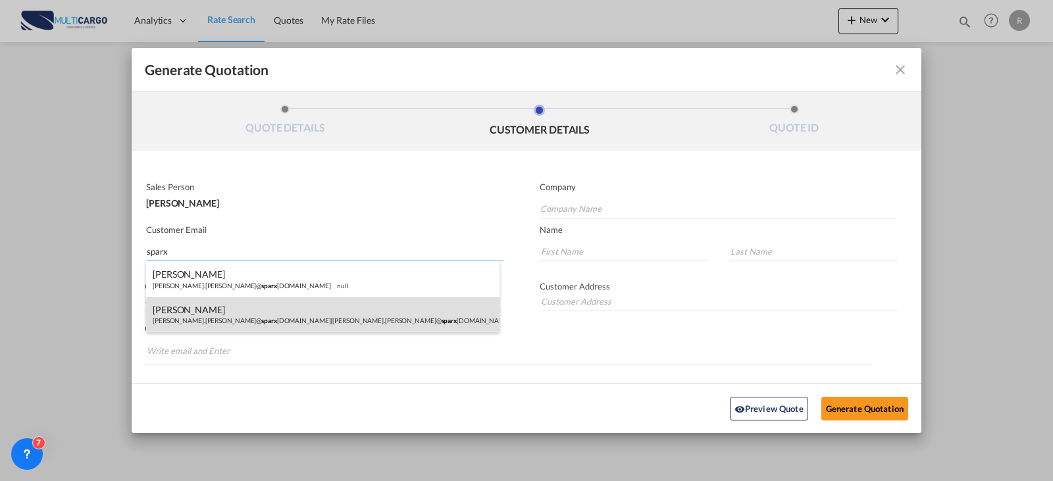
type input "U."
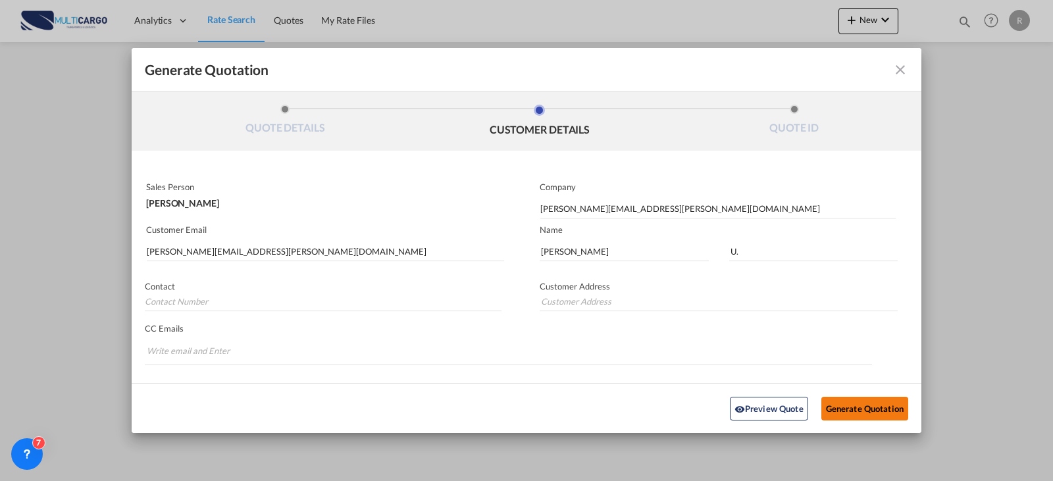
click at [831, 403] on button "Generate Quotation" at bounding box center [864, 408] width 87 height 24
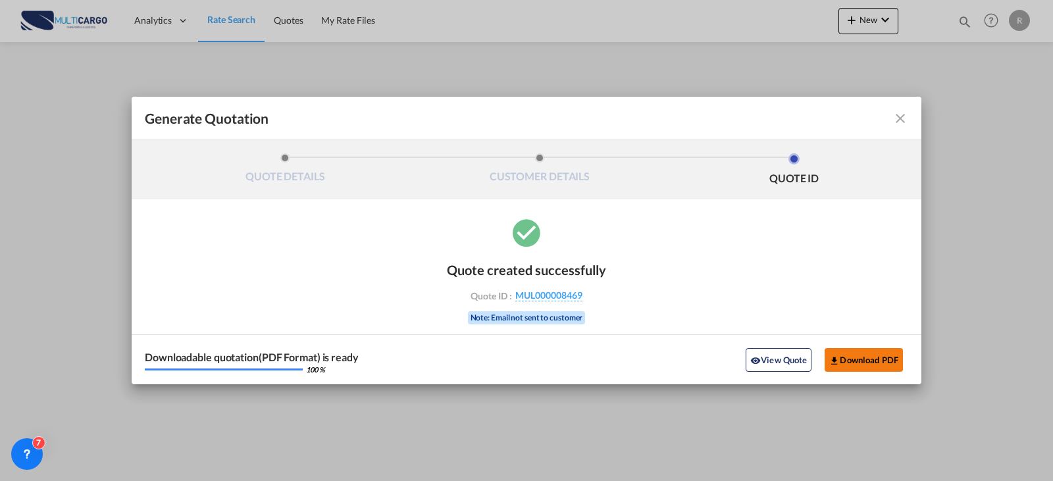
click at [890, 359] on button "Download PDF" at bounding box center [864, 360] width 78 height 24
